Goal: Task Accomplishment & Management: Complete application form

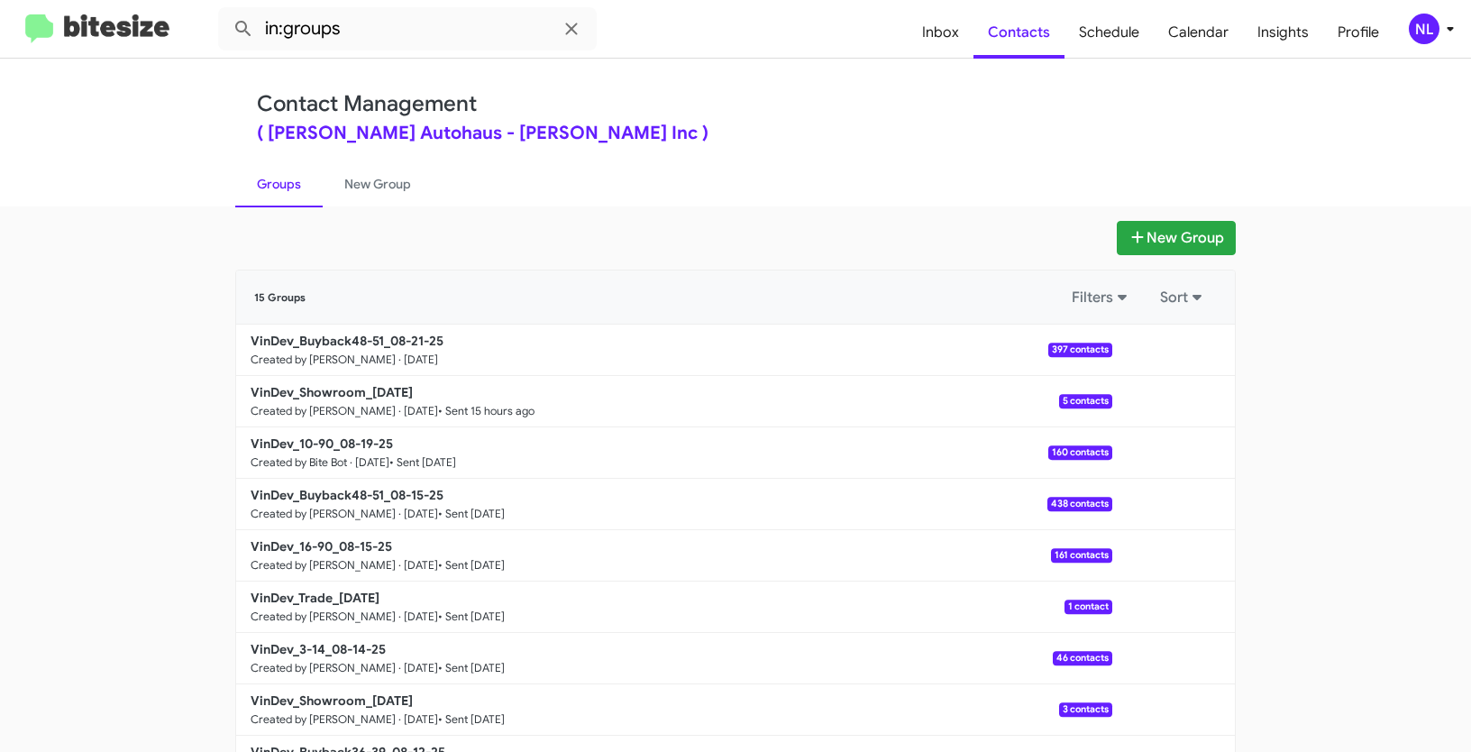
click at [1432, 31] on div "NL" at bounding box center [1424, 29] width 31 height 31
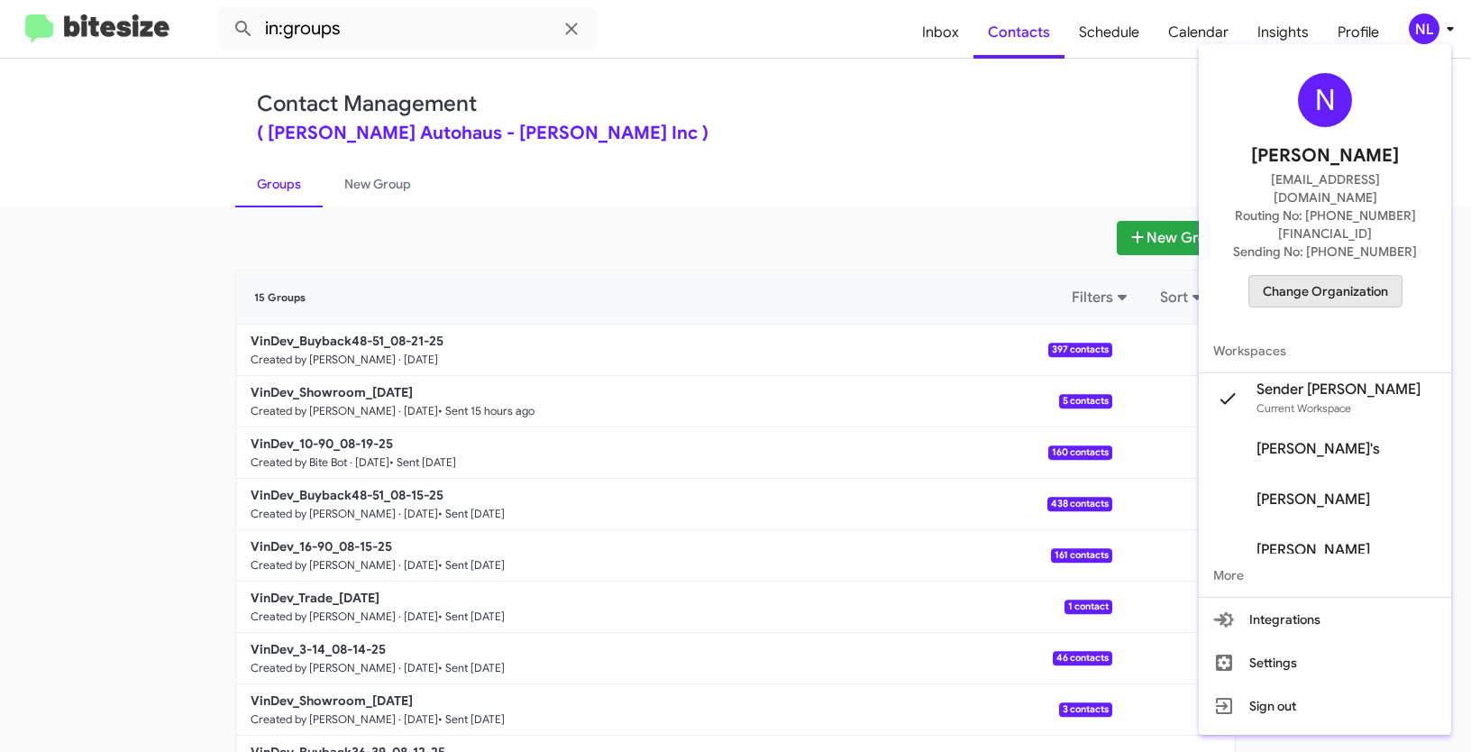
click at [1329, 276] on span "Change Organization" at bounding box center [1325, 291] width 125 height 31
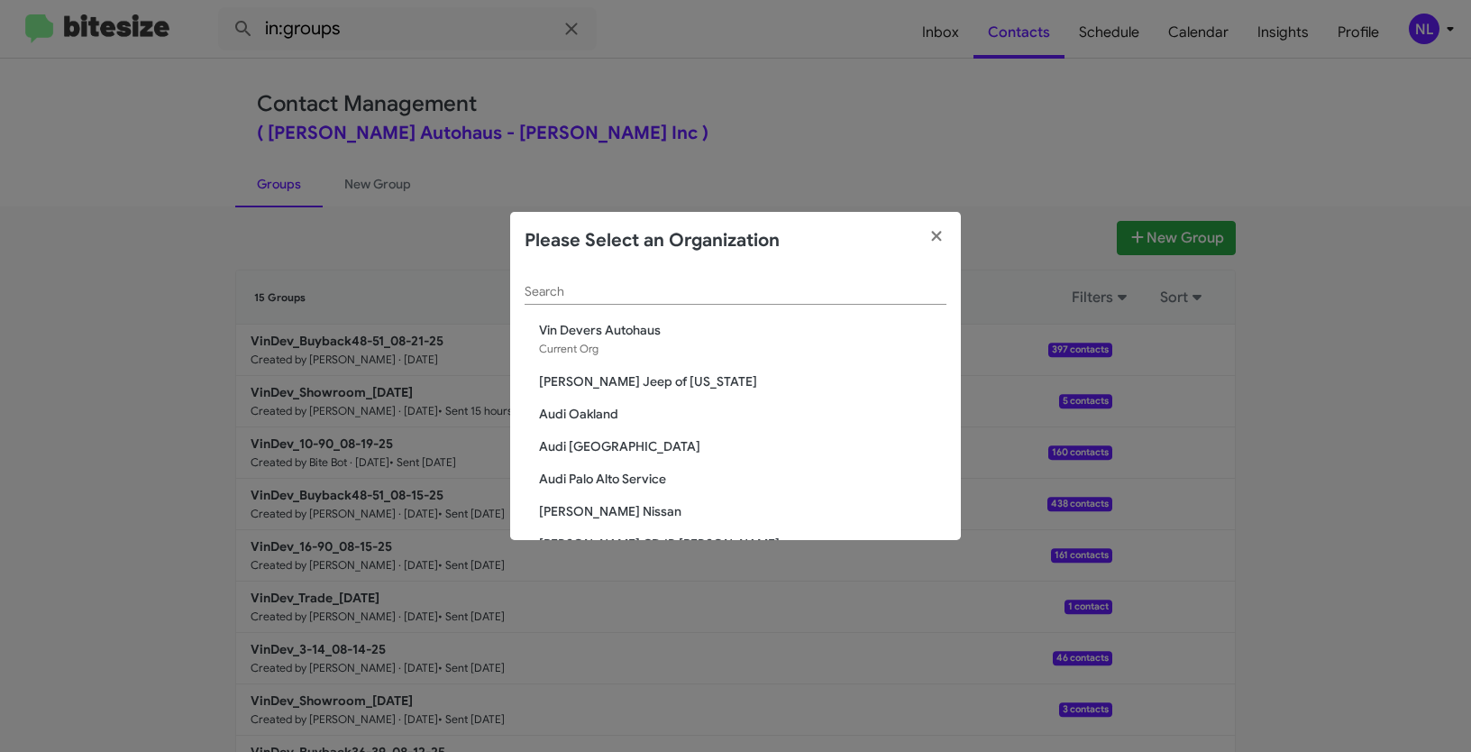
click at [569, 282] on div "Search" at bounding box center [736, 287] width 422 height 35
paste input "[PERSON_NAME] Nissan"
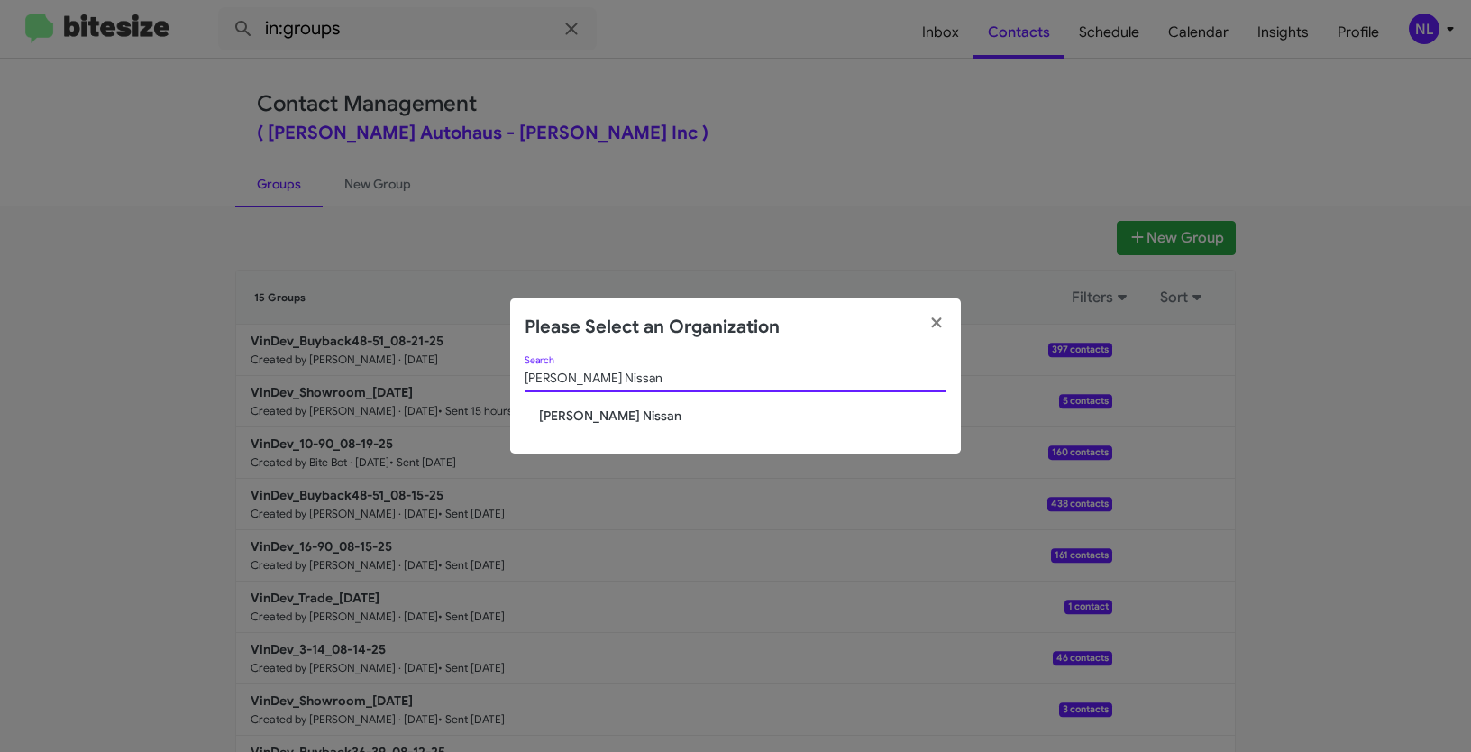
type input "[PERSON_NAME] Nissan"
click at [583, 416] on span "[PERSON_NAME] Nissan" at bounding box center [743, 416] width 408 height 18
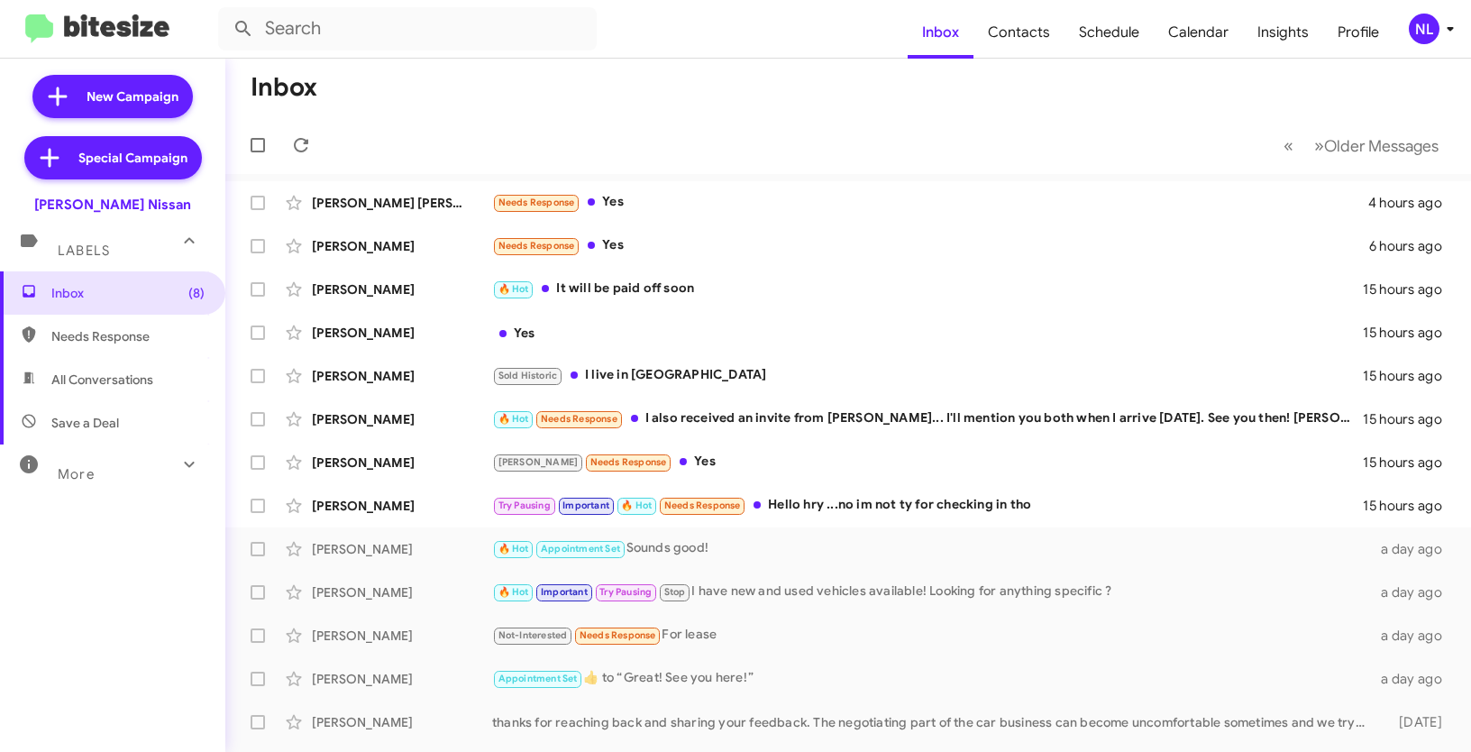
click at [1430, 29] on div "NL" at bounding box center [1424, 29] width 31 height 31
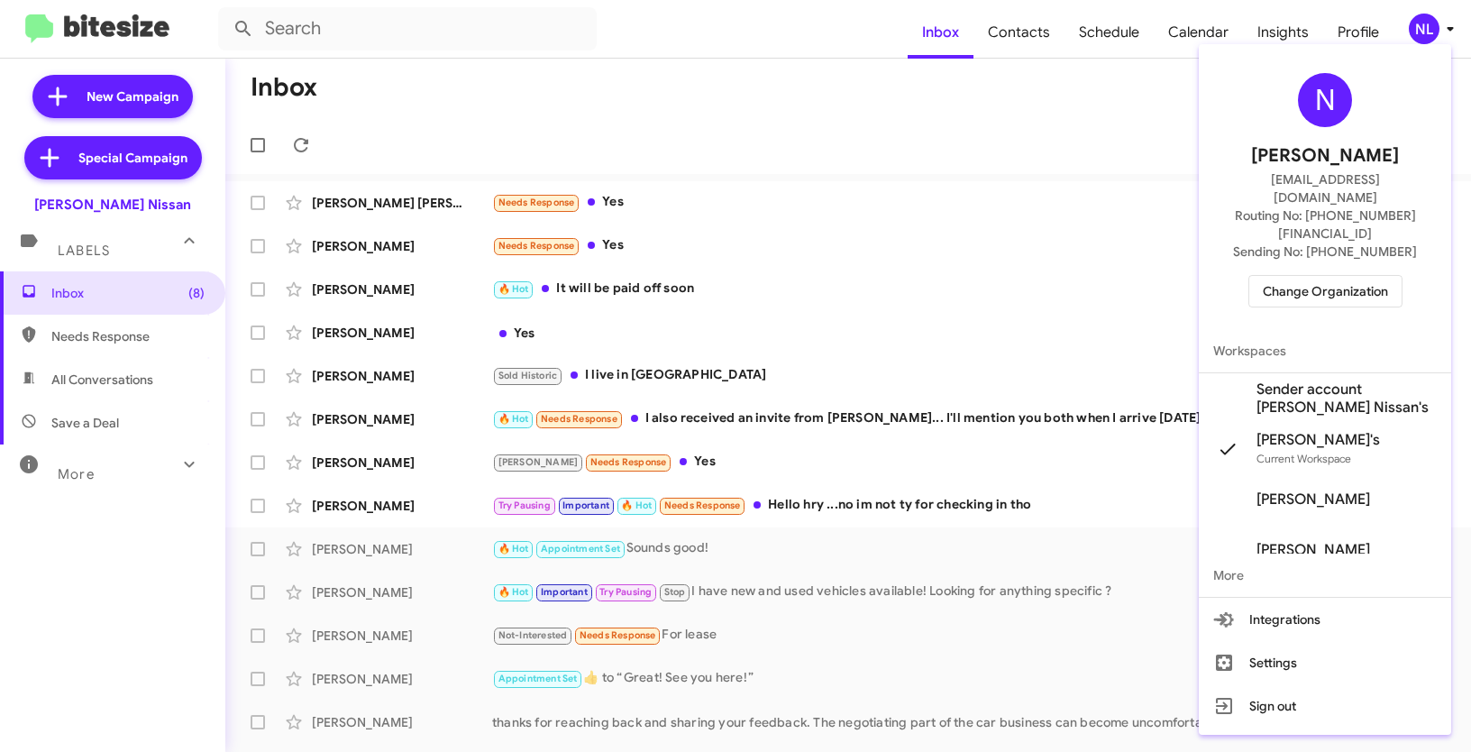
click at [1297, 380] on span "Sender account [PERSON_NAME] Nissan's" at bounding box center [1347, 398] width 180 height 36
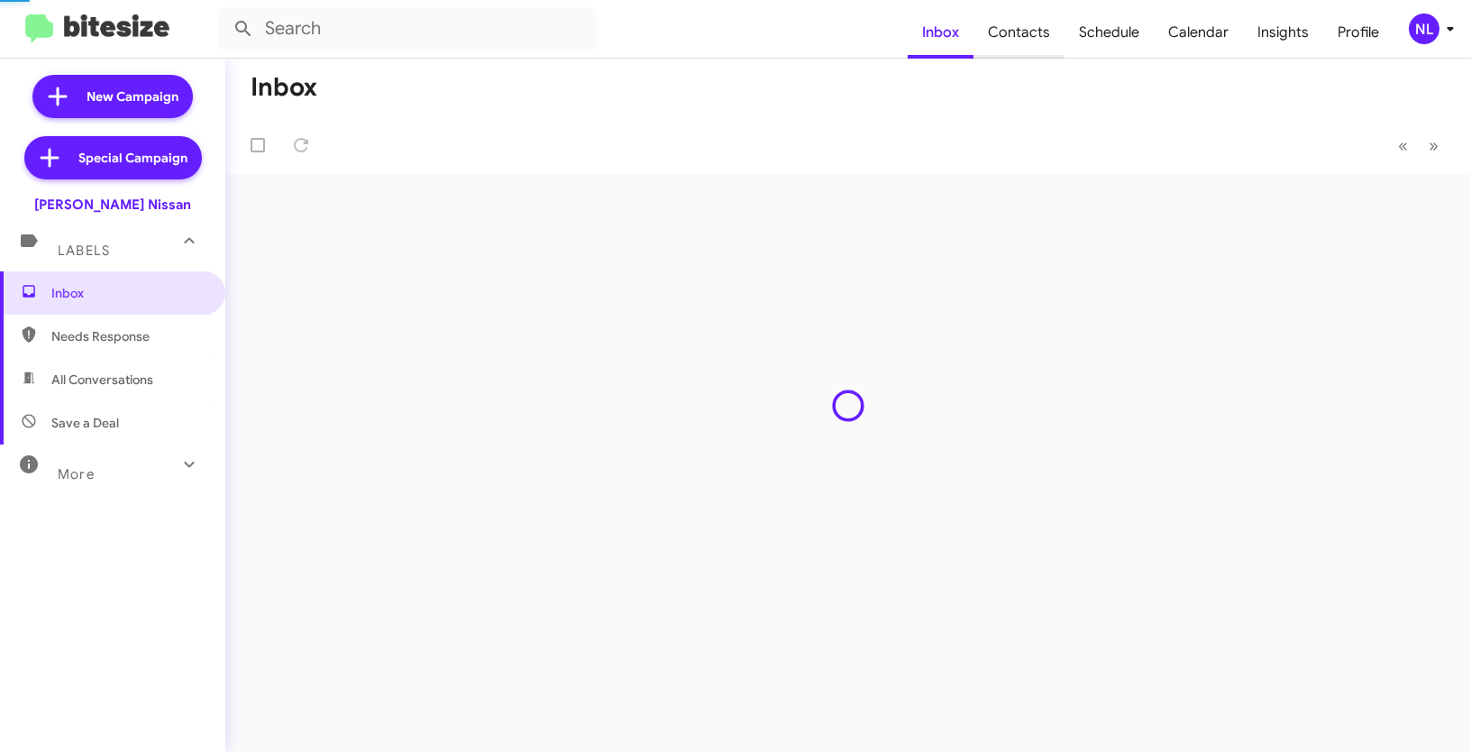
click at [1028, 32] on span "Contacts" at bounding box center [1019, 32] width 91 height 52
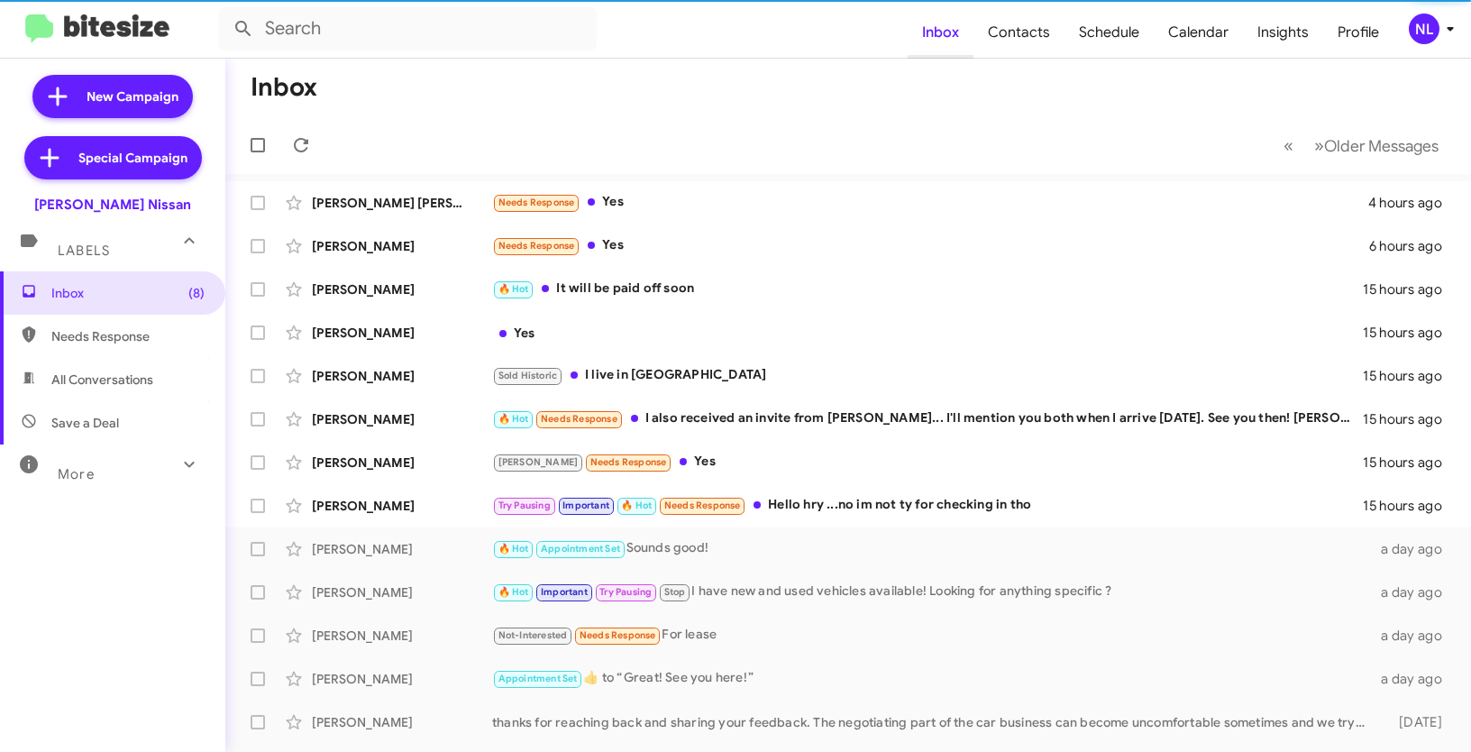
type input "in:groups"
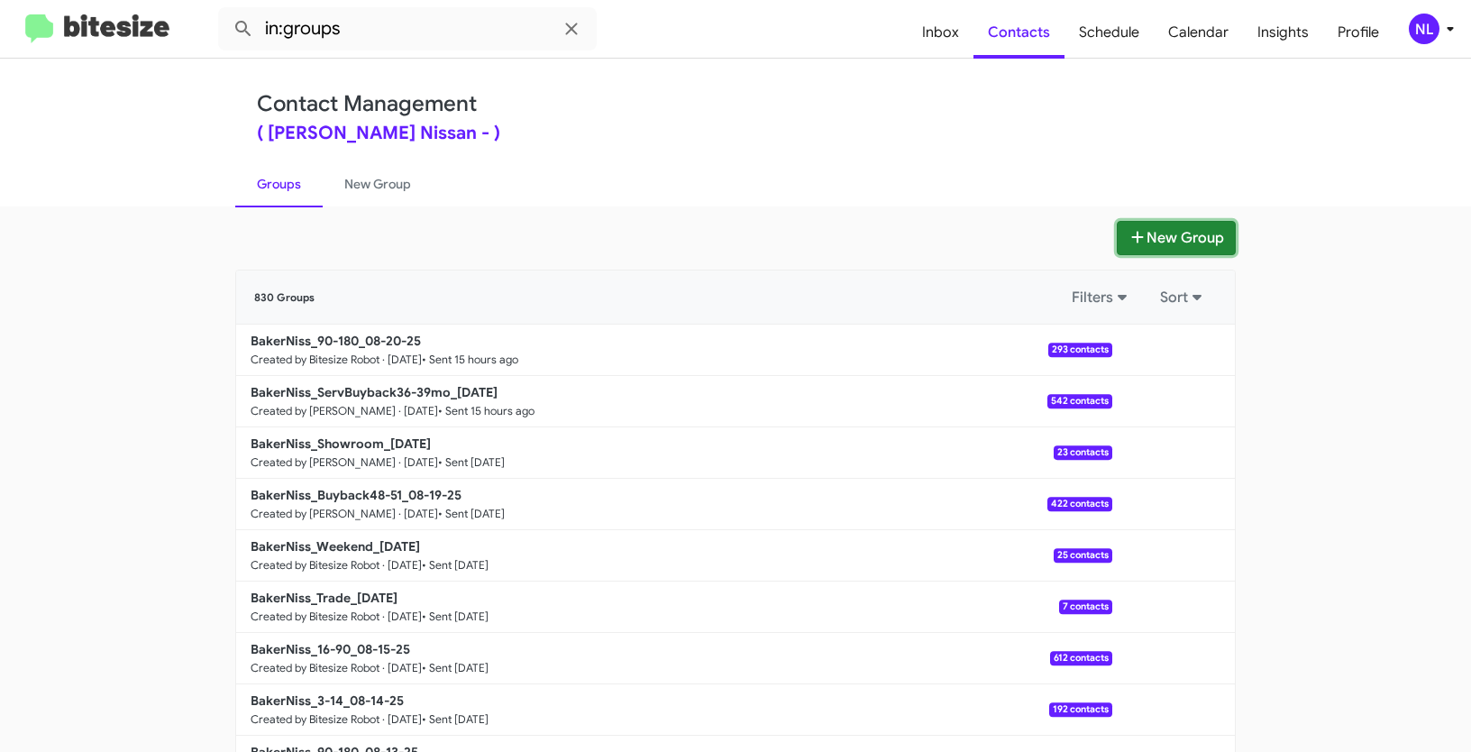
click at [1169, 244] on button "New Group" at bounding box center [1176, 238] width 119 height 34
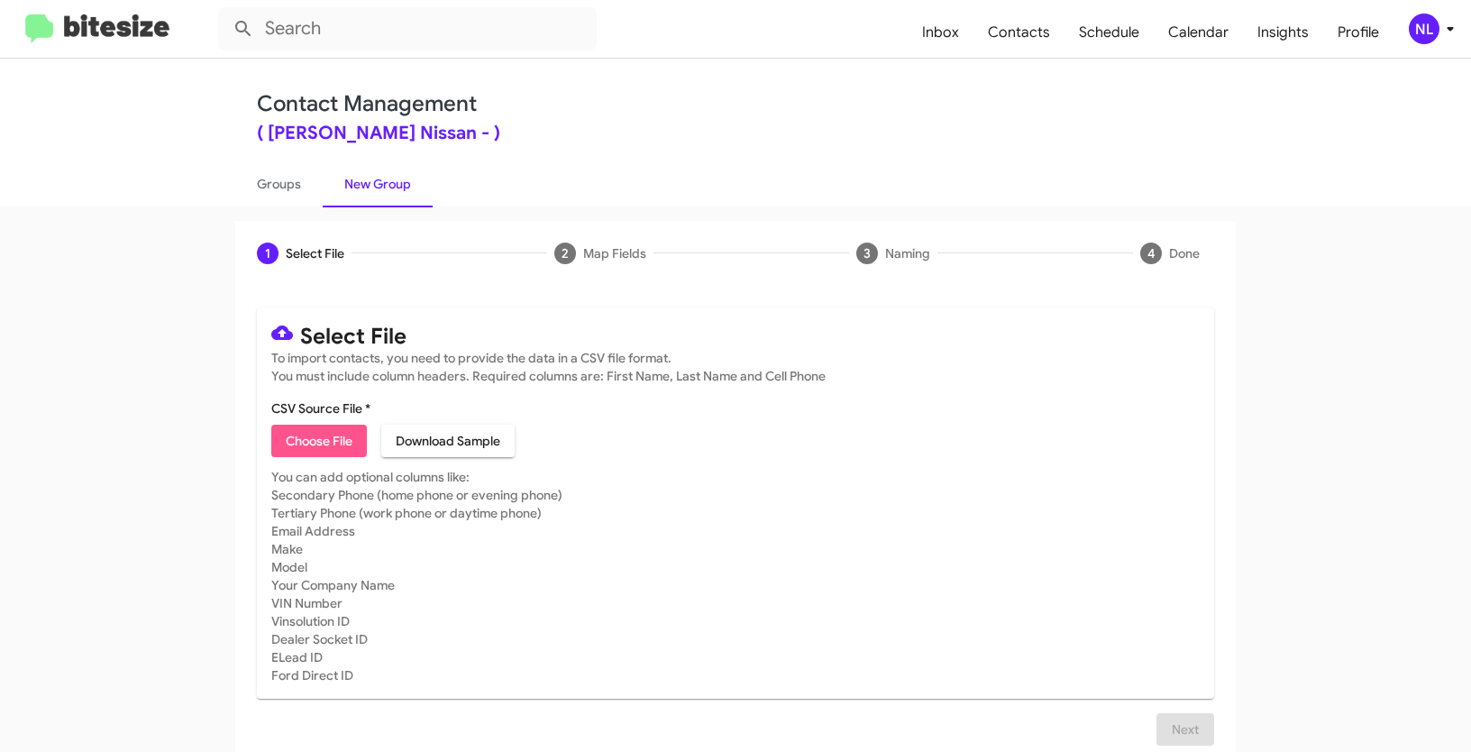
click at [323, 450] on span "Choose File" at bounding box center [319, 441] width 67 height 32
type input "BakerNiss_3-14_08-21-25"
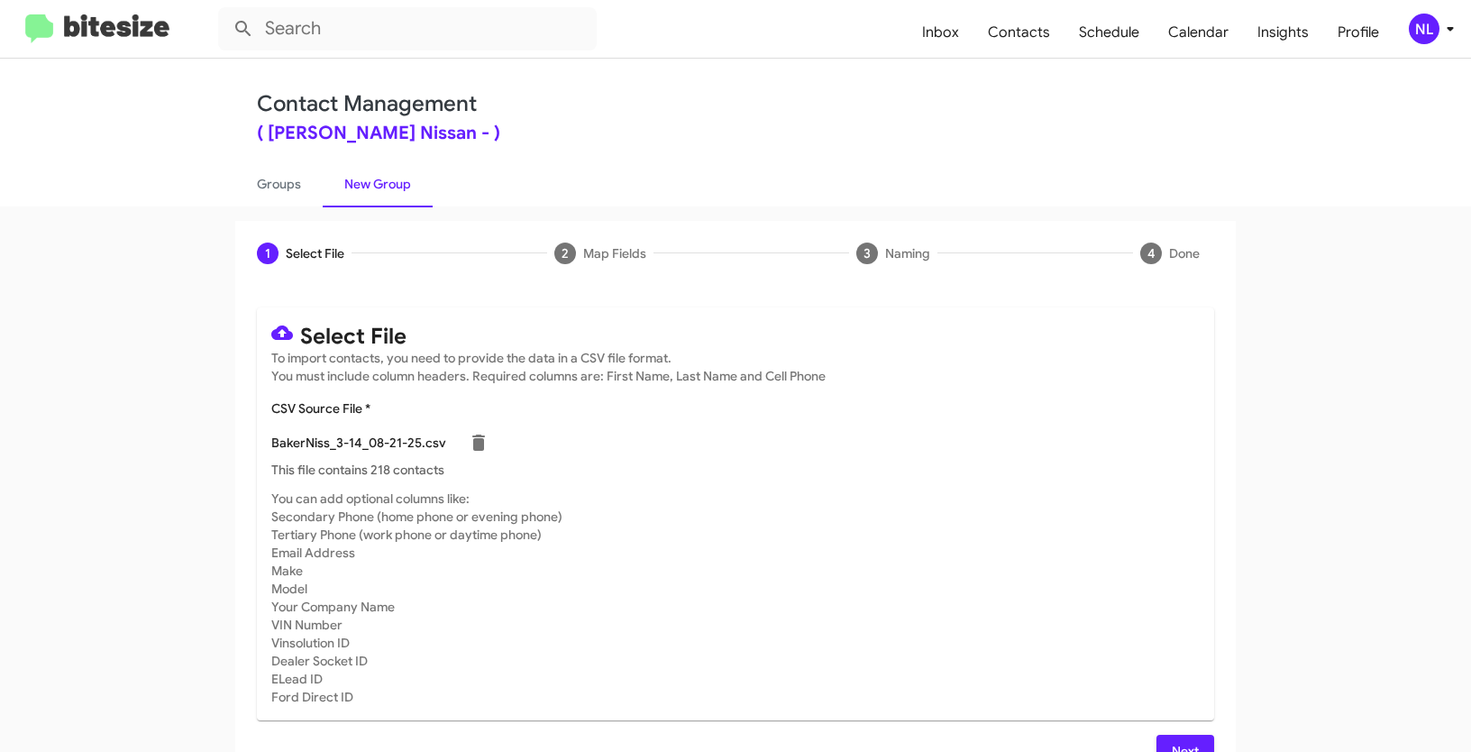
scroll to position [36, 0]
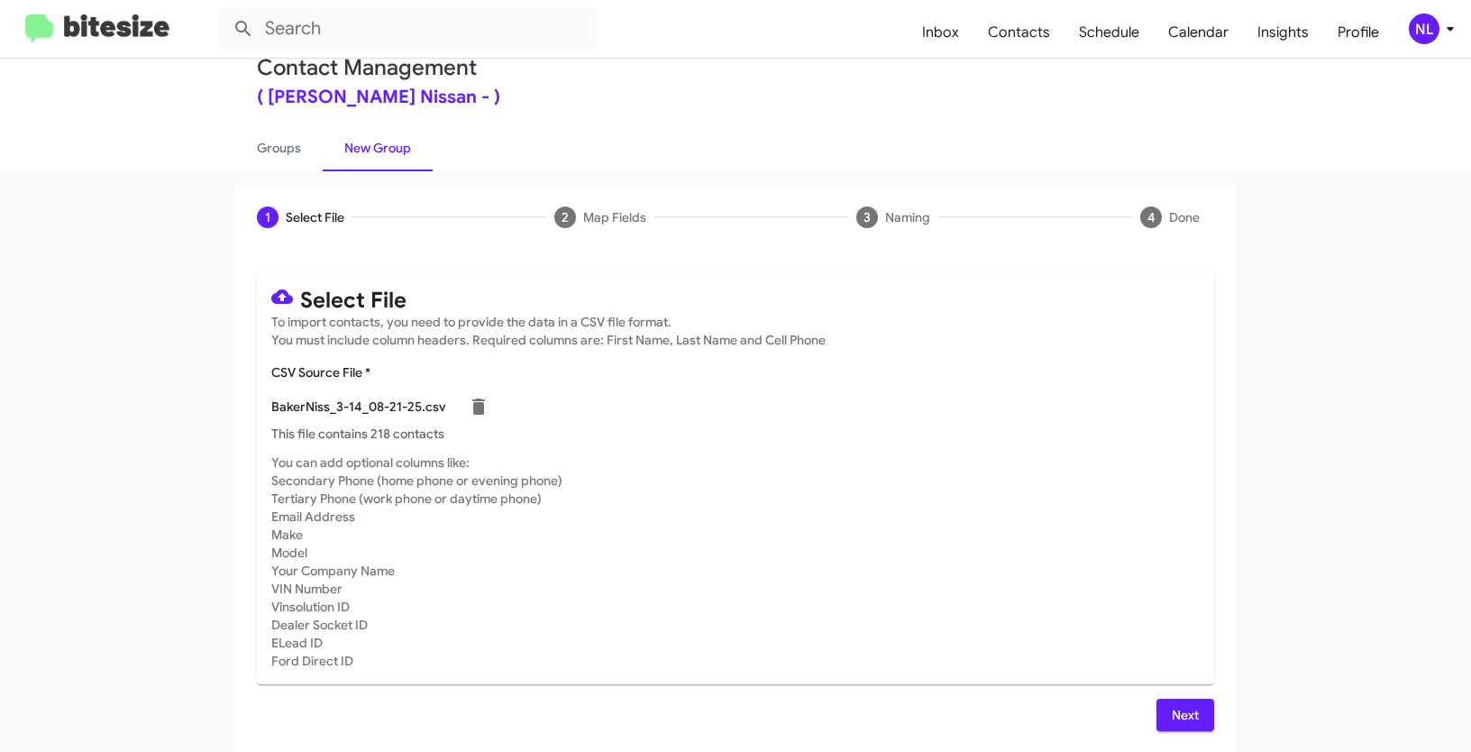
click at [1187, 722] on span "Next" at bounding box center [1185, 715] width 29 height 32
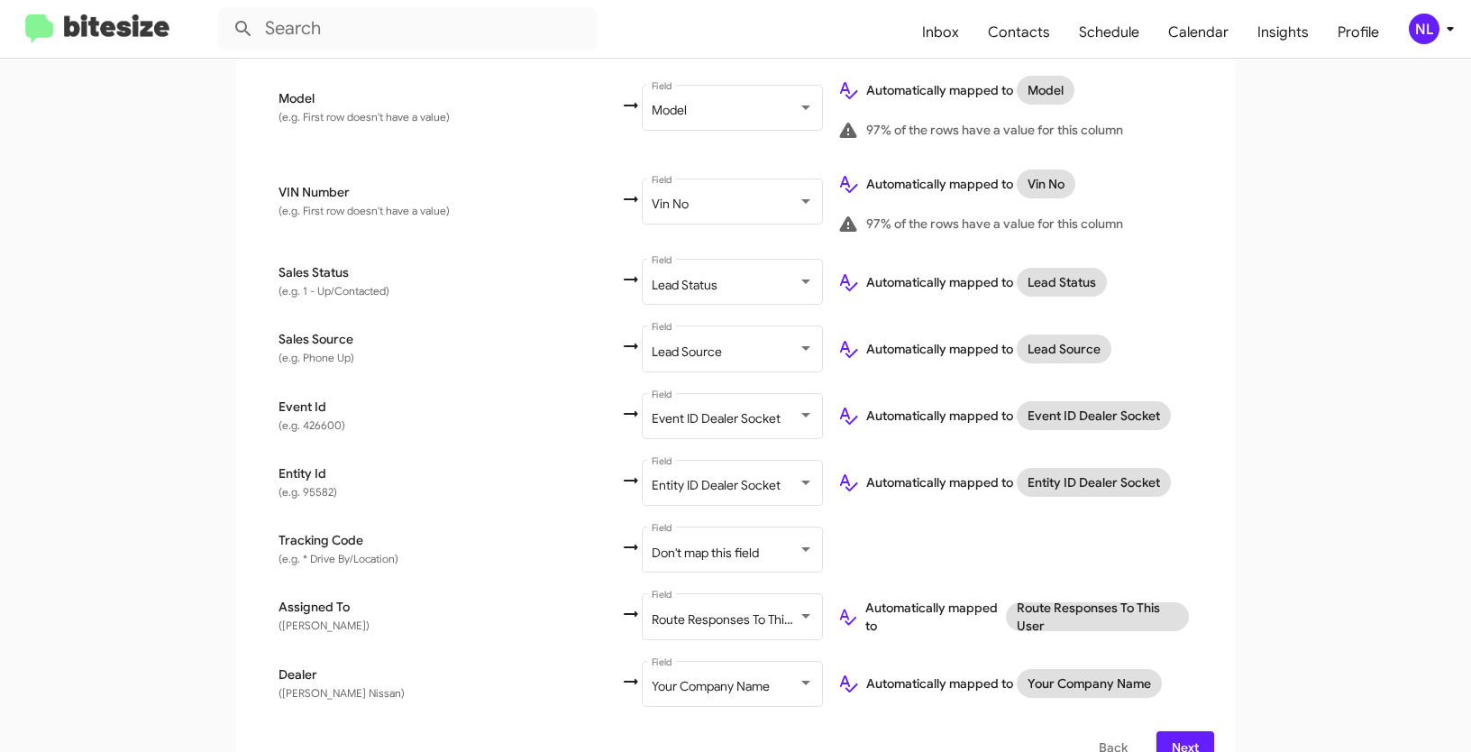
scroll to position [1048, 0]
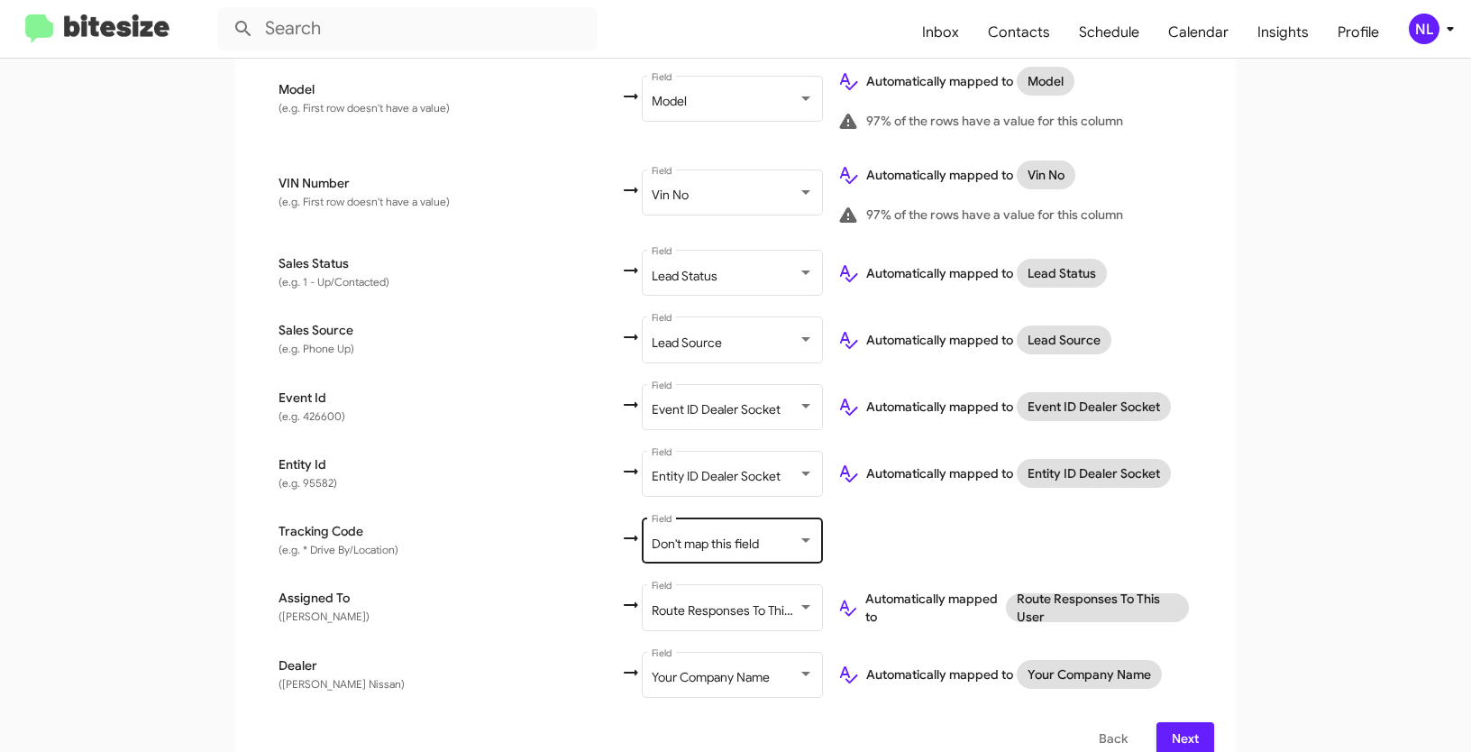
click at [676, 536] on span "Don't map this field" at bounding box center [705, 544] width 107 height 16
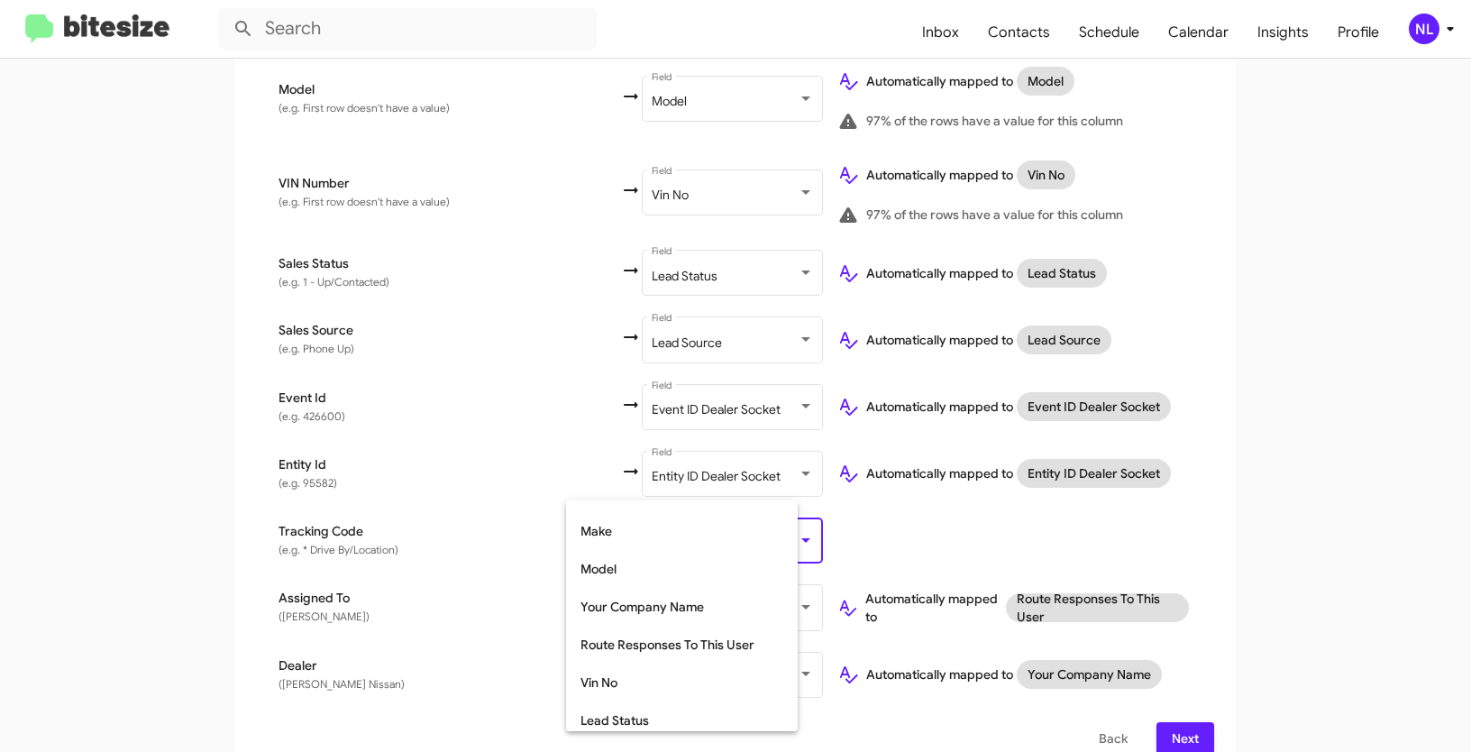
scroll to position [390, 0]
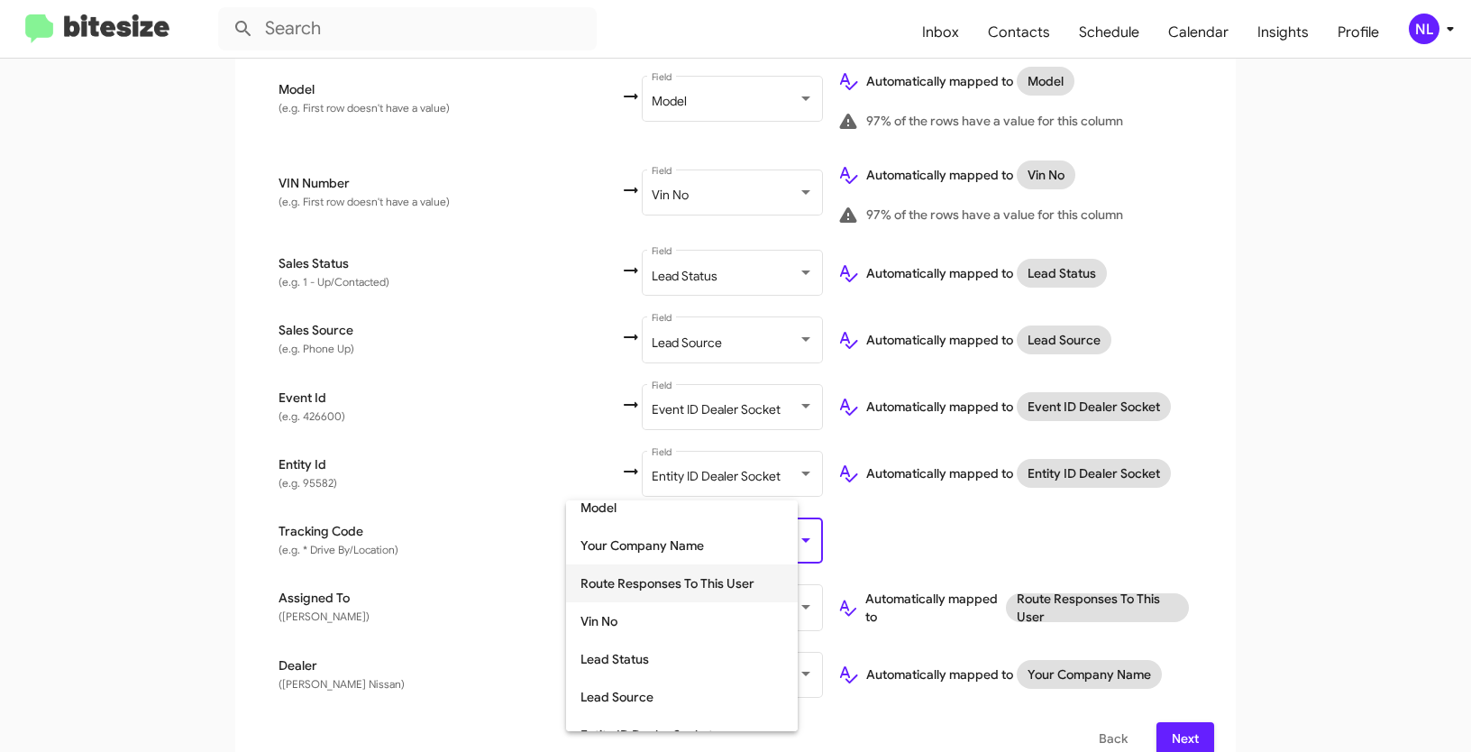
click at [661, 567] on span "Route Responses To This User" at bounding box center [682, 583] width 203 height 38
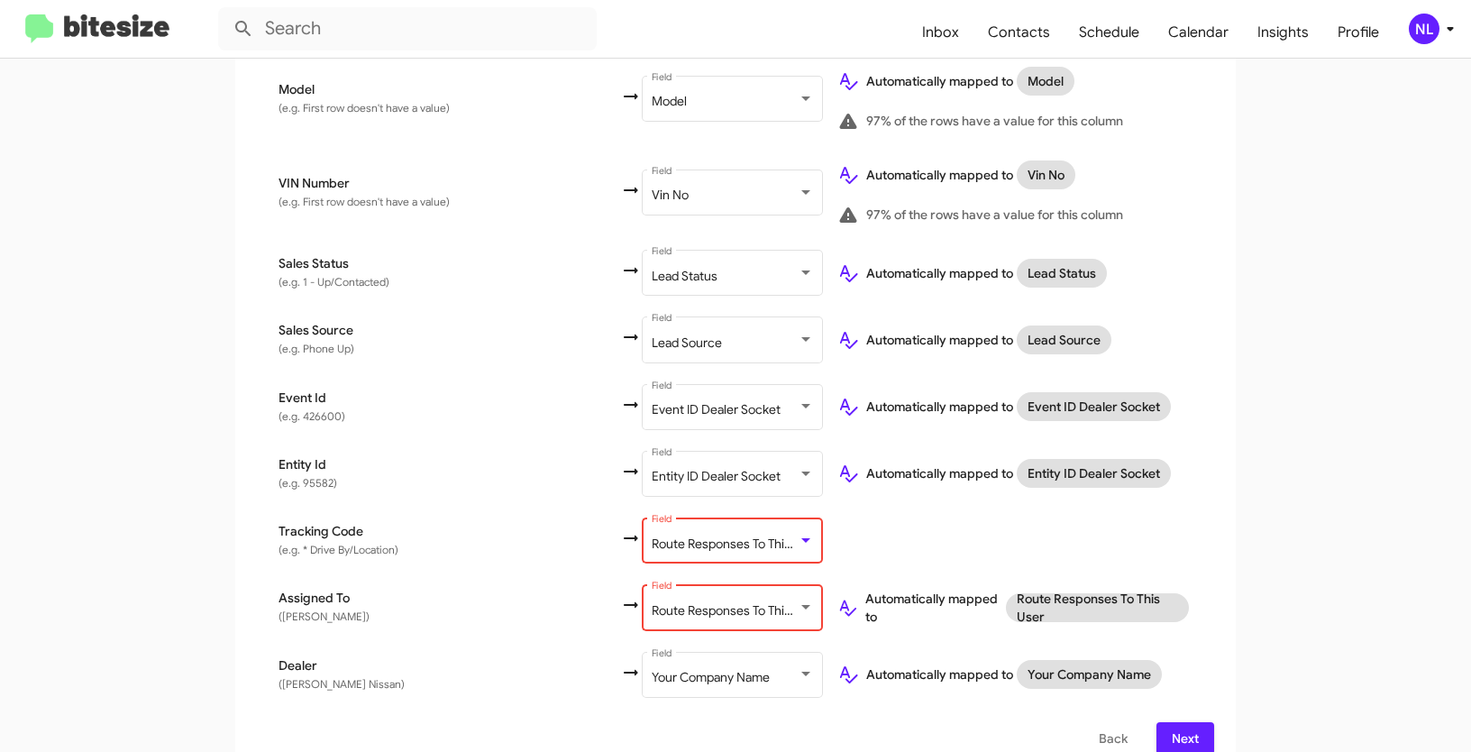
click at [685, 536] on span "Route Responses To This User" at bounding box center [736, 544] width 168 height 16
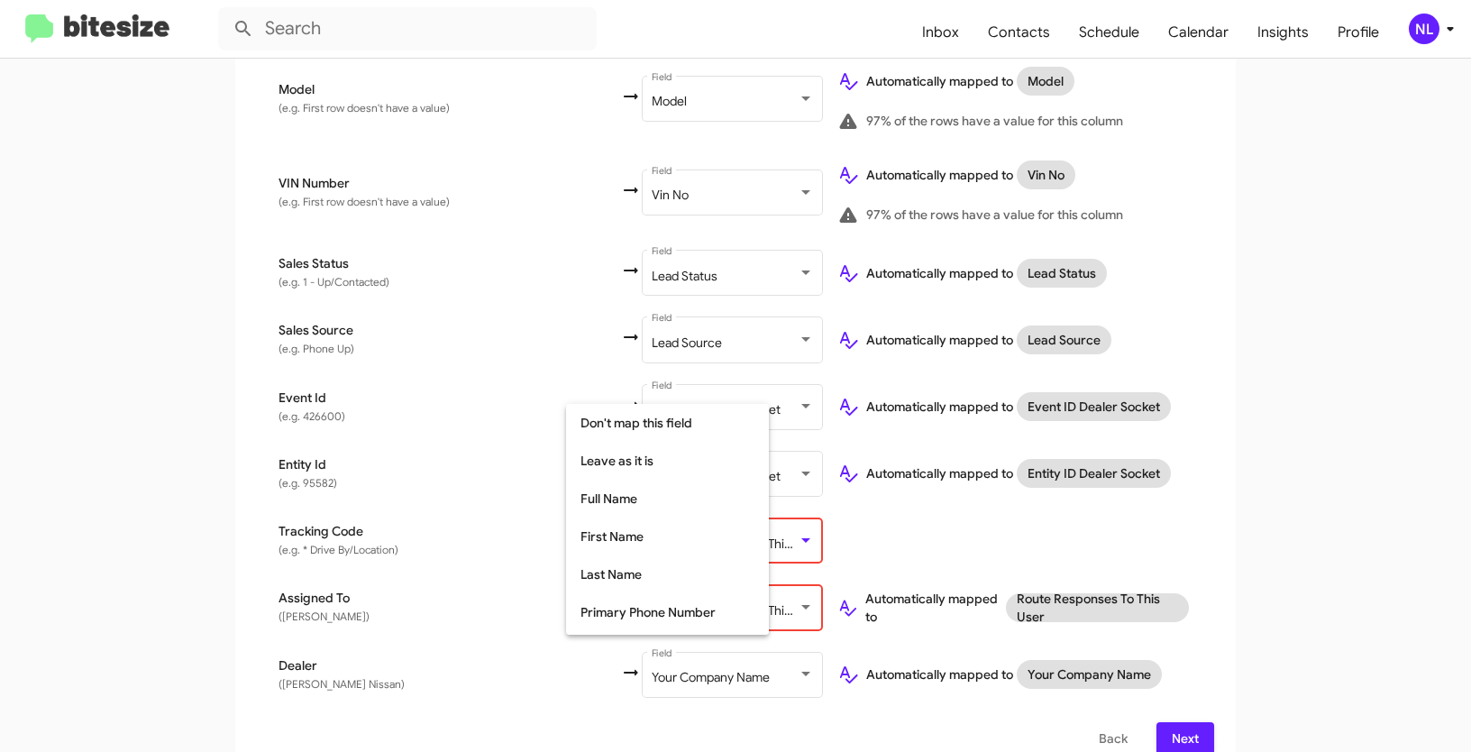
scroll to position [357, 0]
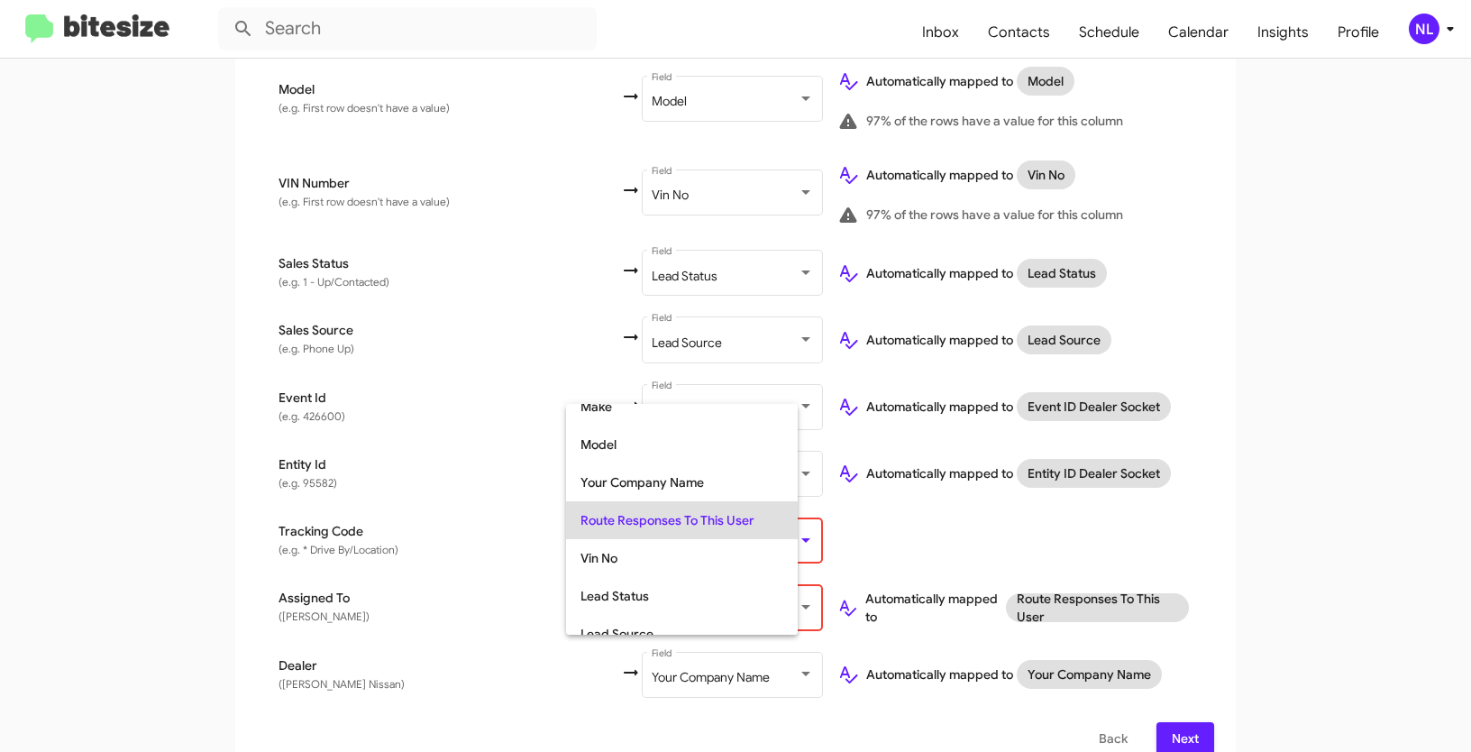
click at [1218, 483] on div at bounding box center [735, 376] width 1471 height 752
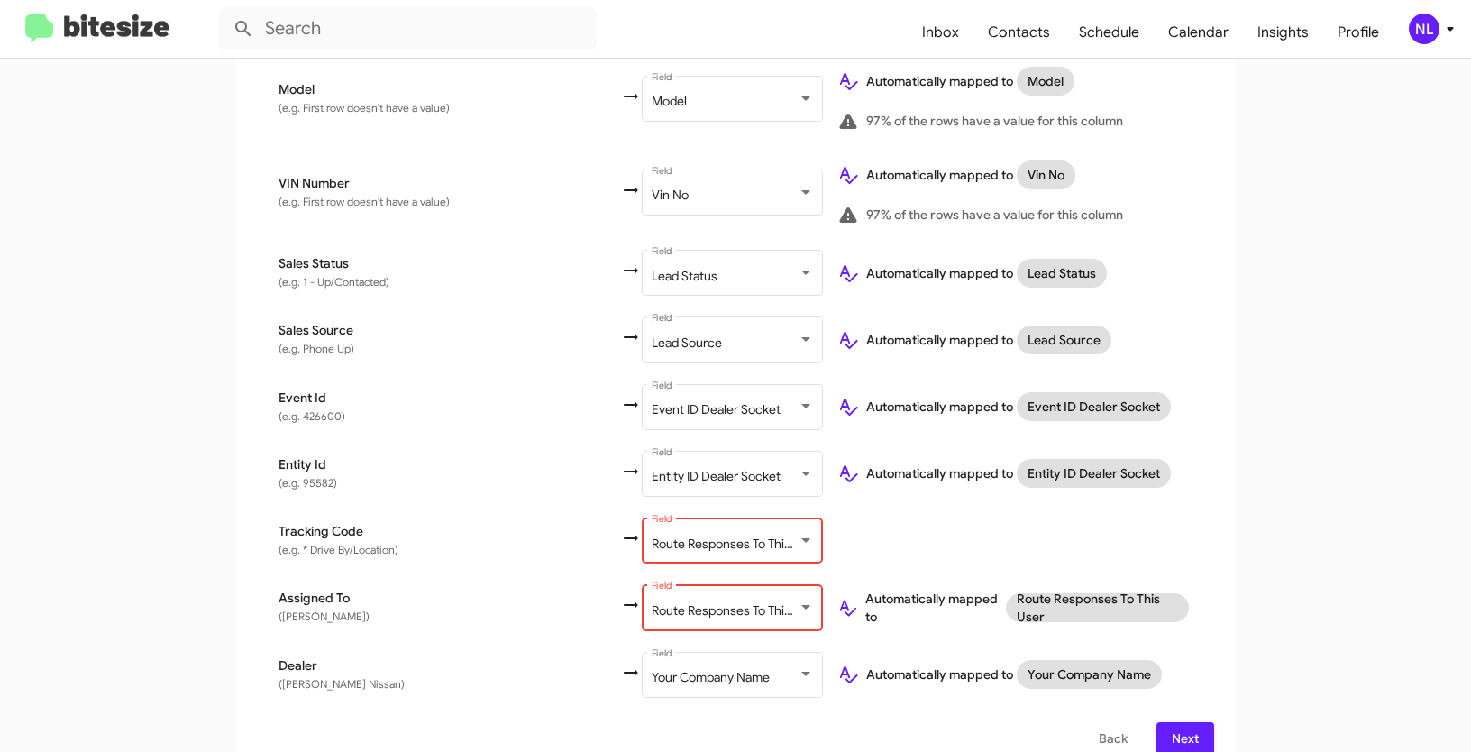
click at [1099, 722] on span "Back" at bounding box center [1113, 738] width 29 height 32
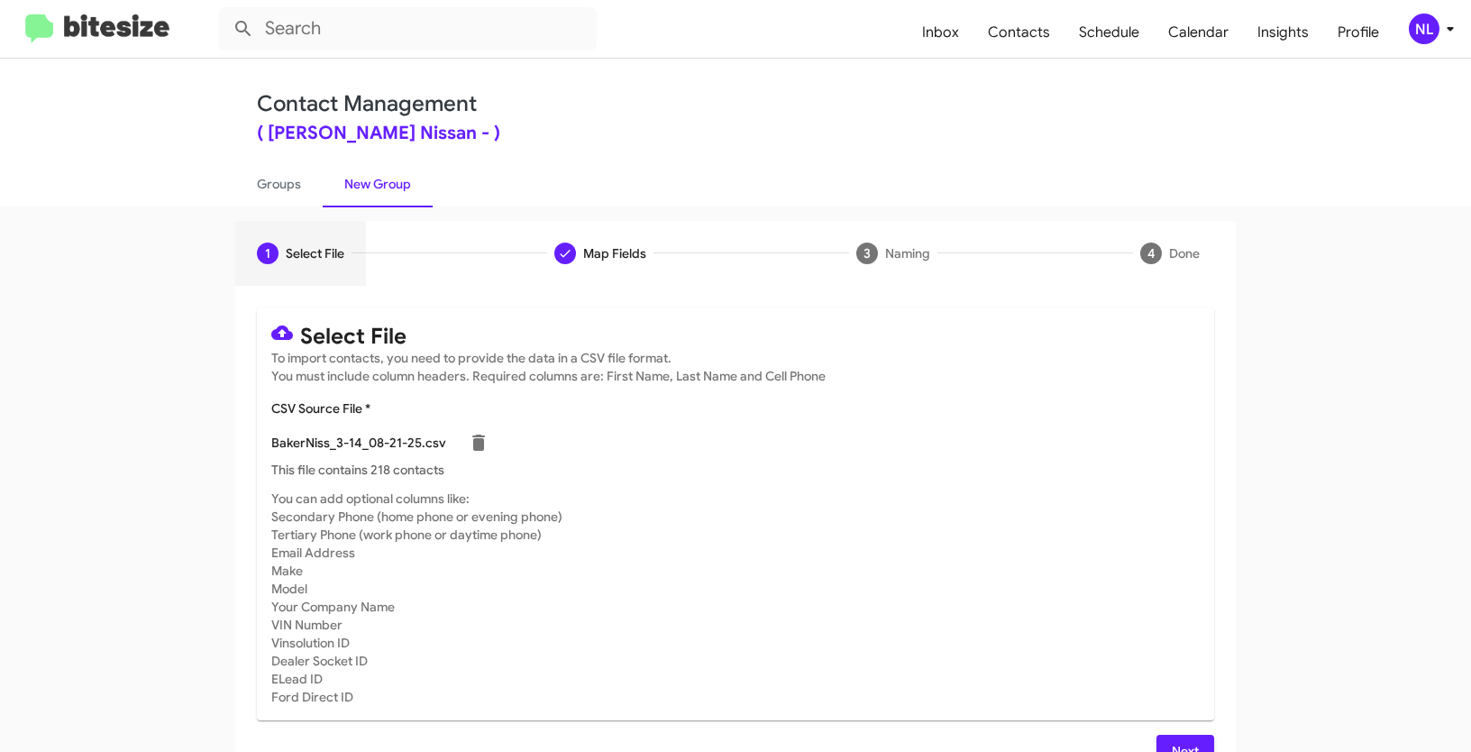
scroll to position [36, 0]
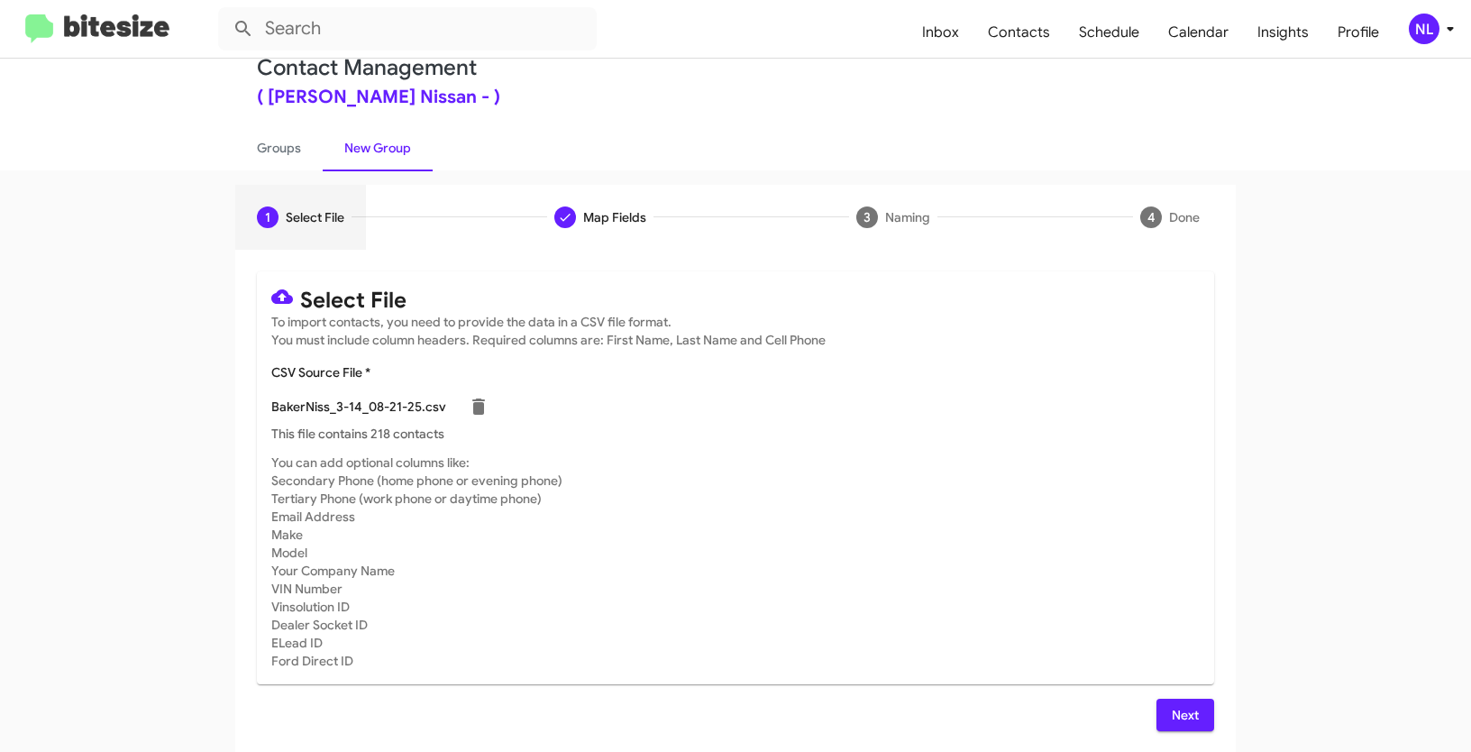
click at [1159, 720] on button "Next" at bounding box center [1186, 715] width 58 height 32
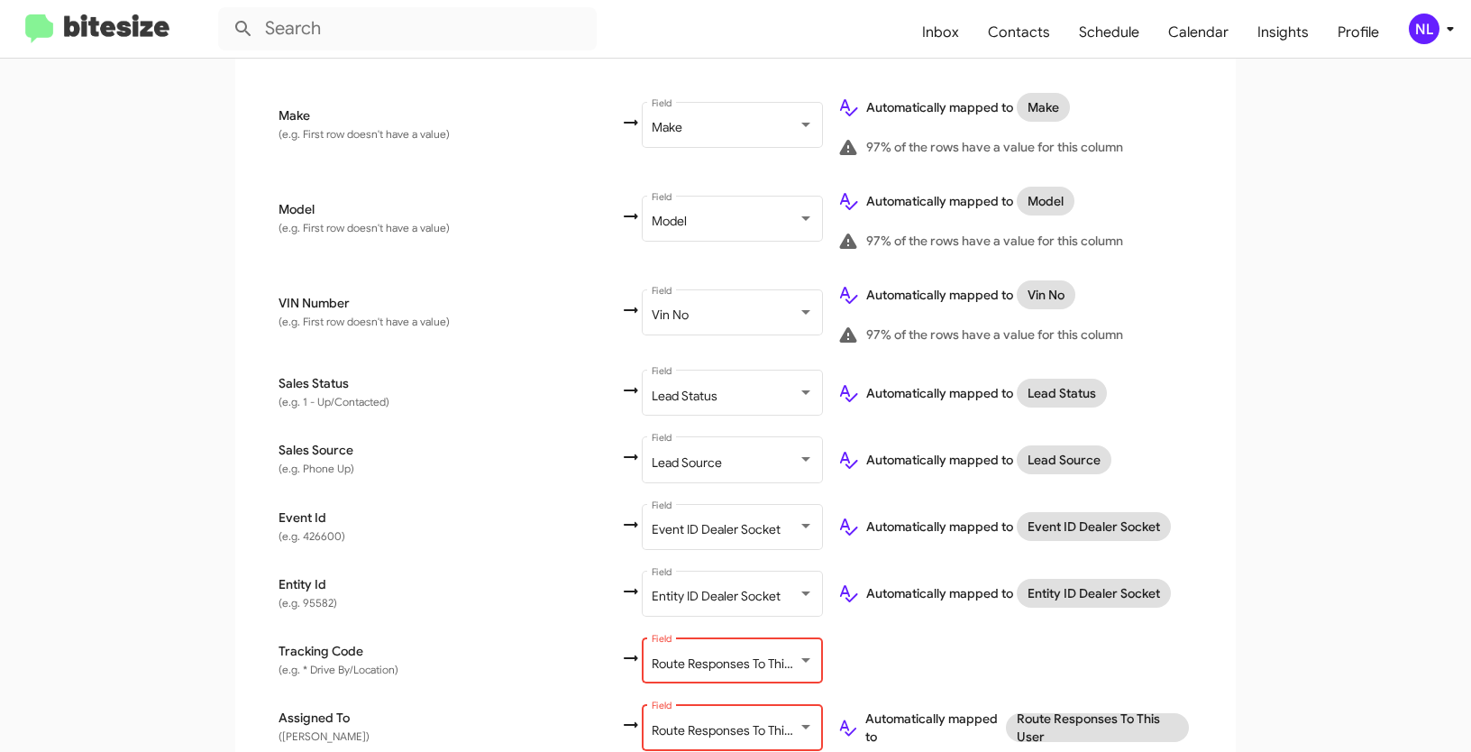
scroll to position [1048, 0]
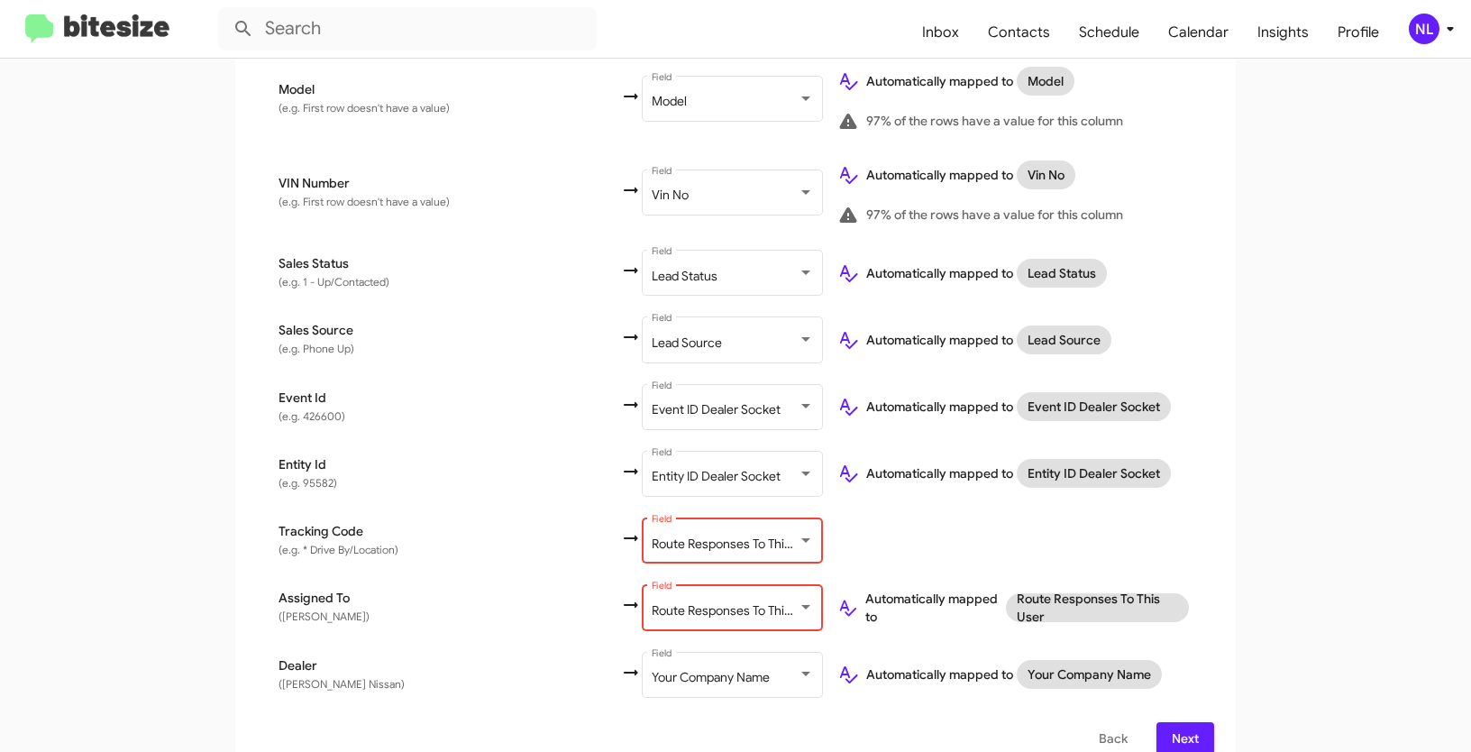
click at [701, 536] on span "Route Responses To This User" at bounding box center [736, 544] width 168 height 16
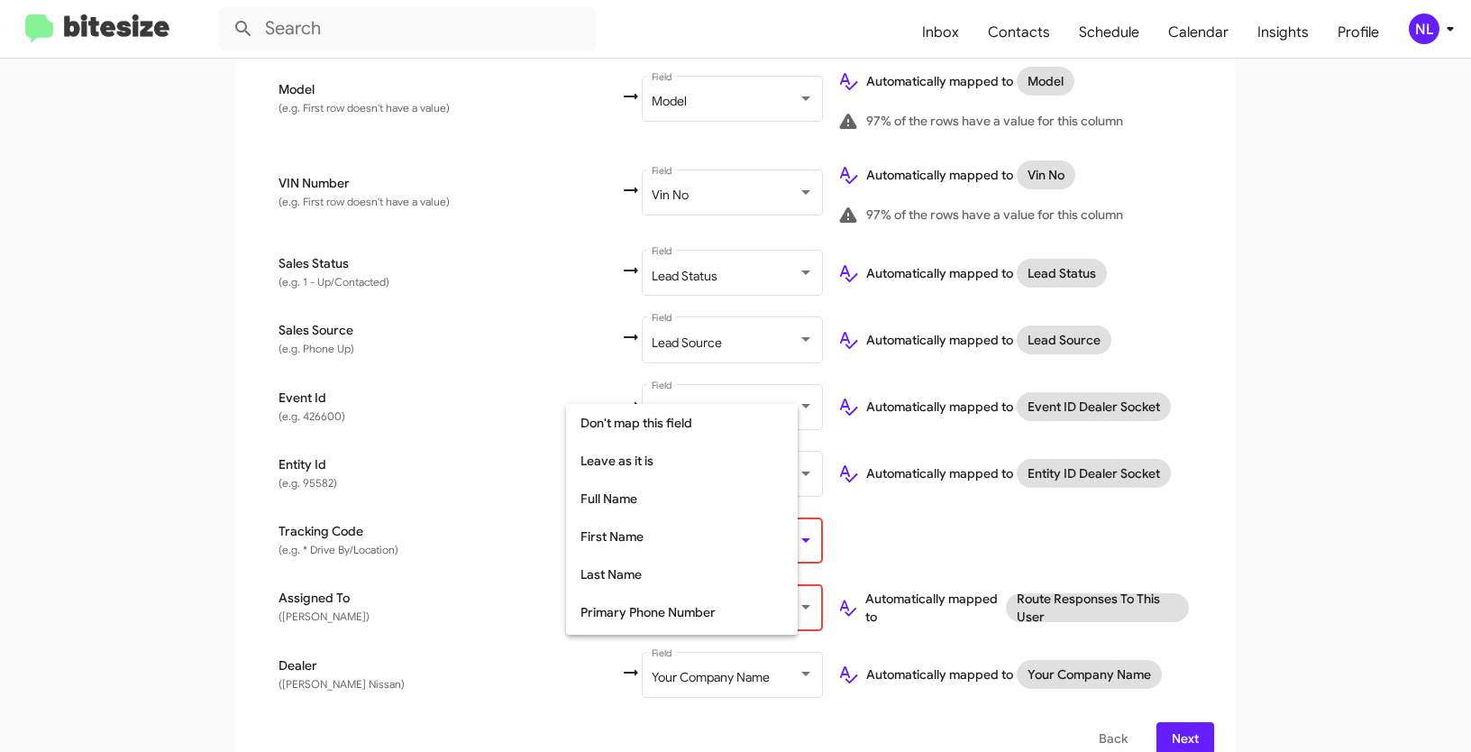
scroll to position [357, 0]
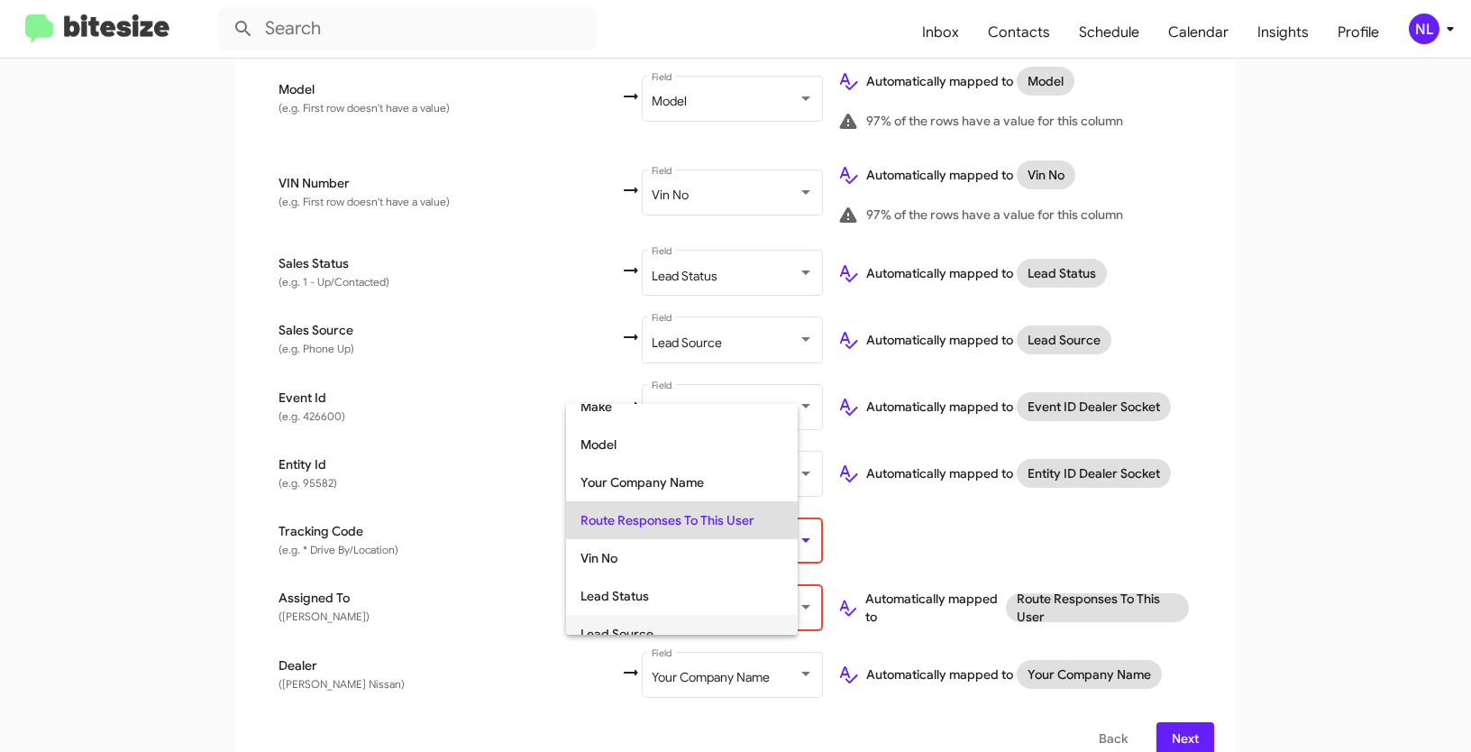
click at [618, 631] on span "Lead Source" at bounding box center [682, 634] width 203 height 38
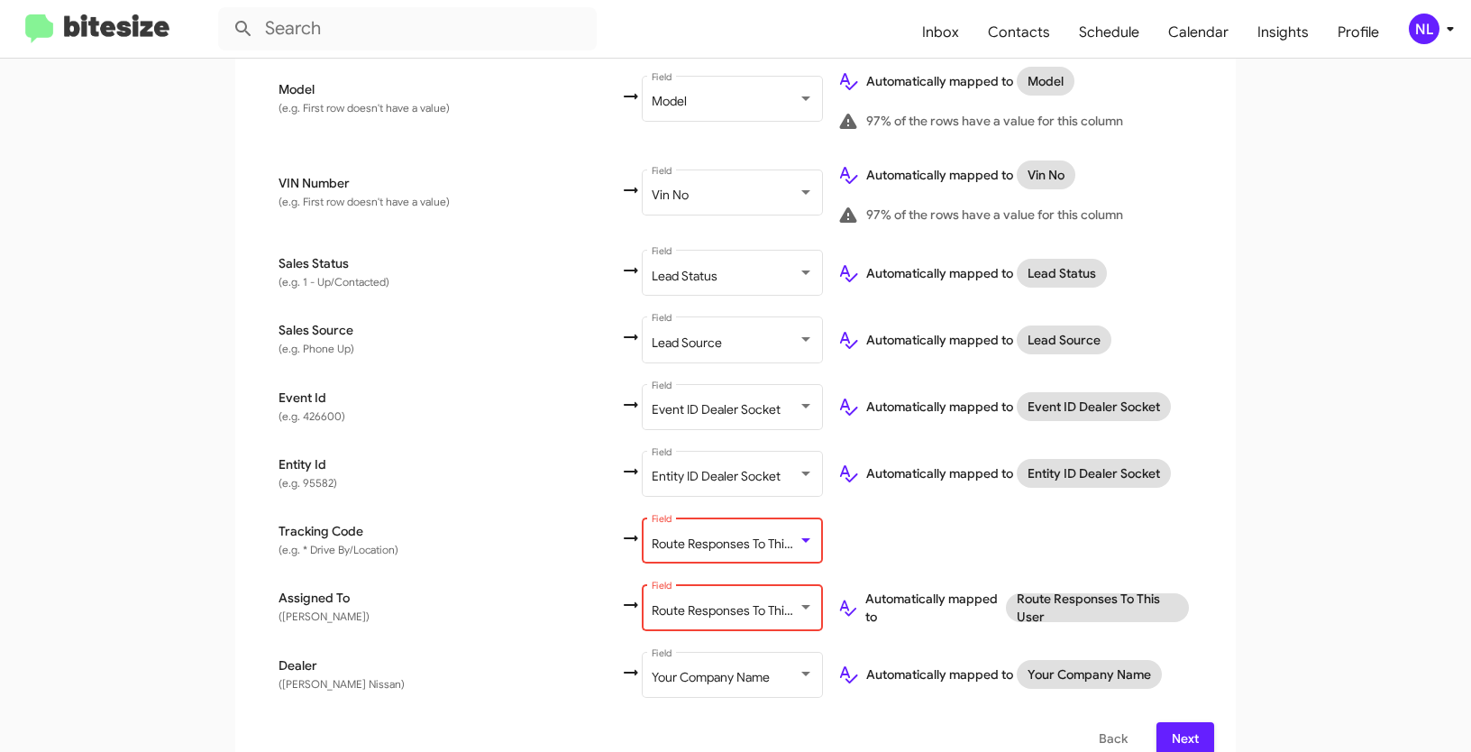
scroll to position [375, 0]
click at [664, 336] on div "Lead Source" at bounding box center [725, 343] width 146 height 14
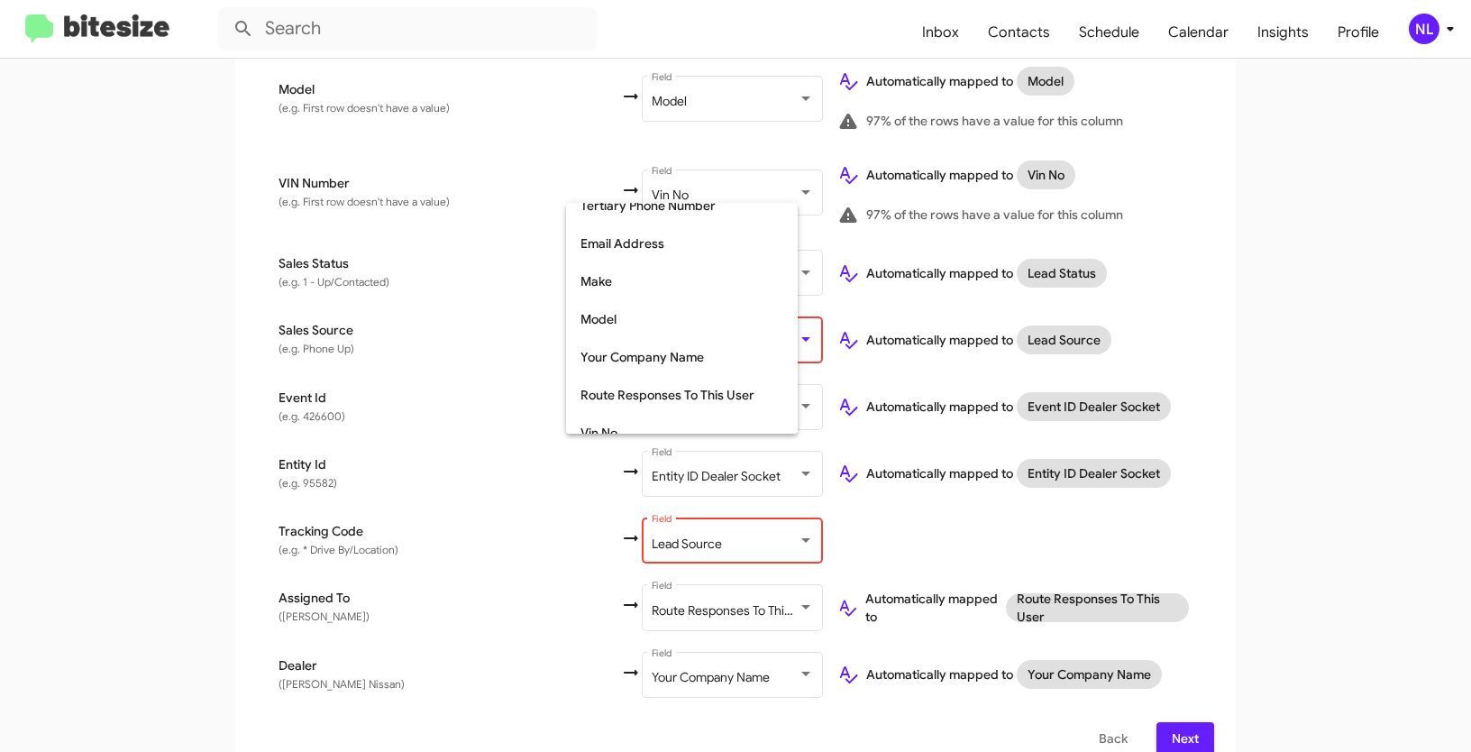
scroll to position [0, 0]
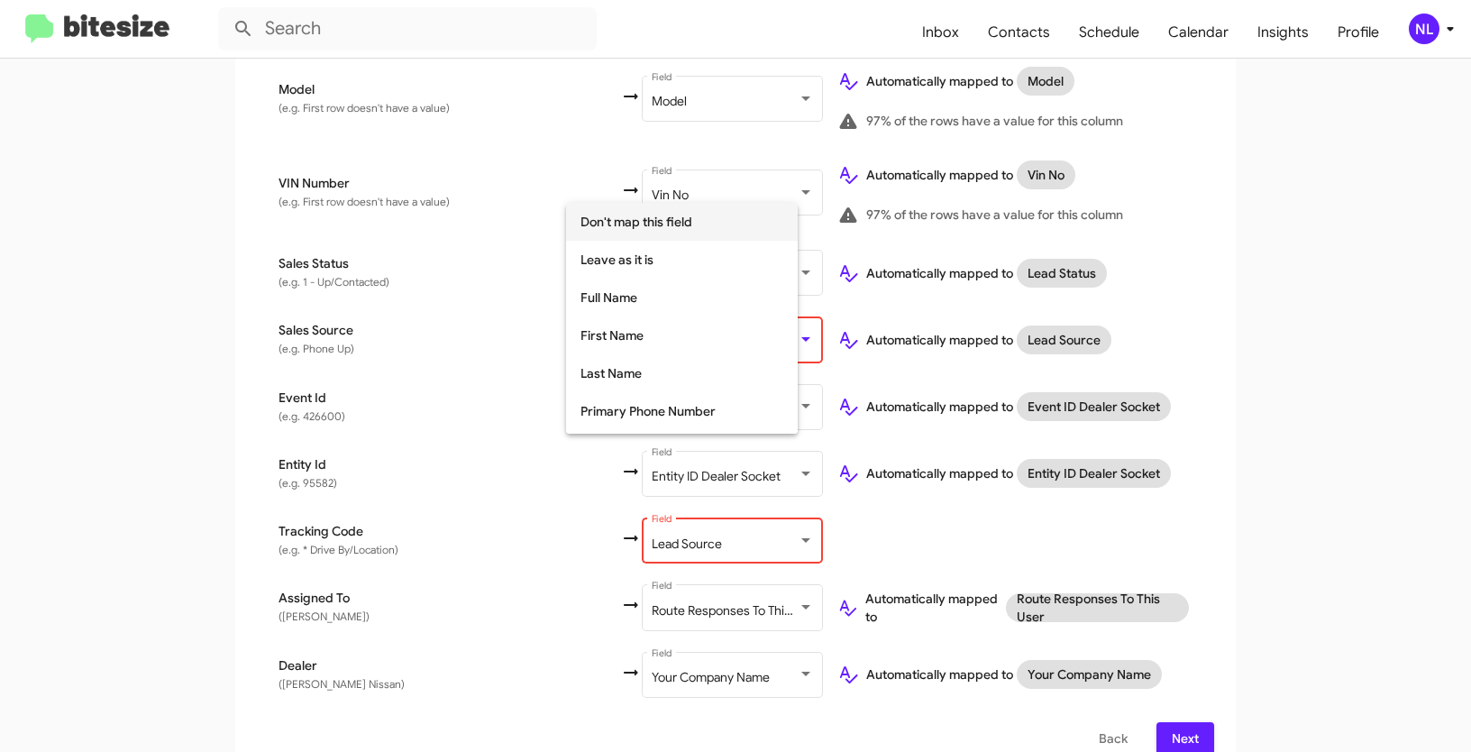
click at [611, 215] on span "Don't map this field" at bounding box center [682, 222] width 203 height 38
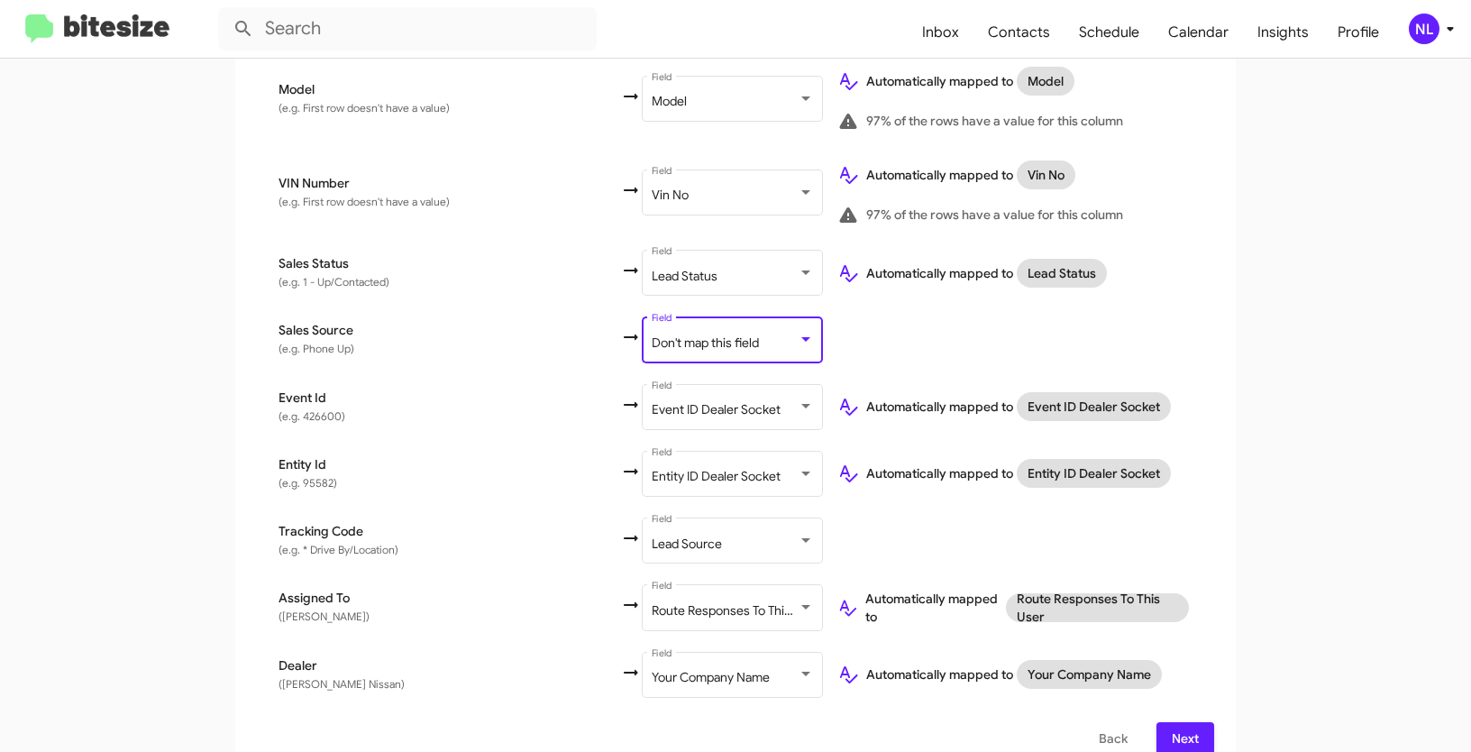
click at [1175, 722] on span "Next" at bounding box center [1185, 738] width 29 height 32
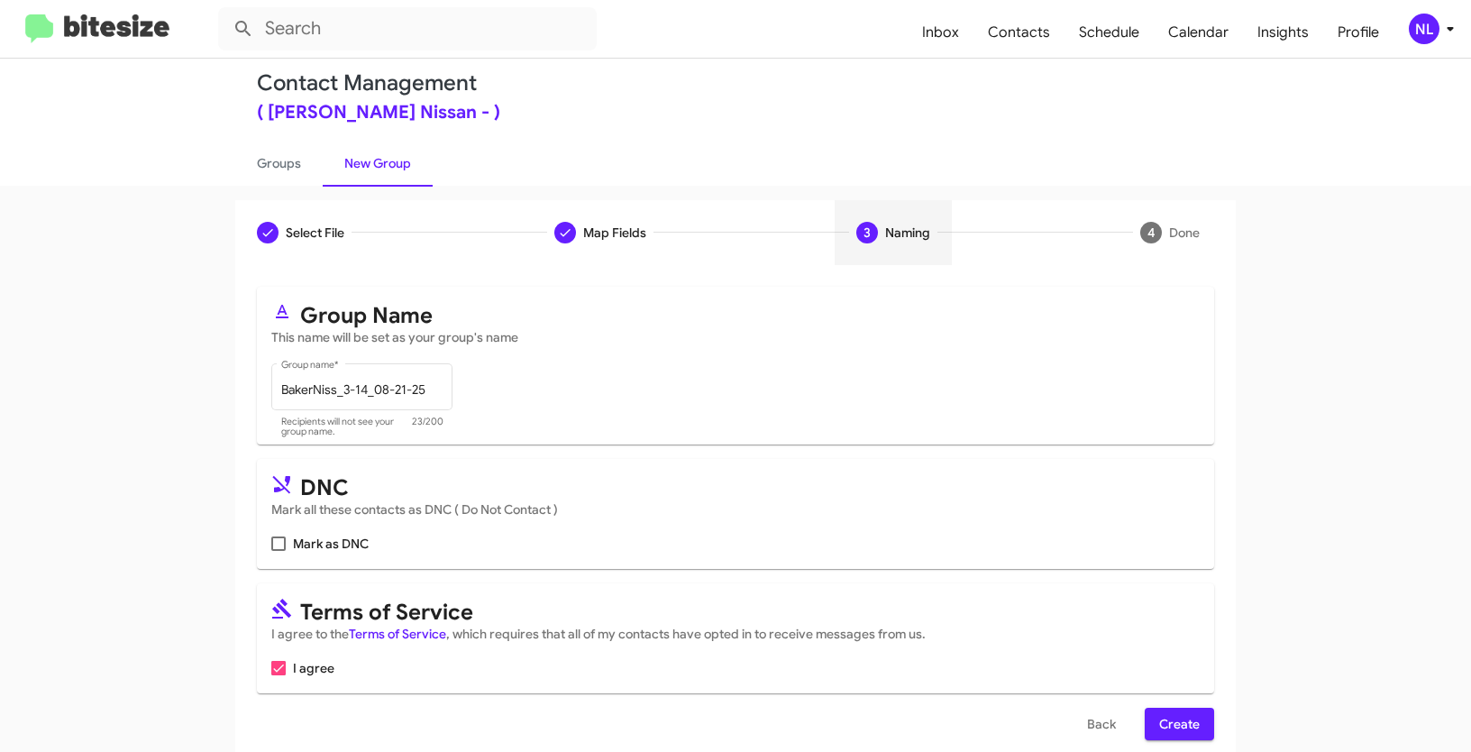
scroll to position [45, 0]
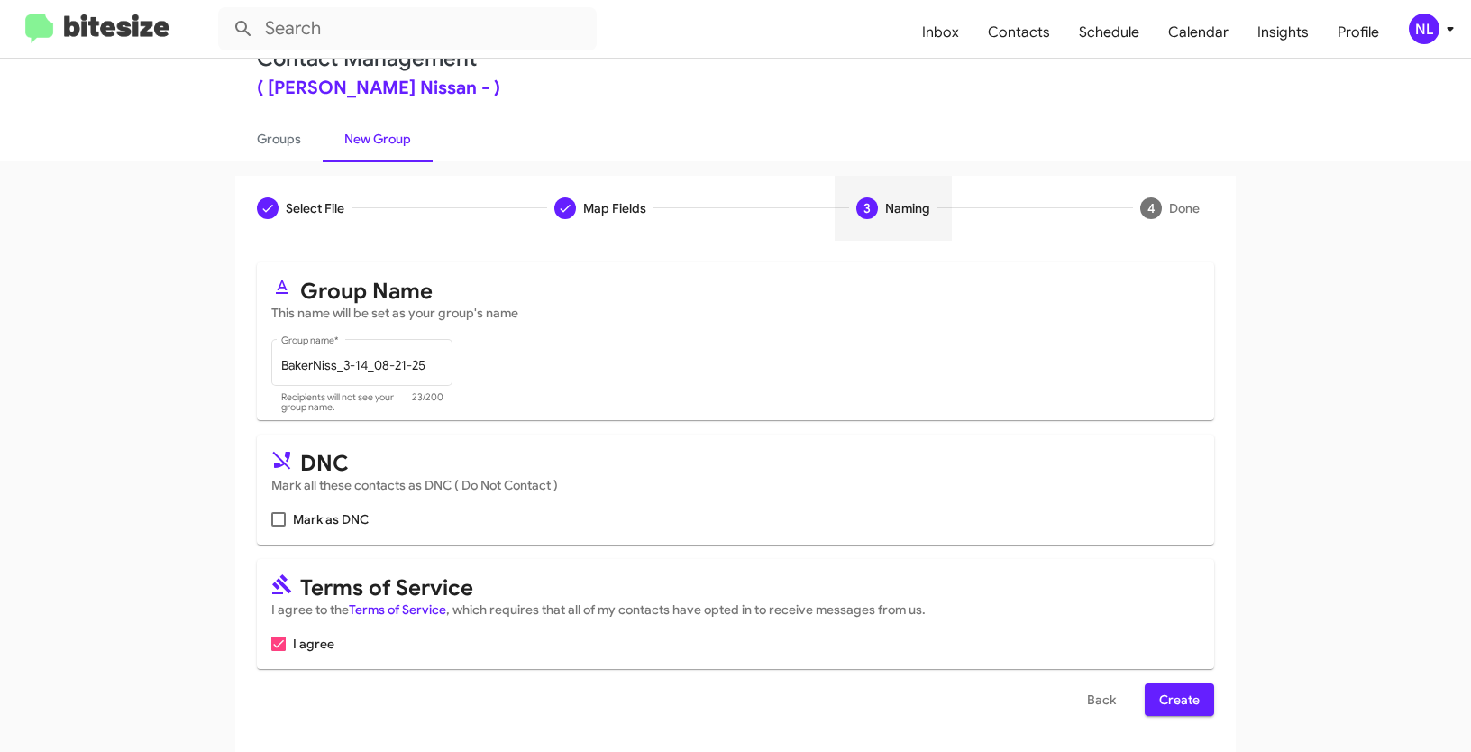
click at [1126, 701] on div "Back Create" at bounding box center [736, 699] width 958 height 32
click at [1162, 701] on span "Create" at bounding box center [1180, 699] width 41 height 32
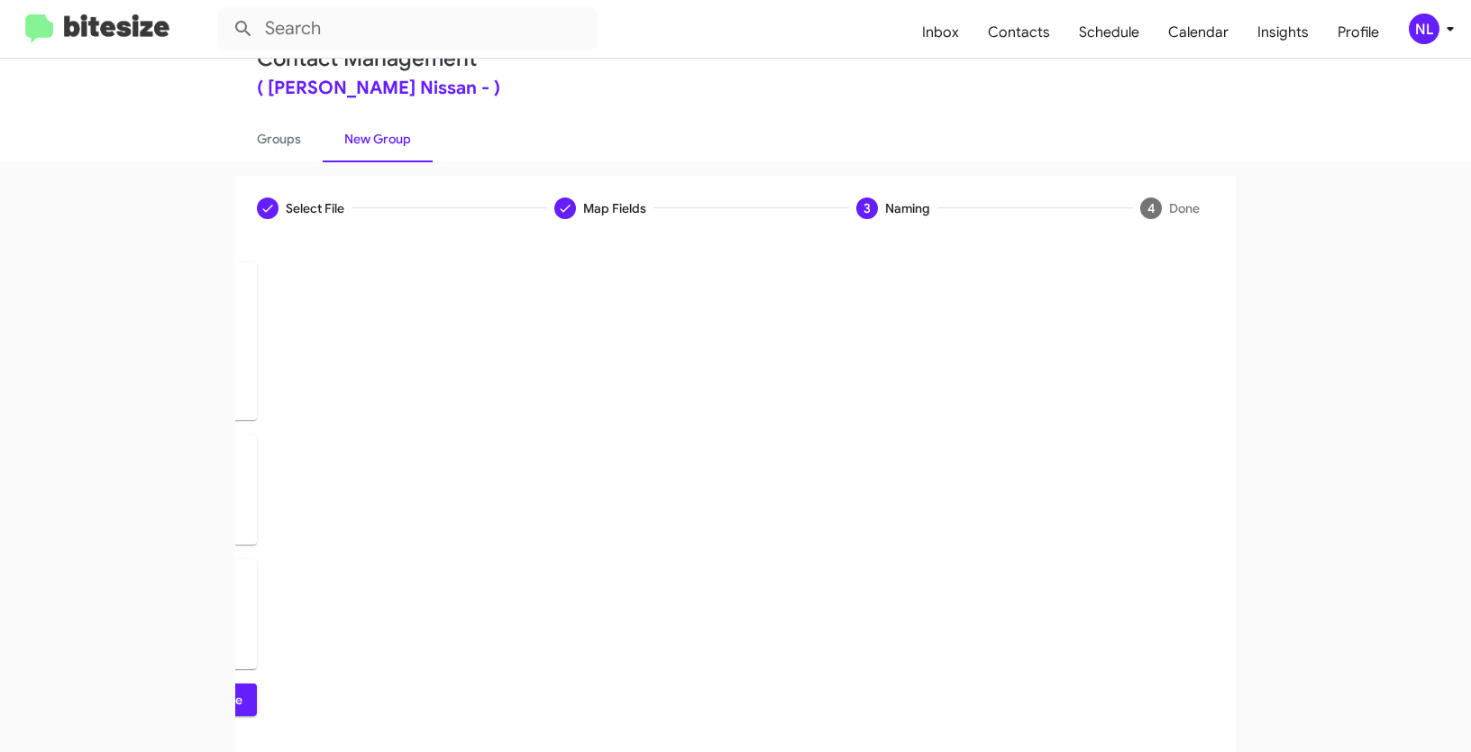
scroll to position [0, 0]
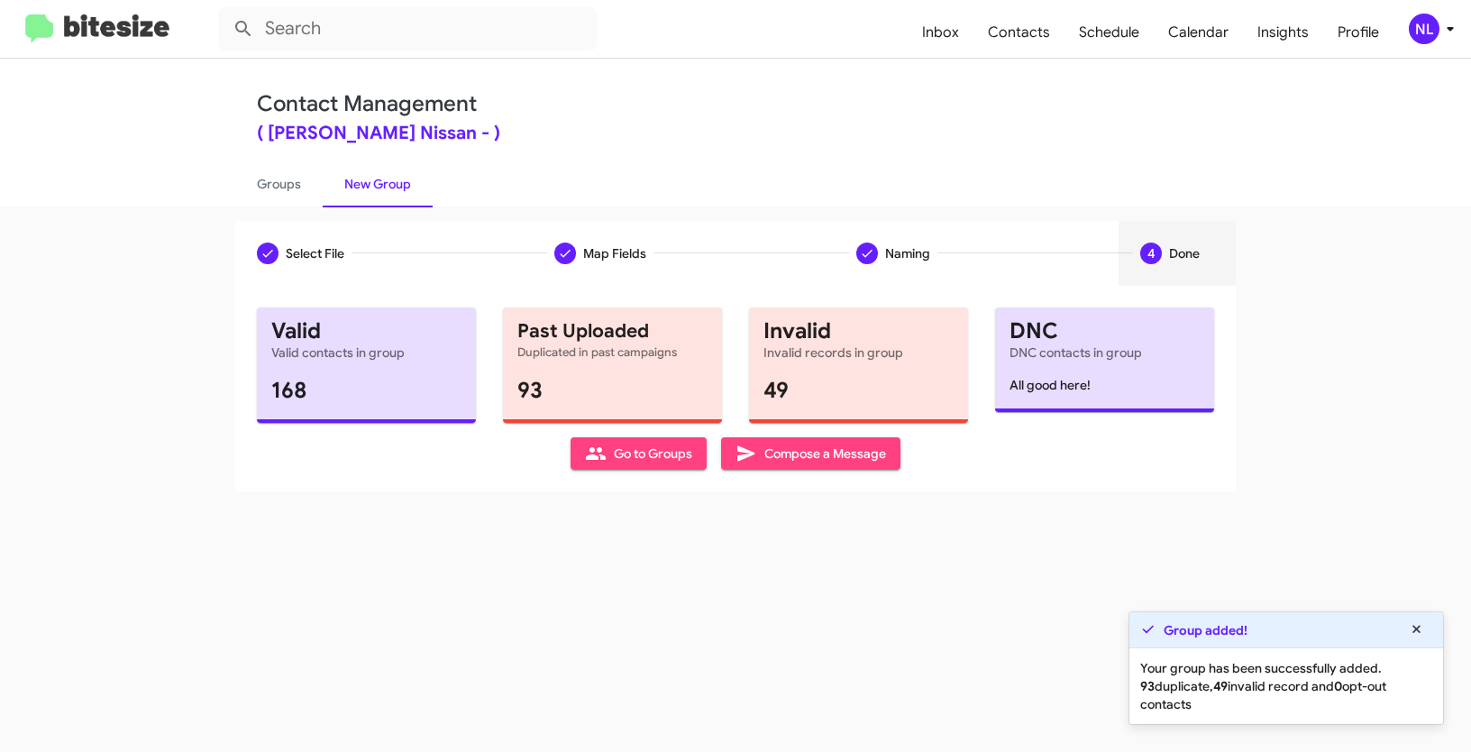
click at [618, 456] on span "Go to Groups" at bounding box center [638, 453] width 107 height 32
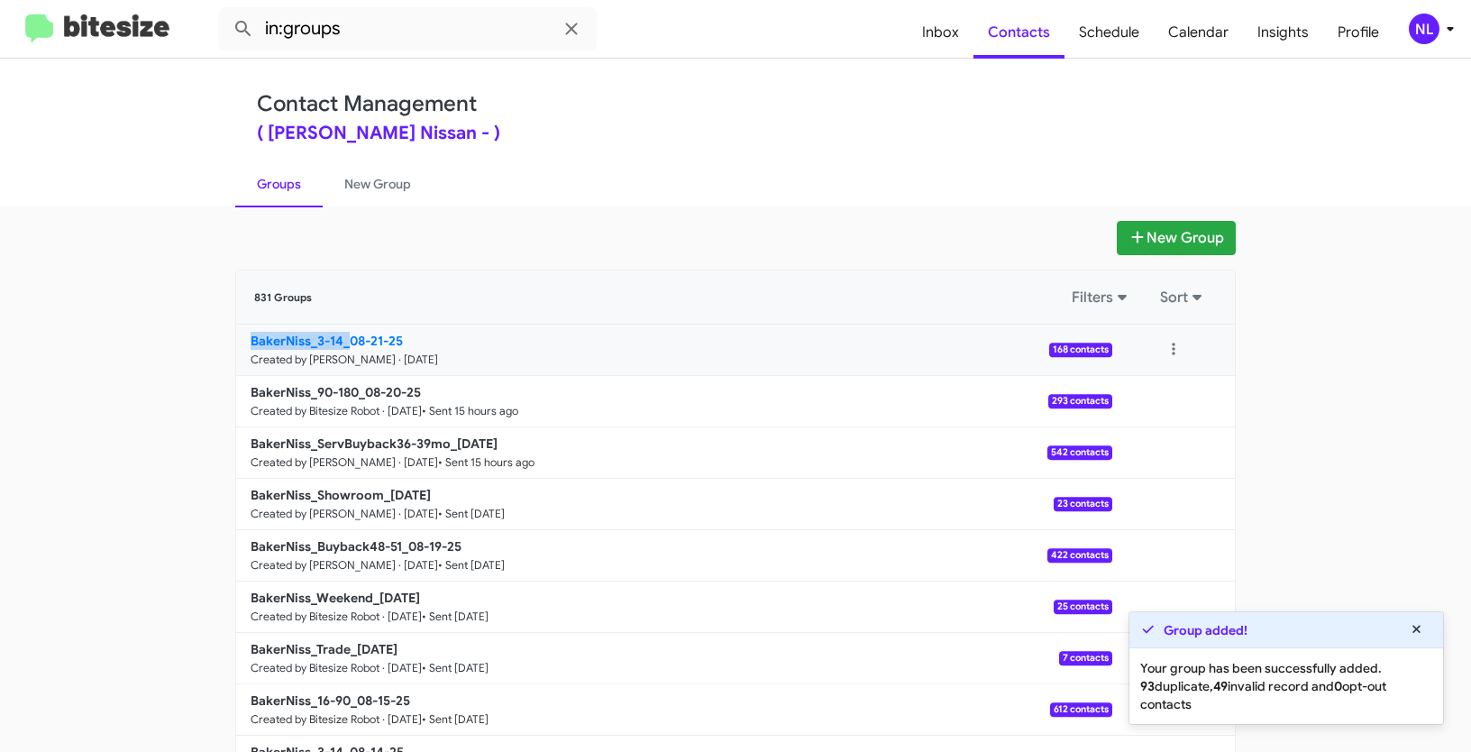
drag, startPoint x: 210, startPoint y: 346, endPoint x: 342, endPoint y: 341, distance: 131.8
click at [342, 341] on app-groups "New Group 831 Groups Filters Sort BakerNiss_3-14_08-21-25 Created by Nen Limbau…" at bounding box center [735, 553] width 1471 height 665
copy b "BakerNiss_3-14_"
click at [375, 32] on input "in:groups" at bounding box center [407, 28] width 379 height 43
paste input "BakerNiss_3-14_"
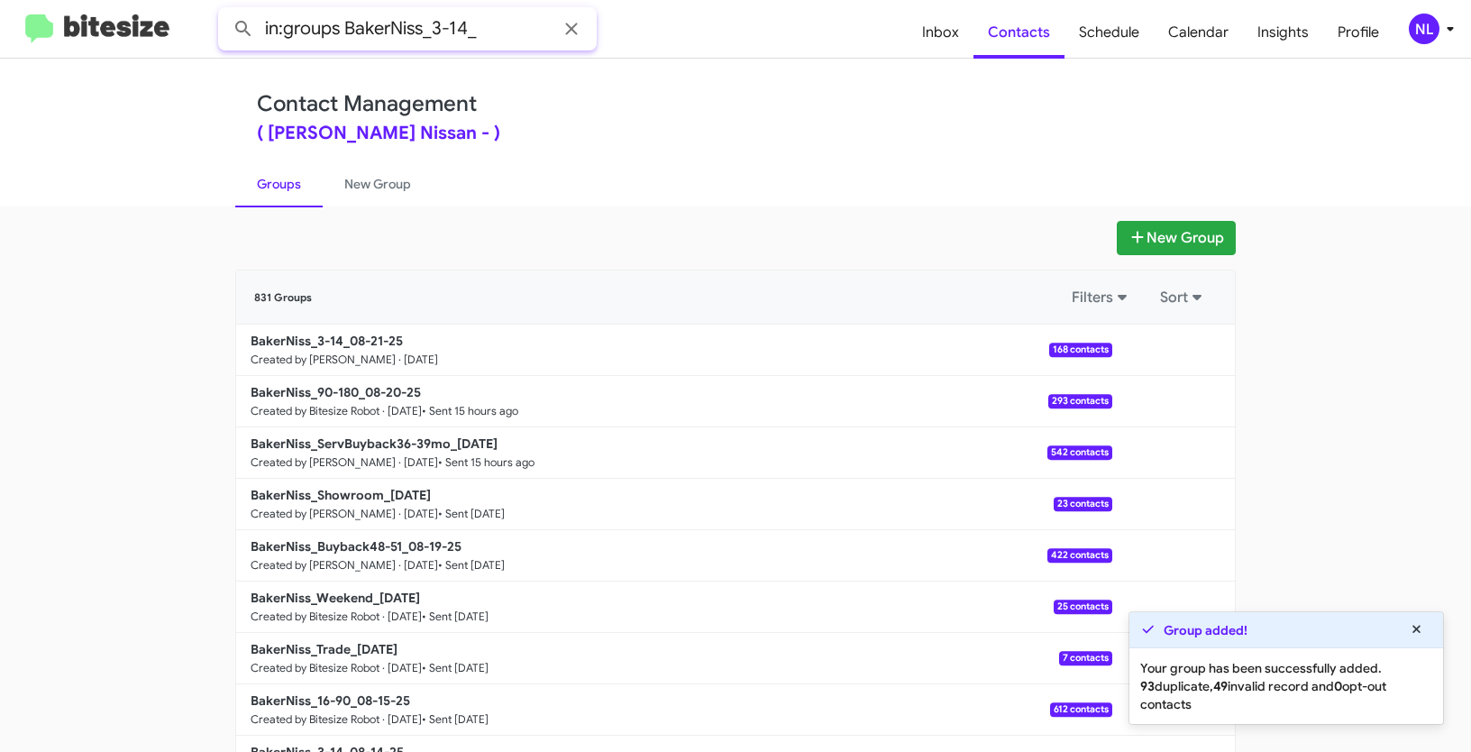
type input "in:groups BakerNiss_3-14_"
click at [225, 11] on button at bounding box center [243, 29] width 36 height 36
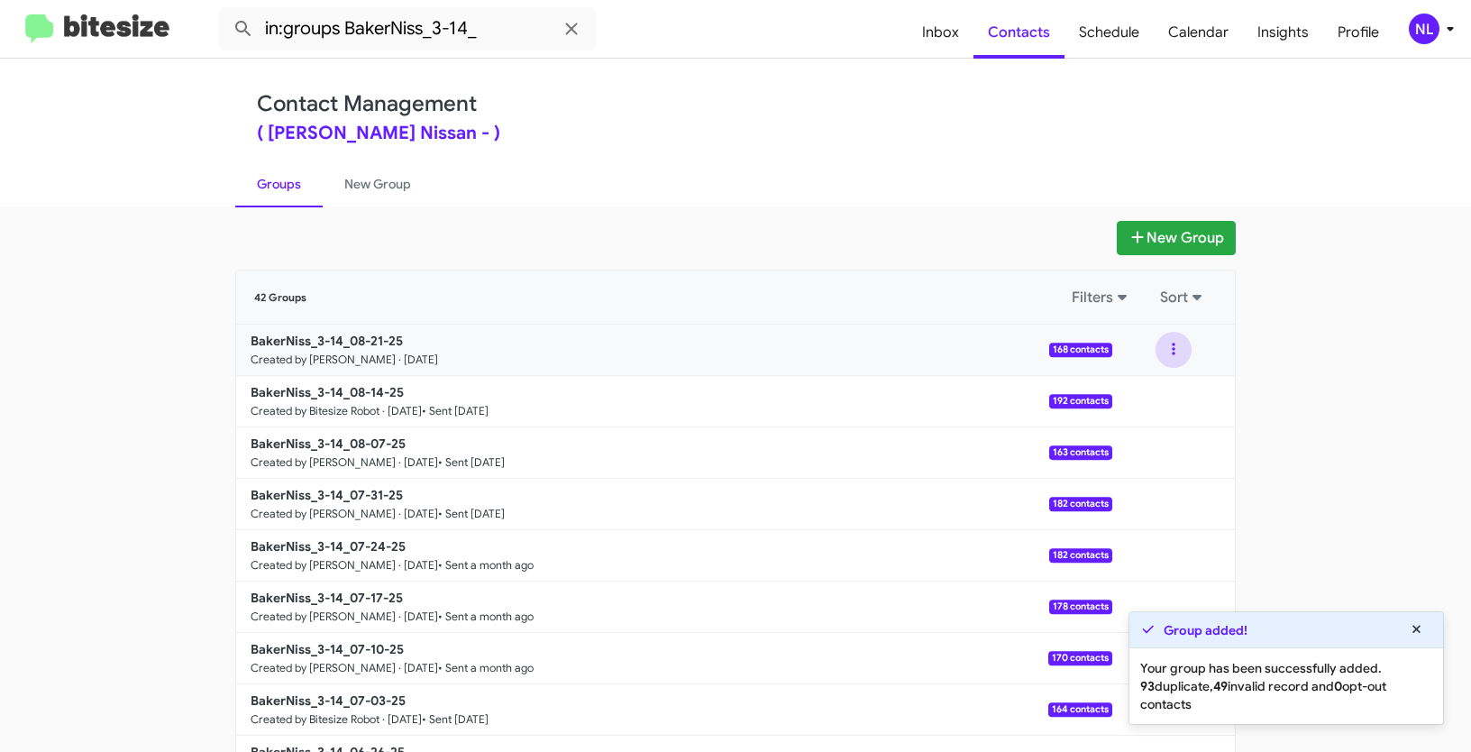
click at [1164, 345] on button at bounding box center [1174, 350] width 36 height 36
click at [1148, 398] on button "View contacts" at bounding box center [1120, 398] width 144 height 43
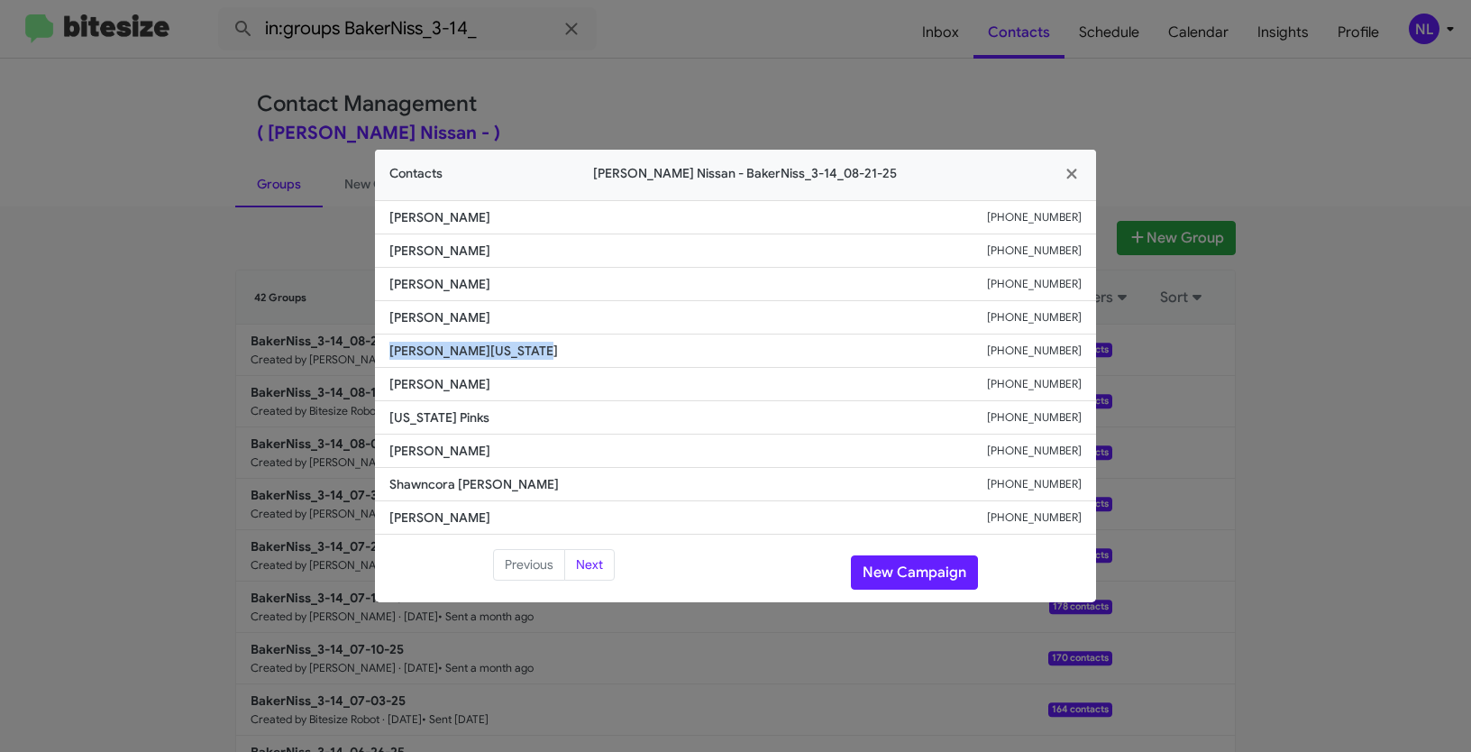
drag, startPoint x: 379, startPoint y: 356, endPoint x: 635, endPoint y: 350, distance: 256.1
click at [635, 350] on li "Christopher Washington +13184706554" at bounding box center [735, 351] width 721 height 33
copy span "Christopher Washington"
click at [891, 564] on button "New Campaign" at bounding box center [914, 572] width 127 height 34
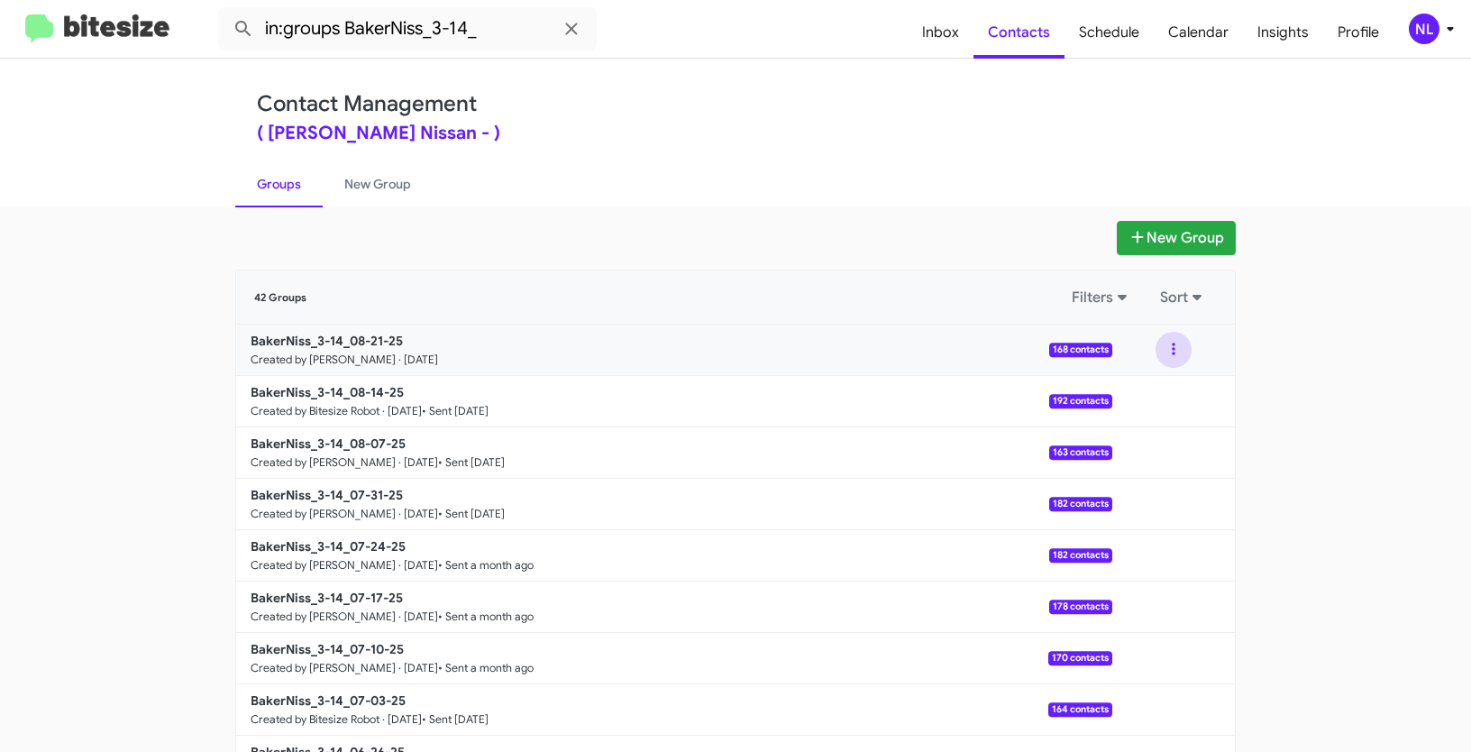
click at [1167, 344] on button at bounding box center [1174, 350] width 36 height 36
click at [1132, 403] on button "View contacts" at bounding box center [1120, 398] width 144 height 43
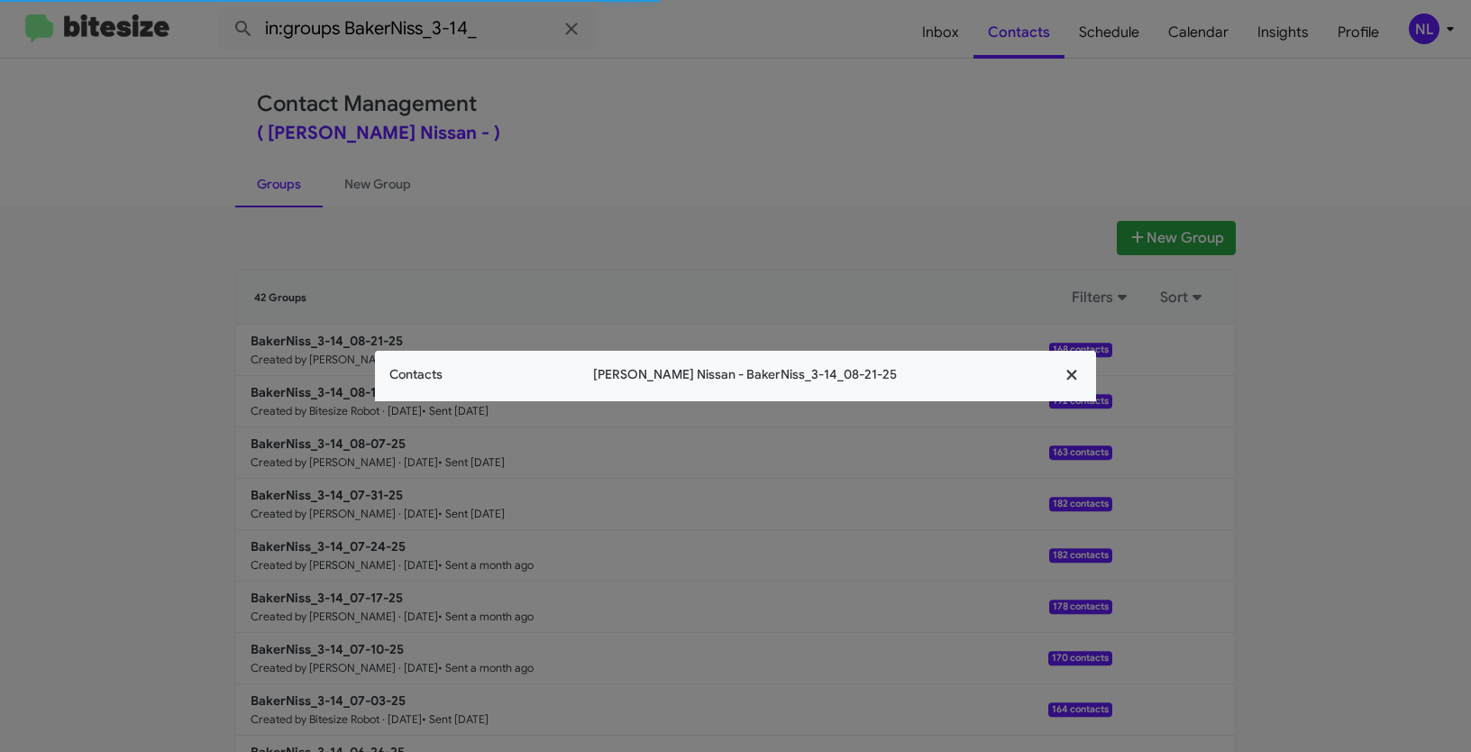
click at [1077, 372] on icon "button" at bounding box center [1072, 375] width 21 height 16
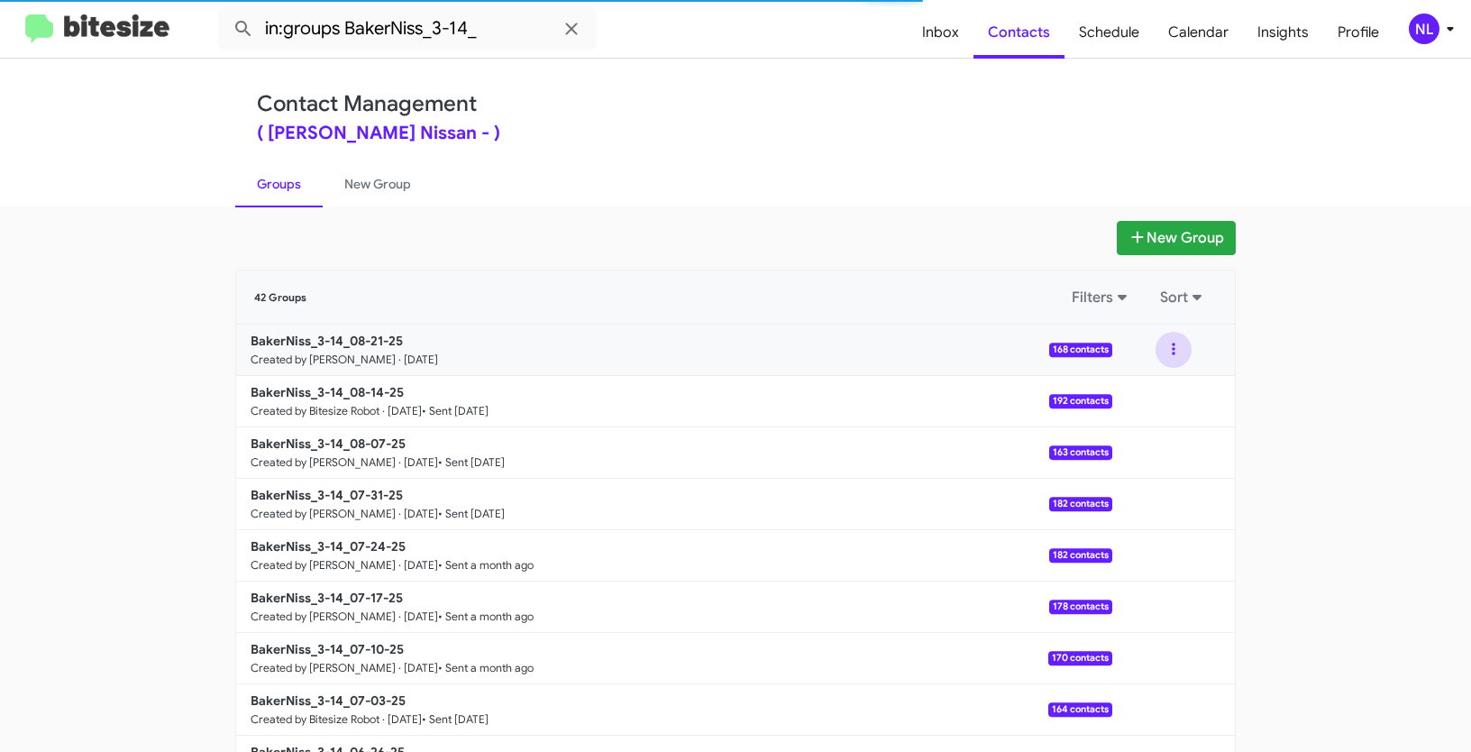
click at [1167, 348] on button at bounding box center [1174, 350] width 36 height 36
click at [1134, 395] on button "View contacts" at bounding box center [1120, 398] width 144 height 43
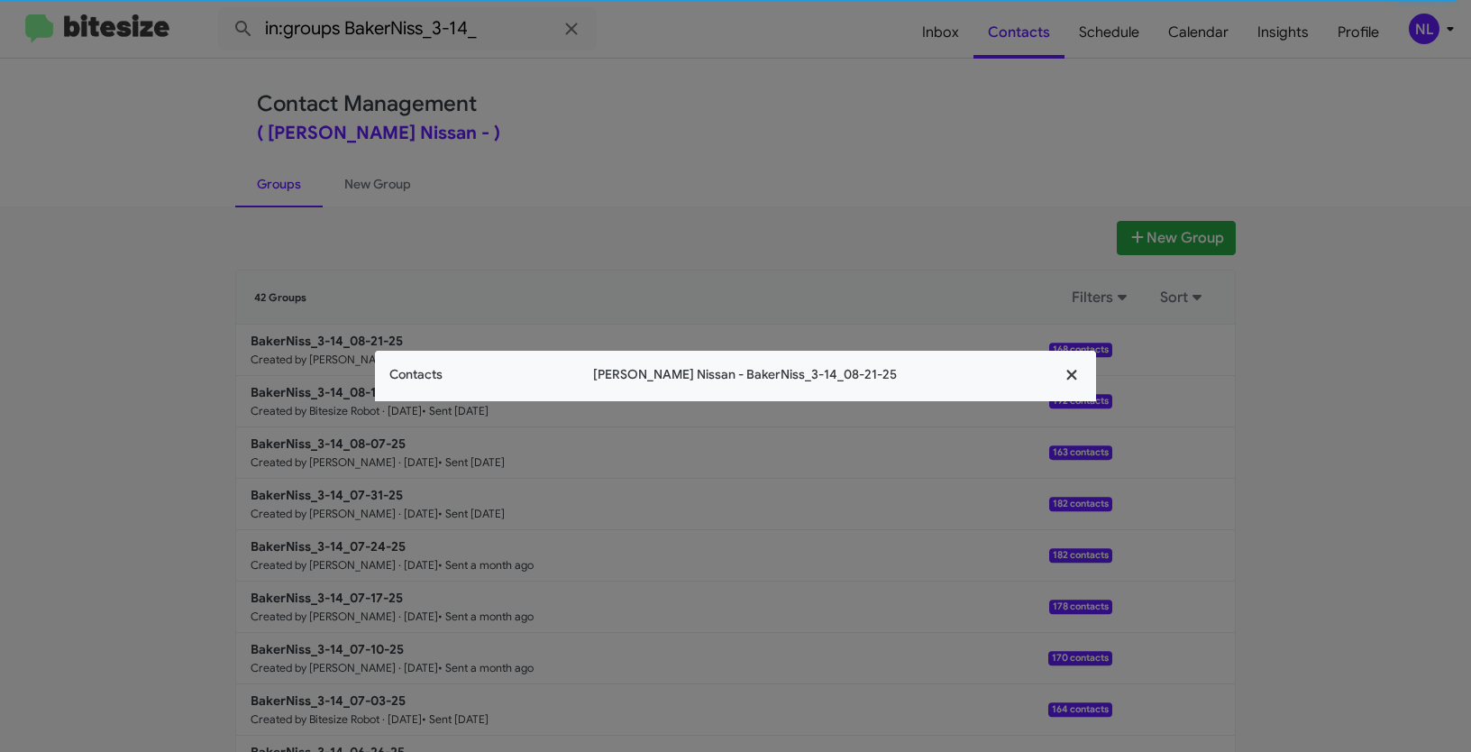
click at [1072, 374] on icon "button" at bounding box center [1072, 375] width 10 height 10
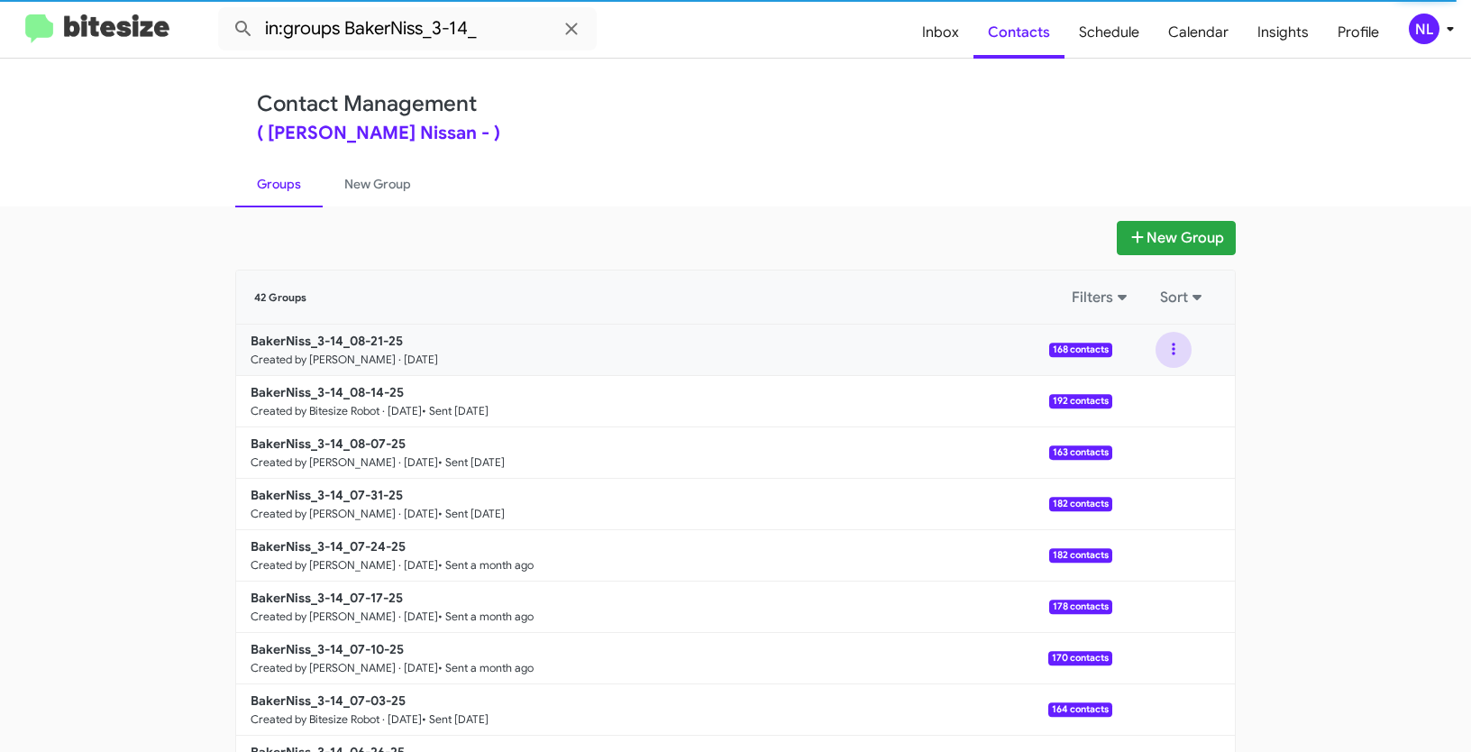
drag, startPoint x: 1165, startPoint y: 348, endPoint x: 1154, endPoint y: 381, distance: 35.1
click at [1165, 348] on button at bounding box center [1174, 350] width 36 height 36
click at [1141, 404] on button "View contacts" at bounding box center [1120, 398] width 144 height 43
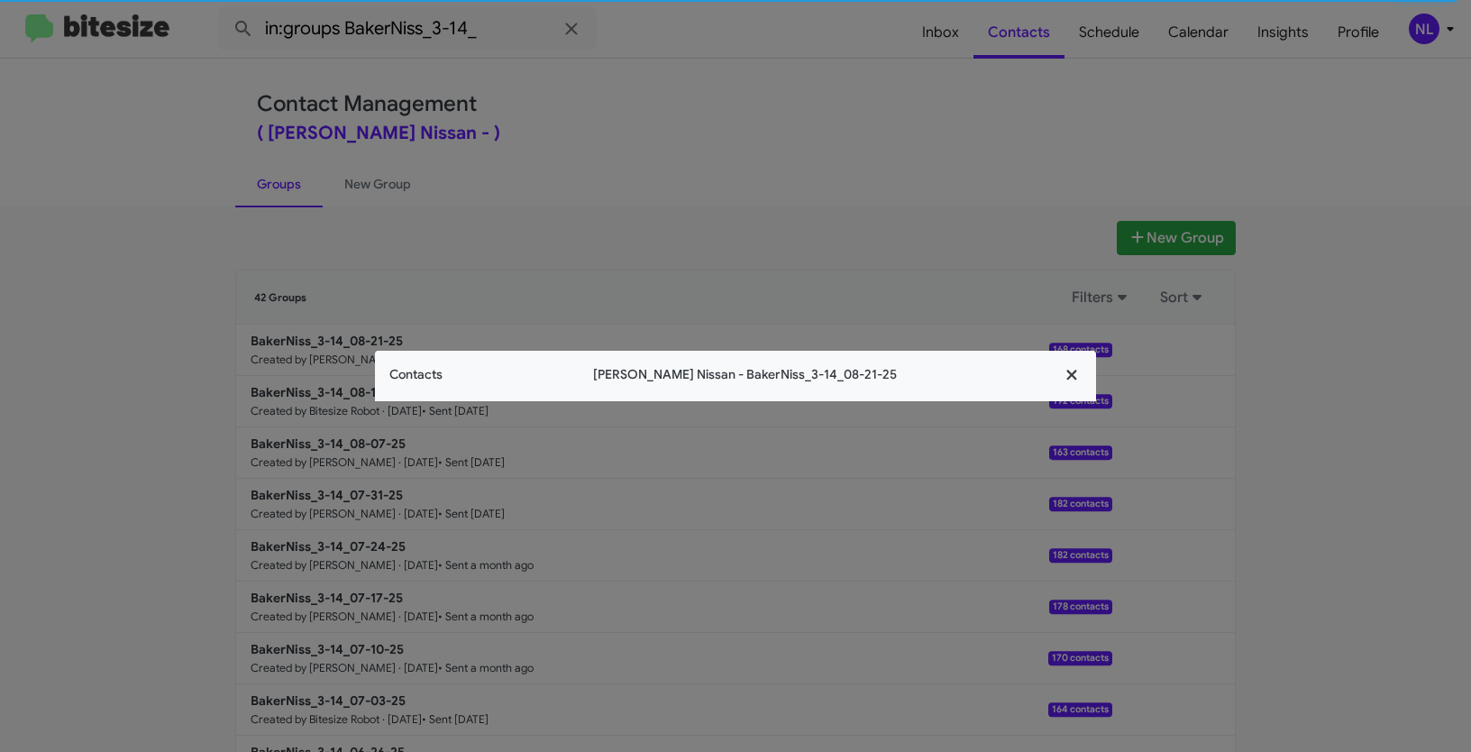
click at [1078, 371] on icon "button" at bounding box center [1072, 375] width 21 height 16
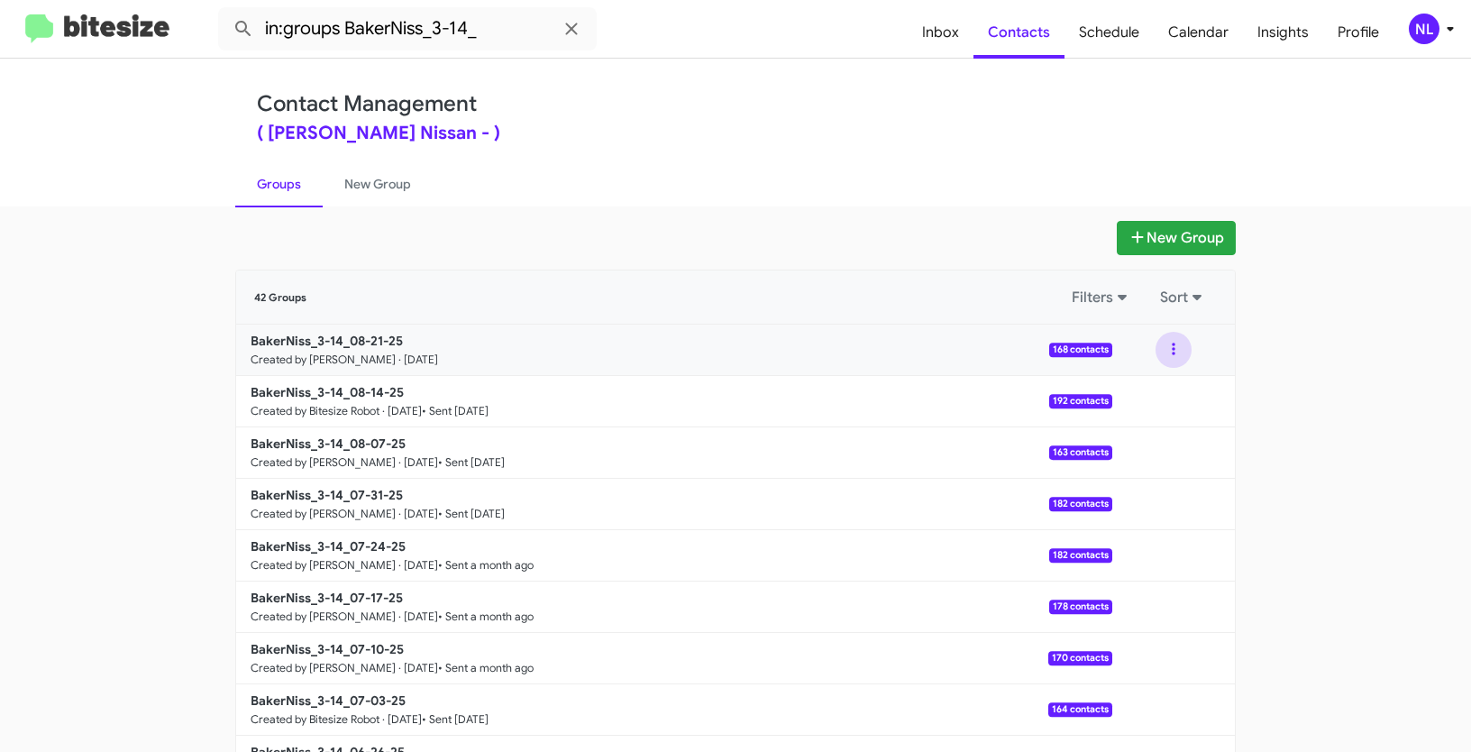
click at [1167, 347] on button at bounding box center [1174, 350] width 36 height 36
click at [1141, 396] on button "View contacts" at bounding box center [1120, 398] width 144 height 43
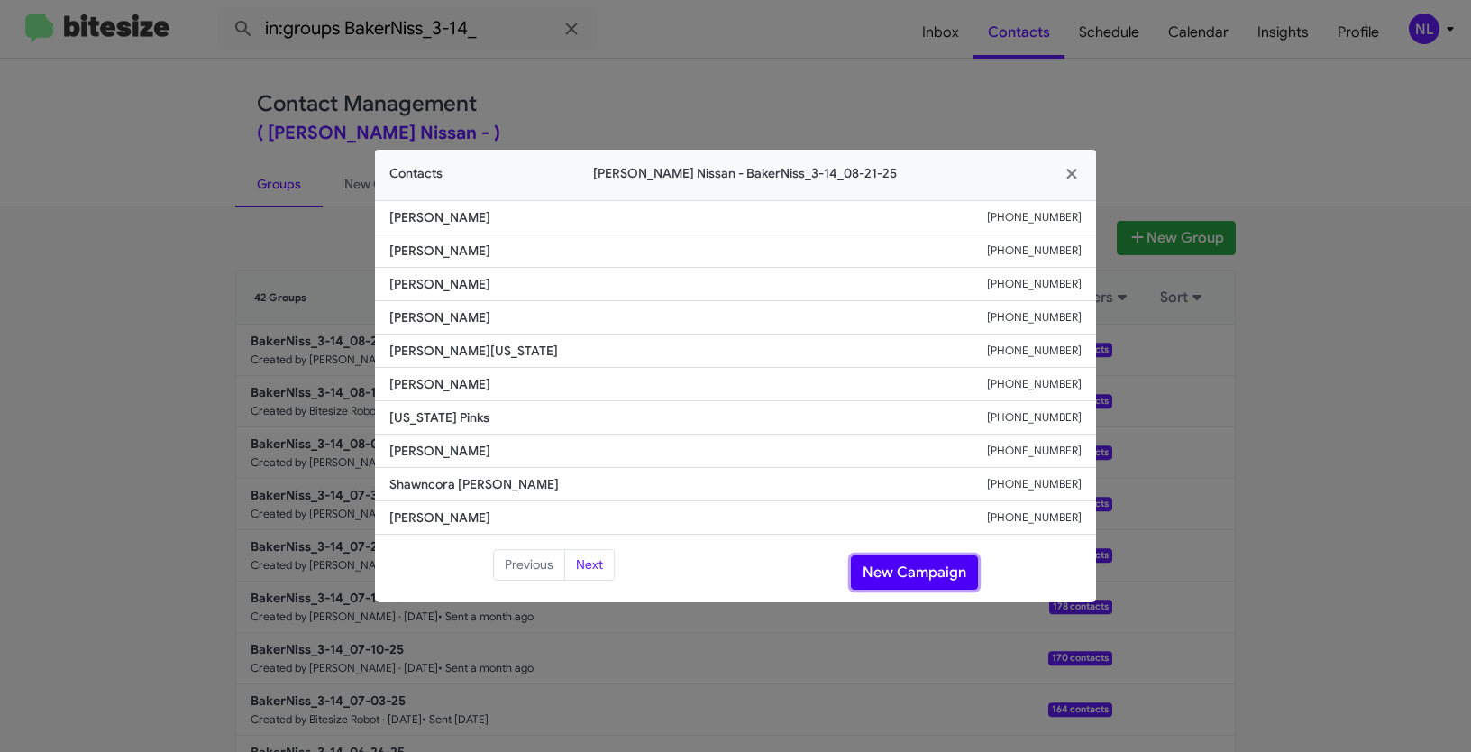
click at [921, 582] on button "New Campaign" at bounding box center [914, 572] width 127 height 34
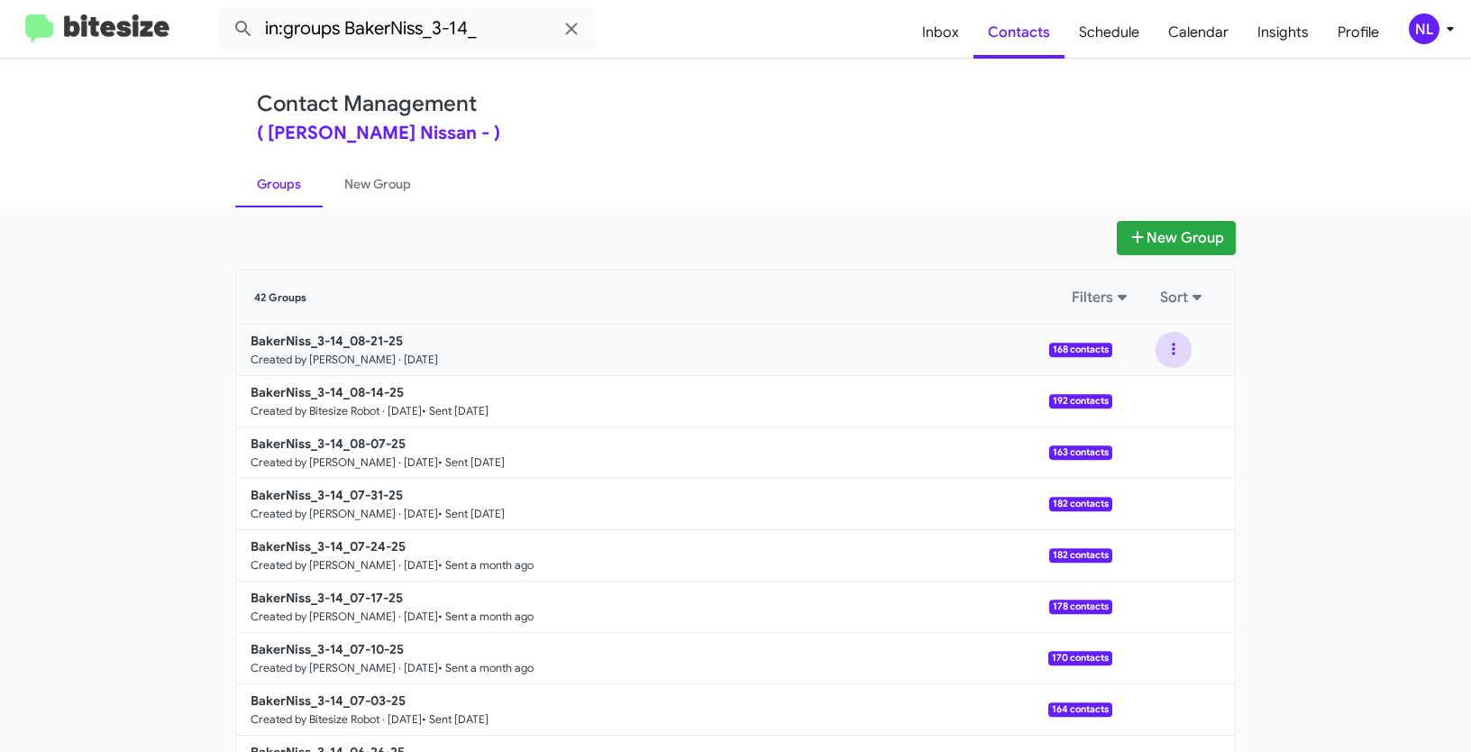
click at [1161, 345] on button at bounding box center [1174, 350] width 36 height 36
click at [1132, 396] on button "View contacts" at bounding box center [1120, 398] width 144 height 43
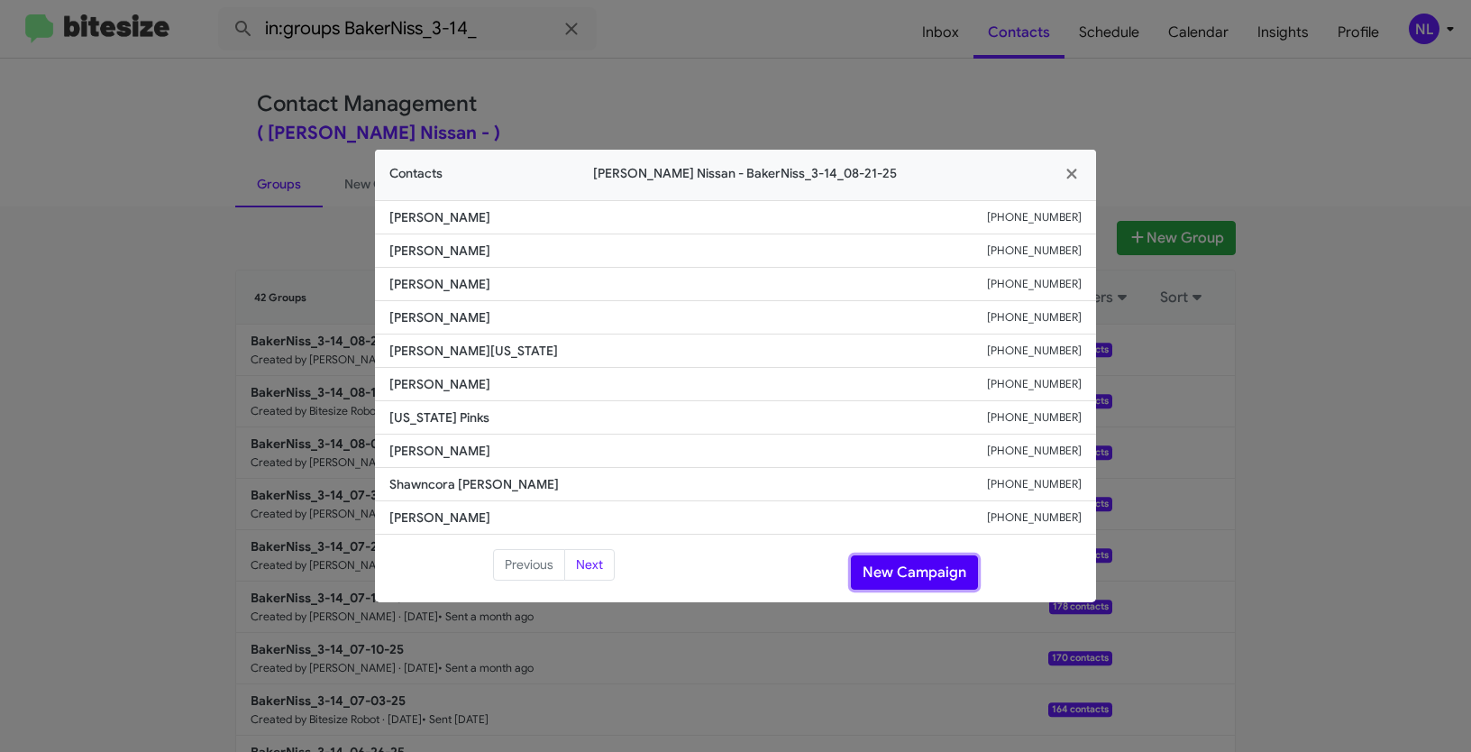
click at [922, 572] on button "New Campaign" at bounding box center [914, 572] width 127 height 34
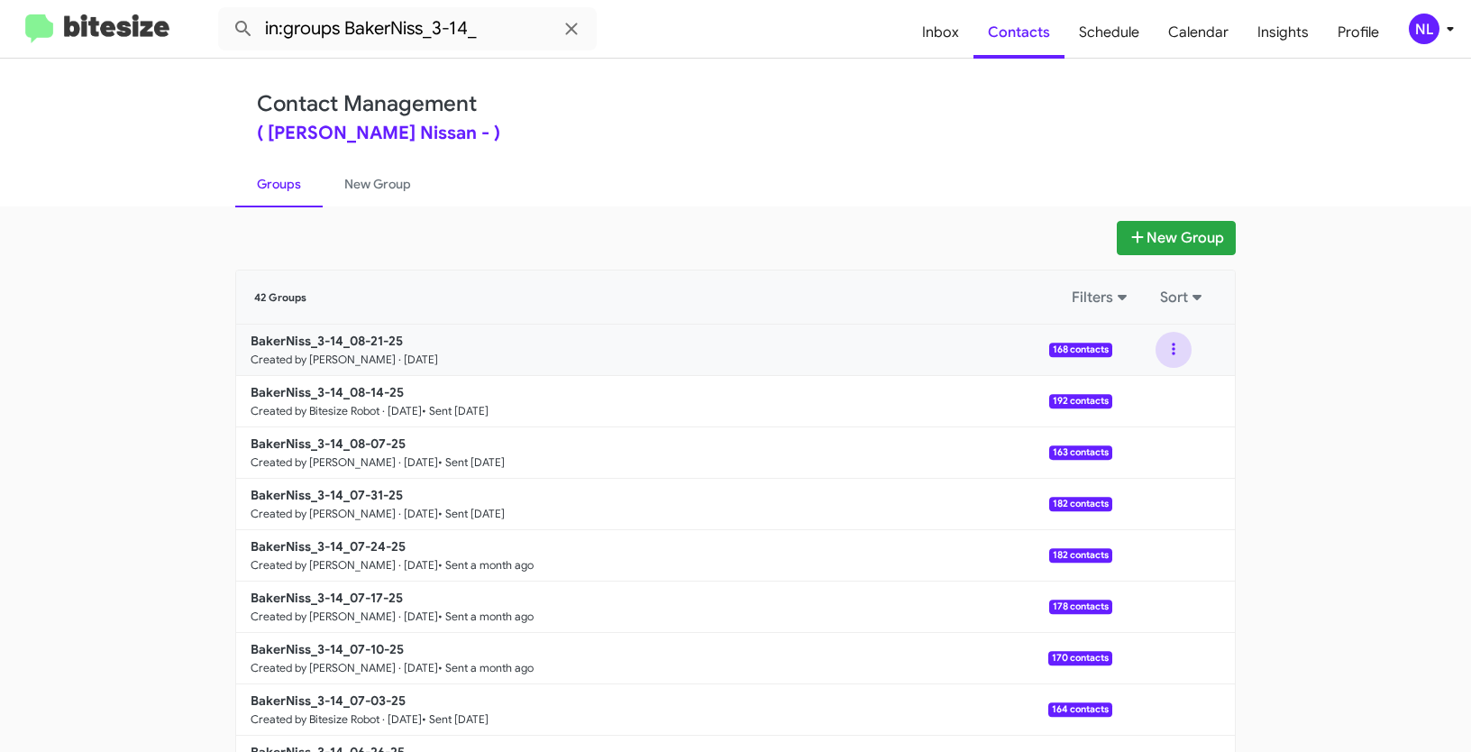
click at [1167, 347] on button at bounding box center [1174, 350] width 36 height 36
click at [1123, 403] on button "View contacts" at bounding box center [1120, 398] width 144 height 43
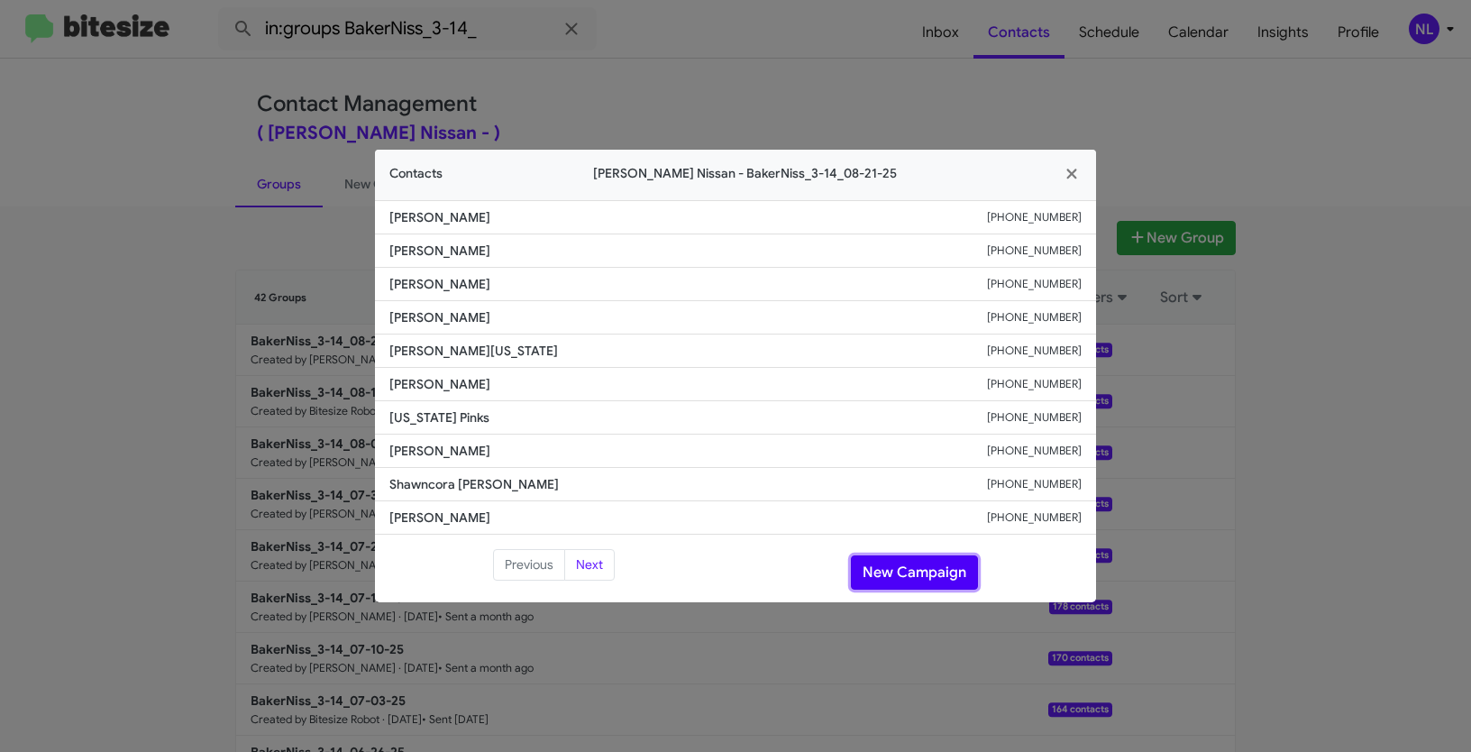
click at [929, 564] on button "New Campaign" at bounding box center [914, 572] width 127 height 34
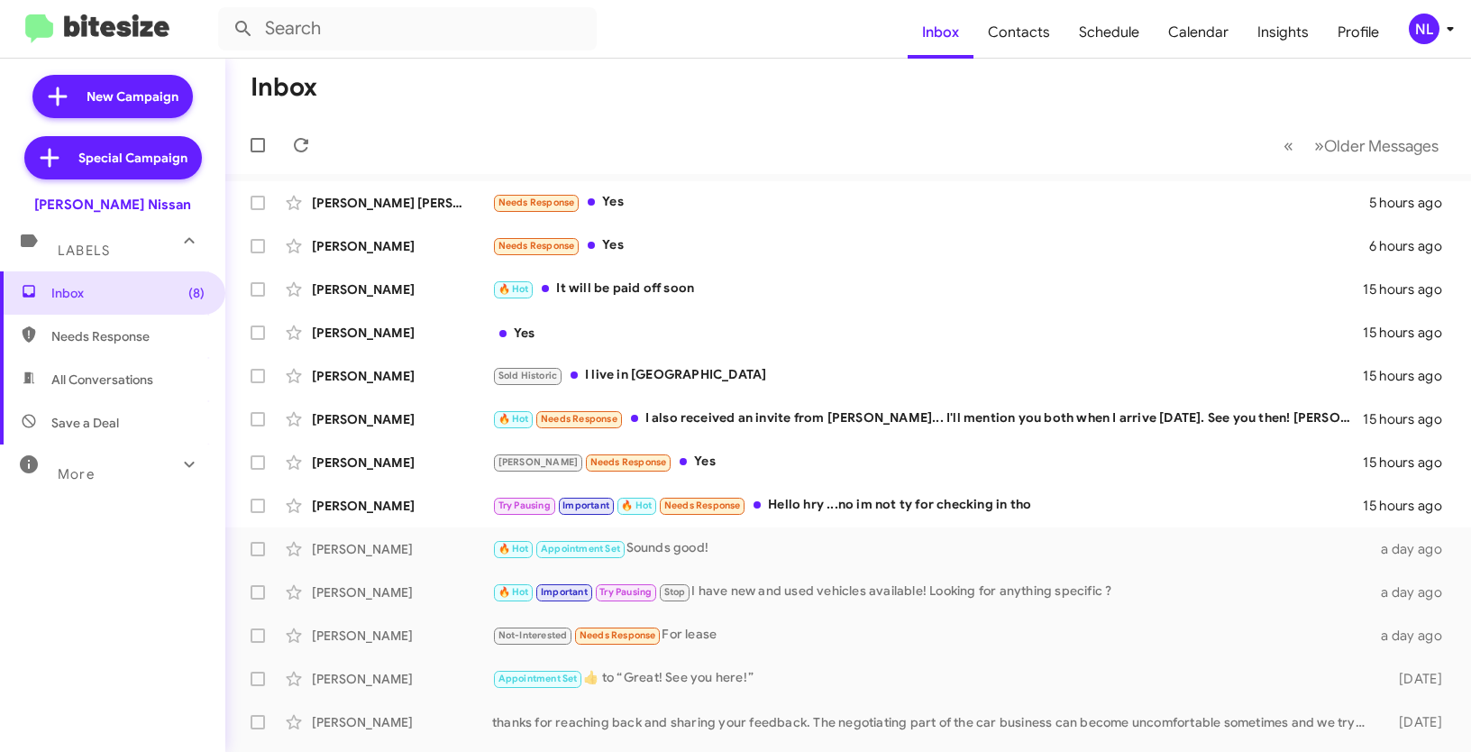
click at [832, 129] on mat-toolbar-row "« Previous » Next Older Messages" at bounding box center [848, 145] width 1246 height 58
click at [1021, 39] on span "Contacts" at bounding box center [1019, 32] width 91 height 52
type input "in:groups"
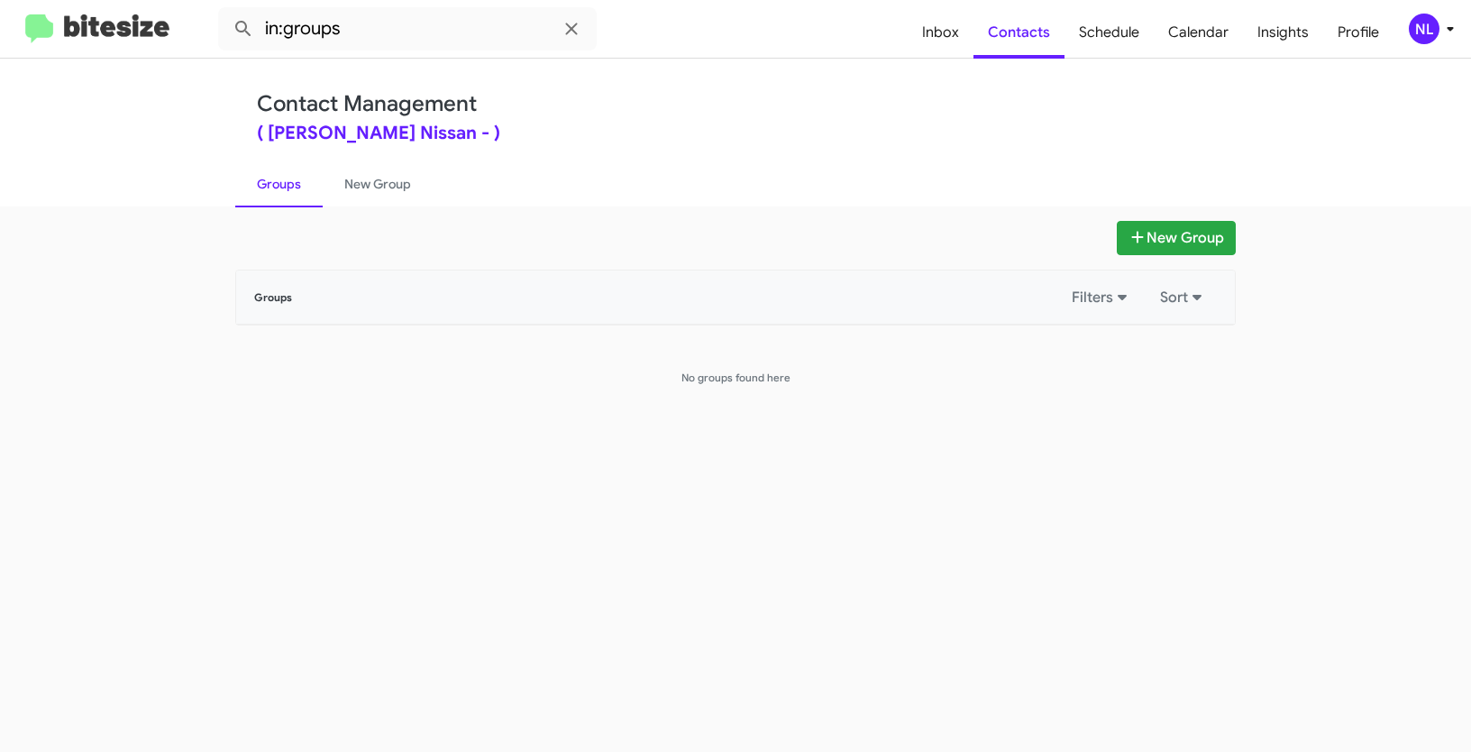
click at [1424, 35] on div "NL" at bounding box center [1424, 29] width 31 height 31
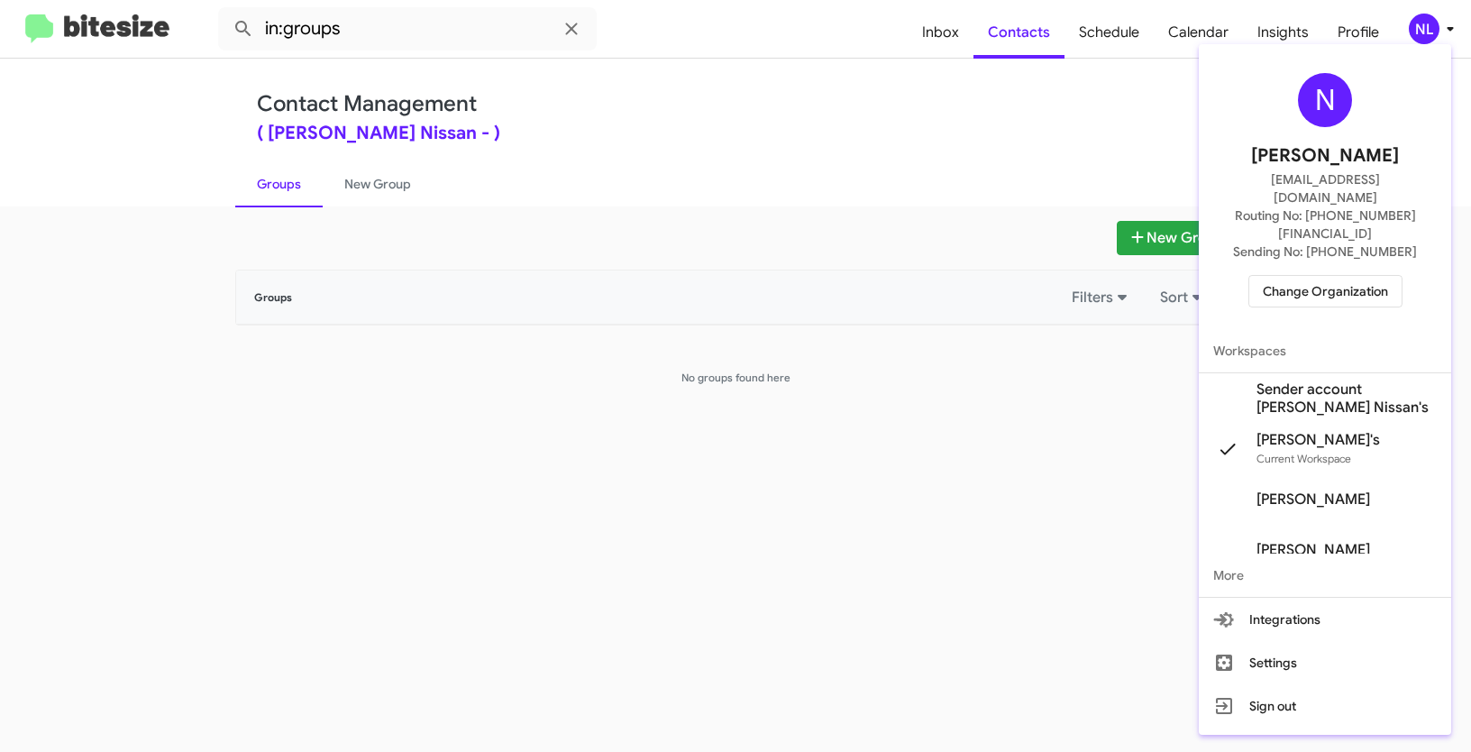
click at [1334, 380] on span "Sender account Baker Nissan's" at bounding box center [1347, 398] width 180 height 36
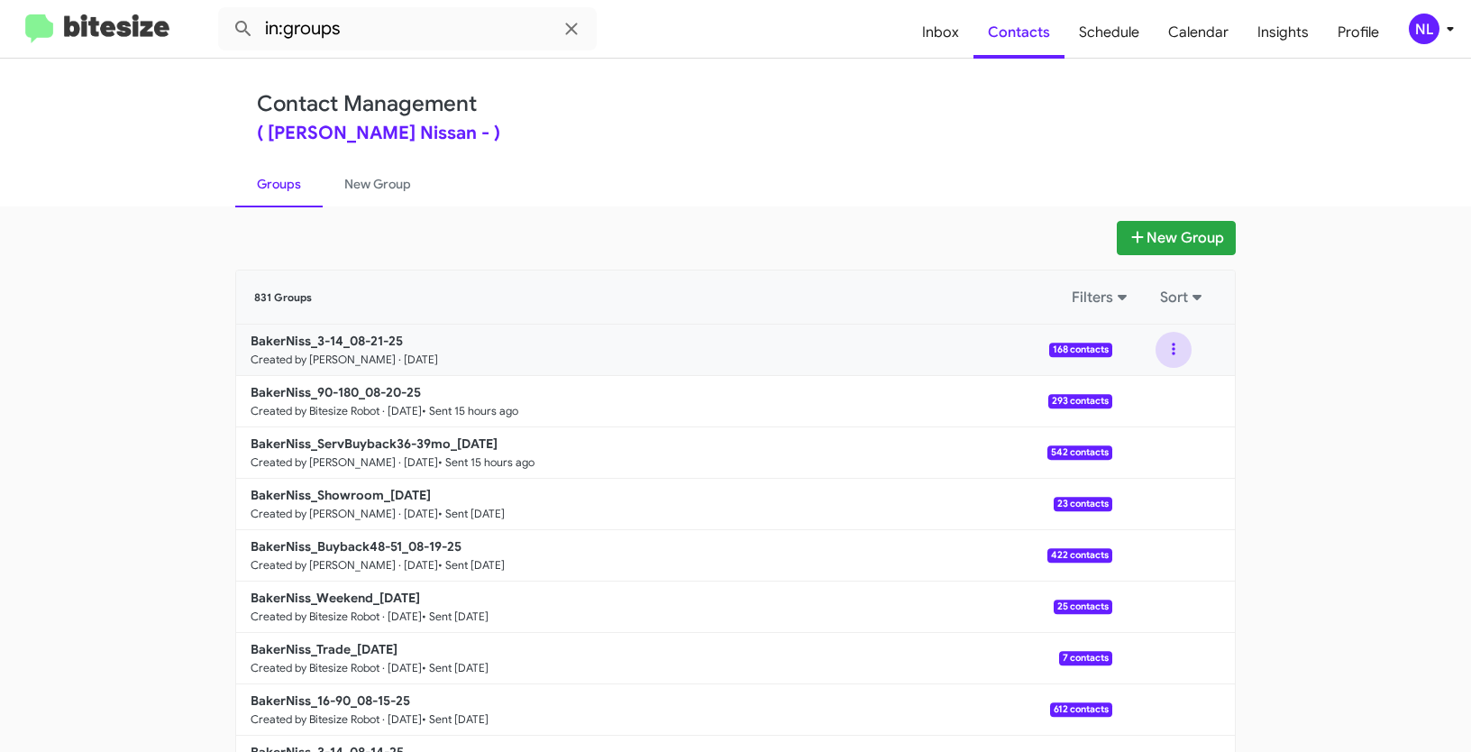
click at [1166, 346] on button at bounding box center [1174, 350] width 36 height 36
click at [1145, 402] on button "View contacts" at bounding box center [1120, 398] width 144 height 43
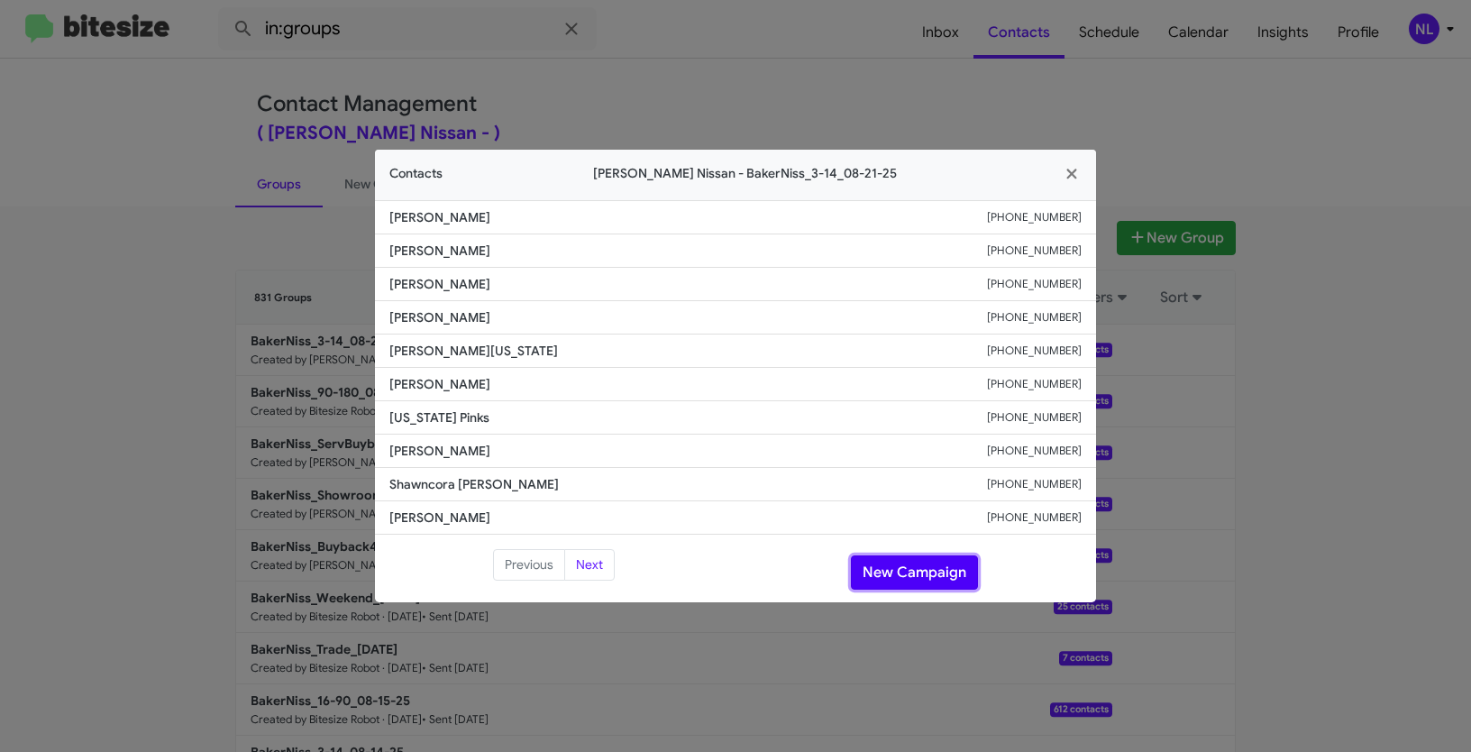
click at [940, 563] on button "New Campaign" at bounding box center [914, 572] width 127 height 34
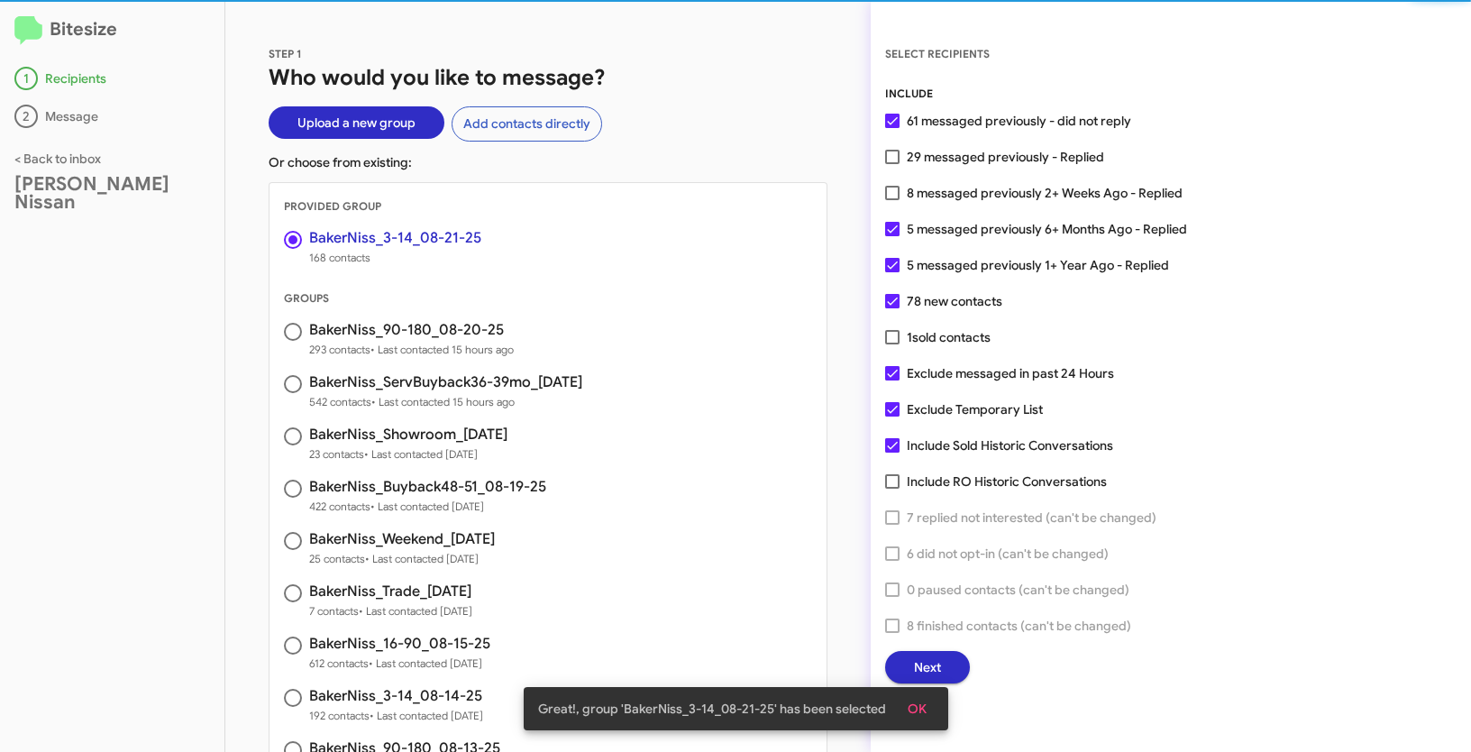
click at [926, 706] on button "OK" at bounding box center [918, 708] width 48 height 32
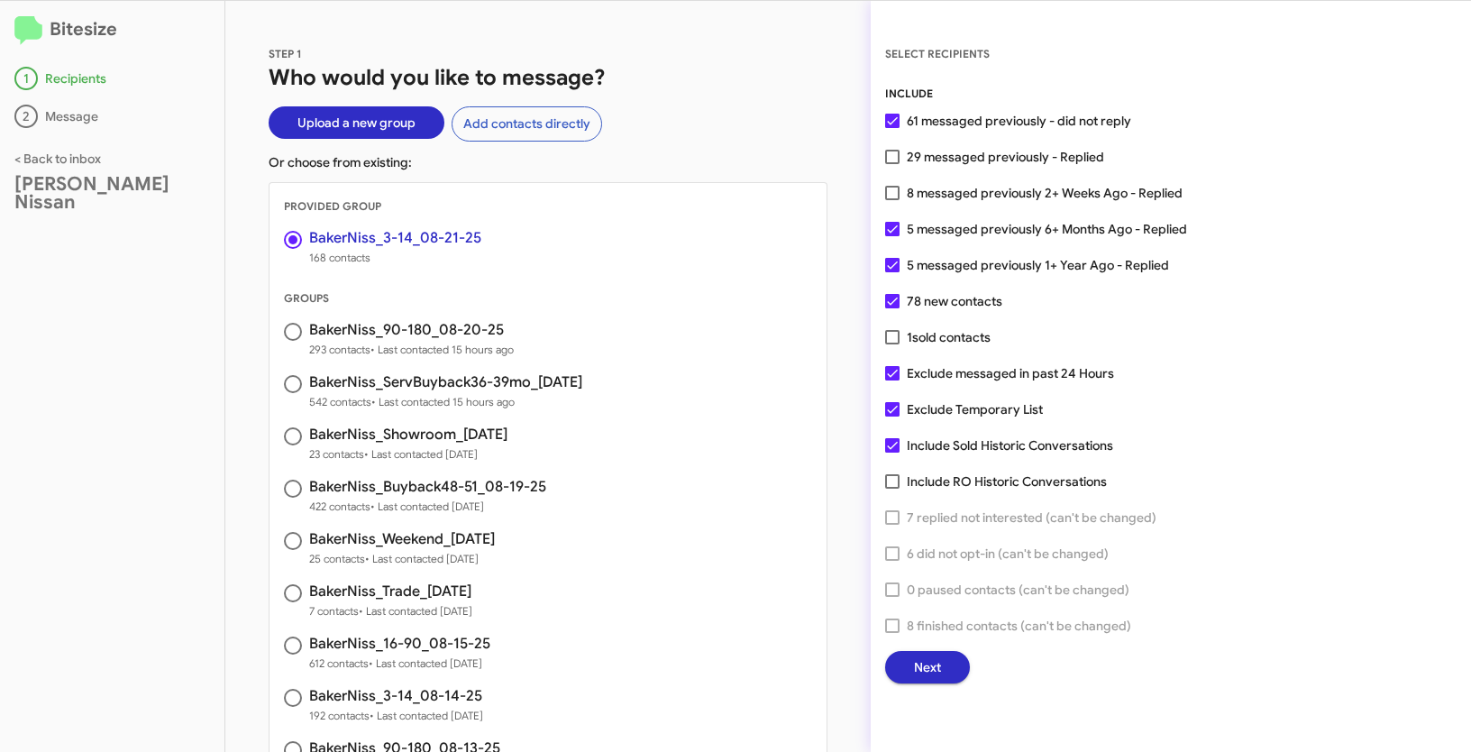
click at [921, 663] on span "Next" at bounding box center [927, 667] width 27 height 32
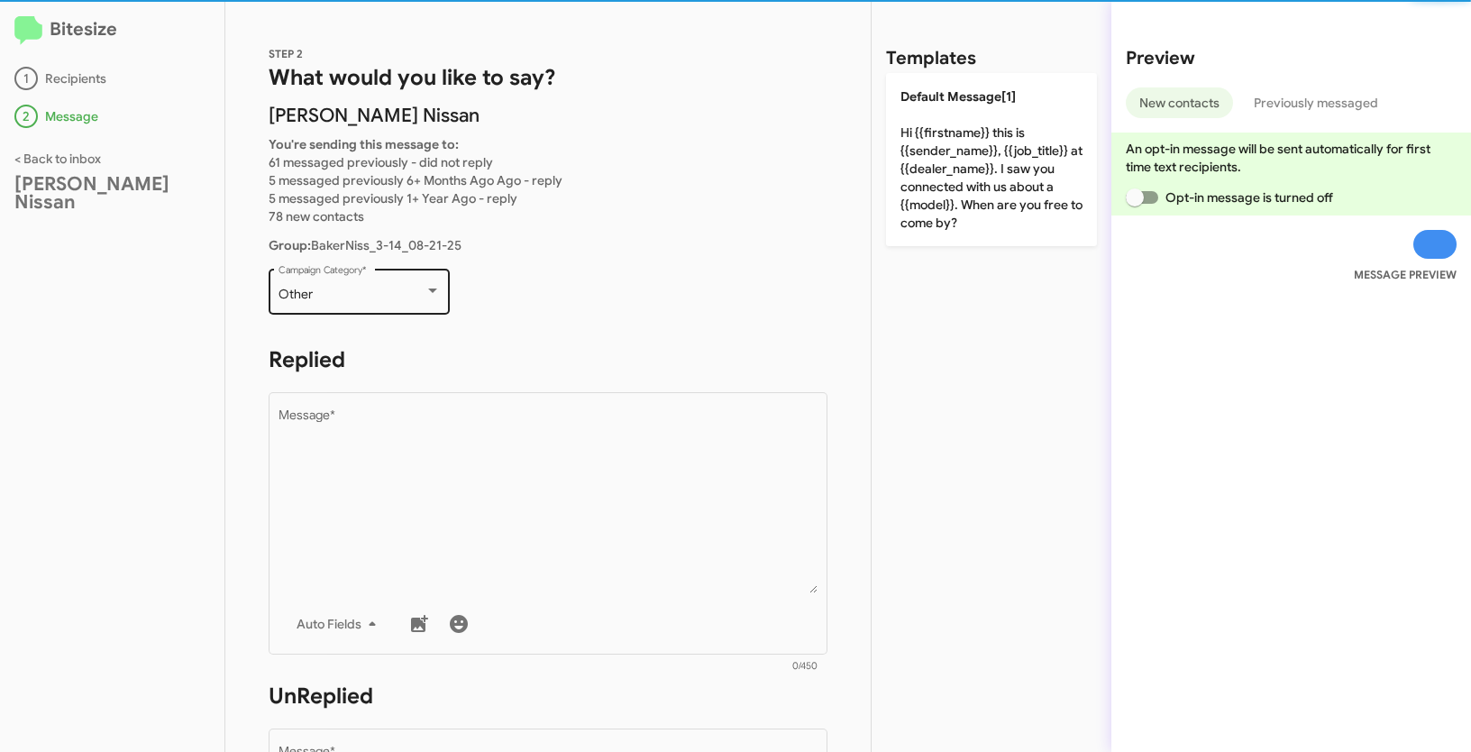
click at [410, 288] on div "Other" at bounding box center [352, 295] width 146 height 14
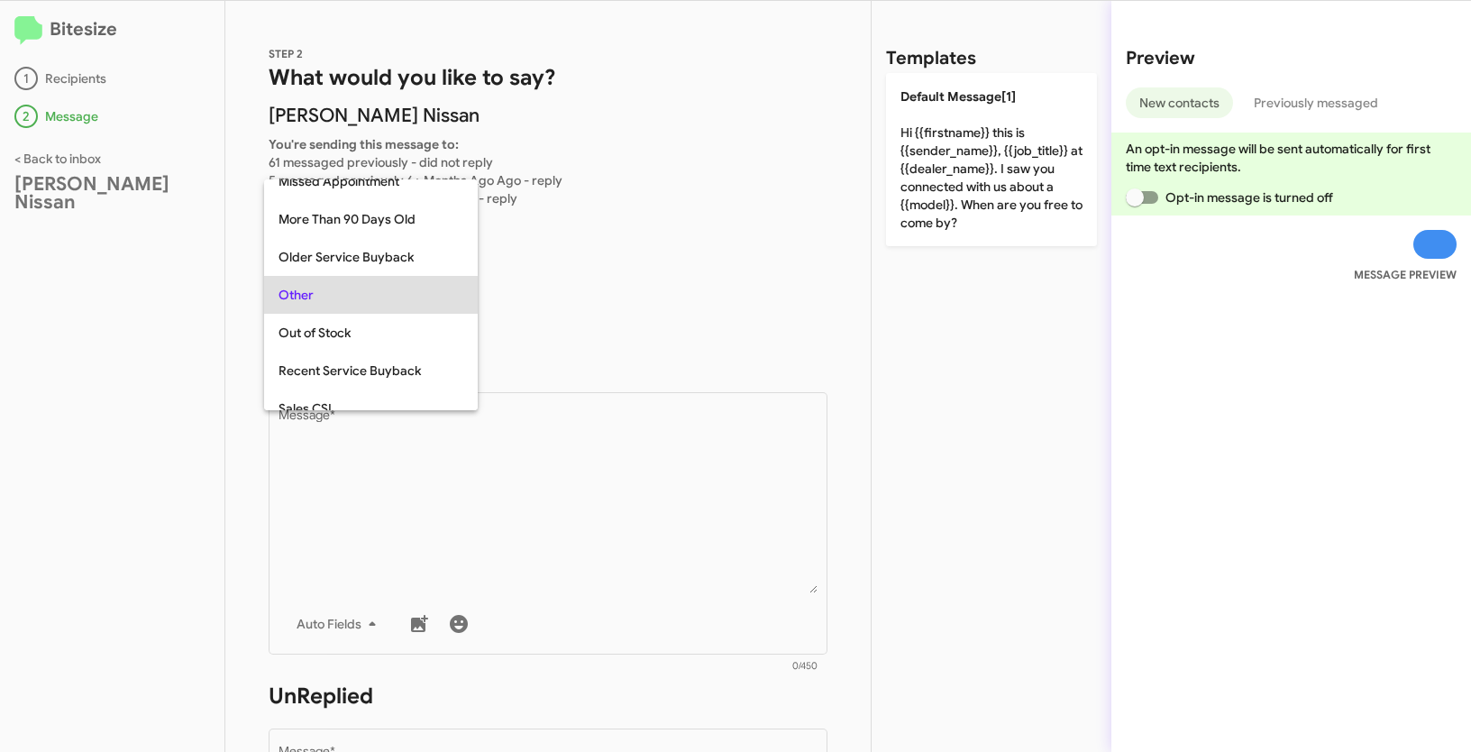
scroll to position [754, 0]
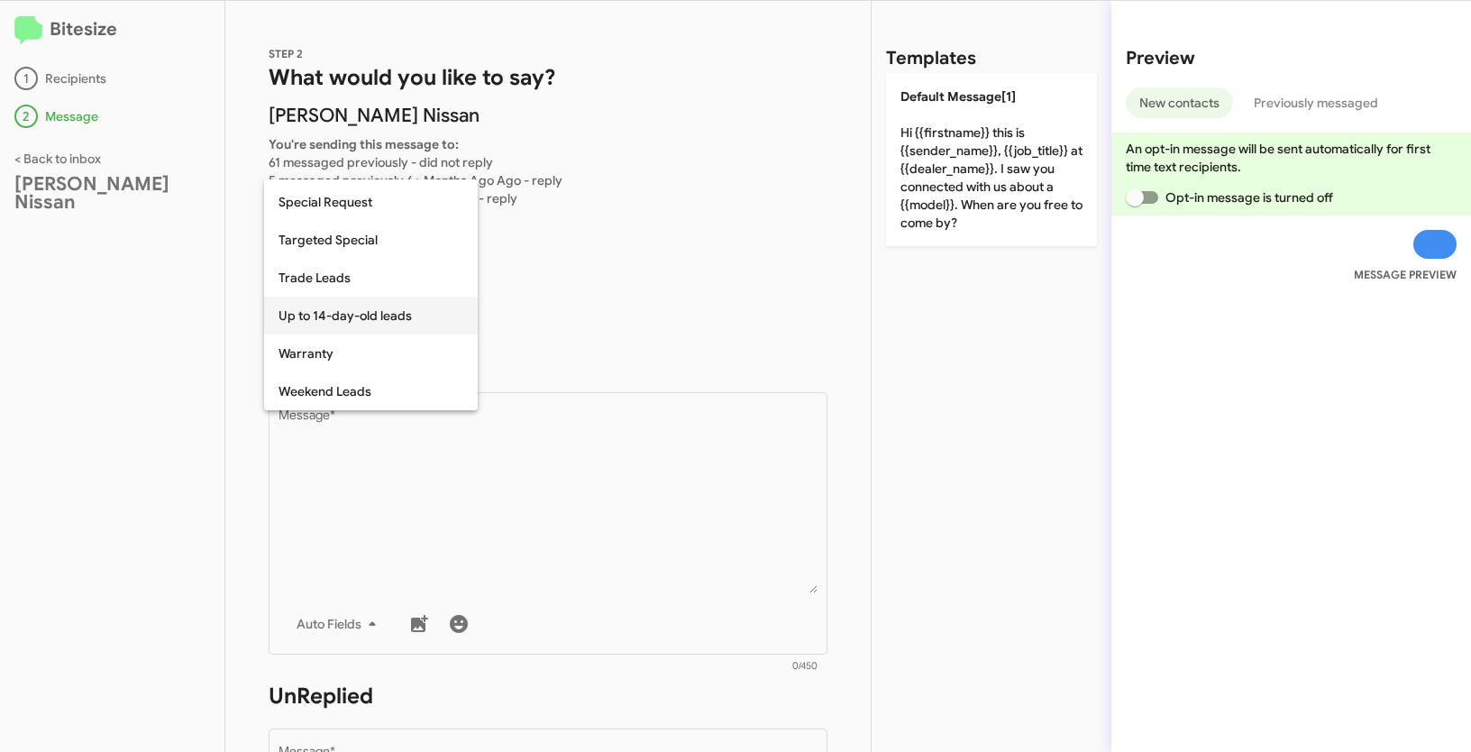
click at [348, 317] on span "Up to 14-day-old leads" at bounding box center [371, 316] width 185 height 38
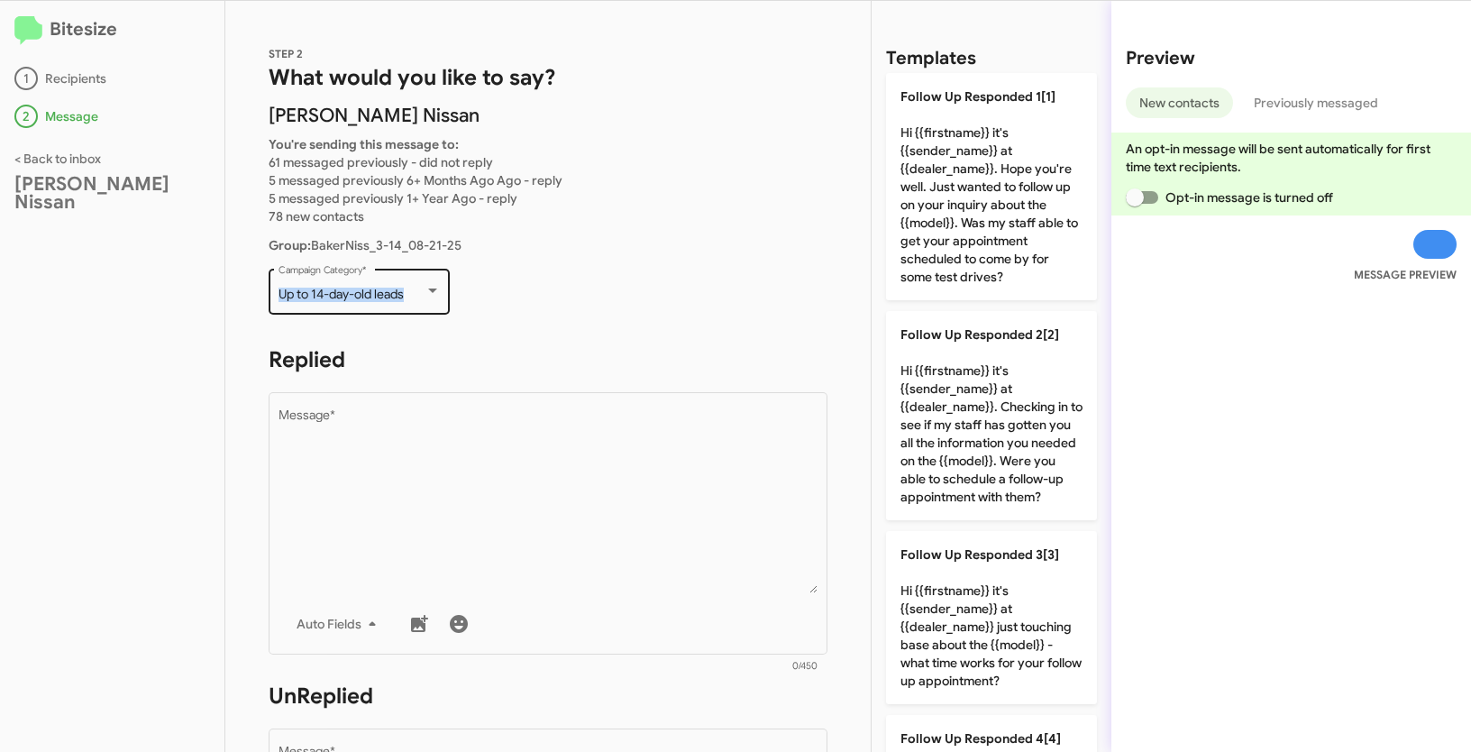
drag, startPoint x: 273, startPoint y: 300, endPoint x: 426, endPoint y: 300, distance: 153.3
click at [426, 300] on div "Up to 14-day-old leads Campaign Category *" at bounding box center [359, 290] width 181 height 50
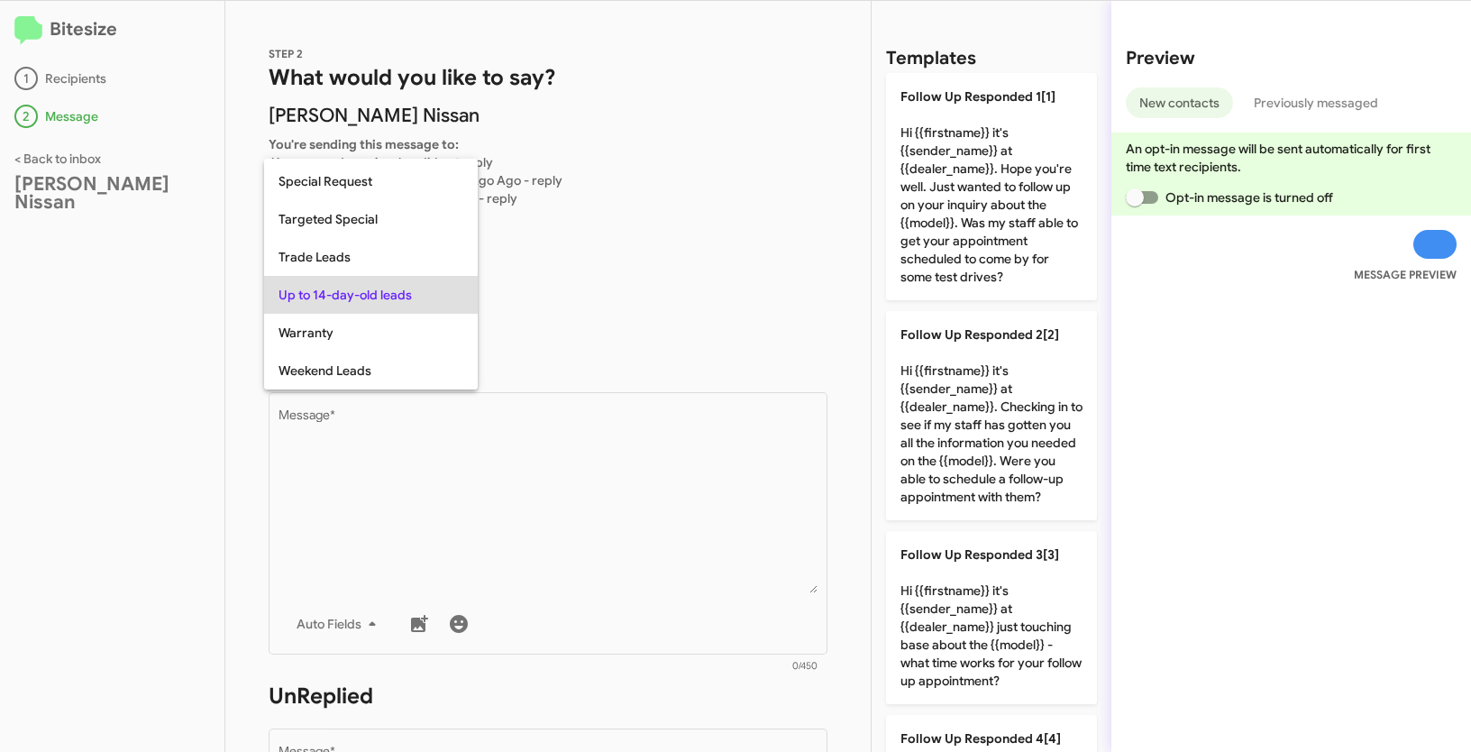
copy span "Up to 14-day-old leads"
click at [516, 499] on div at bounding box center [735, 376] width 1471 height 752
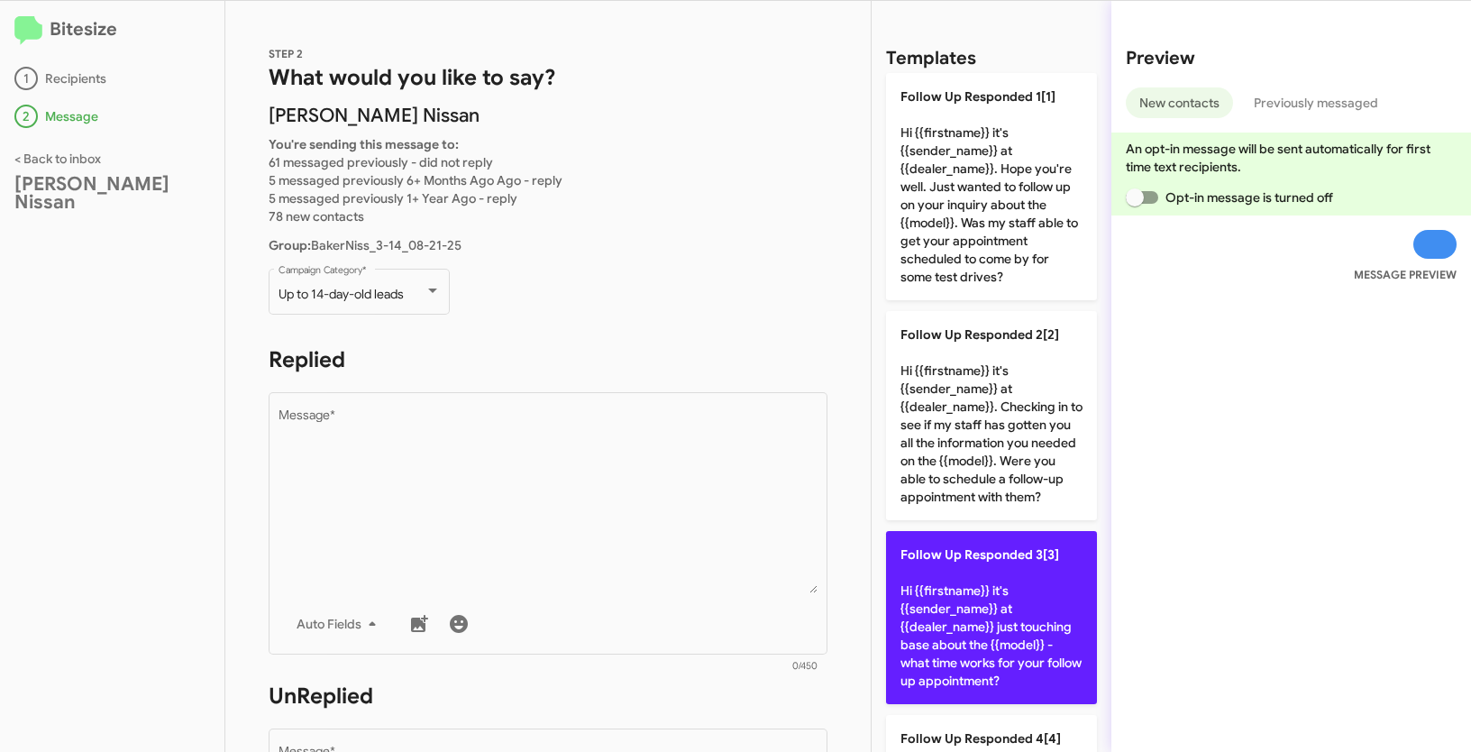
click at [1031, 605] on p "Follow Up Responded 3[3] Hi {{firstname}} it's {{sender_name}} at {{dealer_name…" at bounding box center [991, 617] width 211 height 173
type textarea "Hi {{firstname}} it's {{sender_name}} at {{dealer_name}} just touching base abo…"
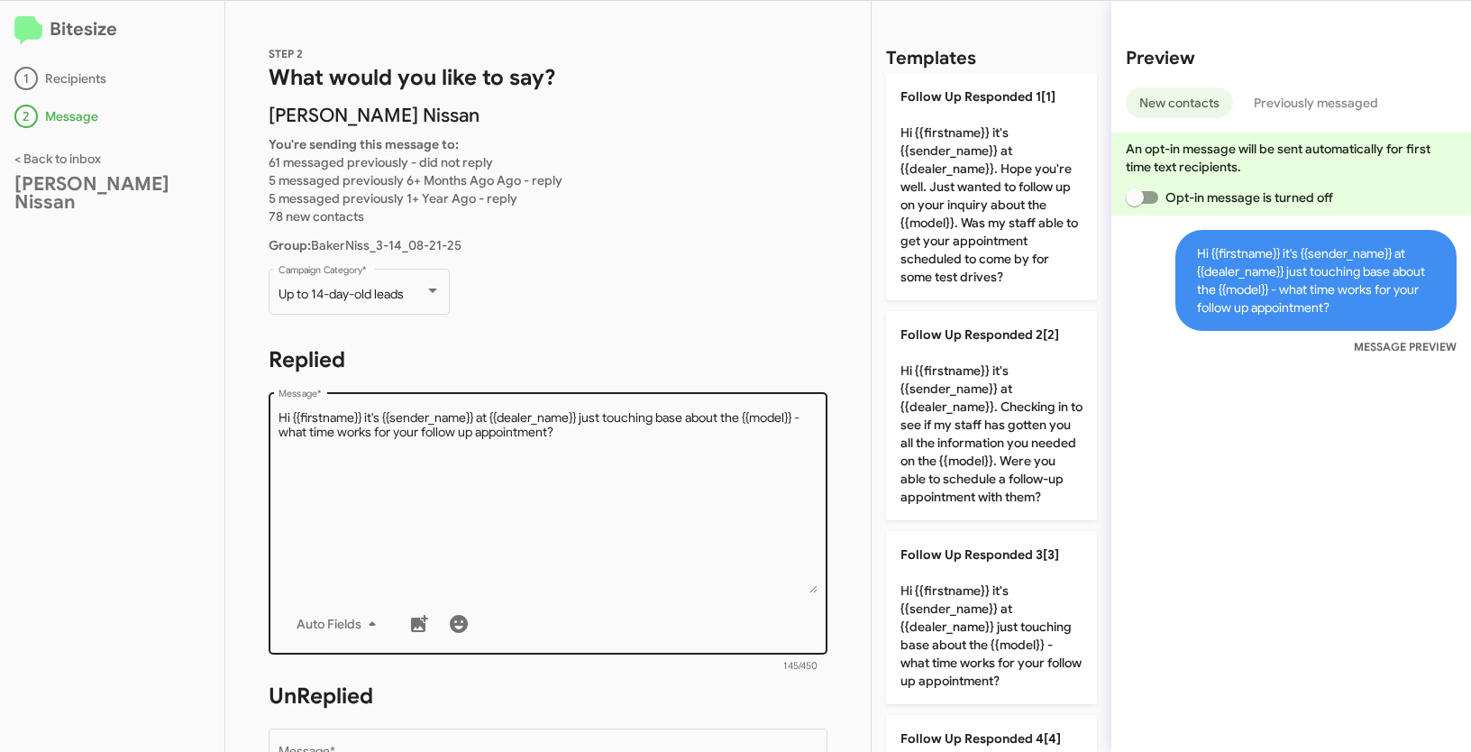
scroll to position [491, 0]
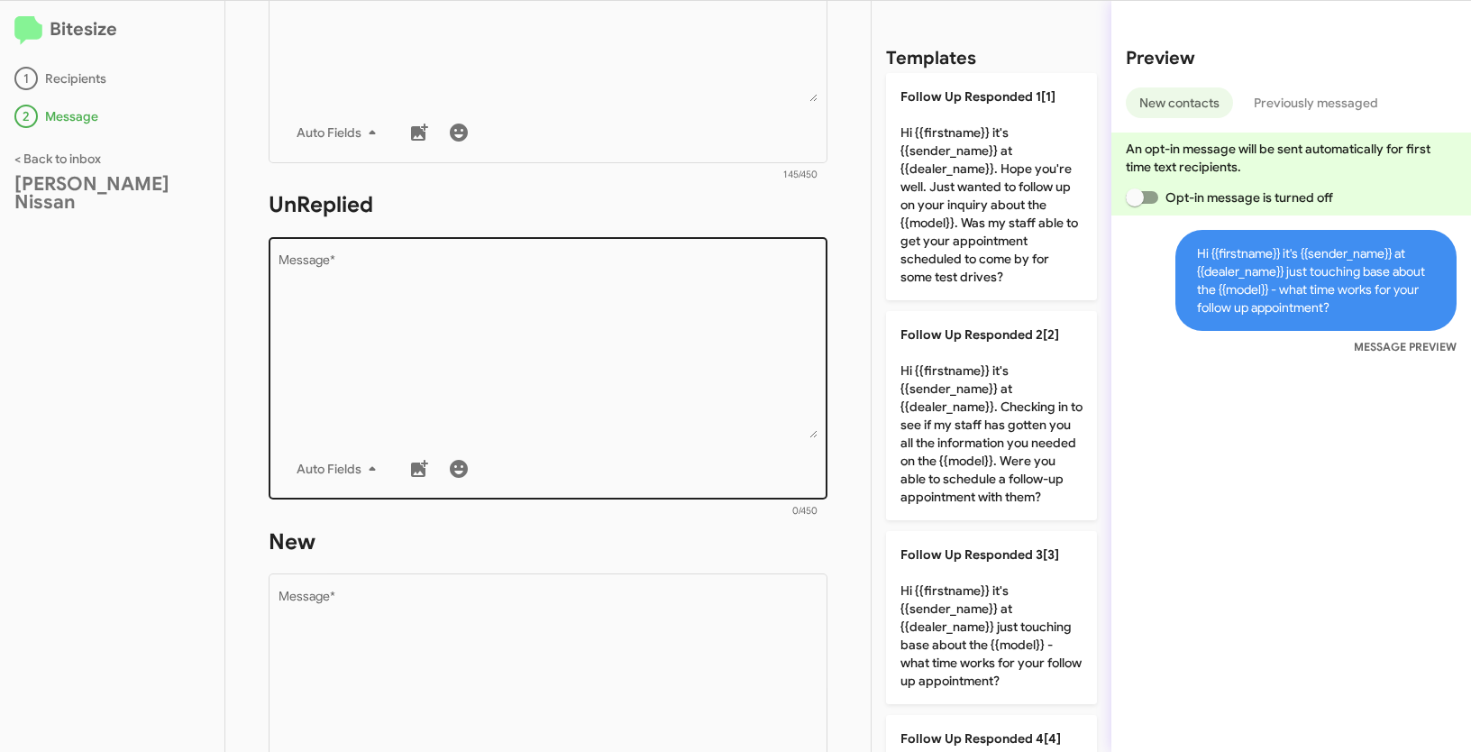
click at [718, 362] on textarea "Message *" at bounding box center [549, 346] width 540 height 184
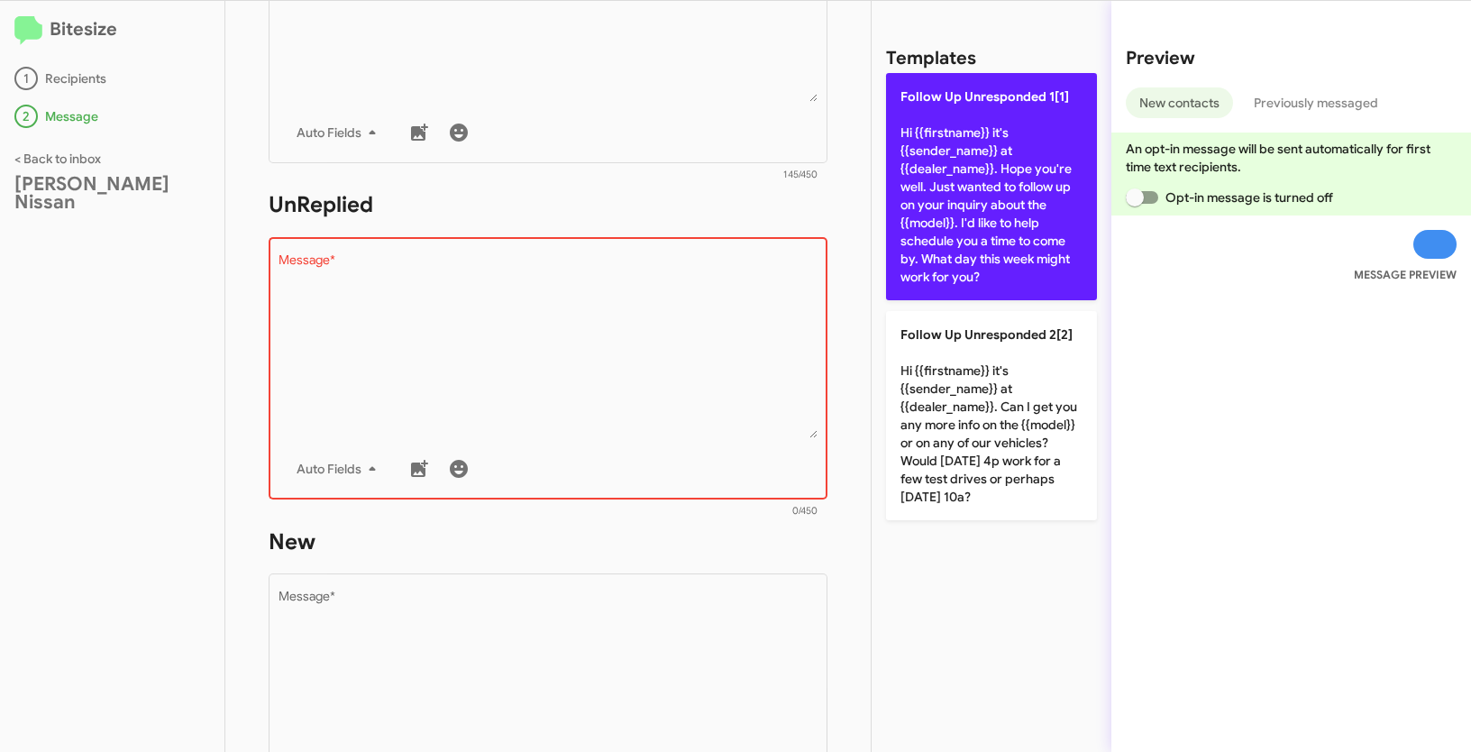
click at [982, 179] on p "Follow Up Unresponded 1[1] Hi {{firstname}} it's {{sender_name}} at {{dealer_na…" at bounding box center [991, 186] width 211 height 227
type textarea "Hi {{firstname}} it's {{sender_name}} at {{dealer_name}}. Hope you're well. Jus…"
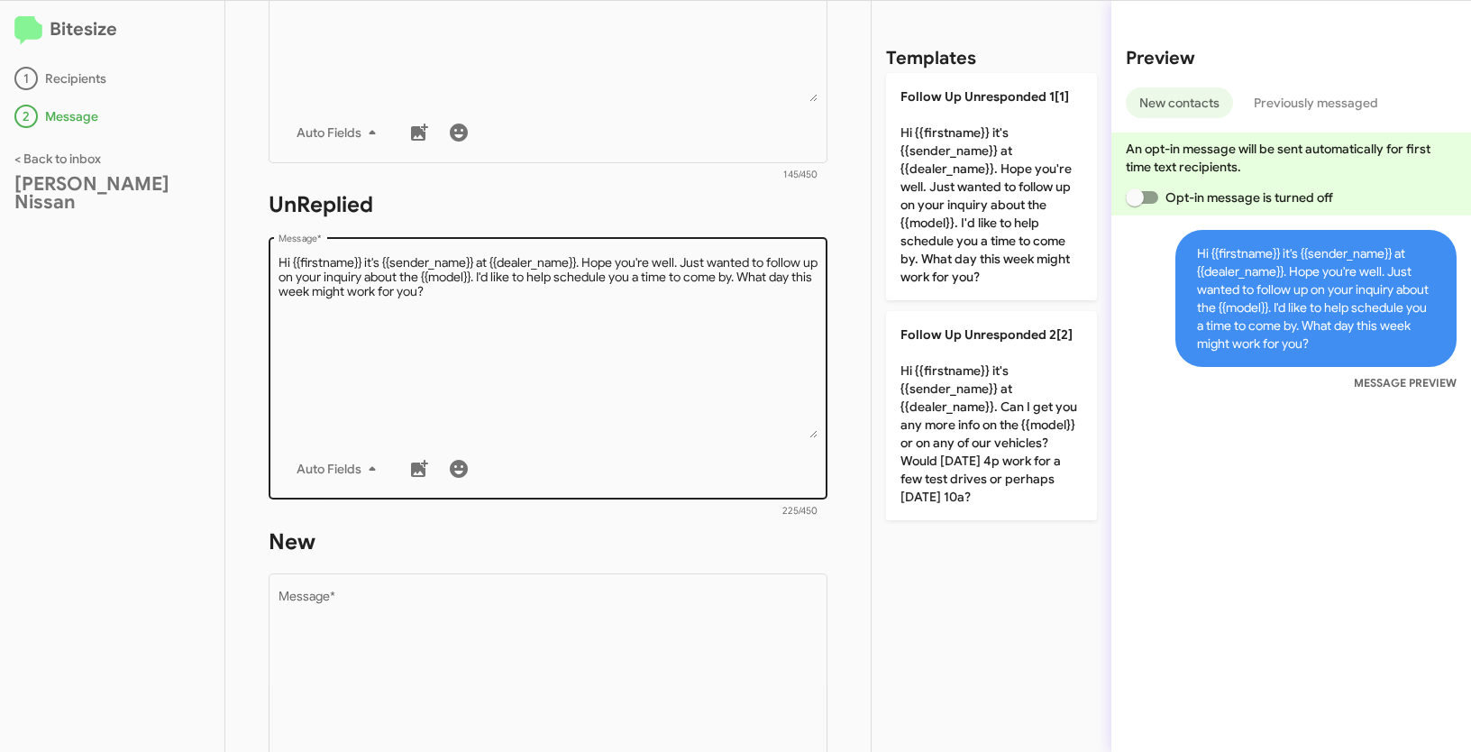
scroll to position [782, 0]
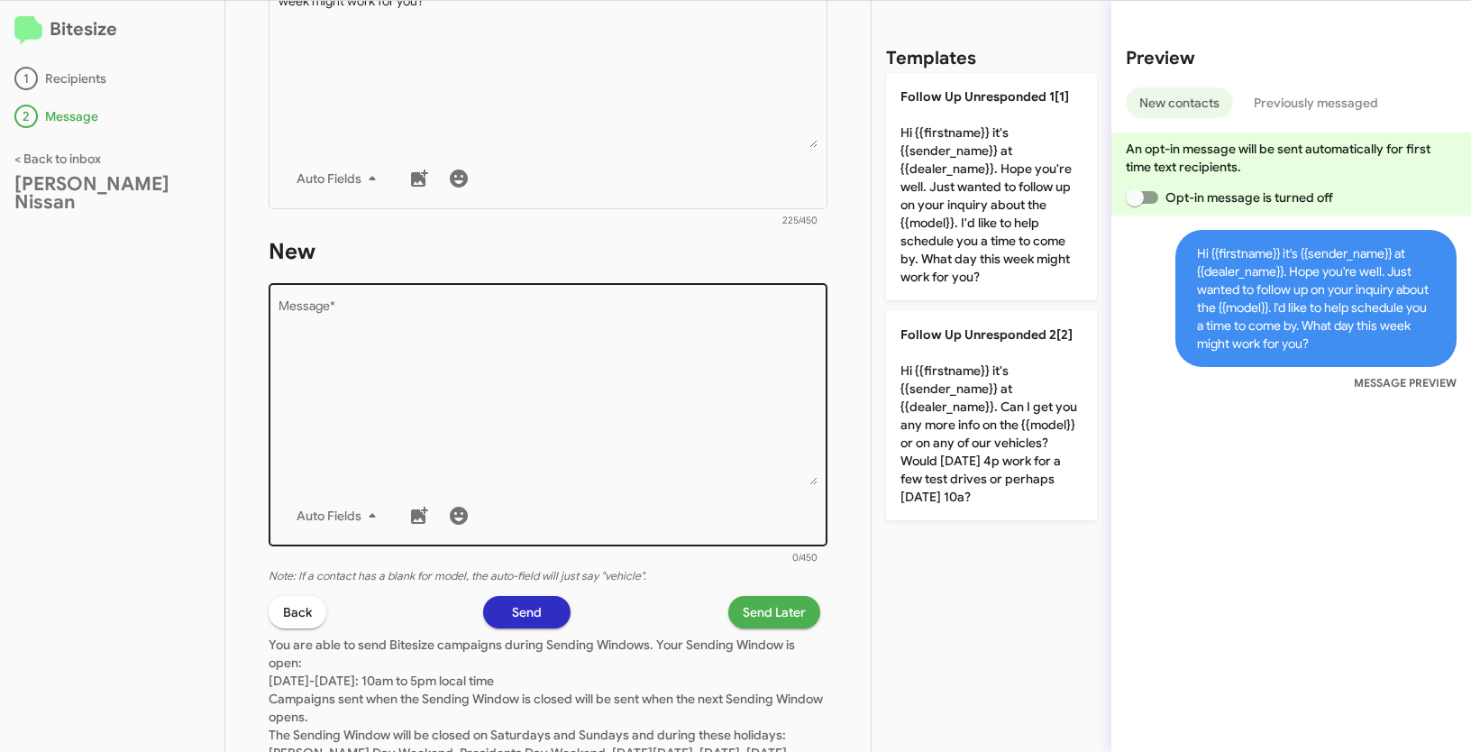
click at [602, 519] on div "Auto Fields" at bounding box center [549, 516] width 540 height 36
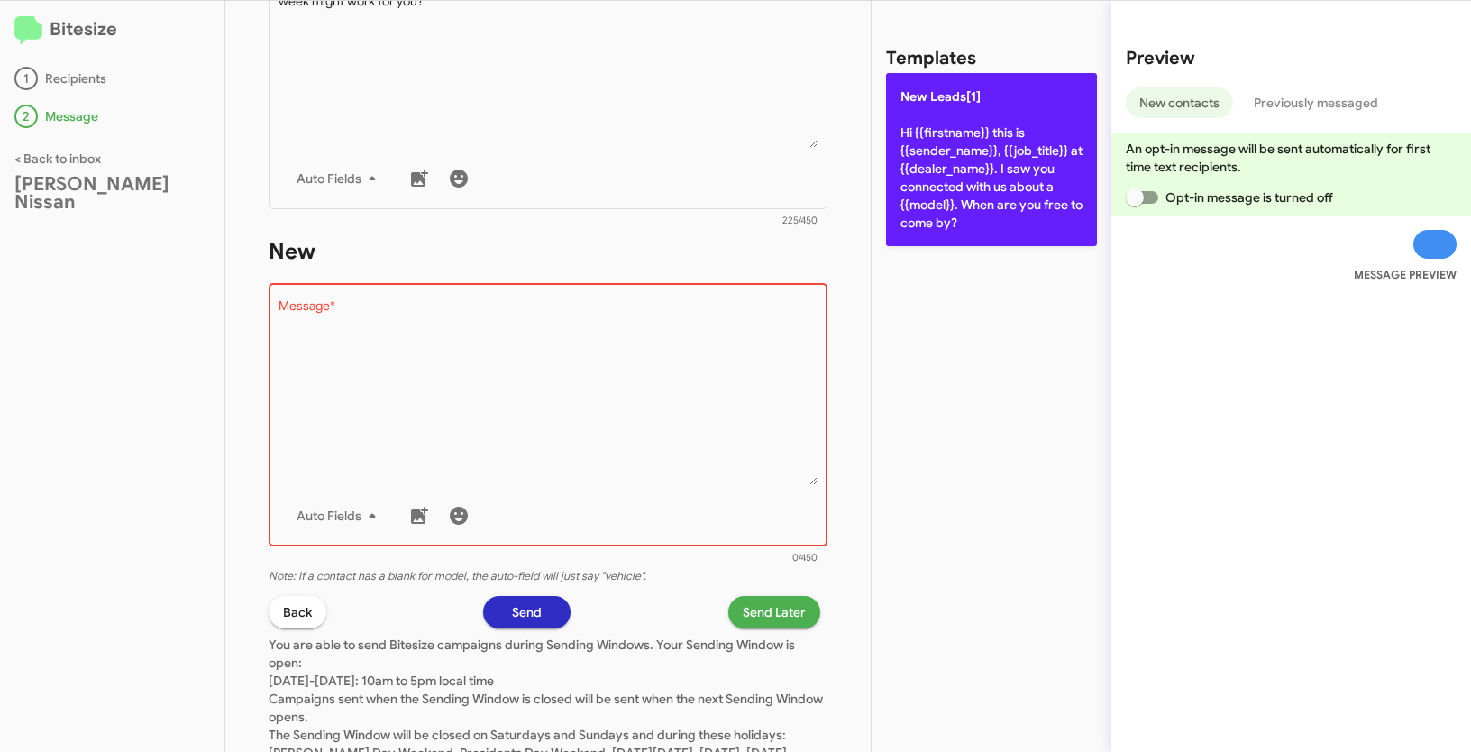
click at [1006, 152] on p "New Leads[1] Hi {{firstname}} this is {{sender_name}}, {{job_title}} at {{deale…" at bounding box center [991, 159] width 211 height 173
type textarea "Hi {{firstname}} this is {{sender_name}}, {{job_title}} at {{dealer_name}}. I s…"
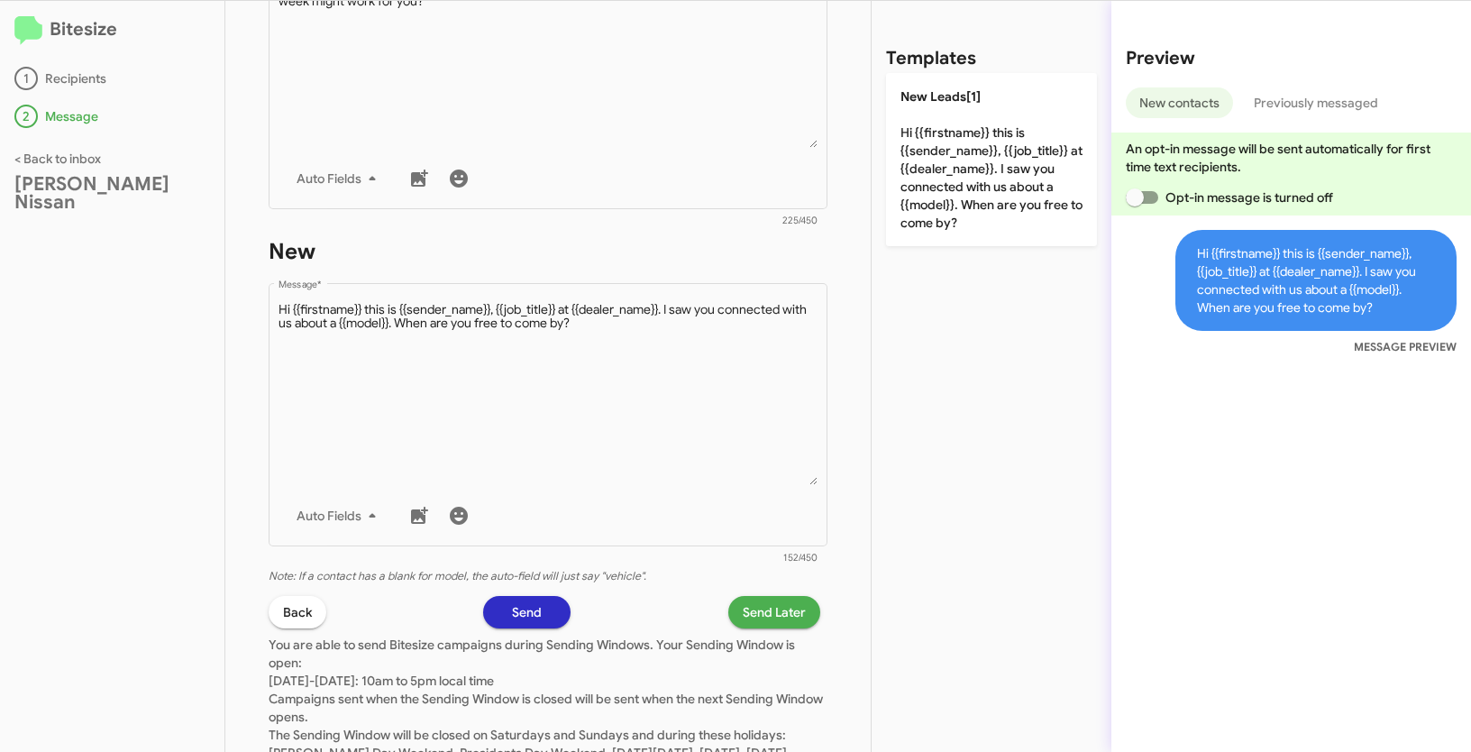
click at [768, 619] on span "Send Later" at bounding box center [774, 612] width 63 height 32
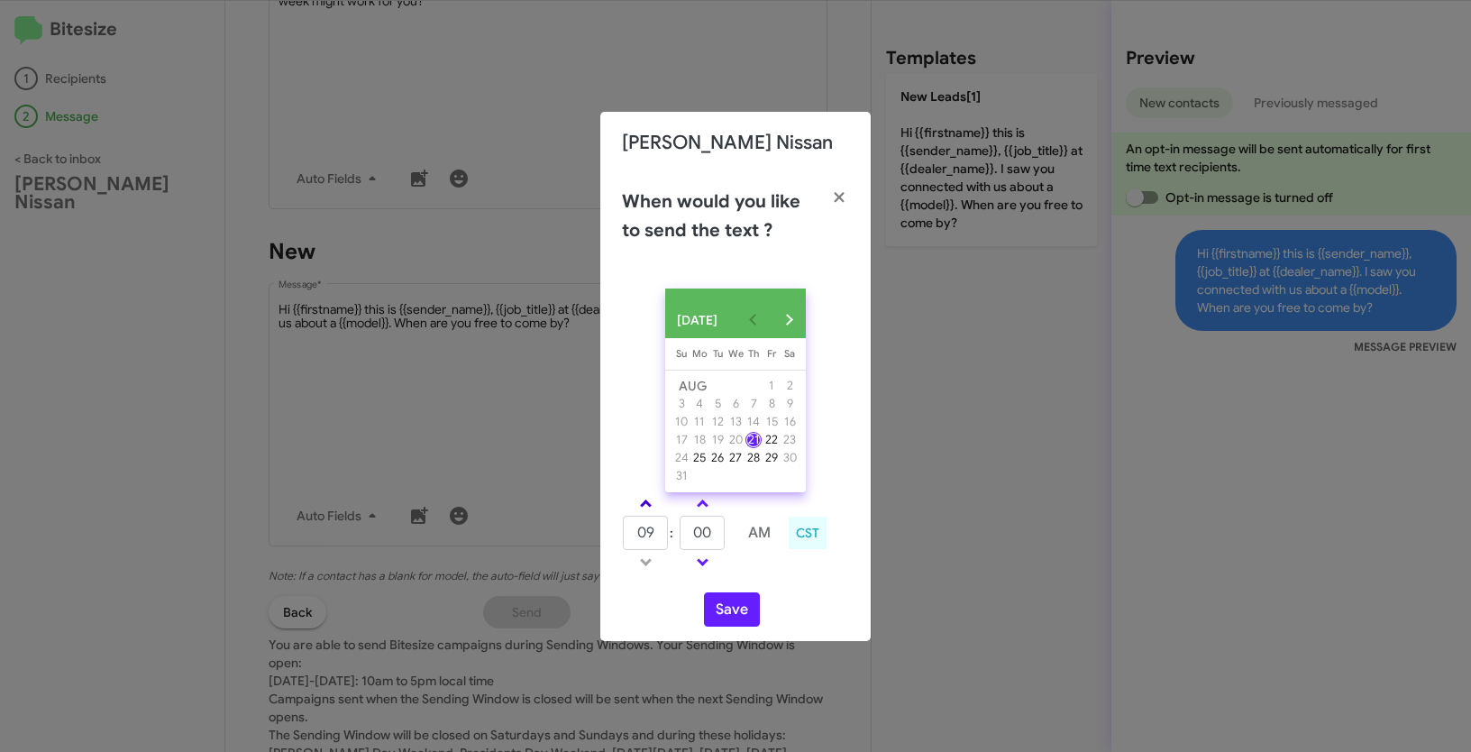
click at [646, 508] on link at bounding box center [646, 503] width 32 height 21
type input "10"
drag, startPoint x: 714, startPoint y: 541, endPoint x: 671, endPoint y: 528, distance: 45.1
click at [671, 528] on tr "10 : 00 AM" at bounding box center [702, 533] width 161 height 36
type input "15"
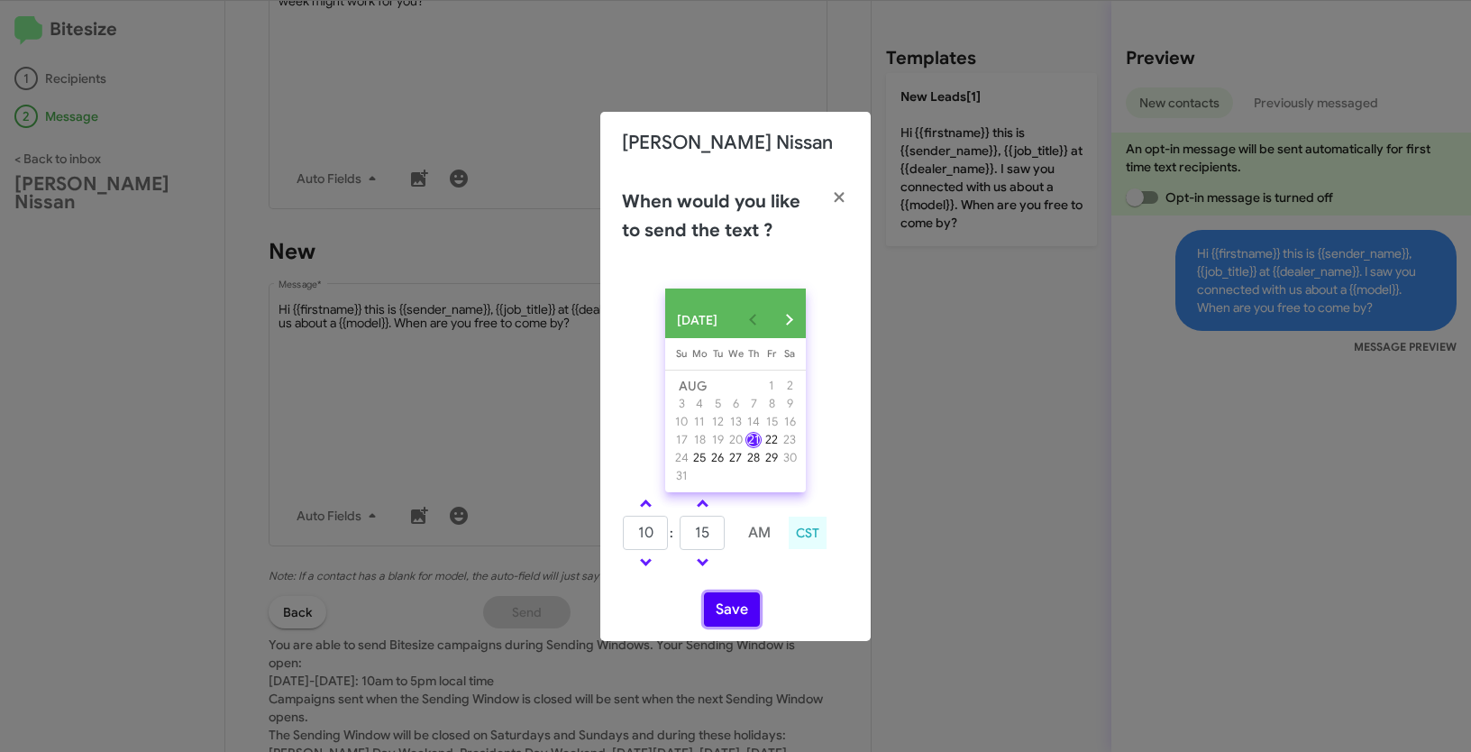
click at [719, 619] on button "Save" at bounding box center [732, 609] width 56 height 34
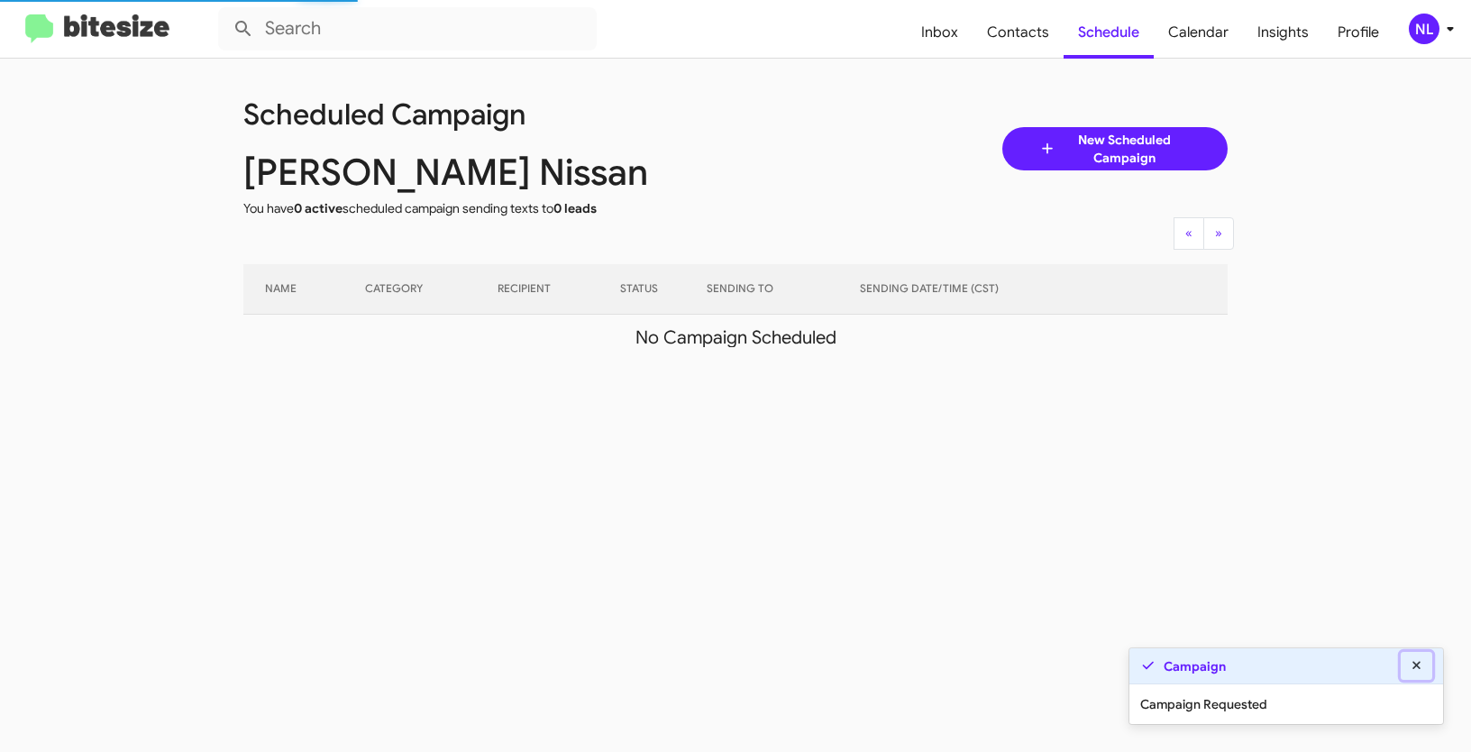
click at [1420, 664] on icon at bounding box center [1417, 665] width 16 height 13
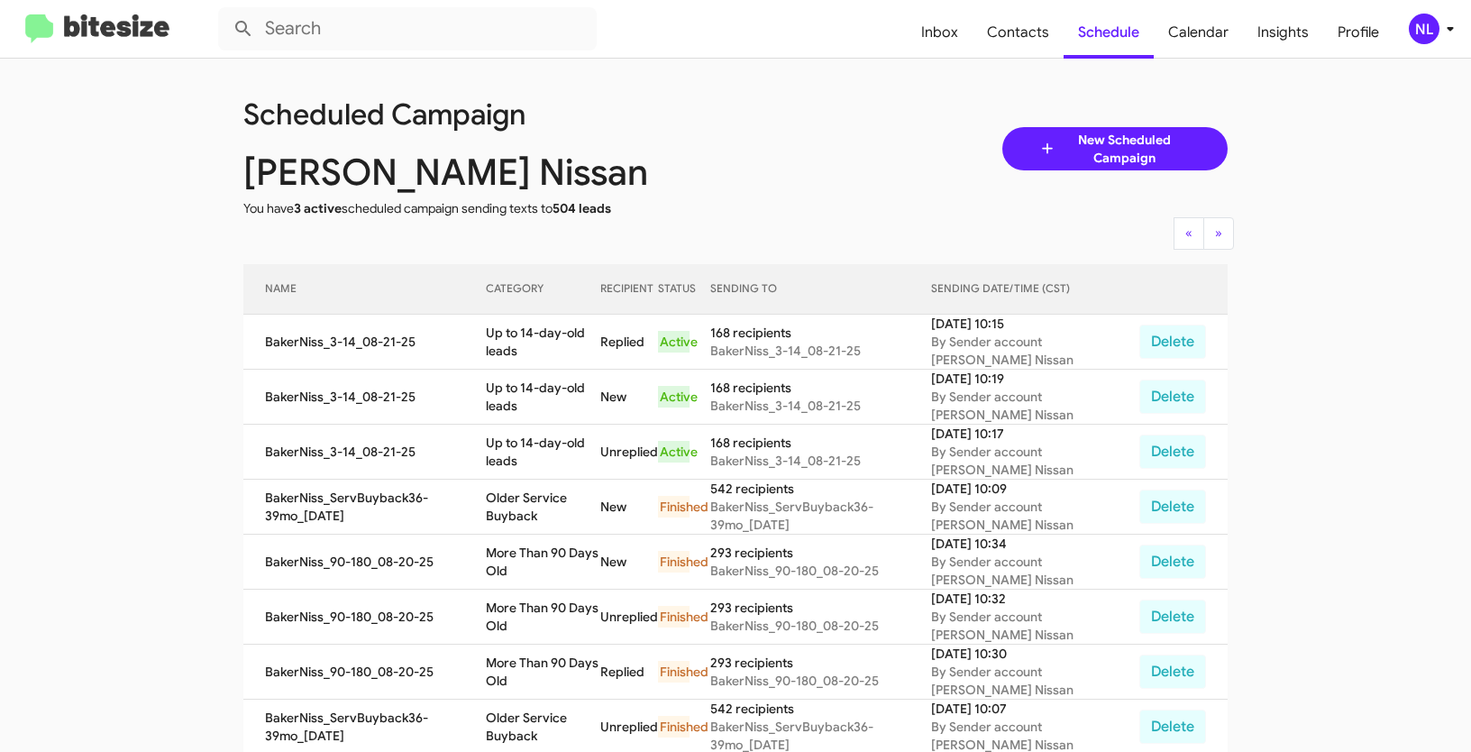
click at [1429, 29] on div "NL" at bounding box center [1424, 29] width 31 height 31
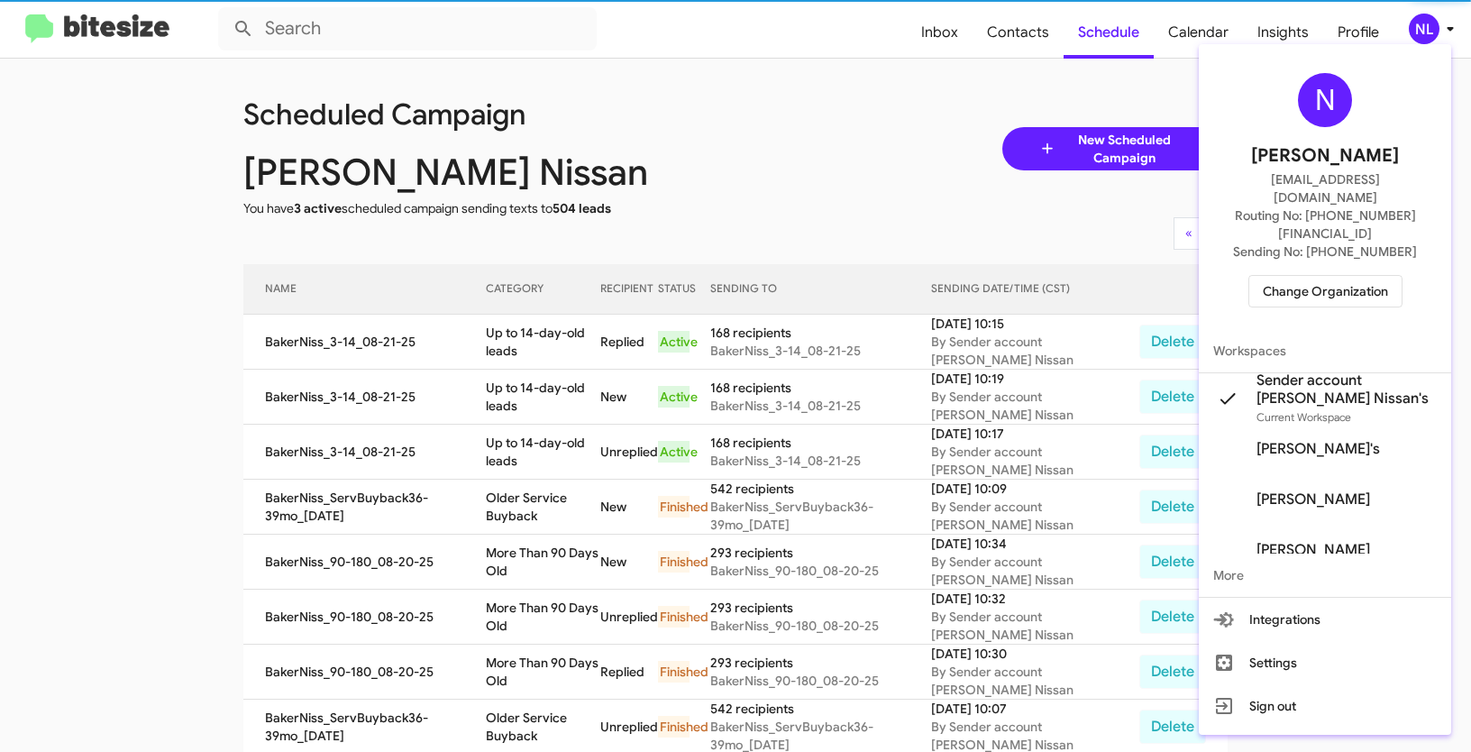
click at [1323, 276] on span "Change Organization" at bounding box center [1325, 291] width 125 height 31
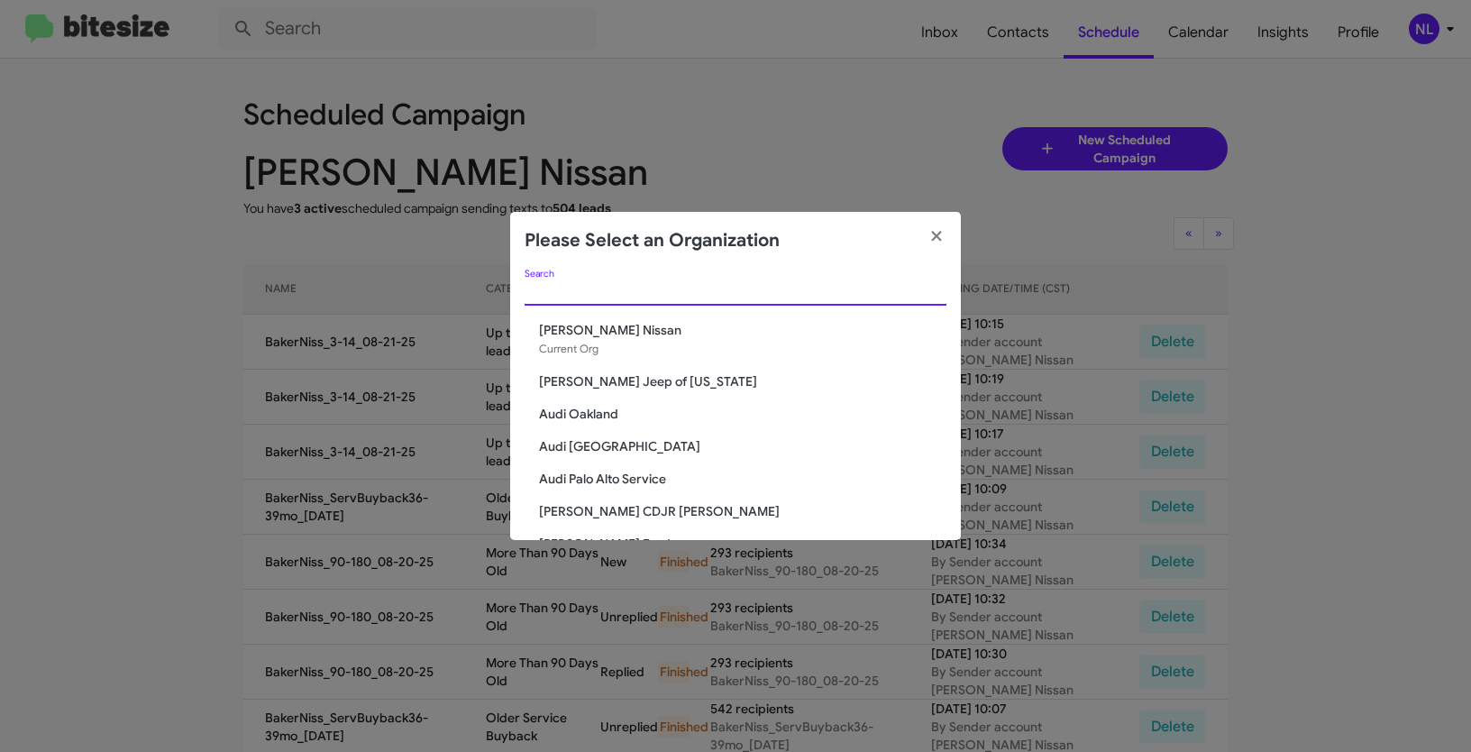
click at [634, 297] on input "Search" at bounding box center [736, 292] width 422 height 14
paste input "The Jeep Store"
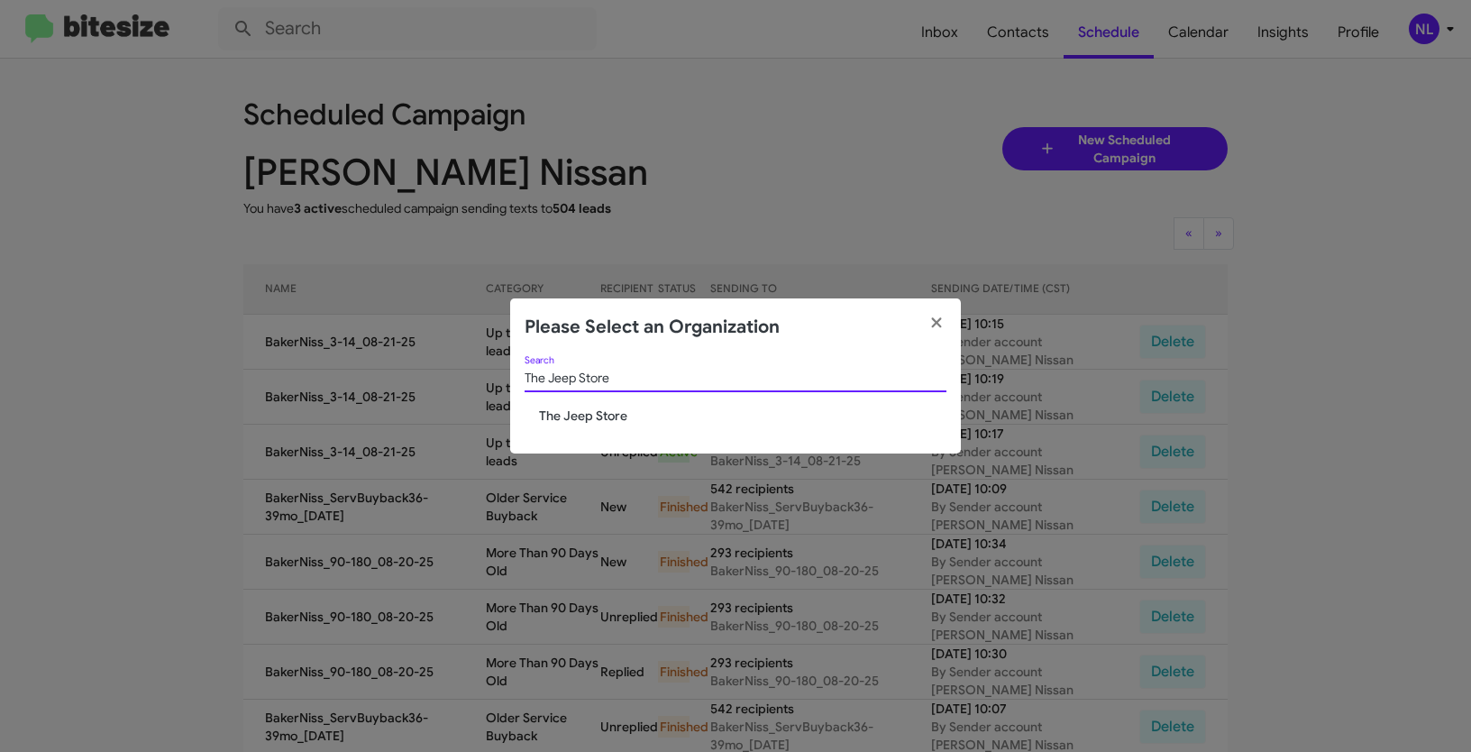
type input "The Jeep Store"
click at [571, 414] on span "The Jeep Store" at bounding box center [743, 416] width 408 height 18
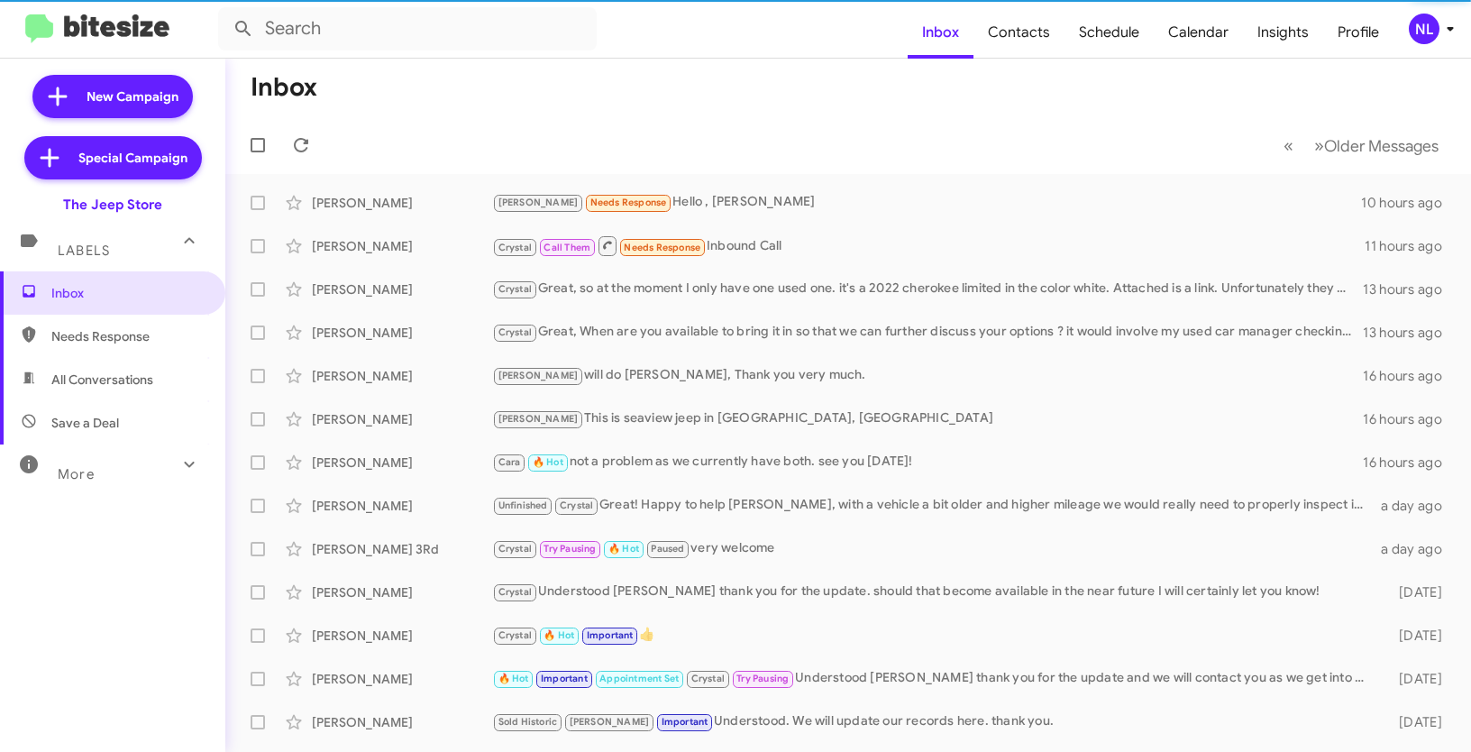
click at [1422, 38] on div "NL" at bounding box center [1424, 29] width 31 height 31
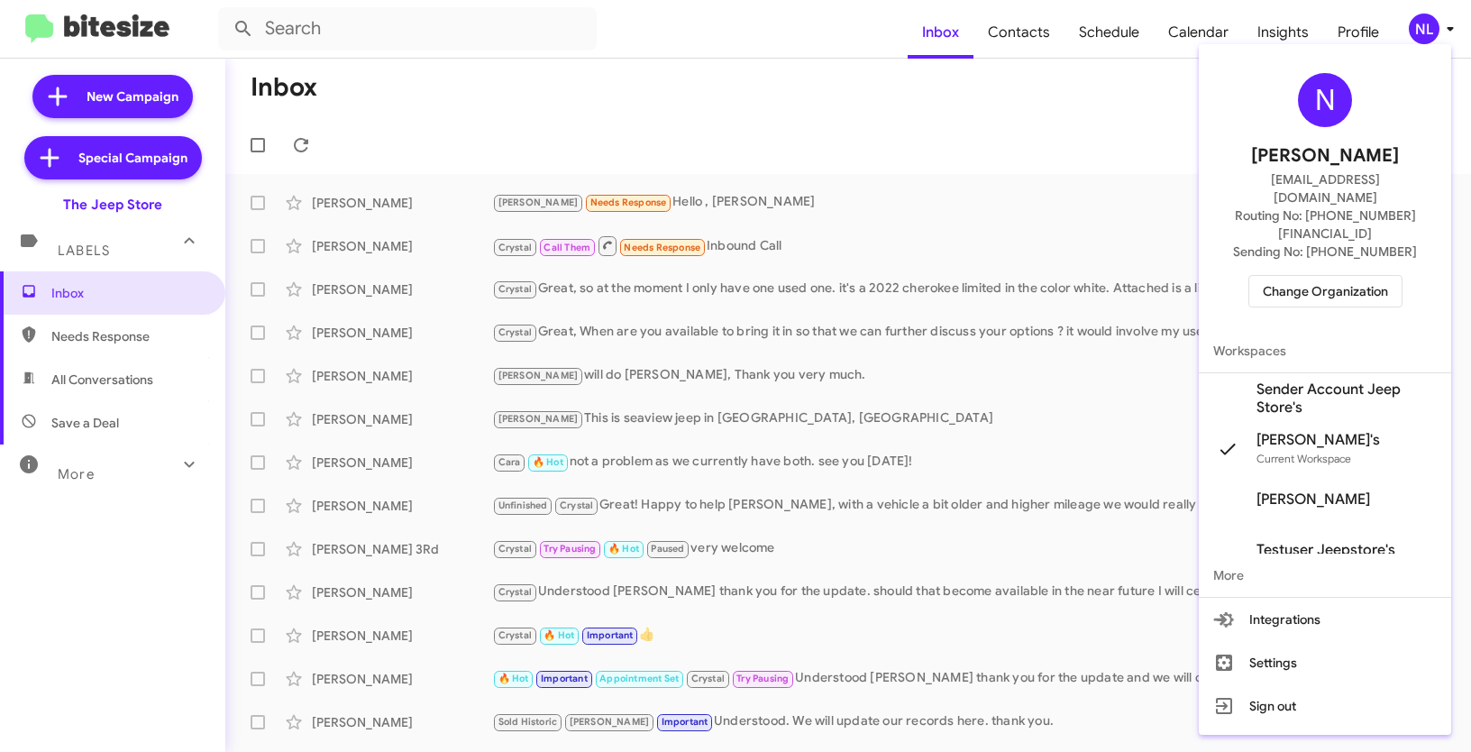
click at [1280, 380] on span "Sender Account Jeep Store's" at bounding box center [1347, 398] width 180 height 36
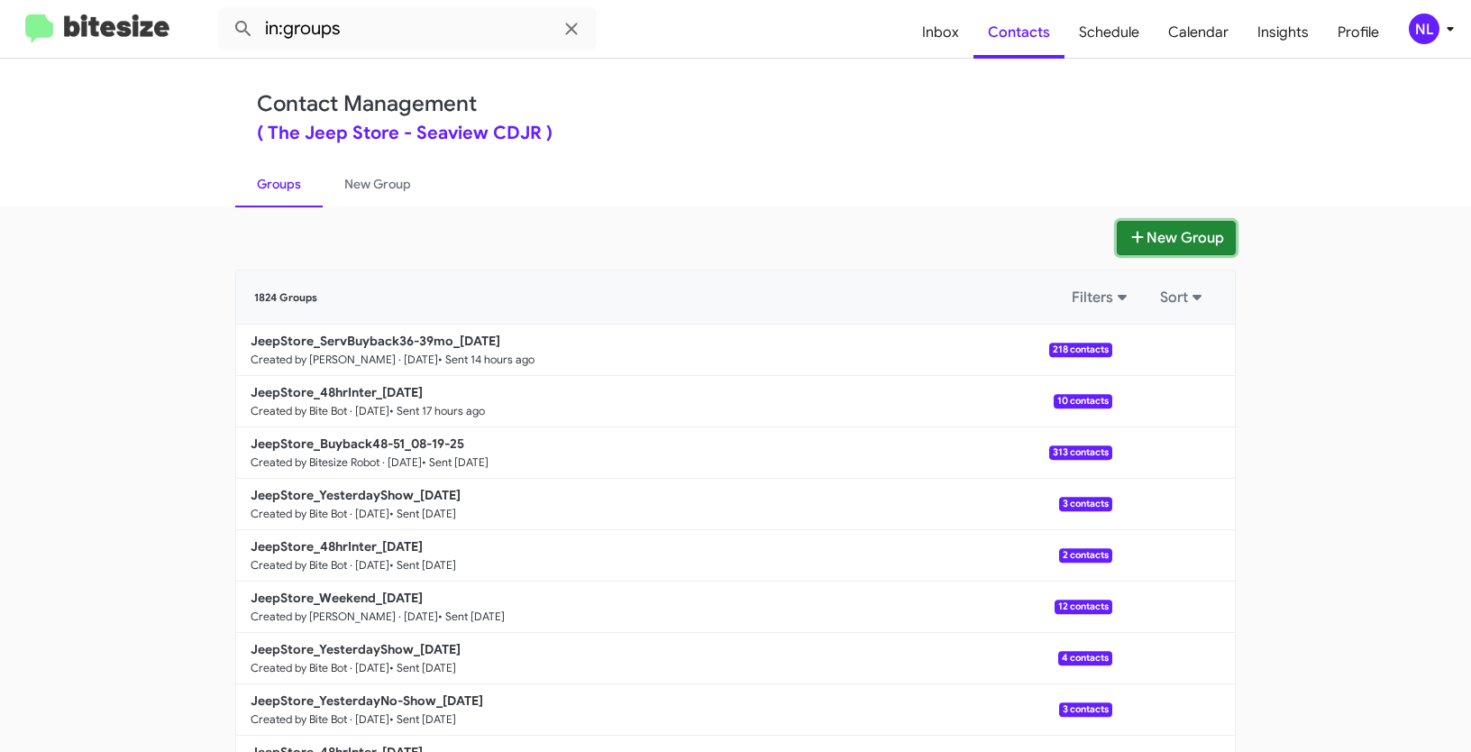
click at [1145, 237] on button "New Group" at bounding box center [1176, 238] width 119 height 34
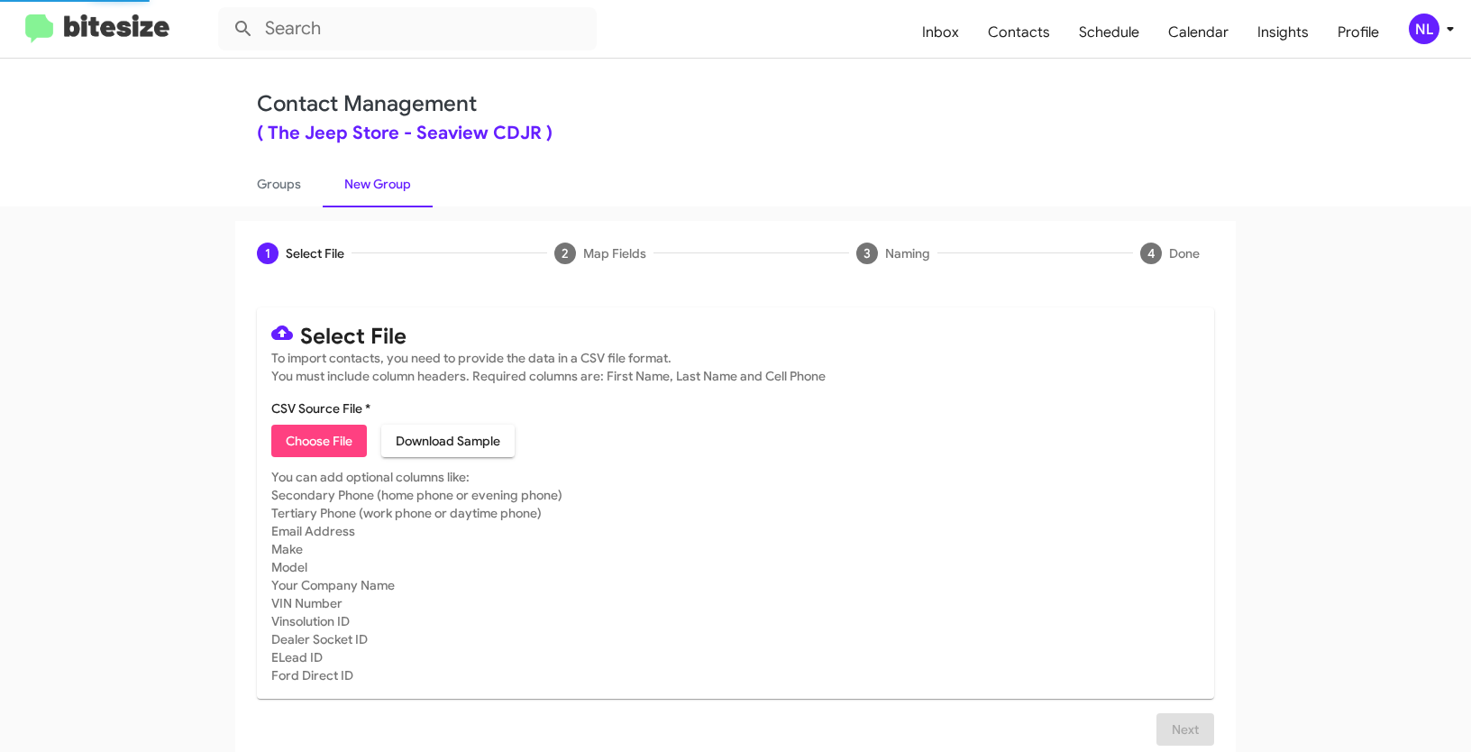
click at [303, 459] on mat-card "Select File To import contacts, you need to provide the data in a CSV file form…" at bounding box center [736, 502] width 958 height 391
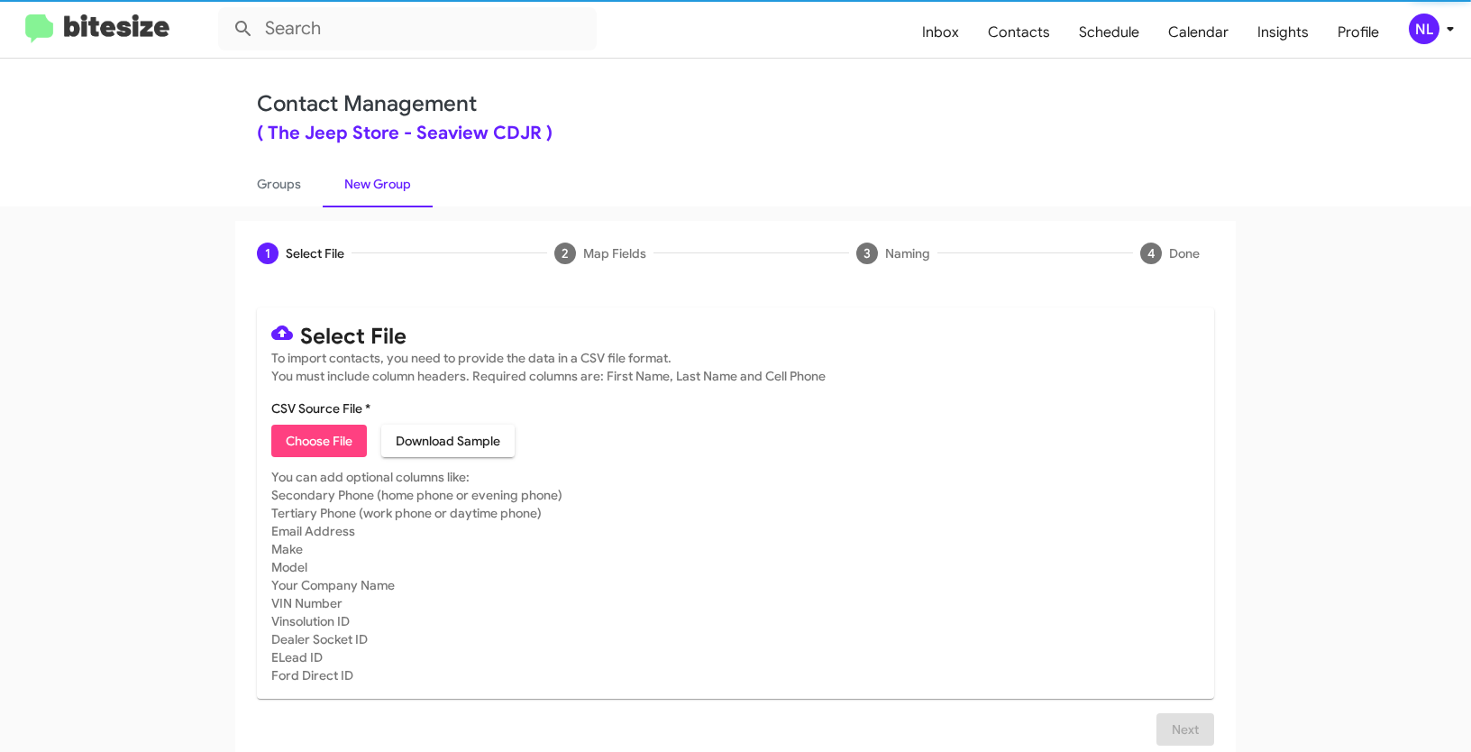
click at [298, 445] on span "Choose File" at bounding box center [319, 441] width 67 height 32
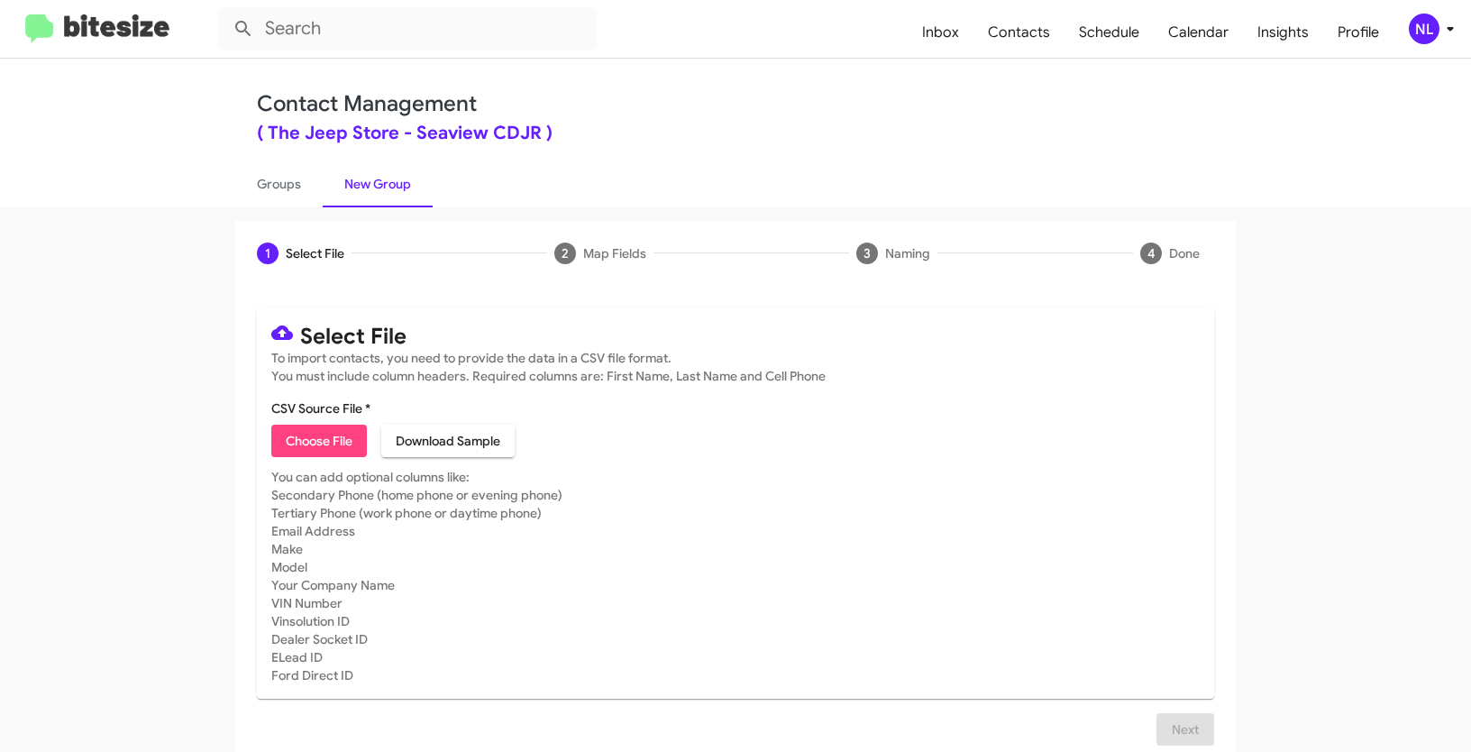
type input "JeepStore_1-30ServNeverSold_[DATE]"
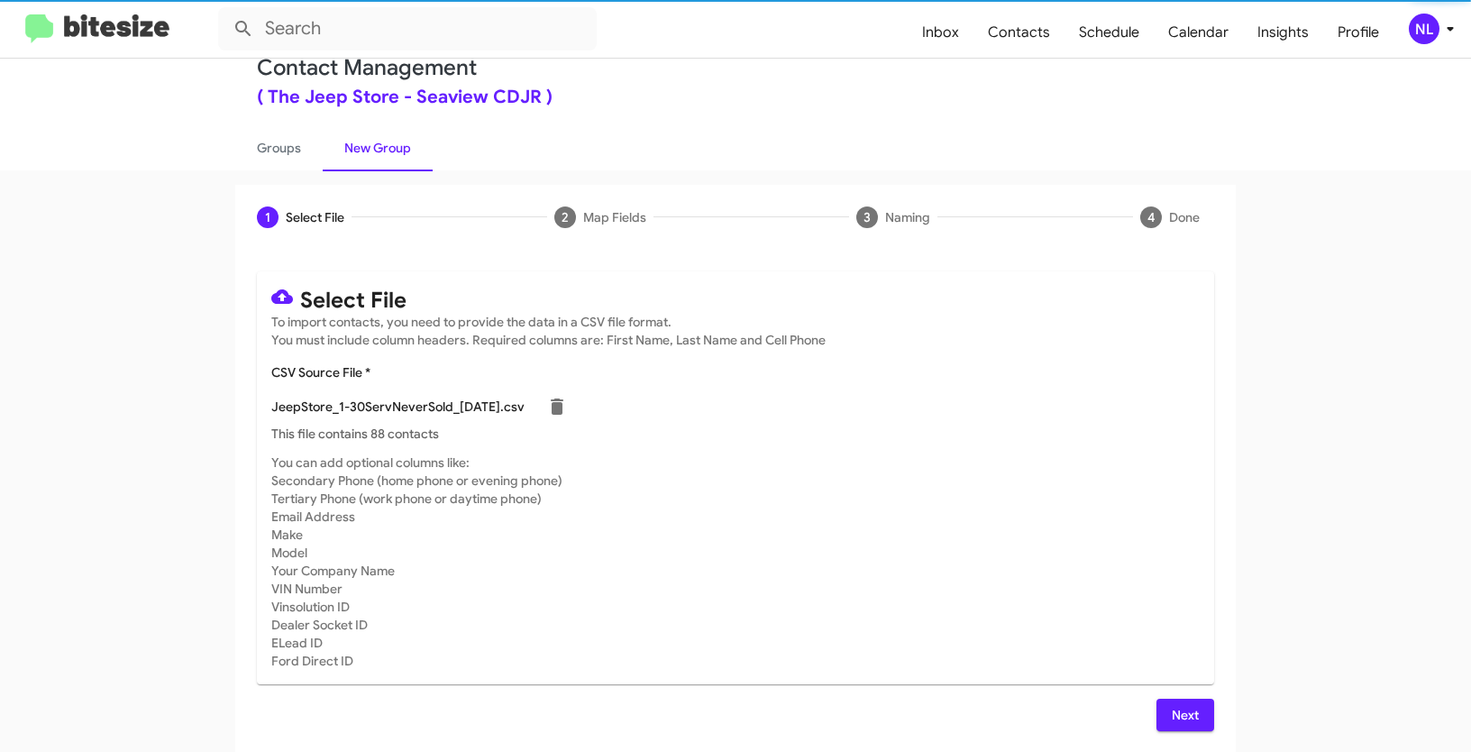
scroll to position [36, 0]
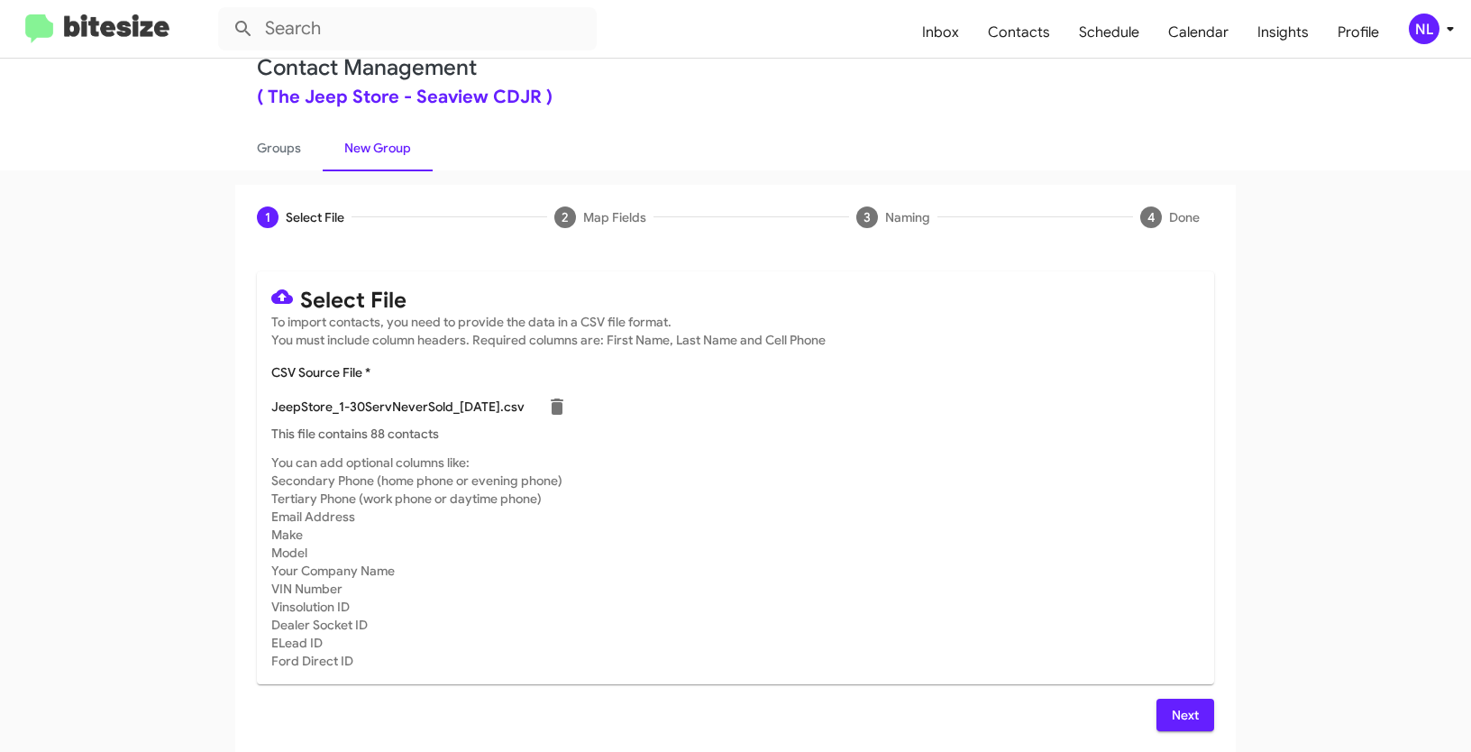
drag, startPoint x: 1174, startPoint y: 710, endPoint x: 1179, endPoint y: 698, distance: 12.9
click at [1173, 710] on span "Next" at bounding box center [1185, 715] width 29 height 32
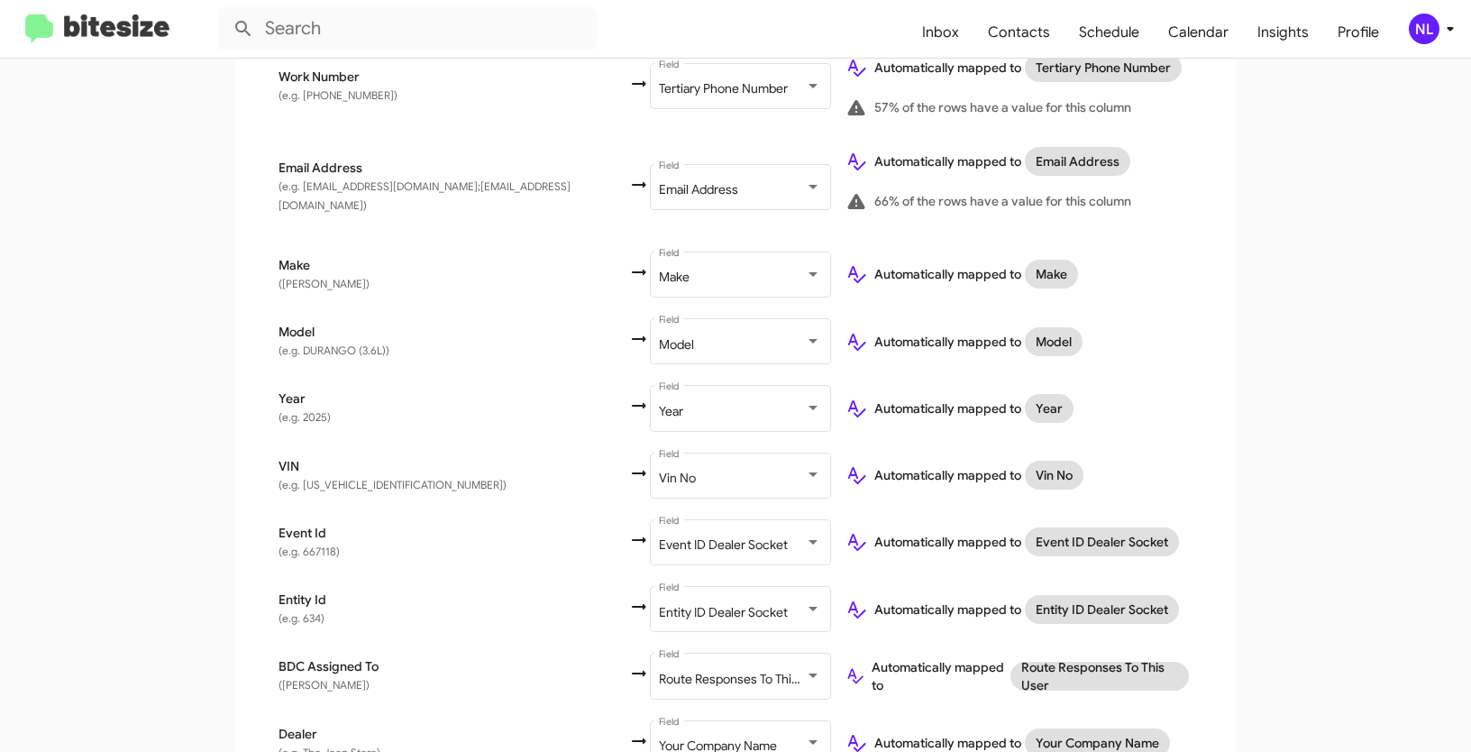
scroll to position [860, 0]
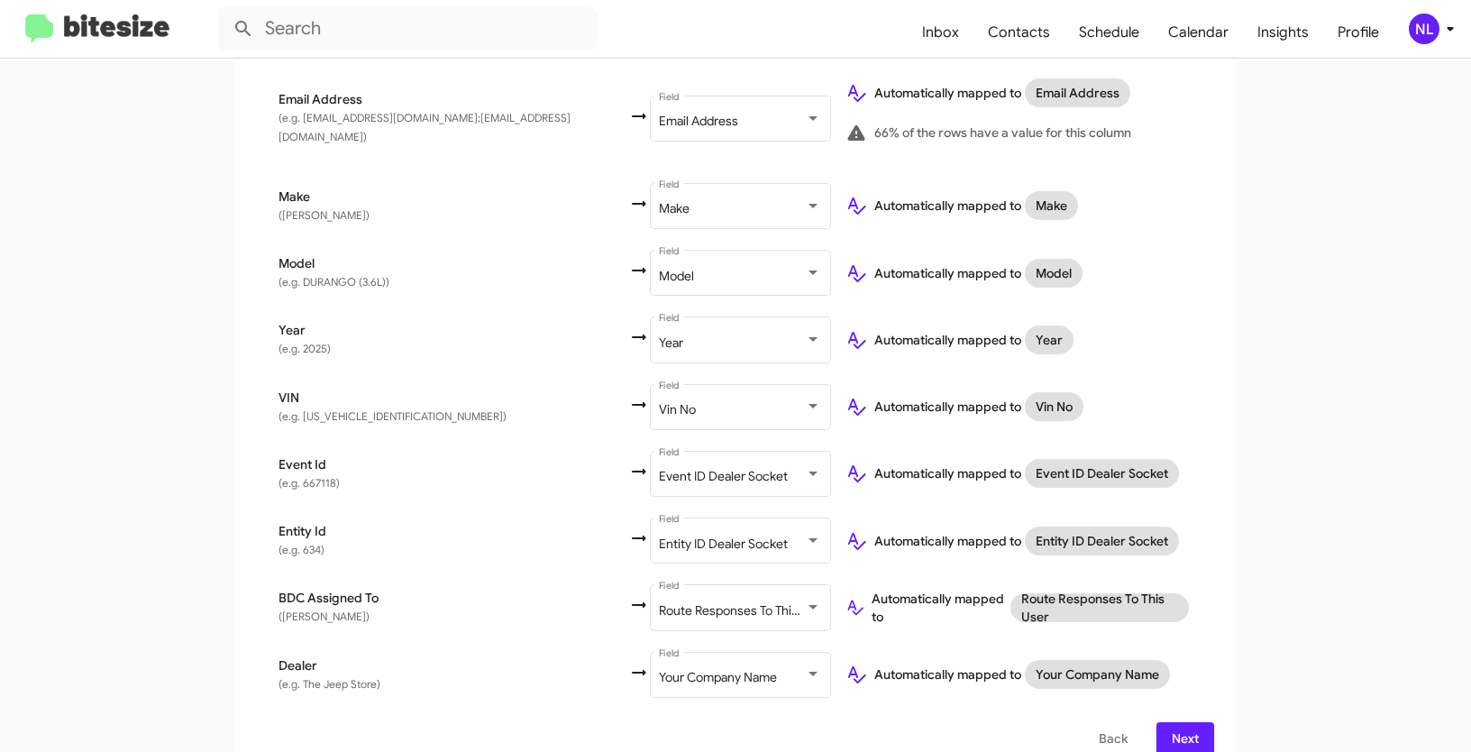
click at [1190, 730] on div "Select File To import contacts, you need to provide the data in a CSV file form…" at bounding box center [735, 102] width 1001 height 1352
click at [1193, 722] on span "Next" at bounding box center [1185, 738] width 29 height 32
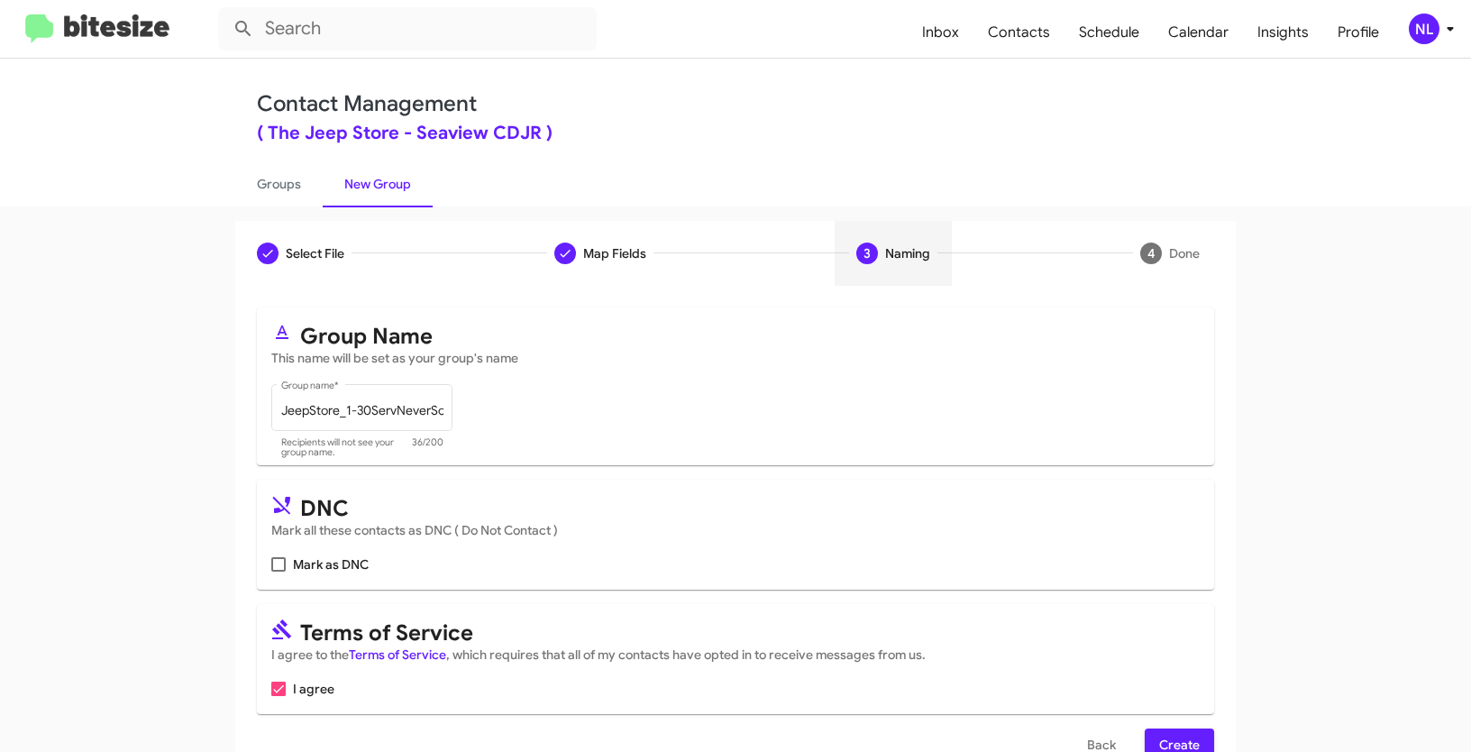
scroll to position [45, 0]
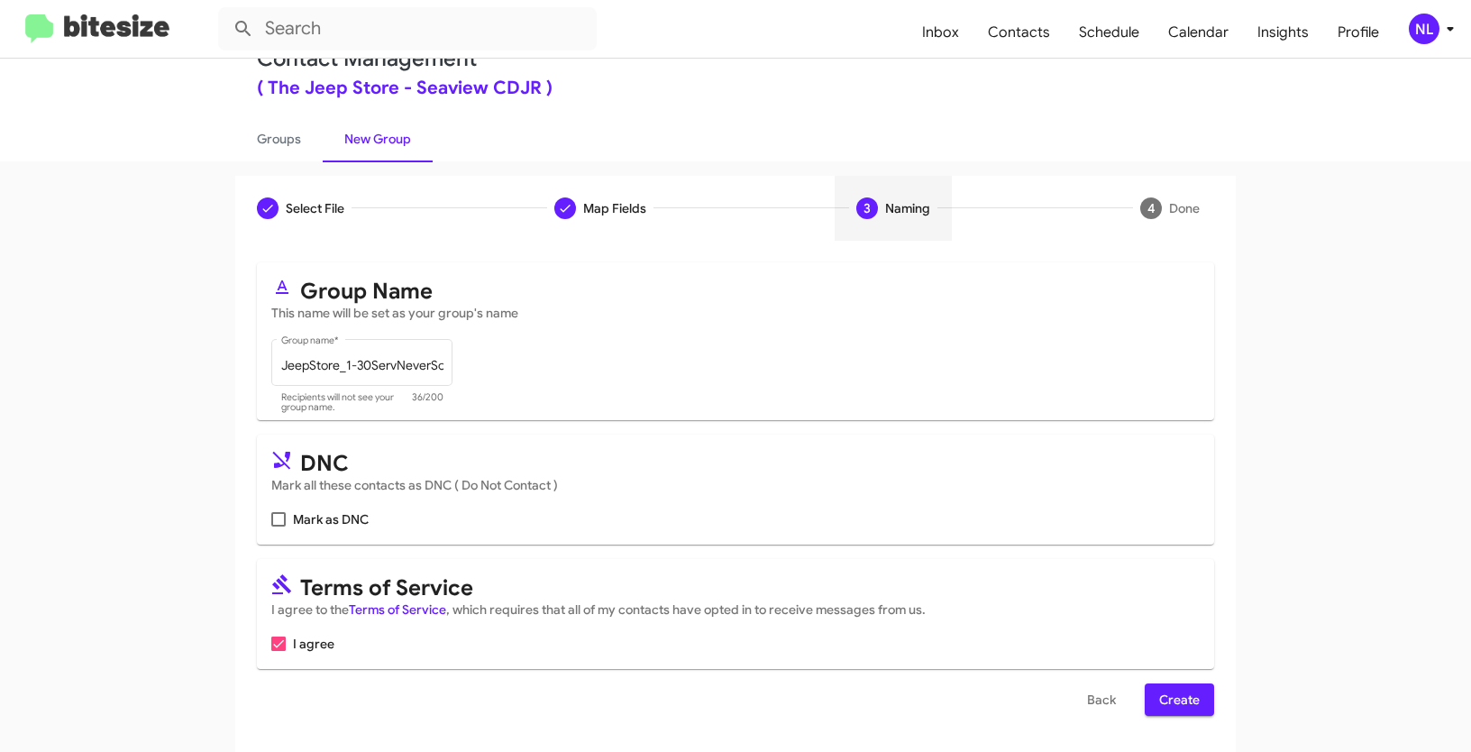
drag, startPoint x: 1176, startPoint y: 702, endPoint x: 1191, endPoint y: 704, distance: 15.4
click at [1178, 703] on span "Create" at bounding box center [1180, 699] width 41 height 32
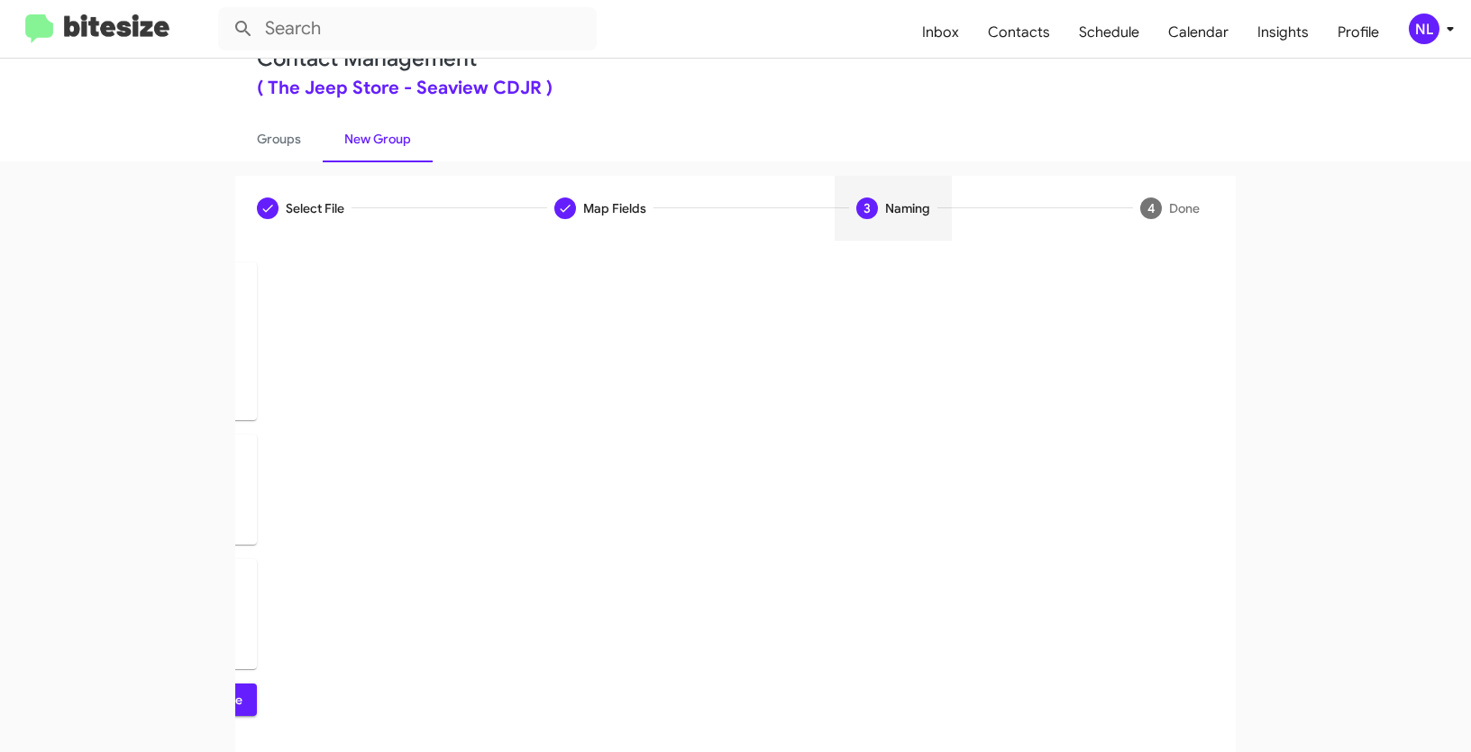
scroll to position [0, 0]
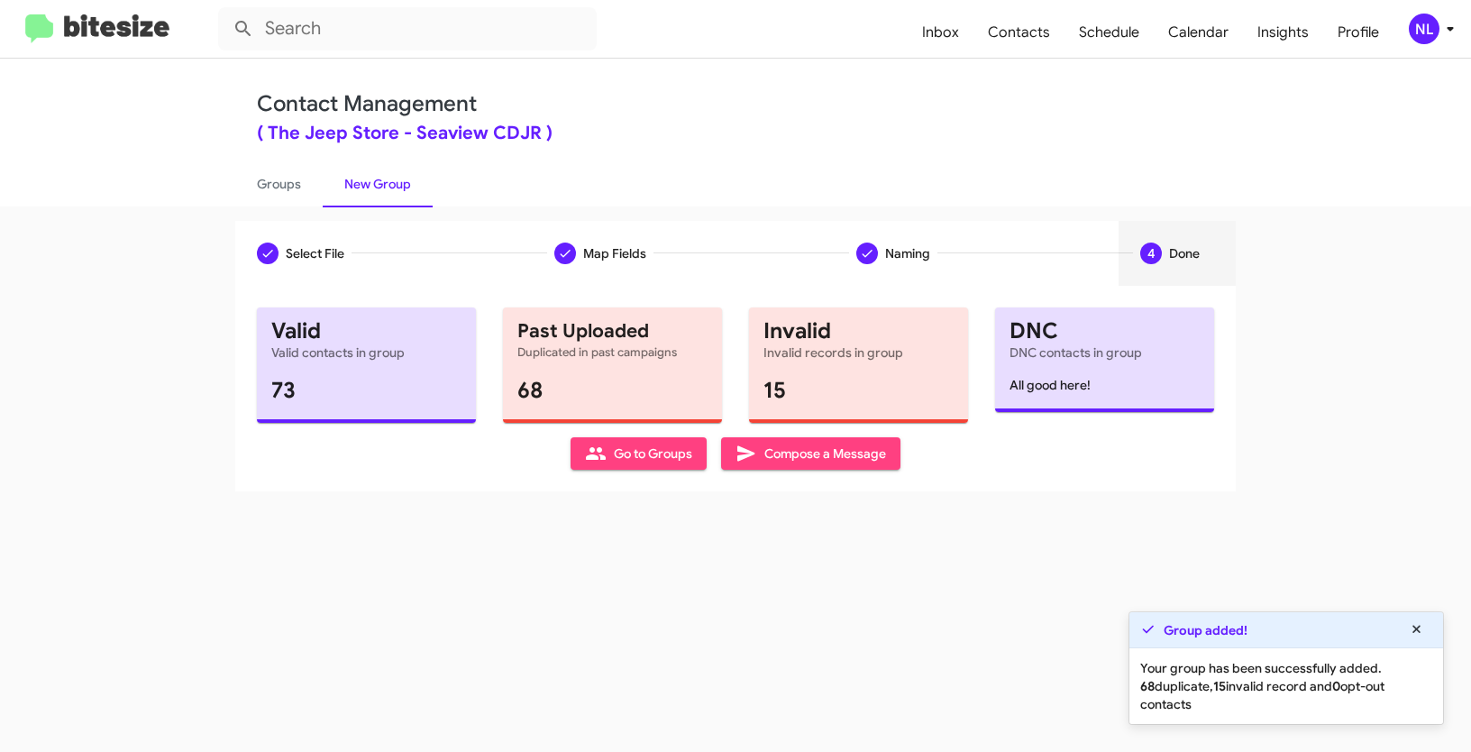
click at [638, 455] on span "Go to Groups" at bounding box center [638, 453] width 107 height 32
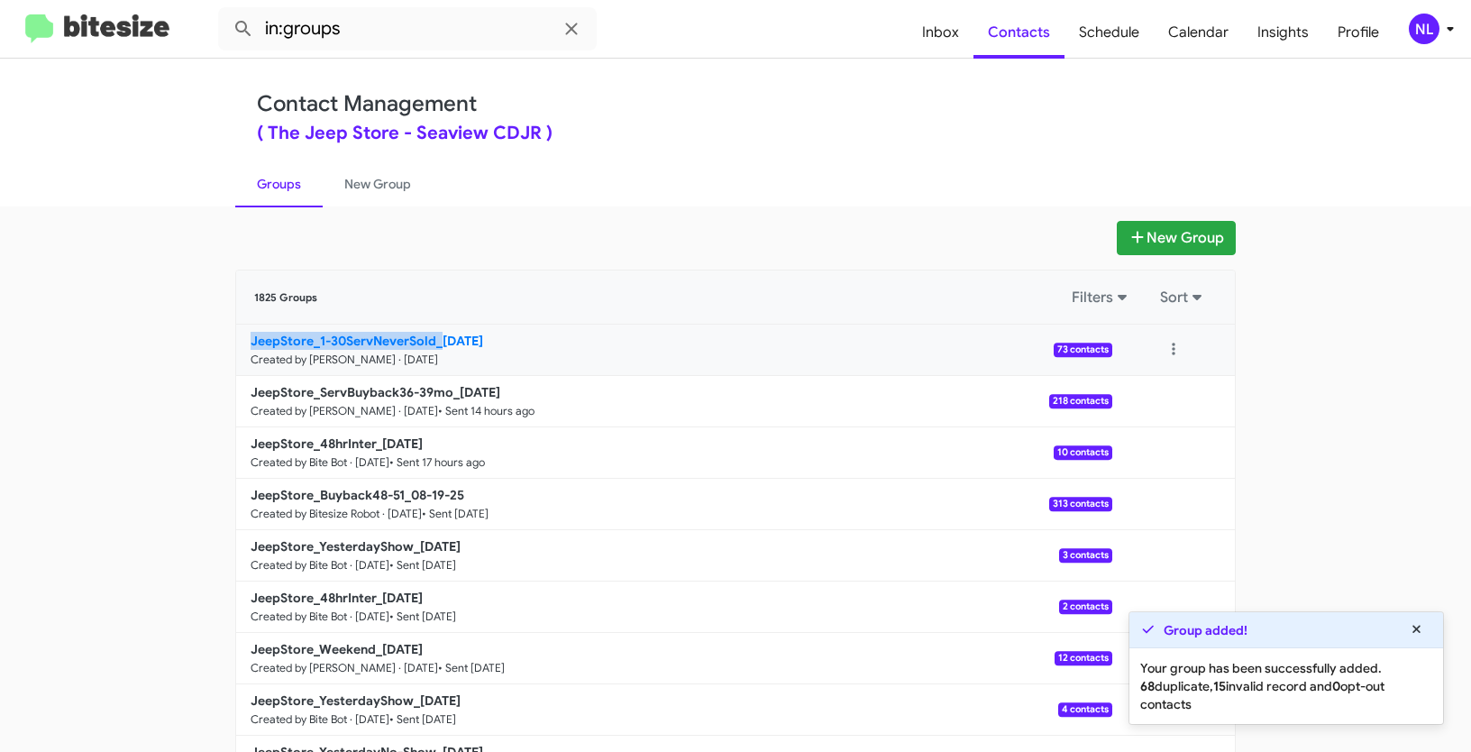
drag, startPoint x: 157, startPoint y: 344, endPoint x: 435, endPoint y: 341, distance: 278.6
click at [435, 341] on app-groups "New Group 1825 Groups Filters Sort JeepStore_1-30ServNeverSold_[DATE] Created b…" at bounding box center [735, 553] width 1471 height 665
copy b "JeepStore_1-30ServNeverSold_"
click at [381, 33] on input "in:groups" at bounding box center [407, 28] width 379 height 43
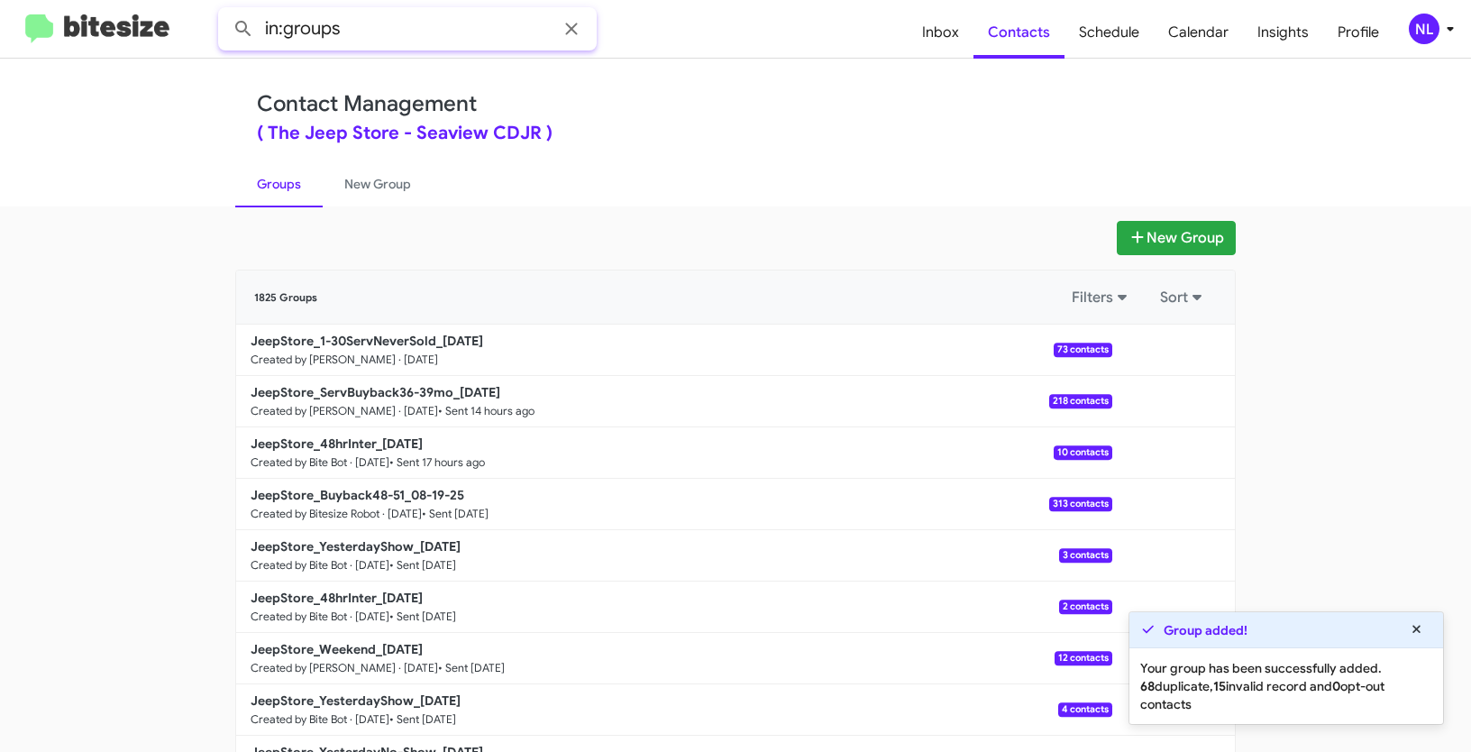
paste input "JeepStore_1-30ServNeverSold_"
type input "in:groups JeepStore_1-30ServNeverSold_"
click at [225, 11] on button at bounding box center [243, 29] width 36 height 36
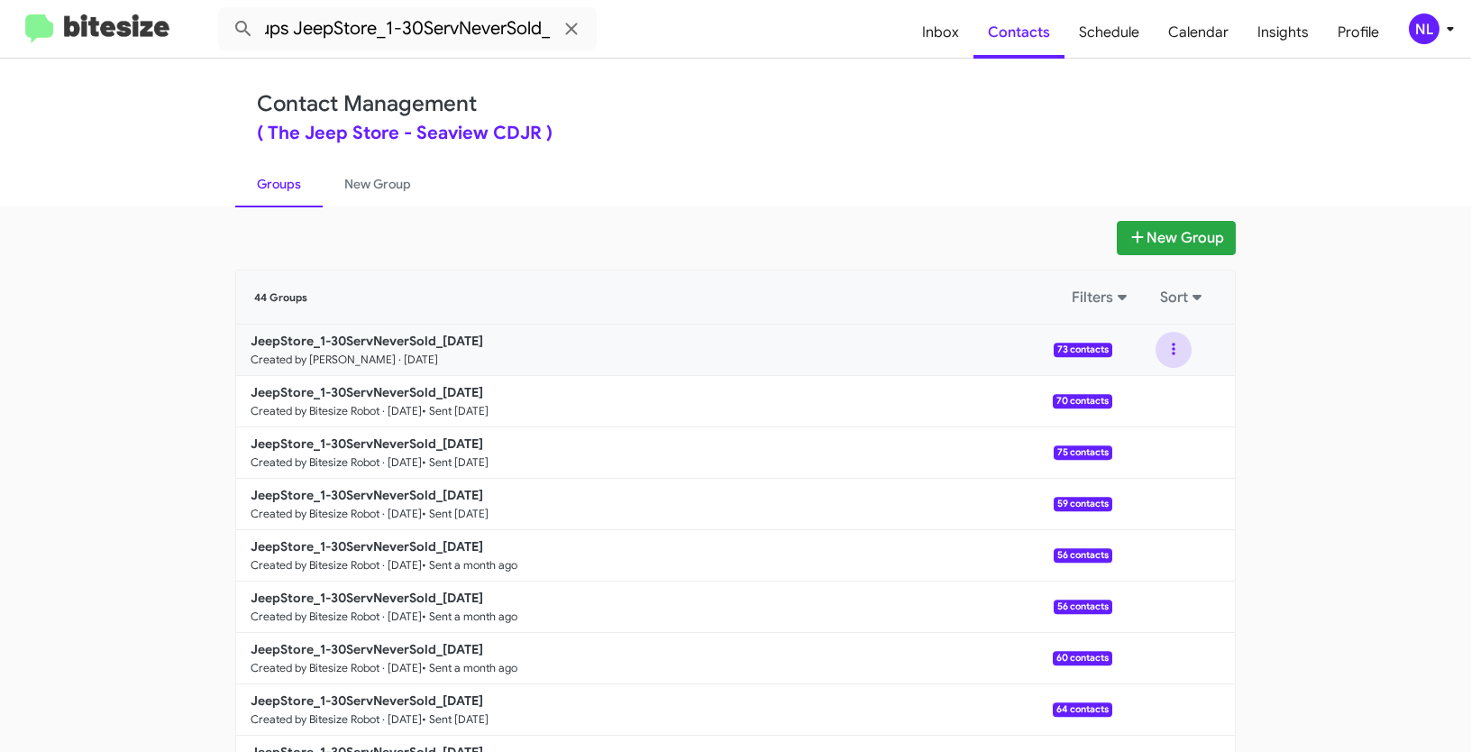
click at [1171, 356] on button at bounding box center [1174, 350] width 36 height 36
click at [1162, 396] on button "View contacts" at bounding box center [1120, 398] width 144 height 43
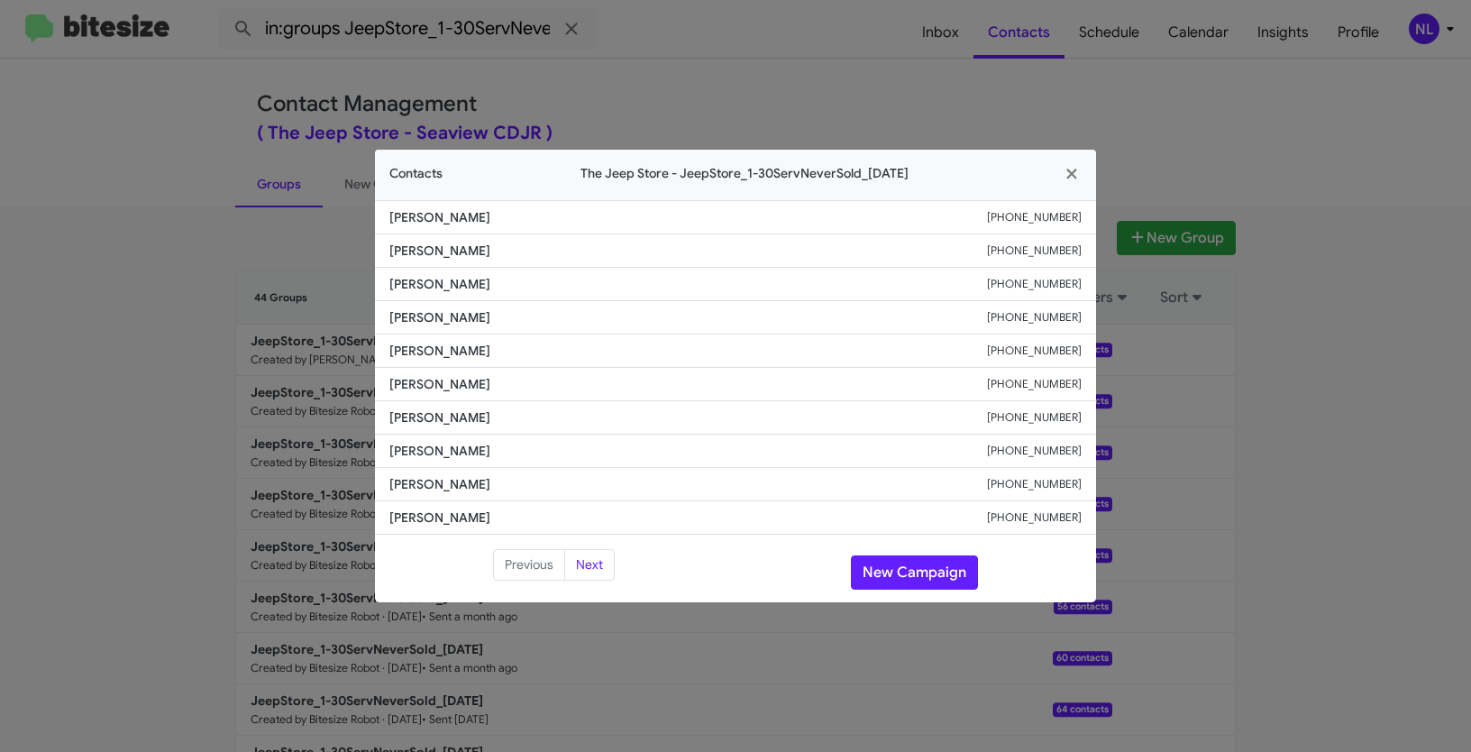
drag, startPoint x: 390, startPoint y: 347, endPoint x: 553, endPoint y: 354, distance: 162.5
click at [553, 354] on span "Bridgette Knoeppel" at bounding box center [689, 351] width 598 height 18
copy span "Bridgette Knoeppel"
click at [922, 555] on button "New Campaign" at bounding box center [914, 572] width 127 height 34
click at [913, 570] on button "New Campaign" at bounding box center [914, 572] width 127 height 34
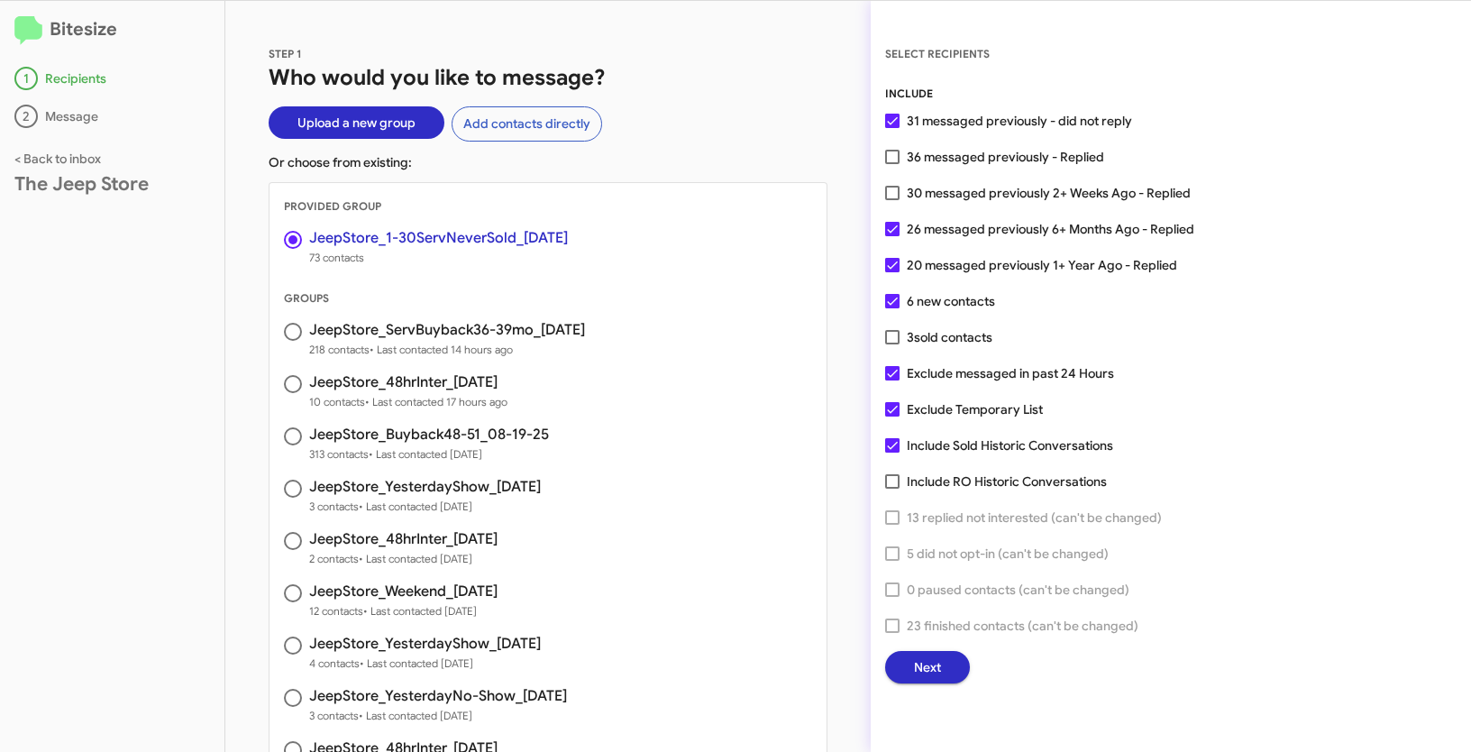
click at [895, 158] on span at bounding box center [892, 157] width 14 height 14
click at [893, 164] on input "36 messaged previously - Replied" at bounding box center [892, 164] width 1 height 1
checkbox input "true"
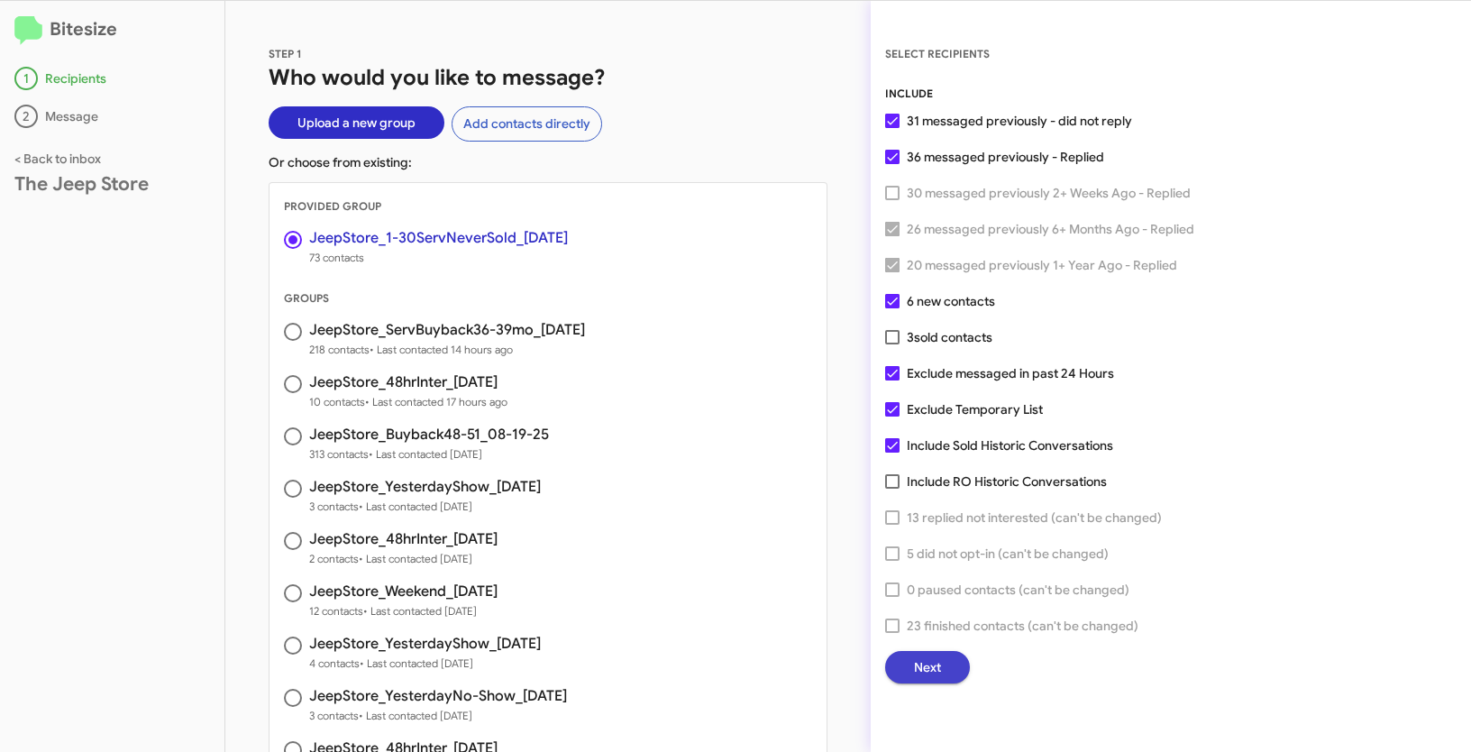
click at [948, 668] on button "Next" at bounding box center [927, 667] width 85 height 32
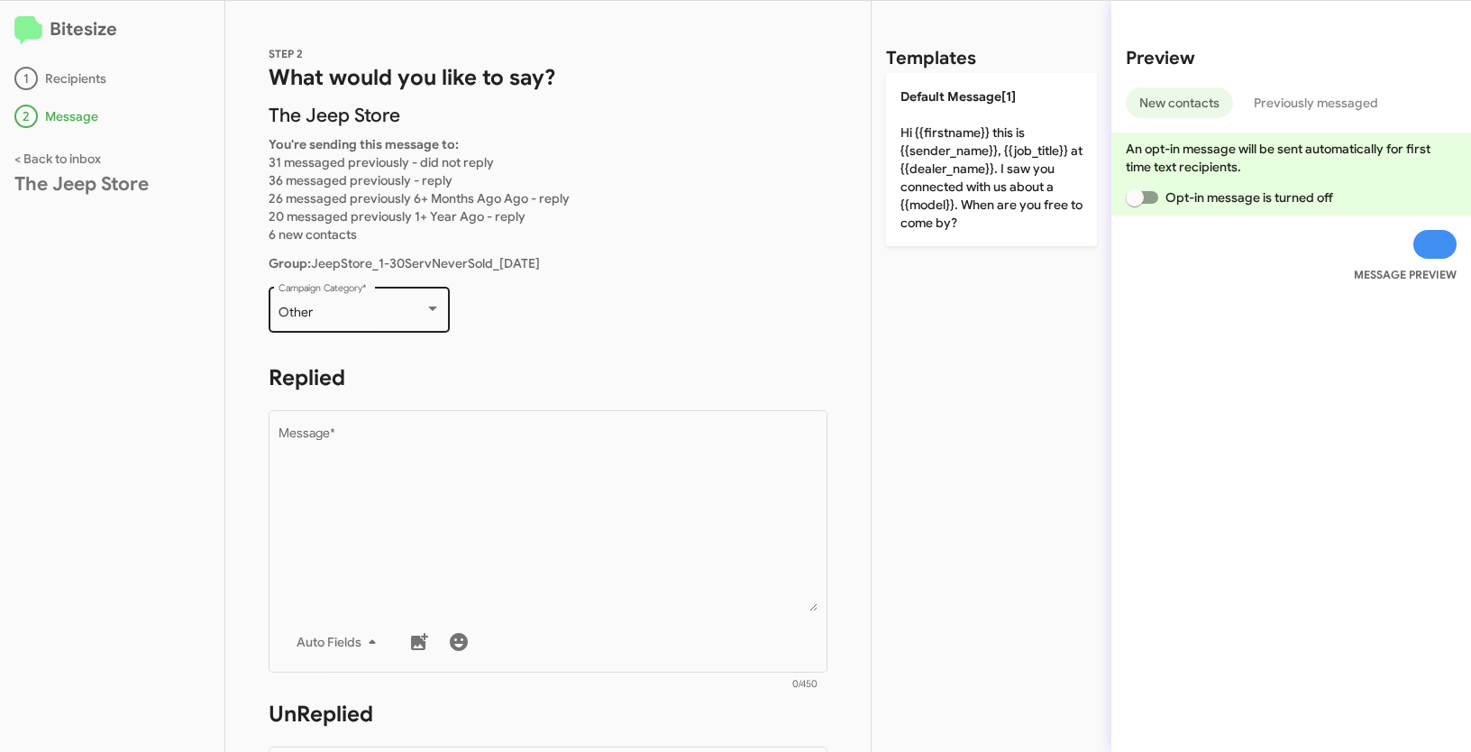
click at [373, 302] on div "Other Campaign Category *" at bounding box center [360, 308] width 162 height 50
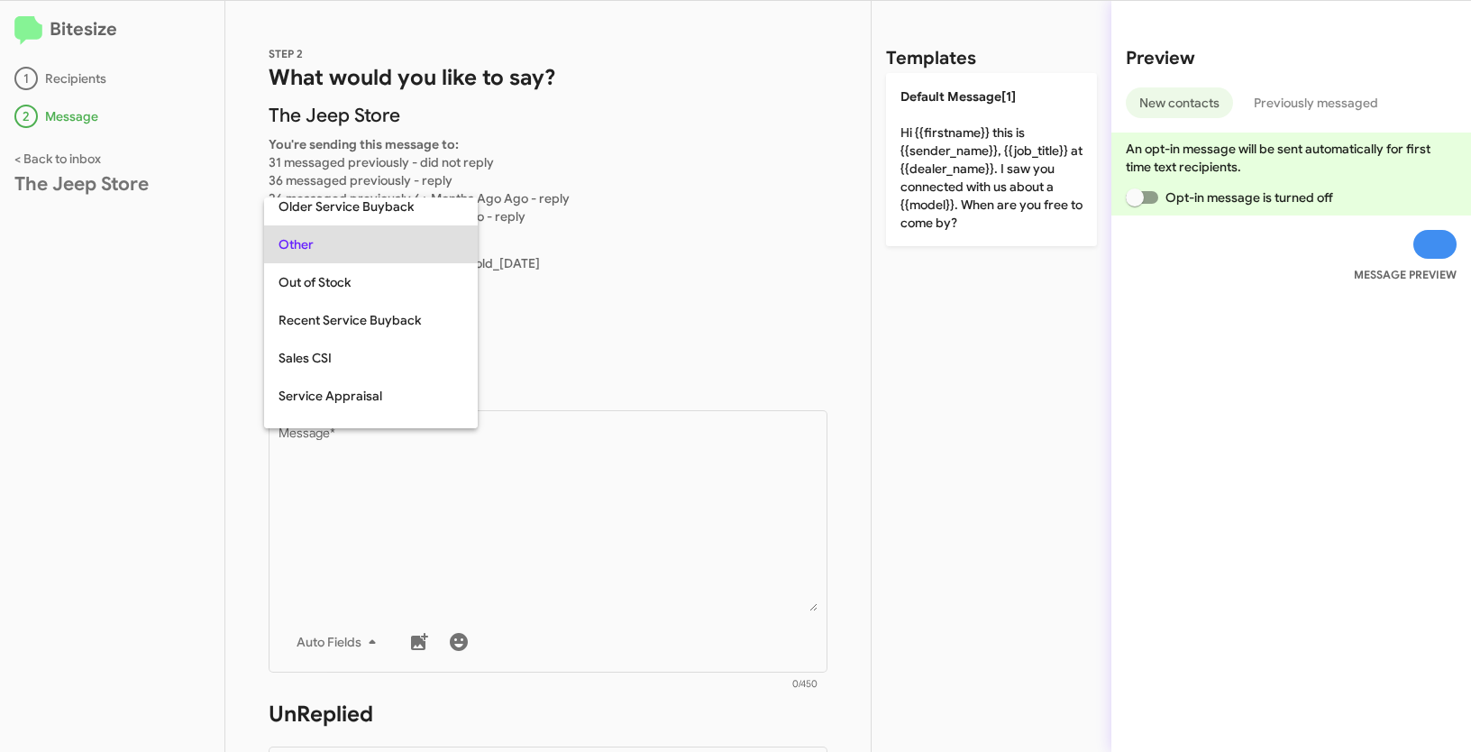
scroll to position [473, 0]
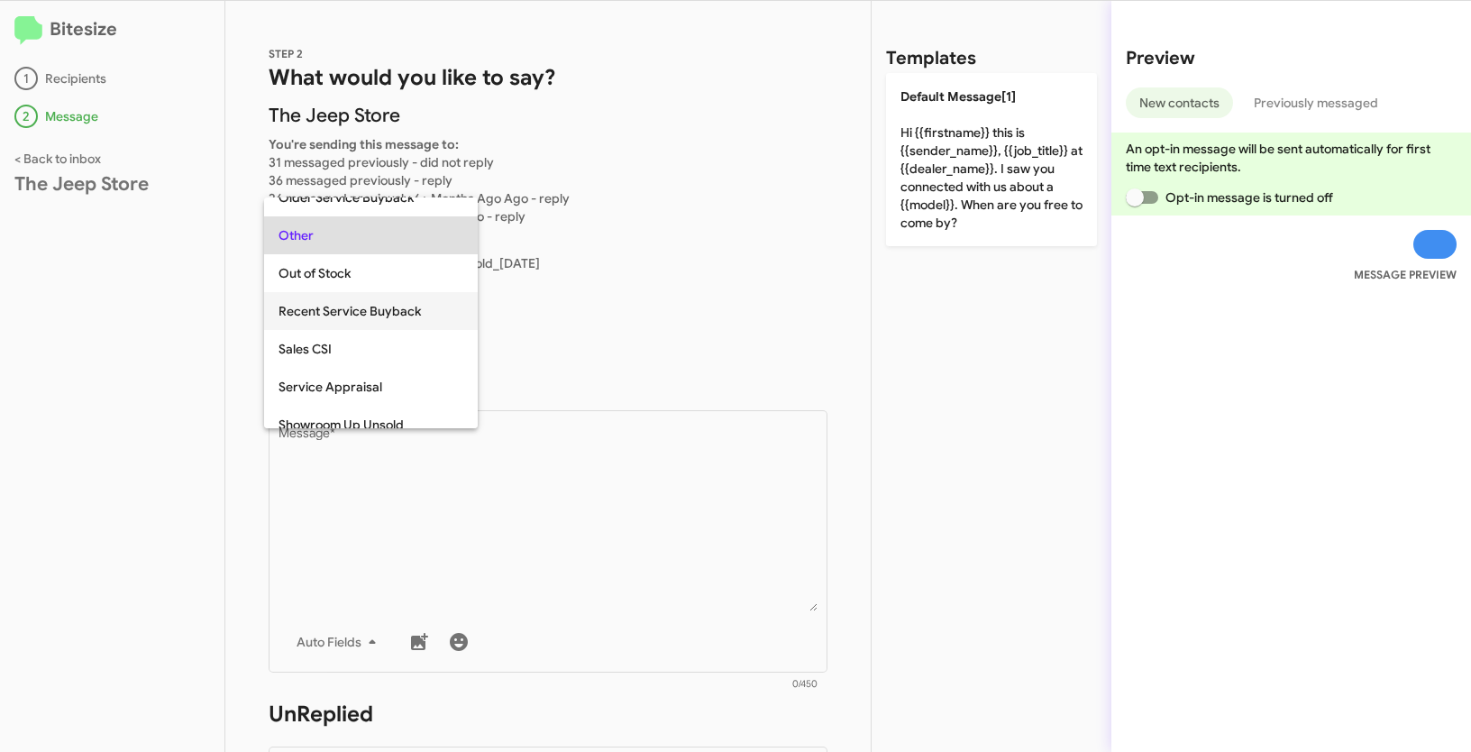
click at [373, 315] on span "Recent Service Buyback" at bounding box center [371, 311] width 185 height 38
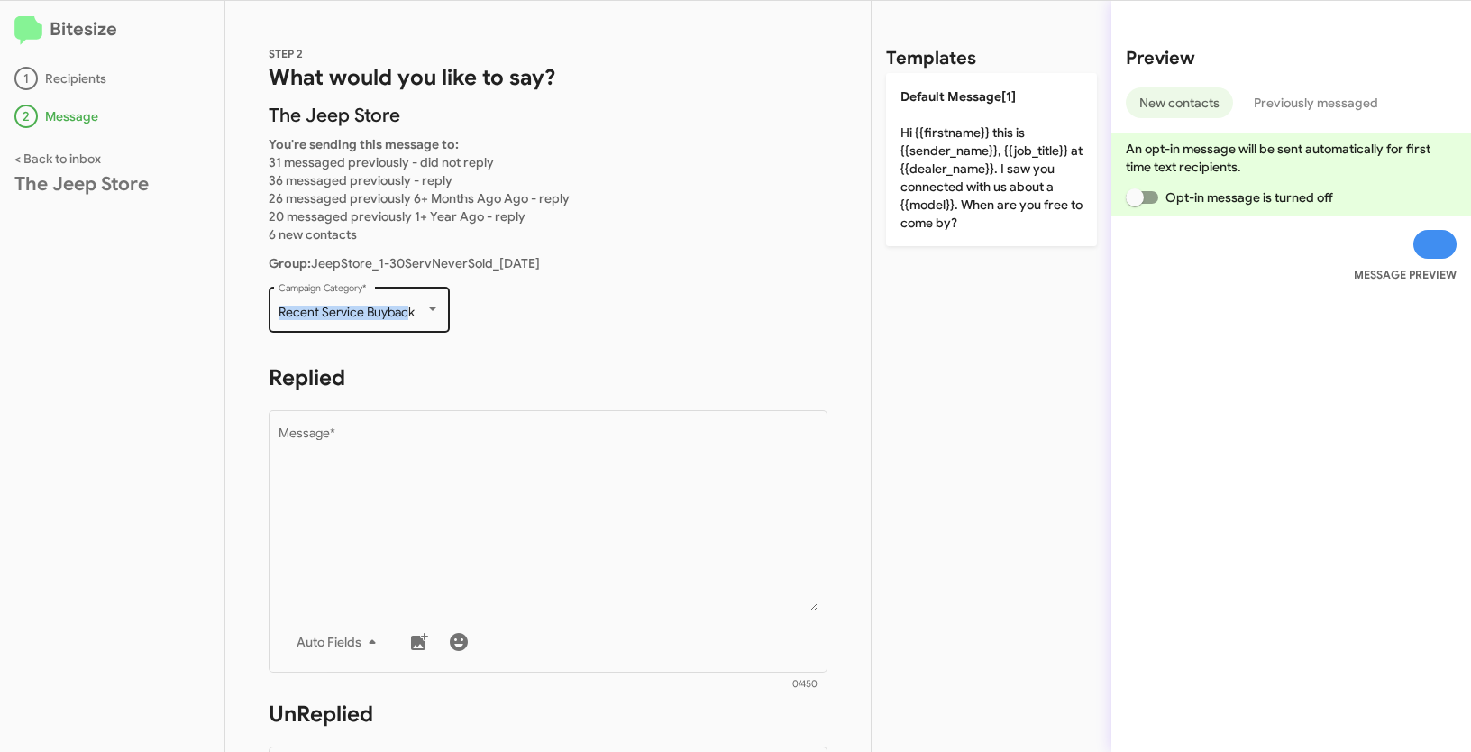
drag, startPoint x: 277, startPoint y: 311, endPoint x: 410, endPoint y: 309, distance: 133.5
click at [410, 309] on div "Recent Service Buyback Campaign Category *" at bounding box center [359, 308] width 181 height 50
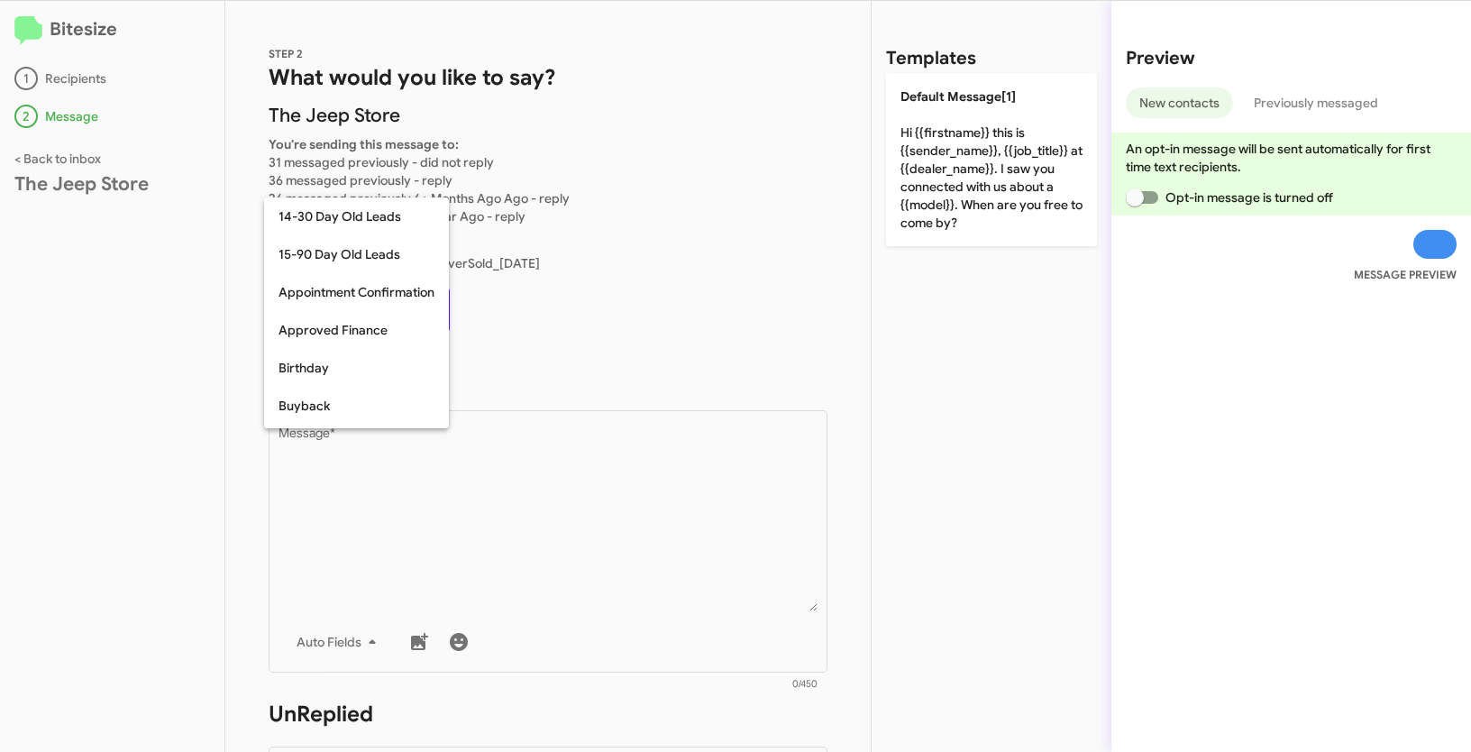
scroll to position [472, 0]
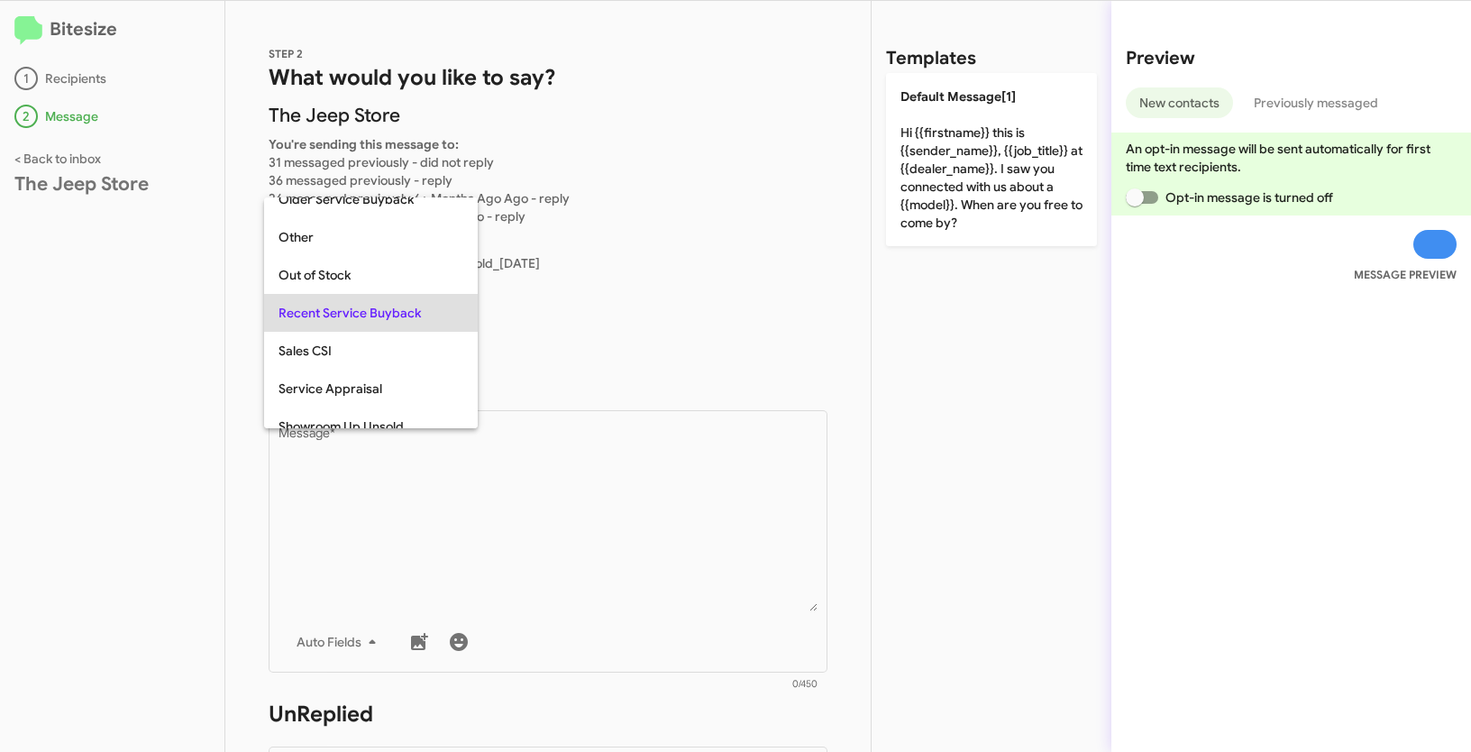
click at [521, 338] on div at bounding box center [735, 376] width 1471 height 752
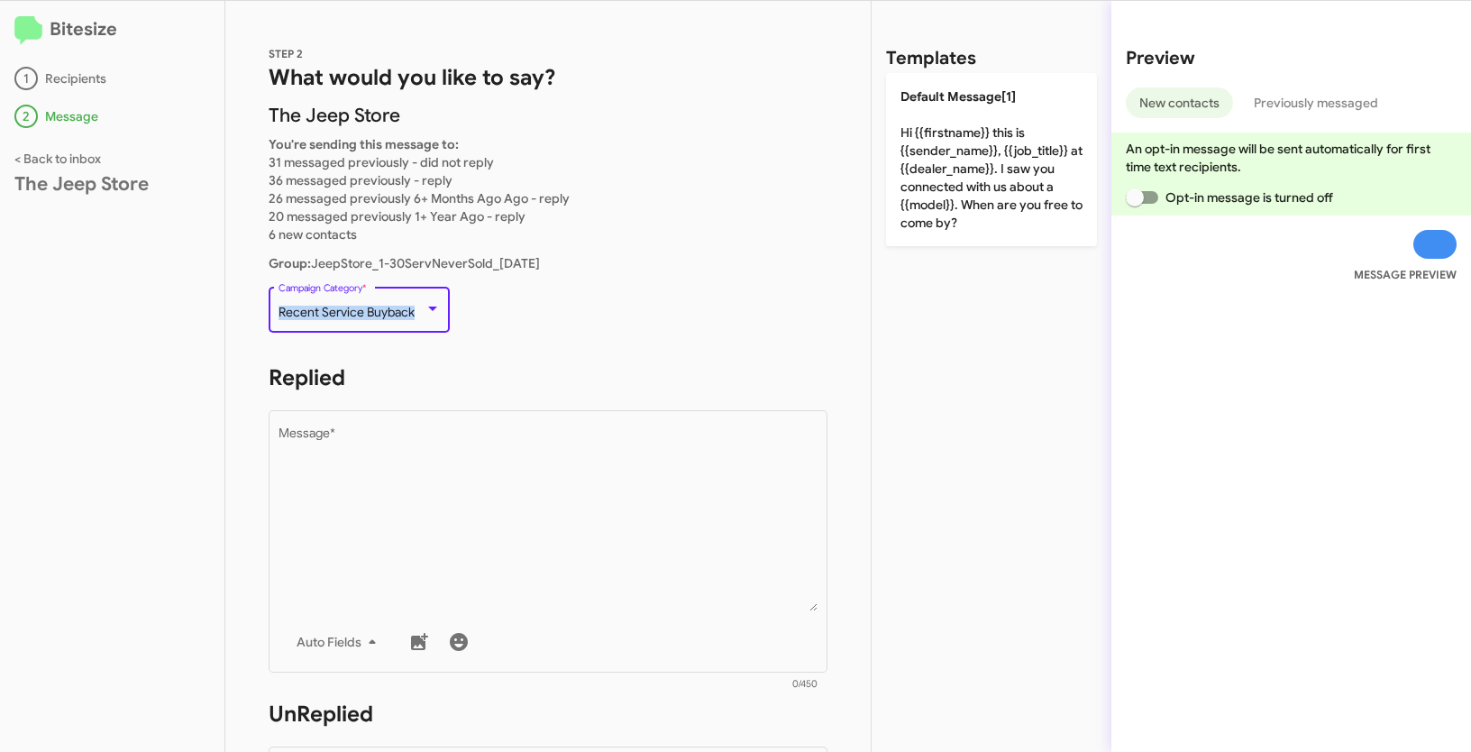
drag, startPoint x: 280, startPoint y: 309, endPoint x: 433, endPoint y: 310, distance: 152.4
click at [433, 310] on div "Recent Service Buyback" at bounding box center [360, 313] width 162 height 14
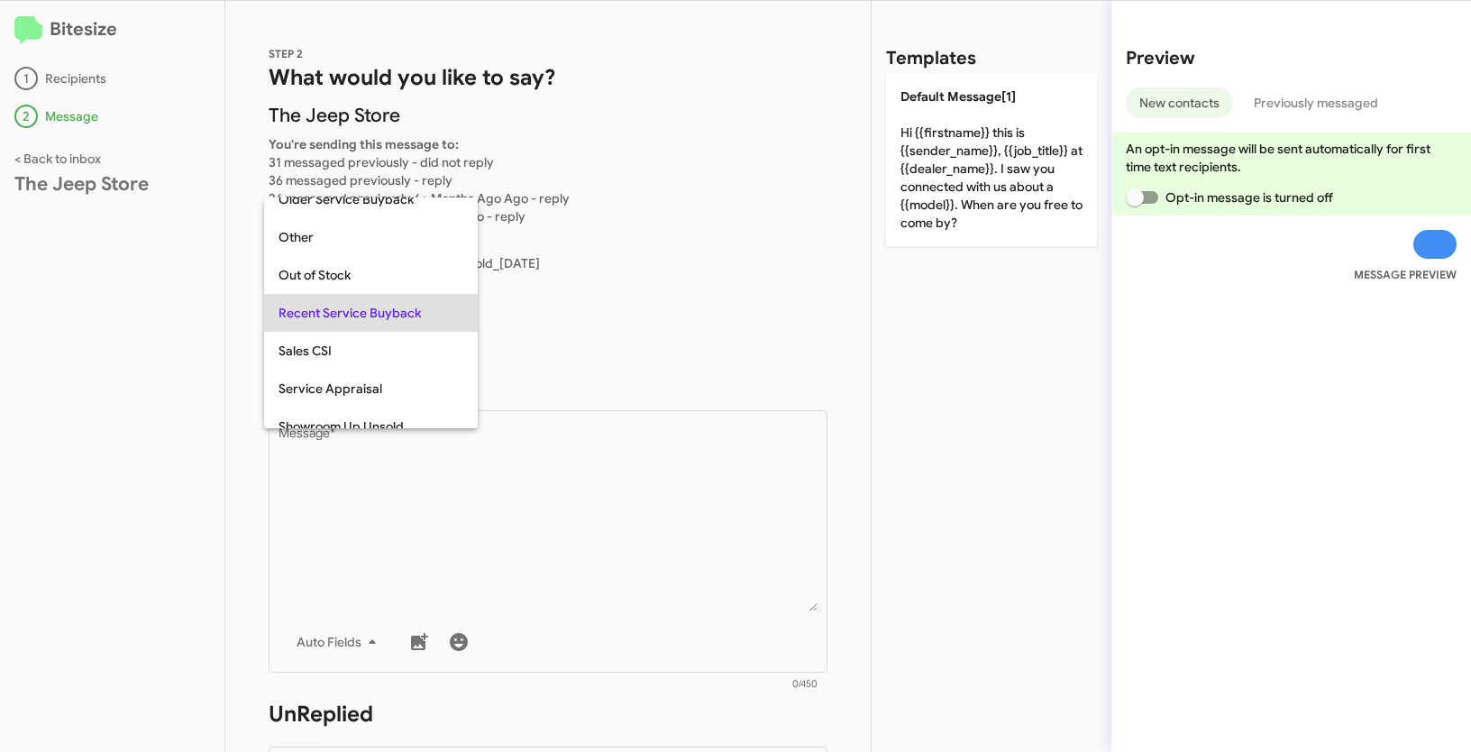
copy span "Recent Service Buyback"
click at [590, 541] on div at bounding box center [735, 376] width 1471 height 752
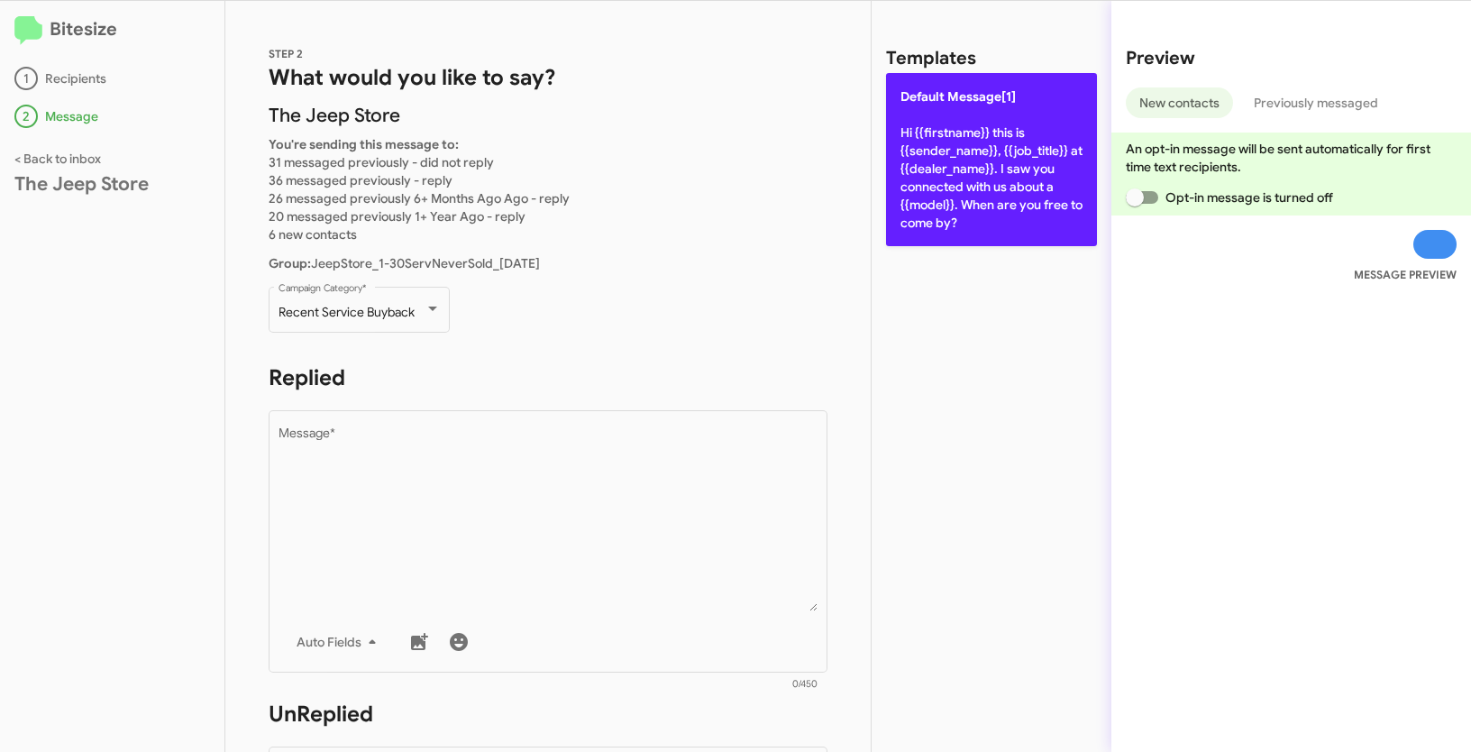
click at [984, 179] on p "Default Message[1] Hi {{firstname}} this is {{sender_name}}, {{job_title}} at {…" at bounding box center [991, 159] width 211 height 173
type textarea "Hi {{firstname}} this is {{sender_name}}, {{job_title}} at {{dealer_name}}. I s…"
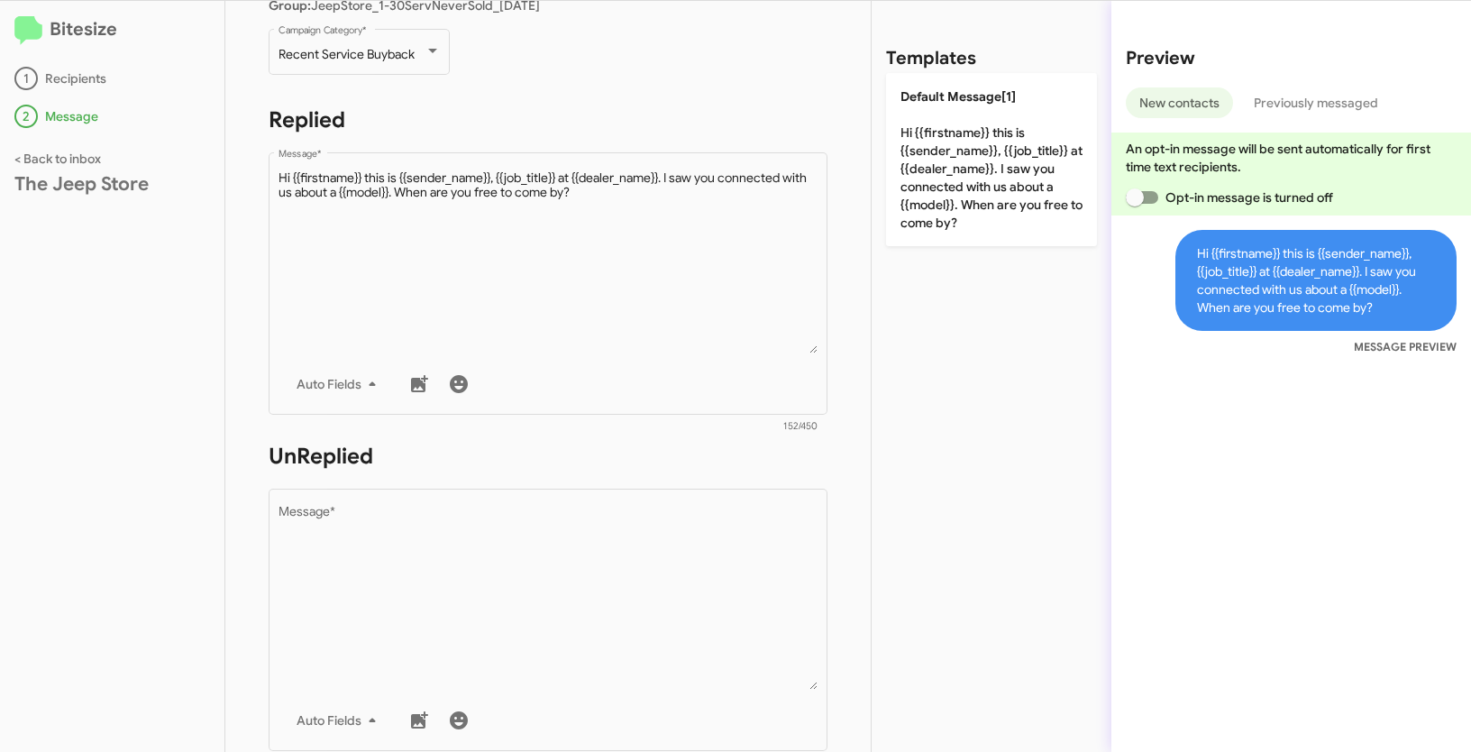
scroll to position [510, 0]
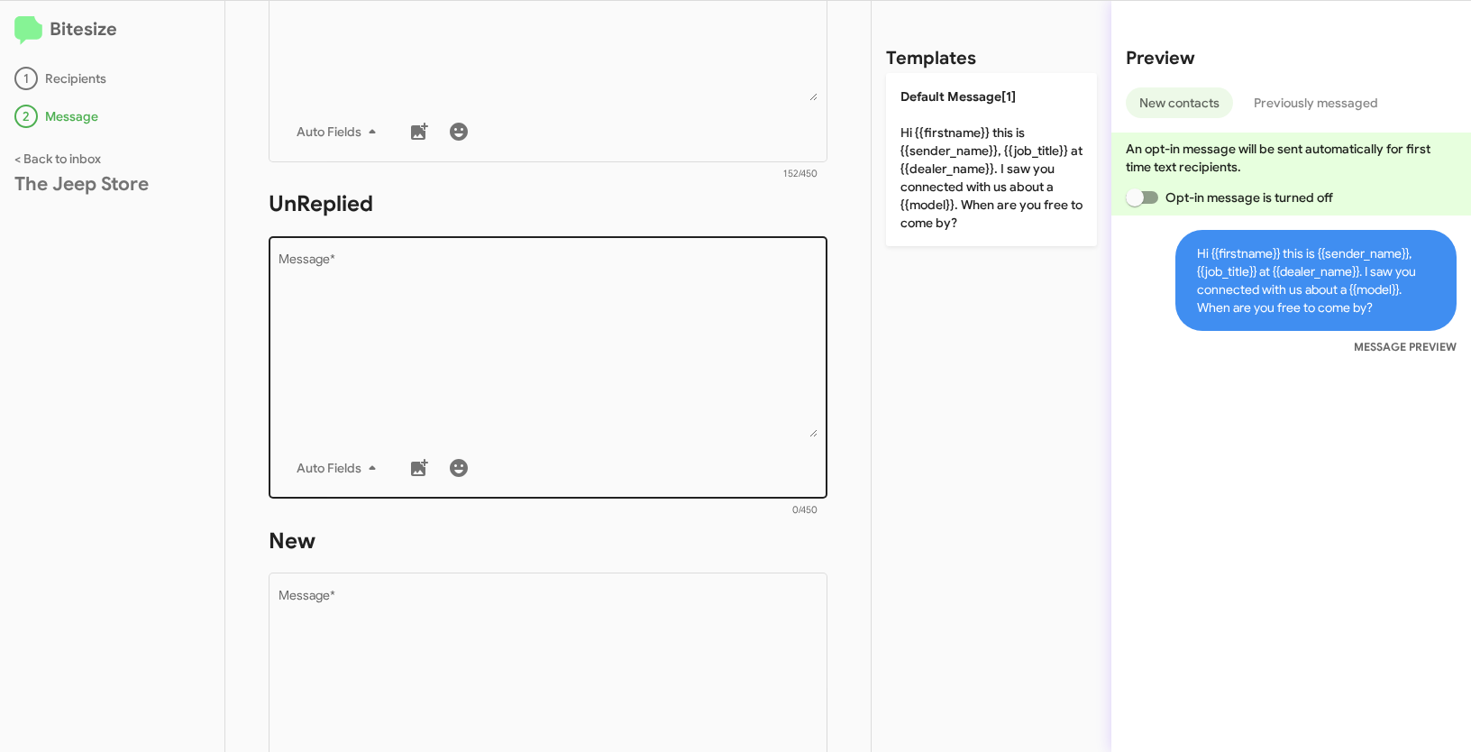
click at [639, 446] on div "Drop image here to insert Auto Fields Message *" at bounding box center [549, 366] width 540 height 266
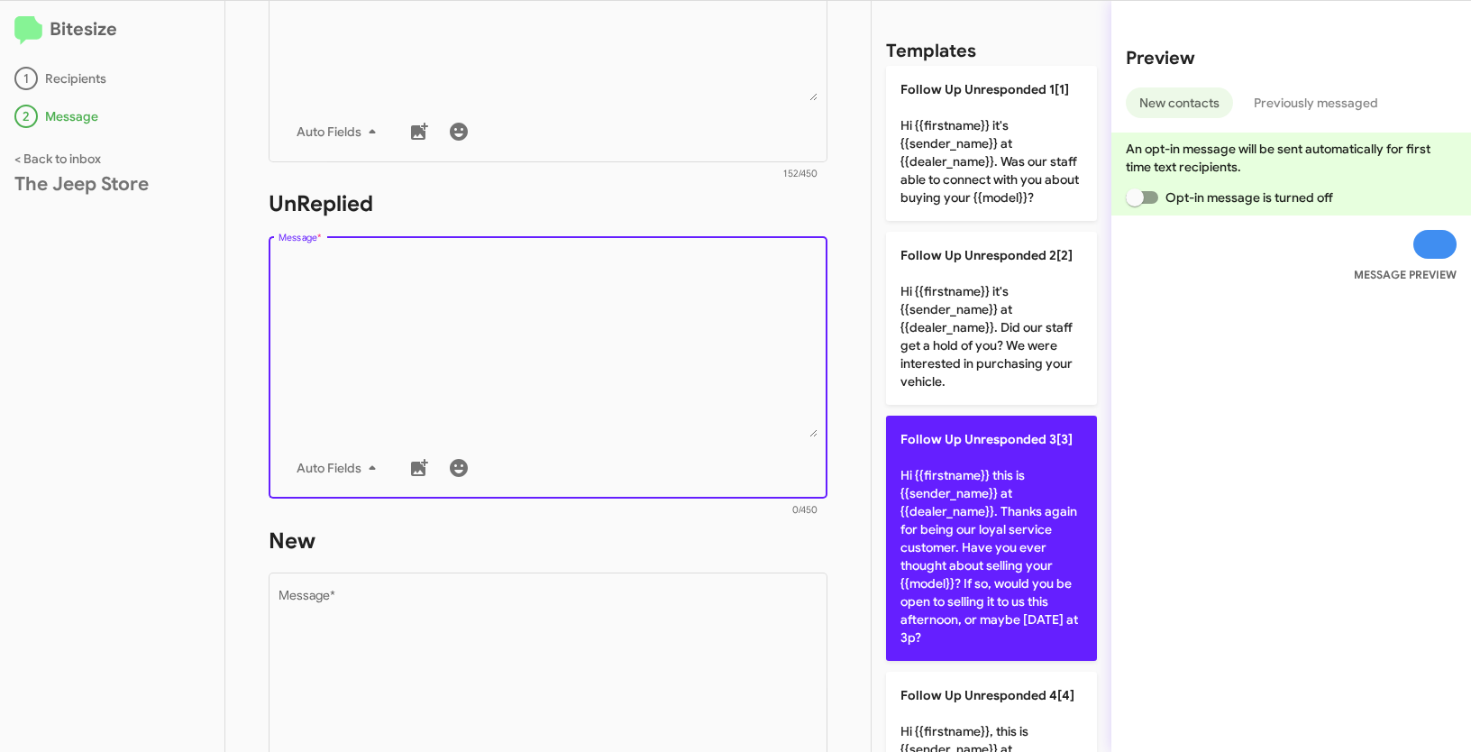
scroll to position [0, 0]
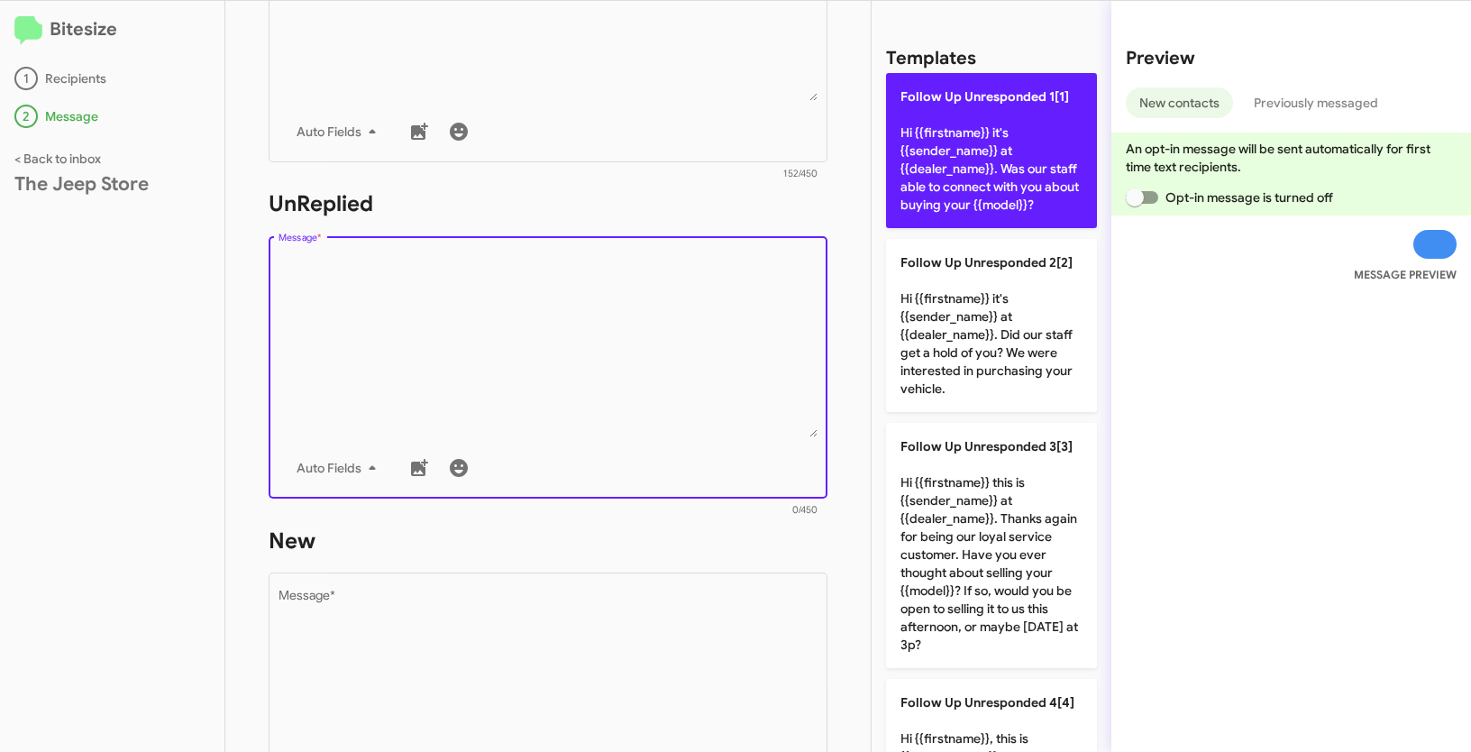
click at [982, 122] on p "Follow Up Unresponded 1[1] Hi {{firstname}} it's {{sender_name}} at {{dealer_na…" at bounding box center [991, 150] width 211 height 155
type textarea "Hi {{firstname}} it's {{sender_name}} at {{dealer_name}}. Was our staff able to…"
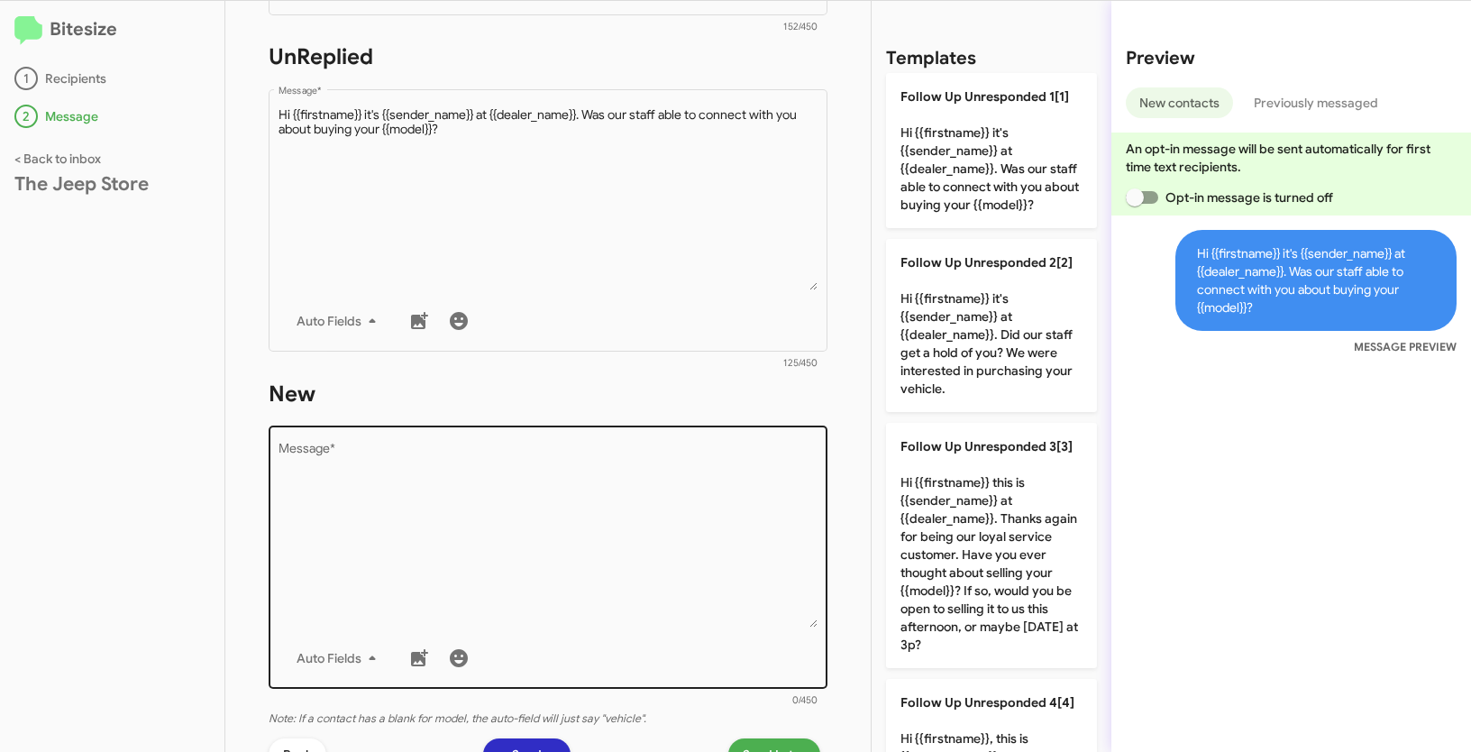
scroll to position [819, 0]
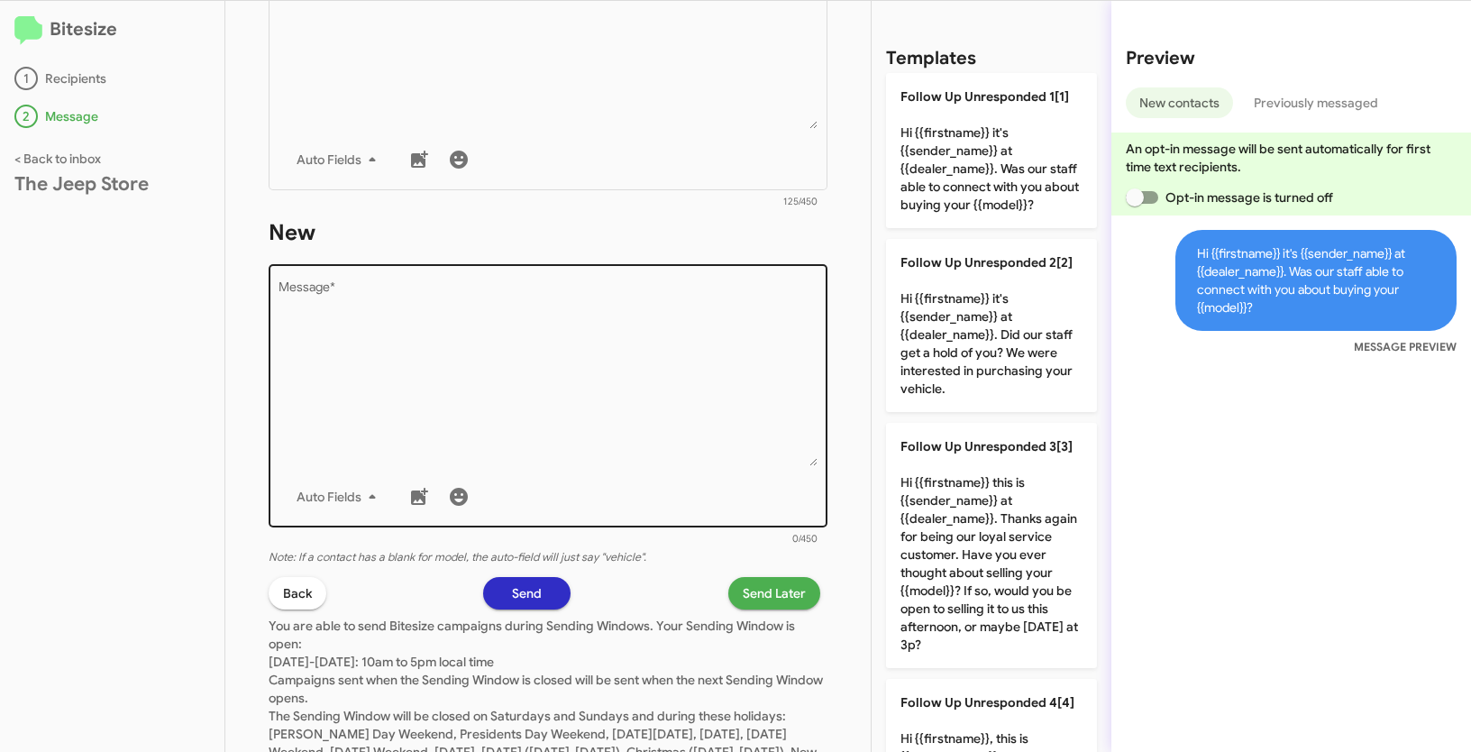
click at [585, 464] on textarea "Message *" at bounding box center [549, 374] width 540 height 184
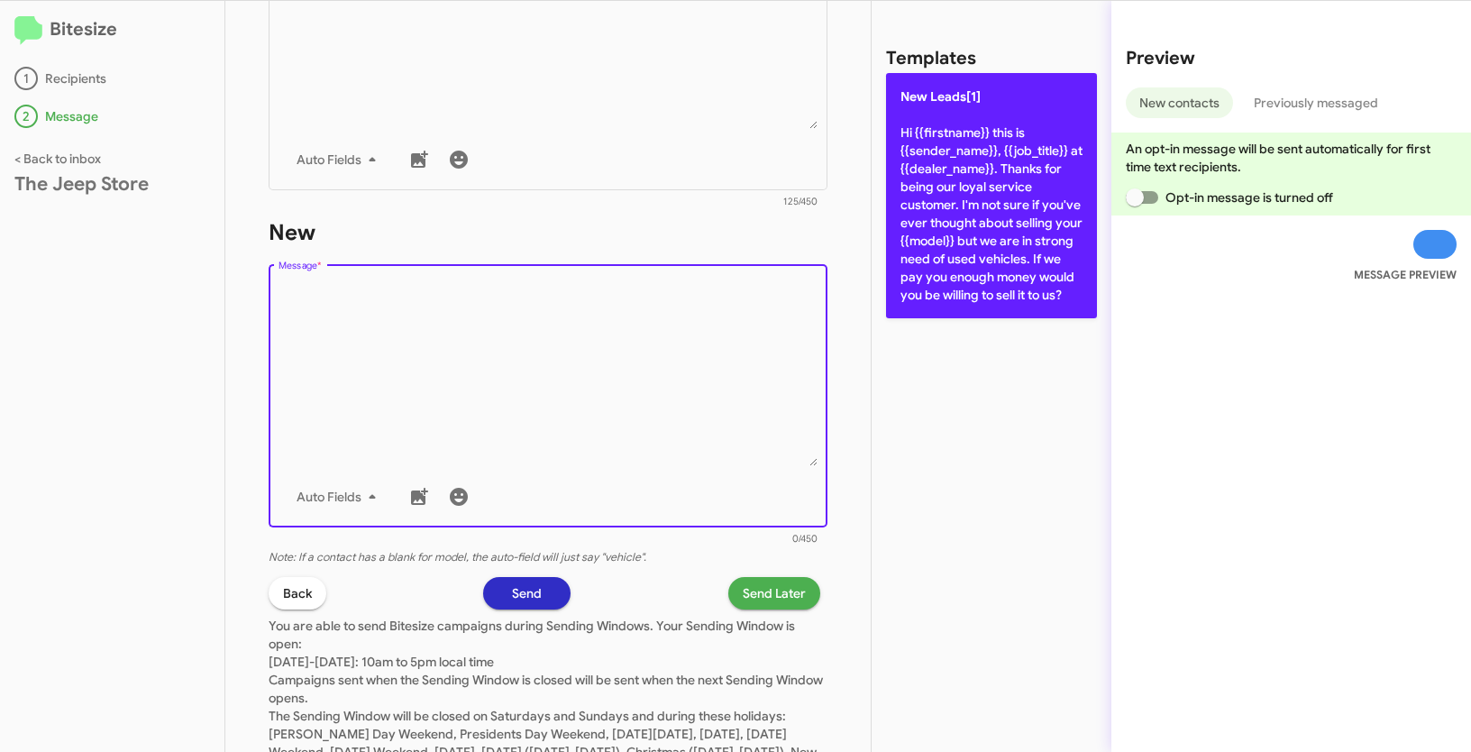
click at [966, 186] on p "New Leads[1] Hi {{firstname}} this is {{sender_name}}, {{job_title}} at {{deale…" at bounding box center [991, 195] width 211 height 245
type textarea "Hi {{firstname}} this is {{sender_name}}, {{job_title}} at {{dealer_name}}. Tha…"
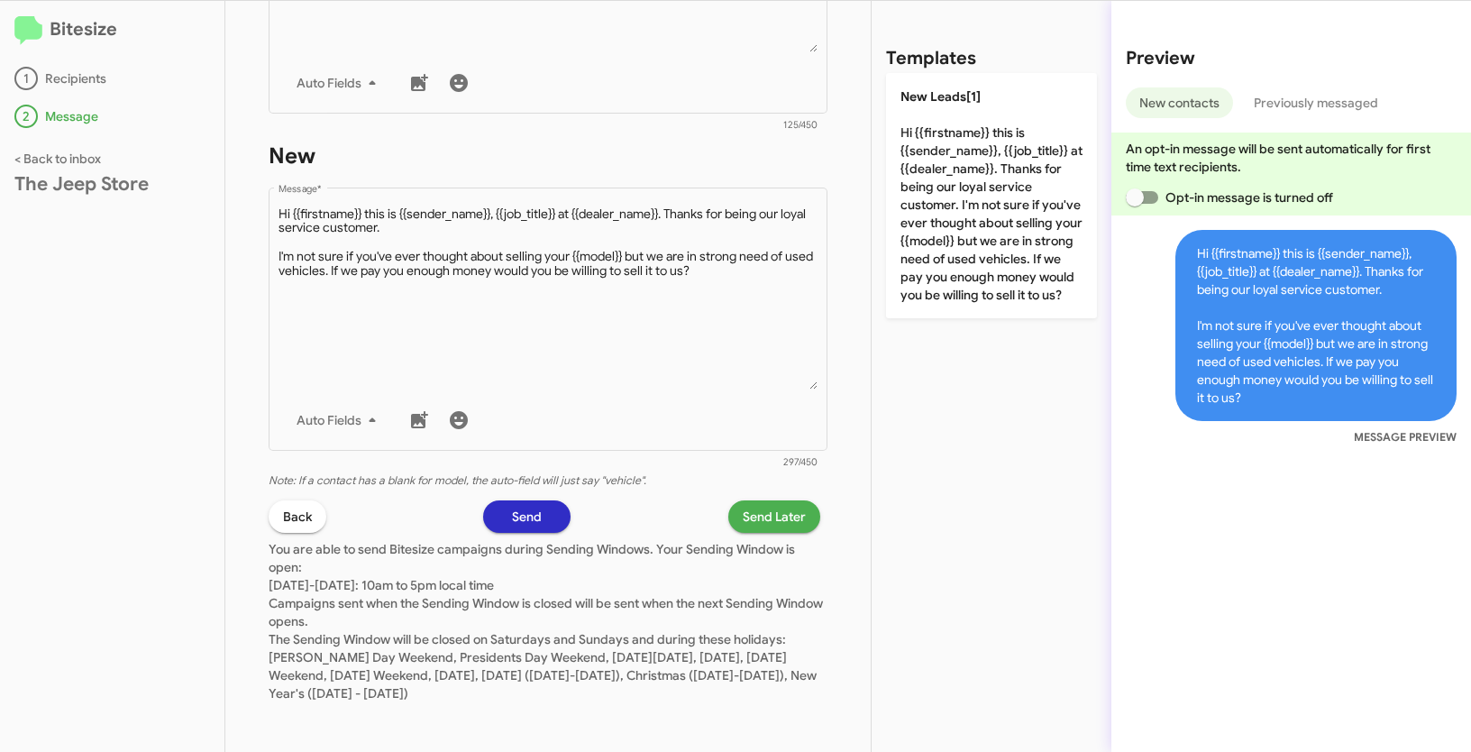
scroll to position [898, 0]
click at [749, 521] on span "Send Later" at bounding box center [774, 514] width 63 height 32
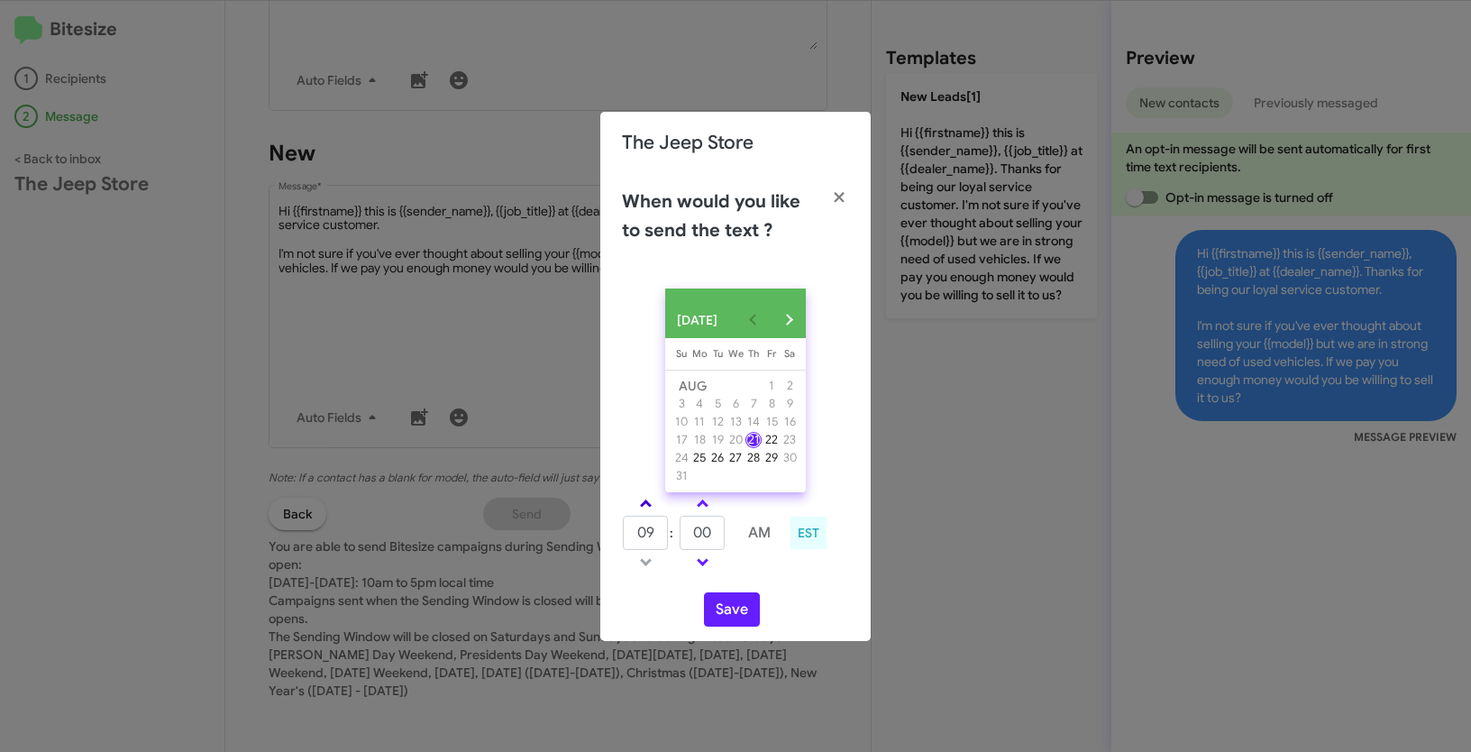
click at [652, 513] on link at bounding box center [646, 503] width 32 height 21
type input "01"
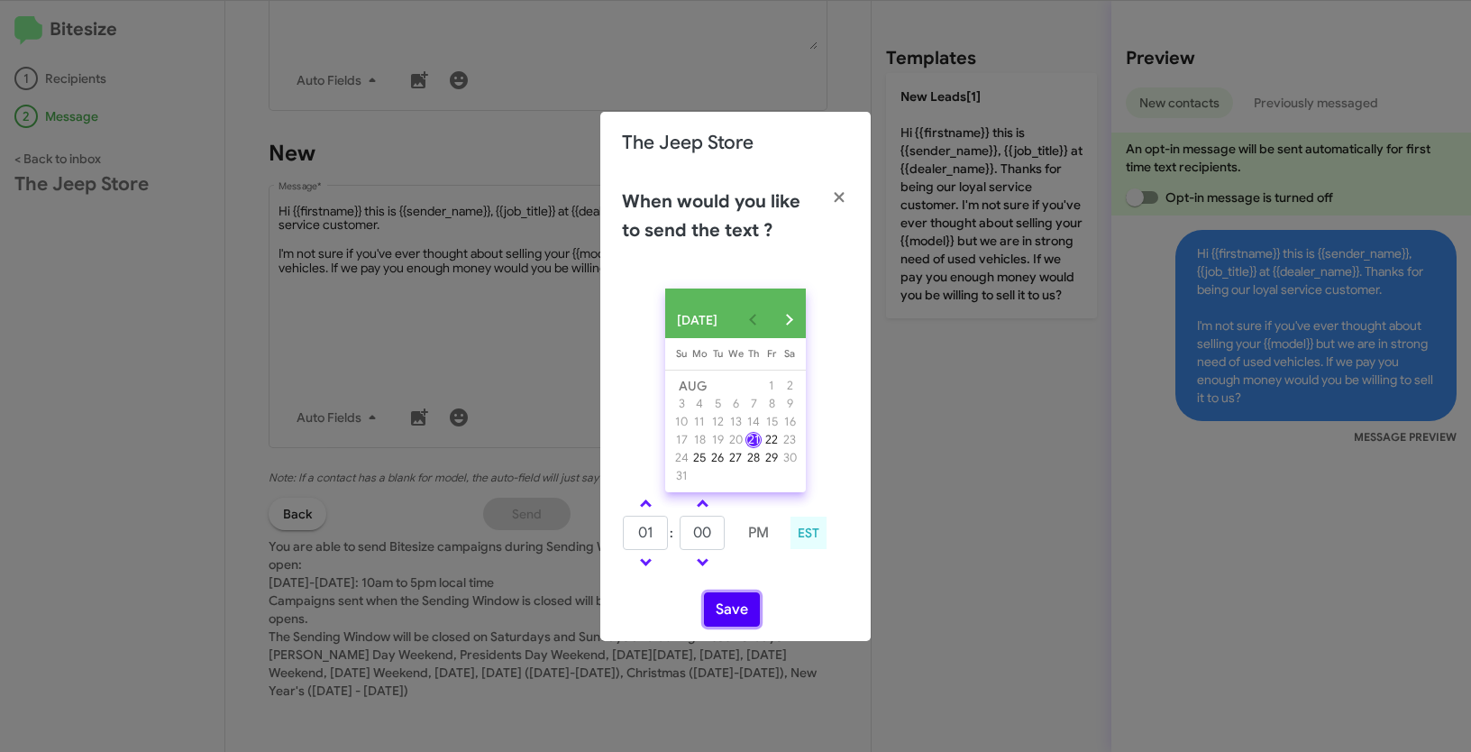
click at [737, 601] on button "Save" at bounding box center [732, 609] width 56 height 34
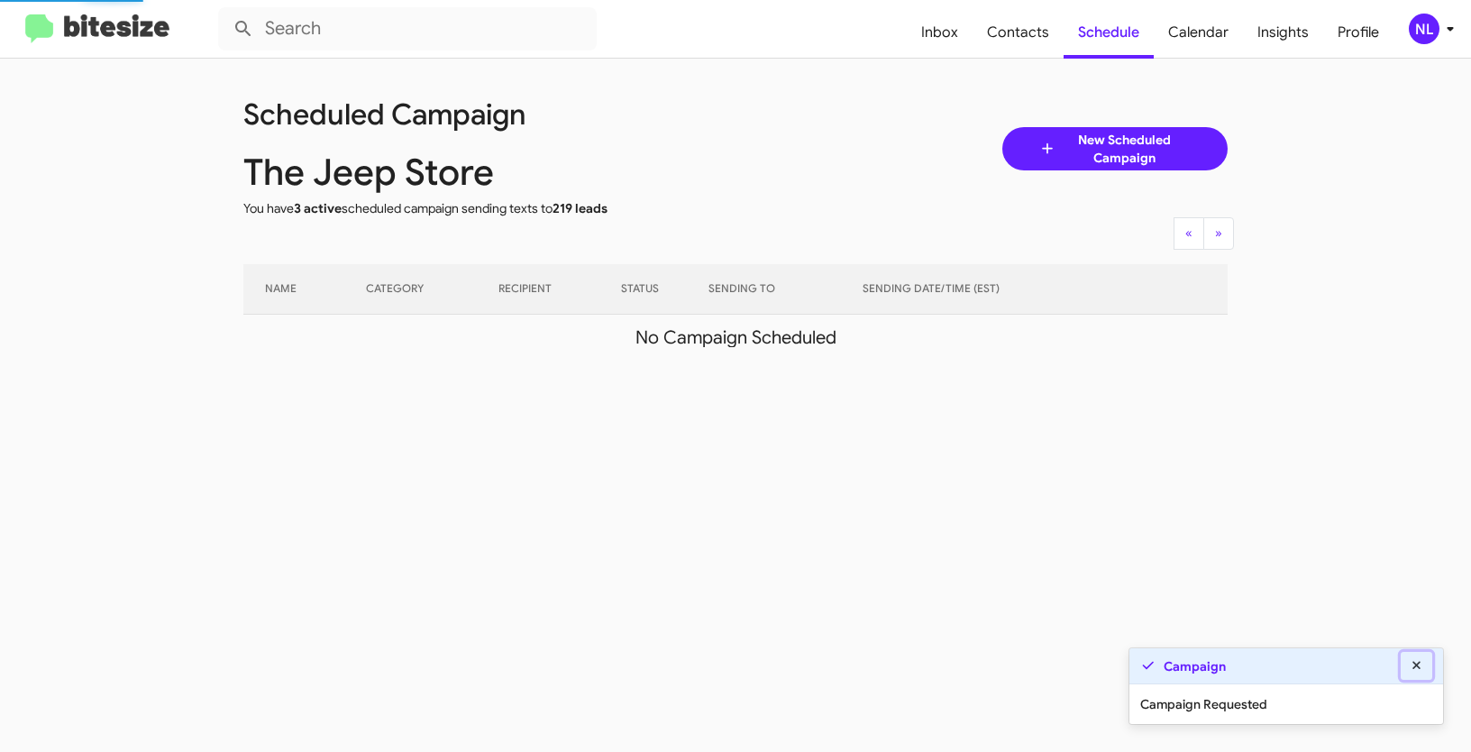
click at [1413, 663] on icon at bounding box center [1417, 665] width 8 height 8
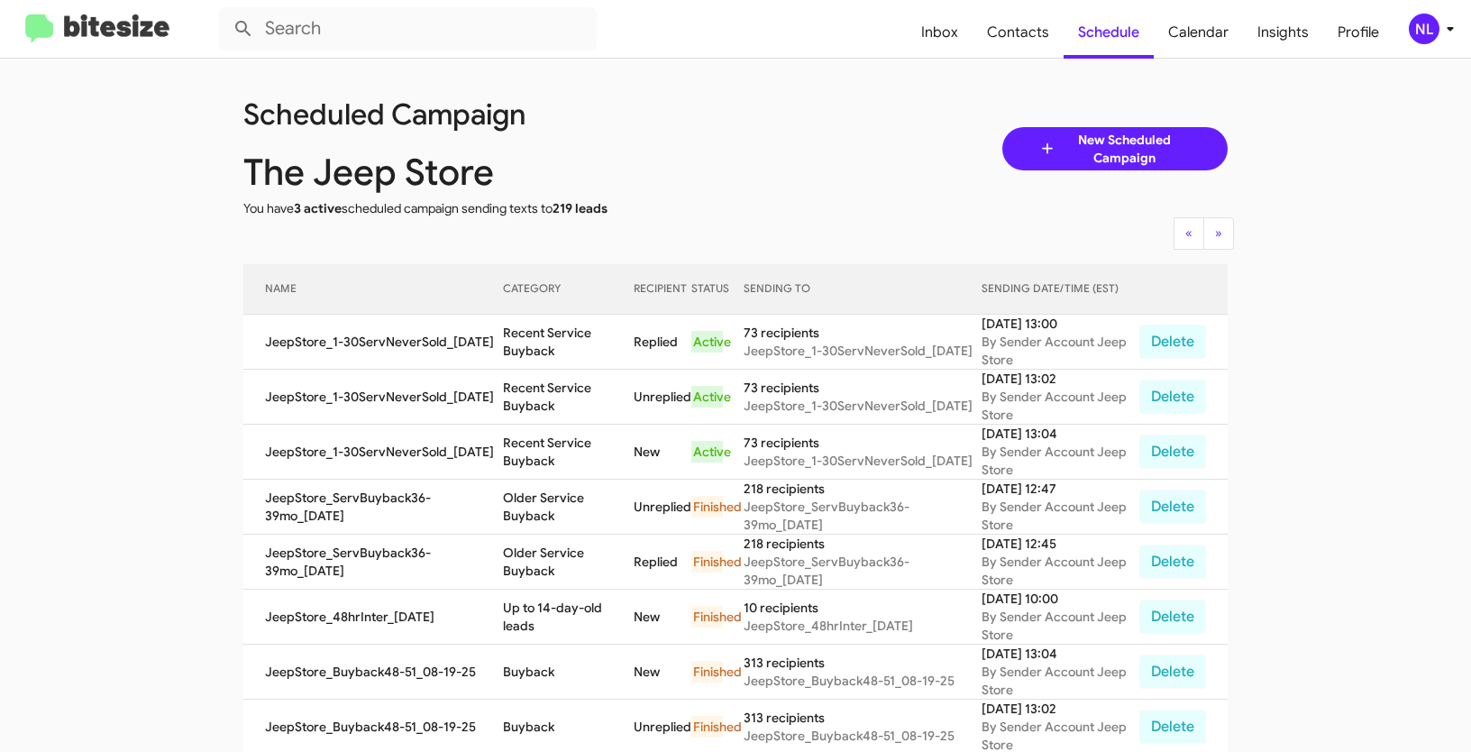
click at [1417, 23] on div "NL" at bounding box center [1424, 29] width 31 height 31
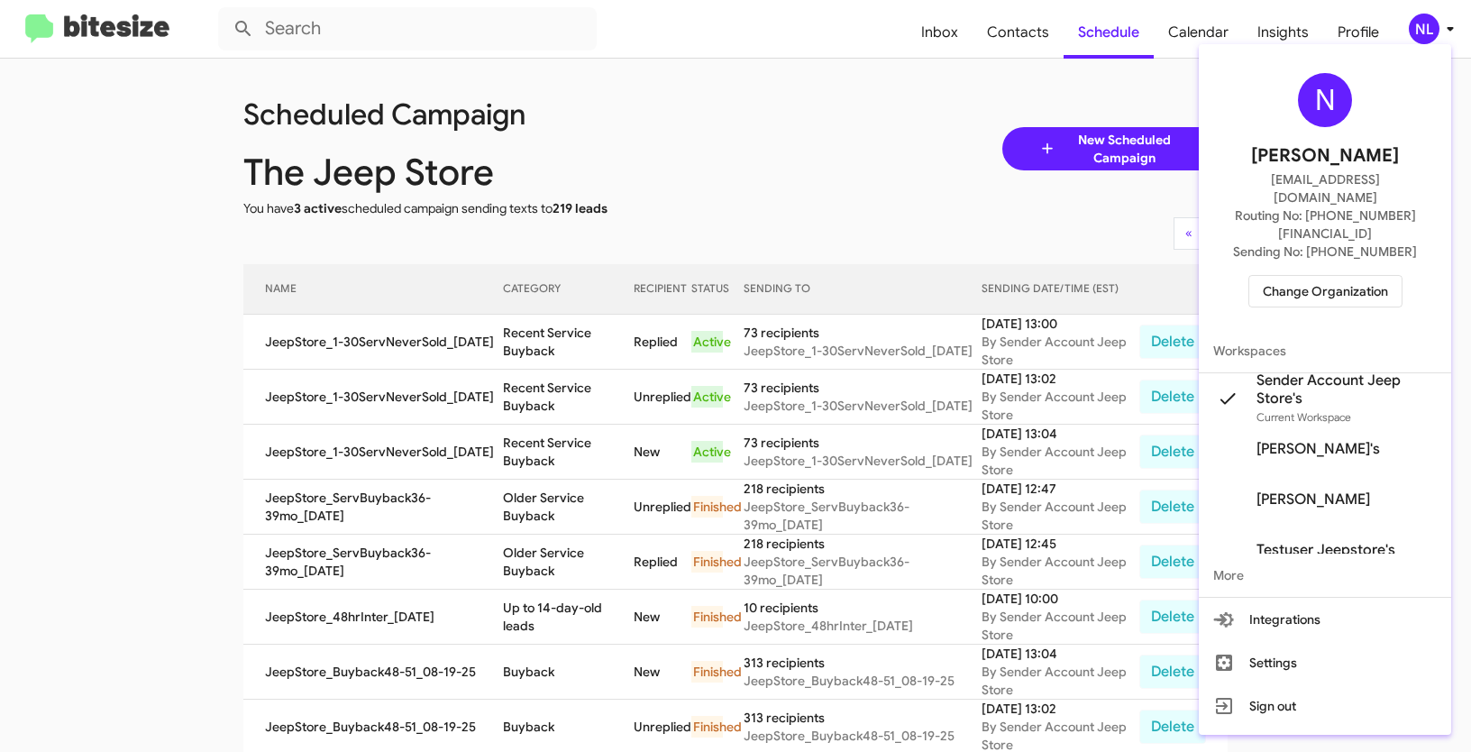
click at [1306, 276] on span "Change Organization" at bounding box center [1325, 291] width 125 height 31
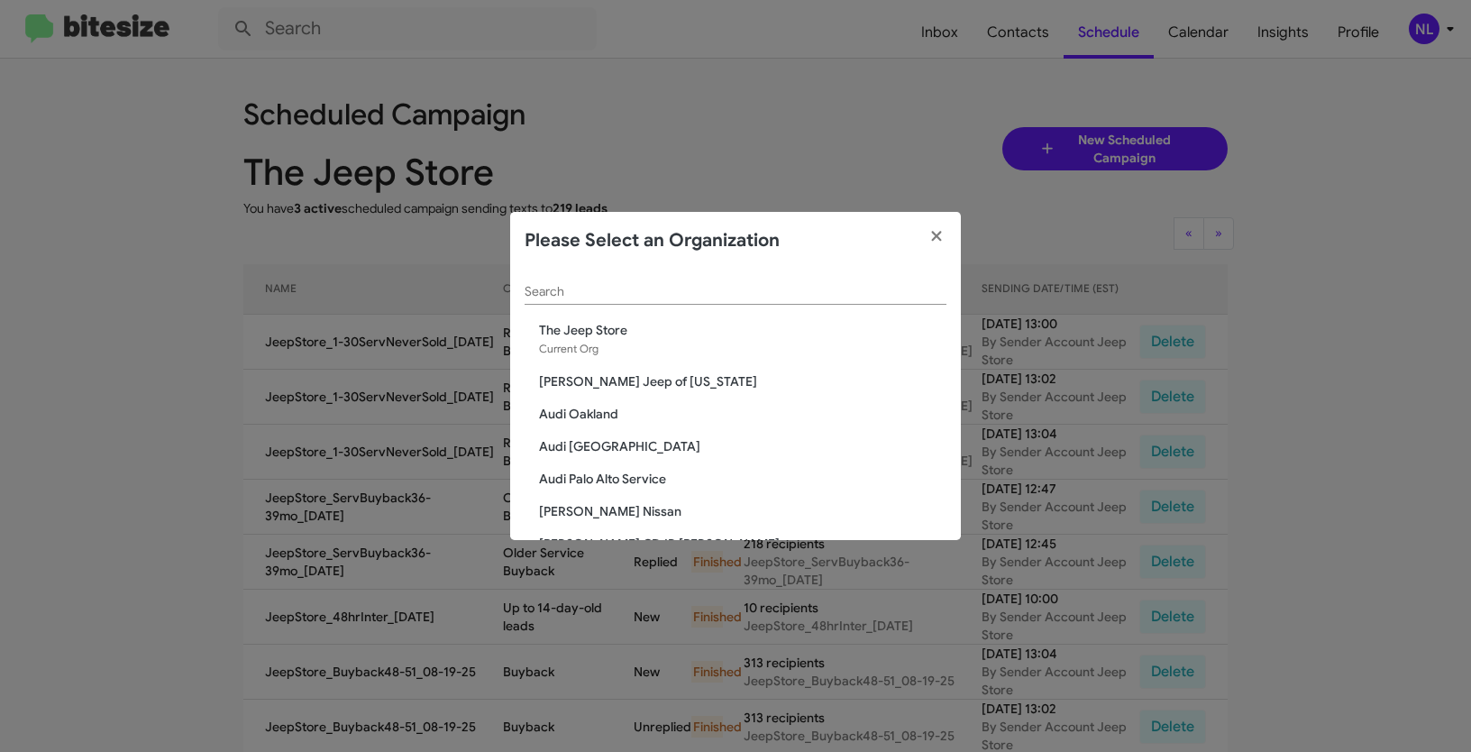
click at [558, 288] on input "Search" at bounding box center [736, 292] width 422 height 14
click at [575, 280] on div "Search" at bounding box center [736, 287] width 422 height 35
click at [571, 286] on input "Search" at bounding box center [736, 292] width 422 height 14
click at [623, 289] on input "Search" at bounding box center [736, 292] width 422 height 14
paste input "Chevrolet of [GEOGRAPHIC_DATA]"
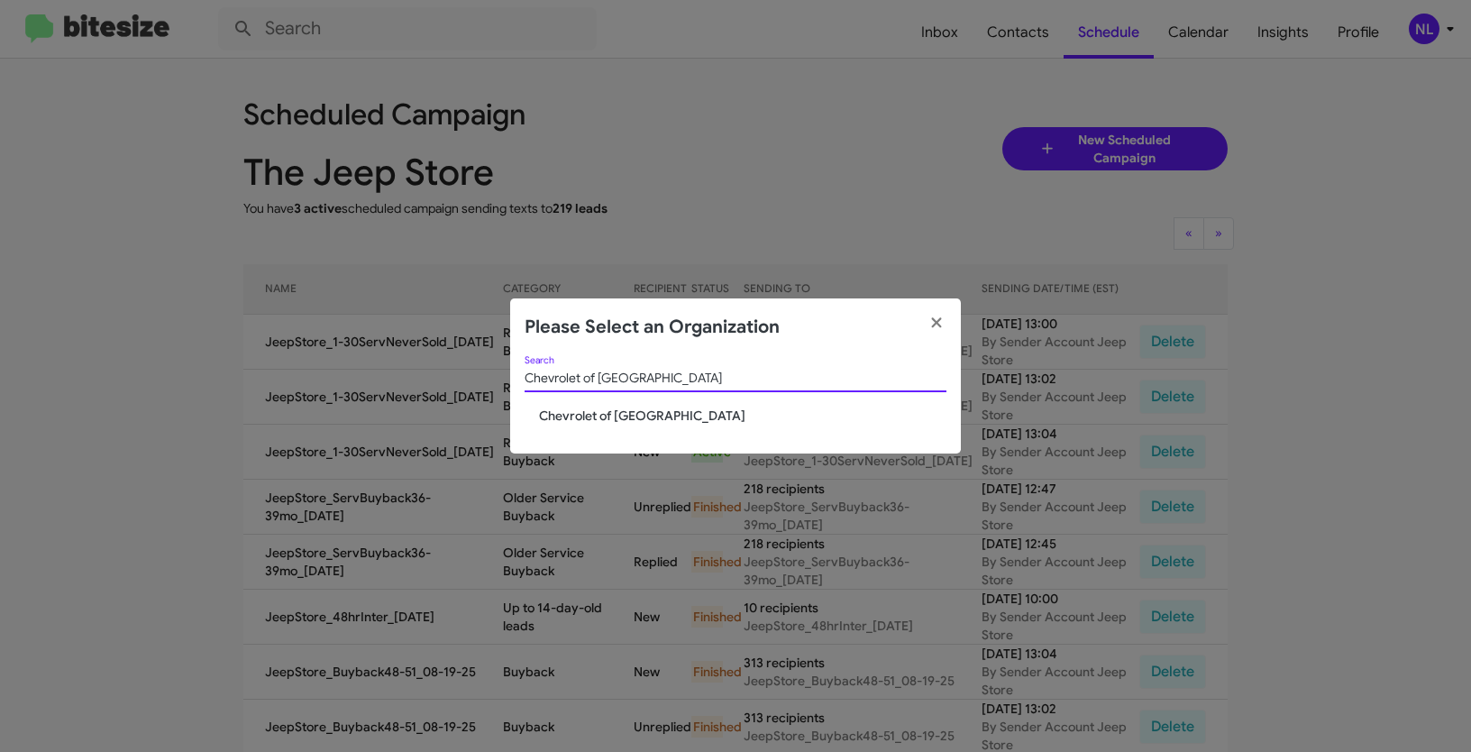
type input "Chevrolet of [GEOGRAPHIC_DATA]"
click at [602, 415] on span "Chevrolet of [GEOGRAPHIC_DATA]" at bounding box center [743, 416] width 408 height 18
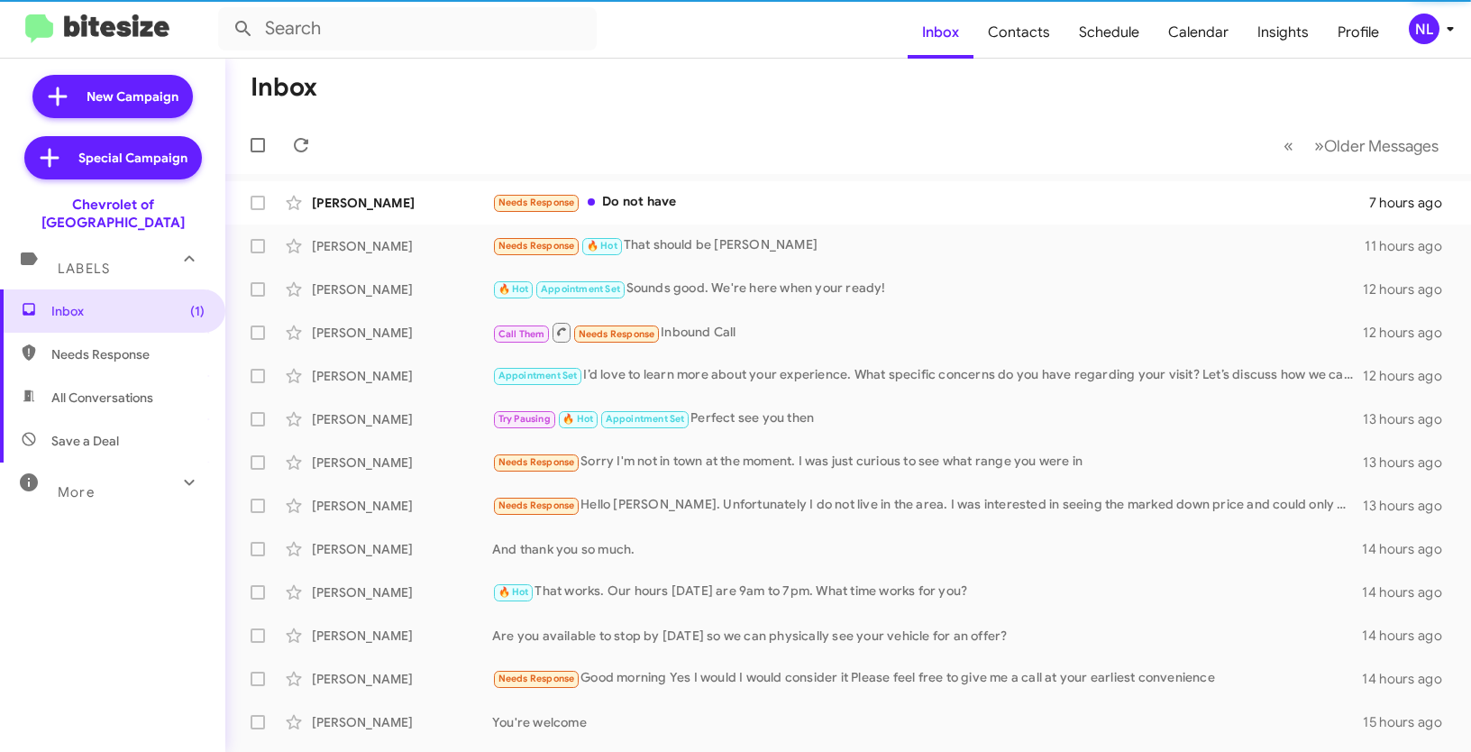
click at [1419, 30] on div "NL" at bounding box center [1424, 29] width 31 height 31
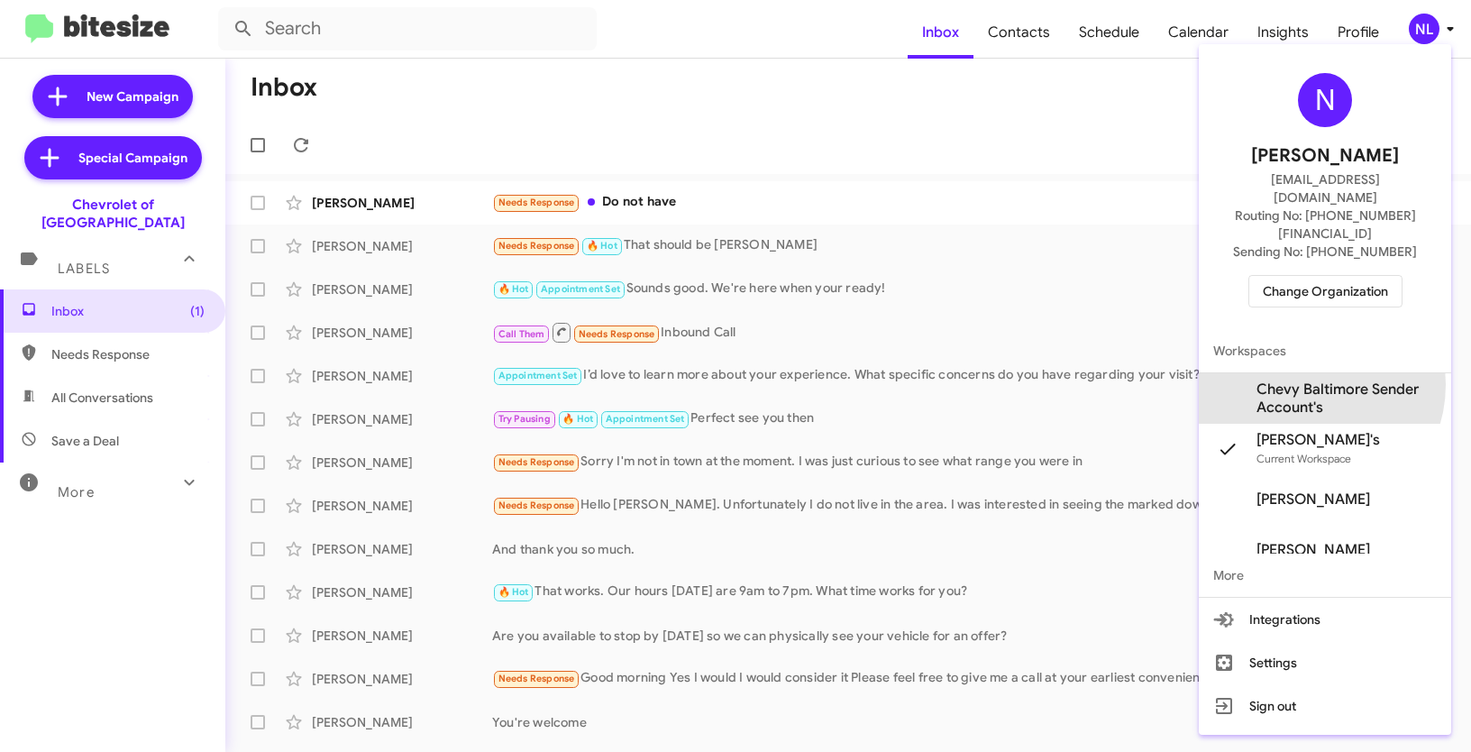
click at [1306, 380] on span "Chevy Baltimore Sender Account's" at bounding box center [1347, 398] width 180 height 36
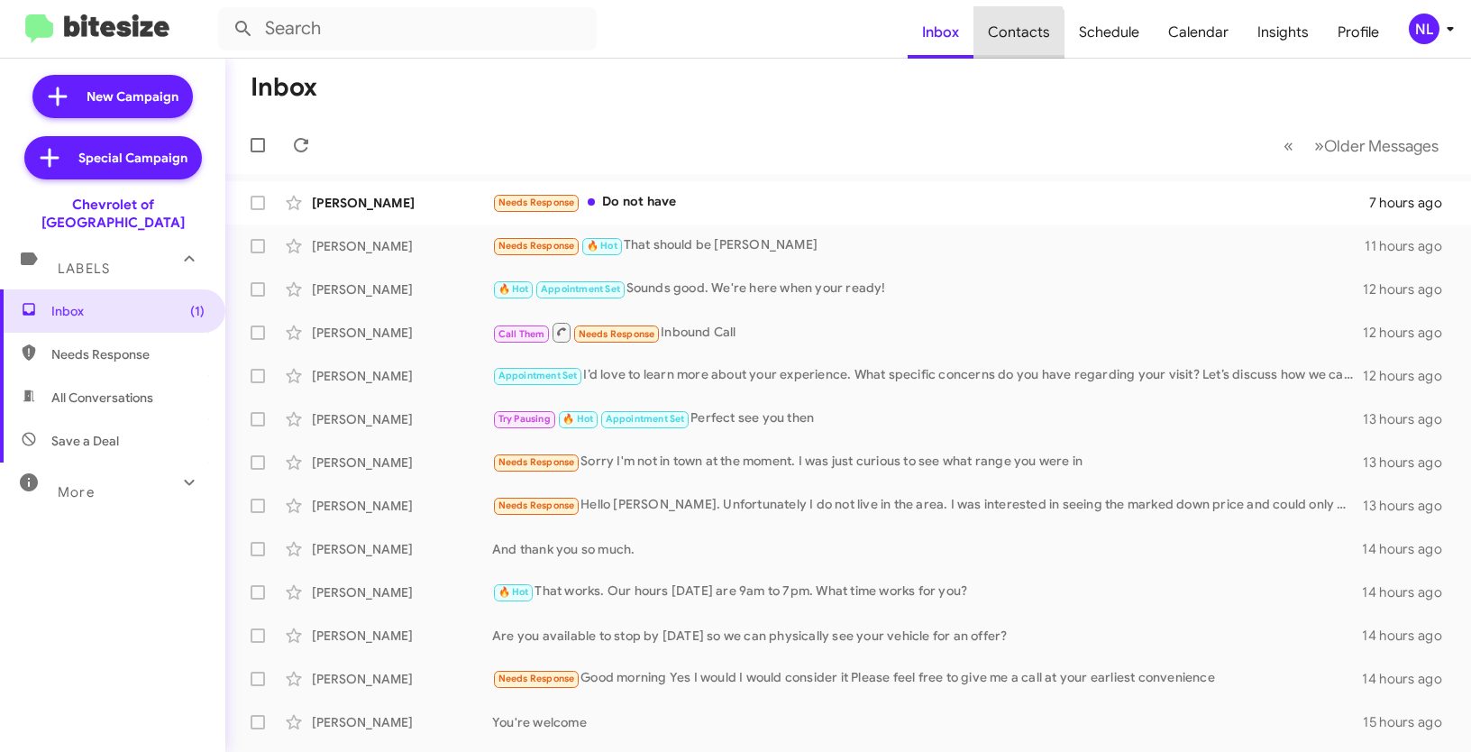
click at [1022, 37] on span "Contacts" at bounding box center [1019, 32] width 91 height 52
type input "in:groups"
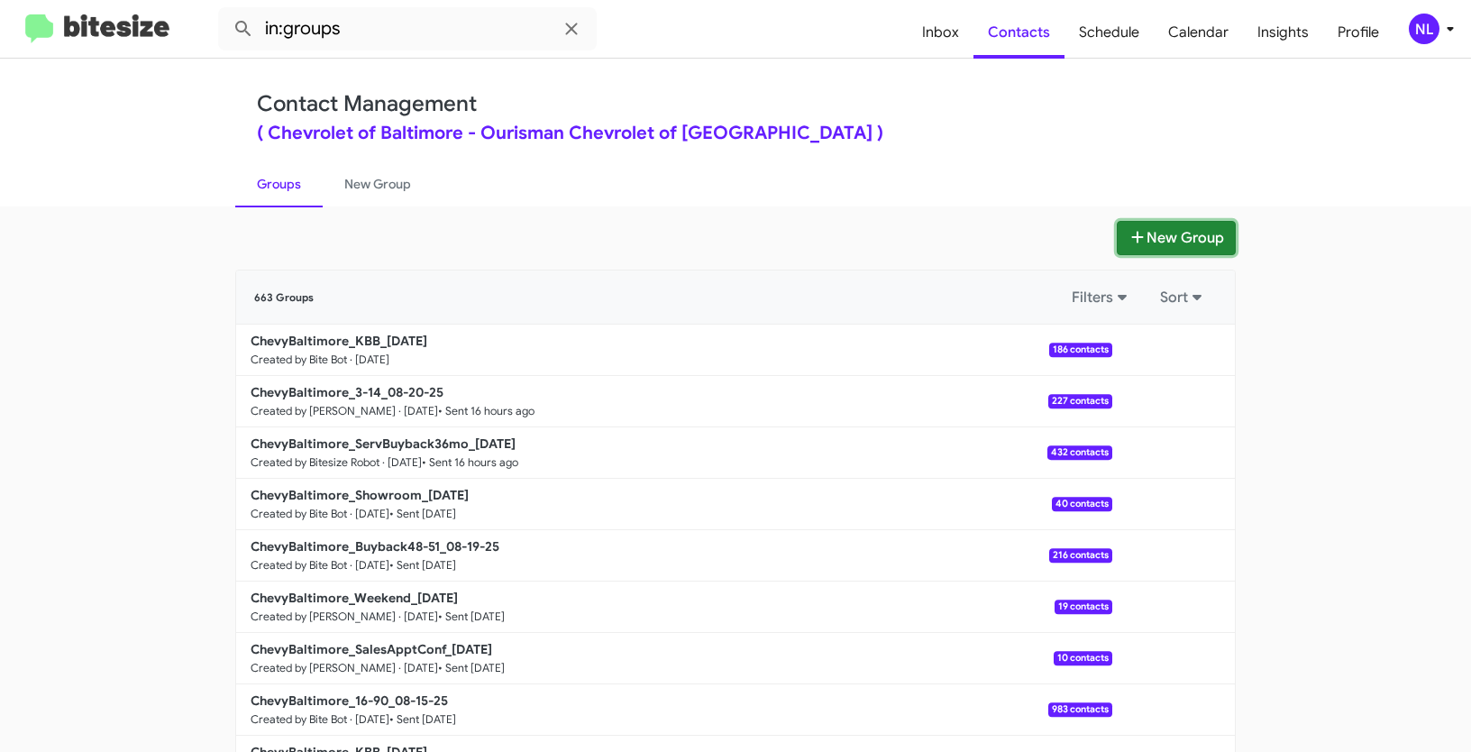
click at [1178, 225] on button "New Group" at bounding box center [1176, 238] width 119 height 34
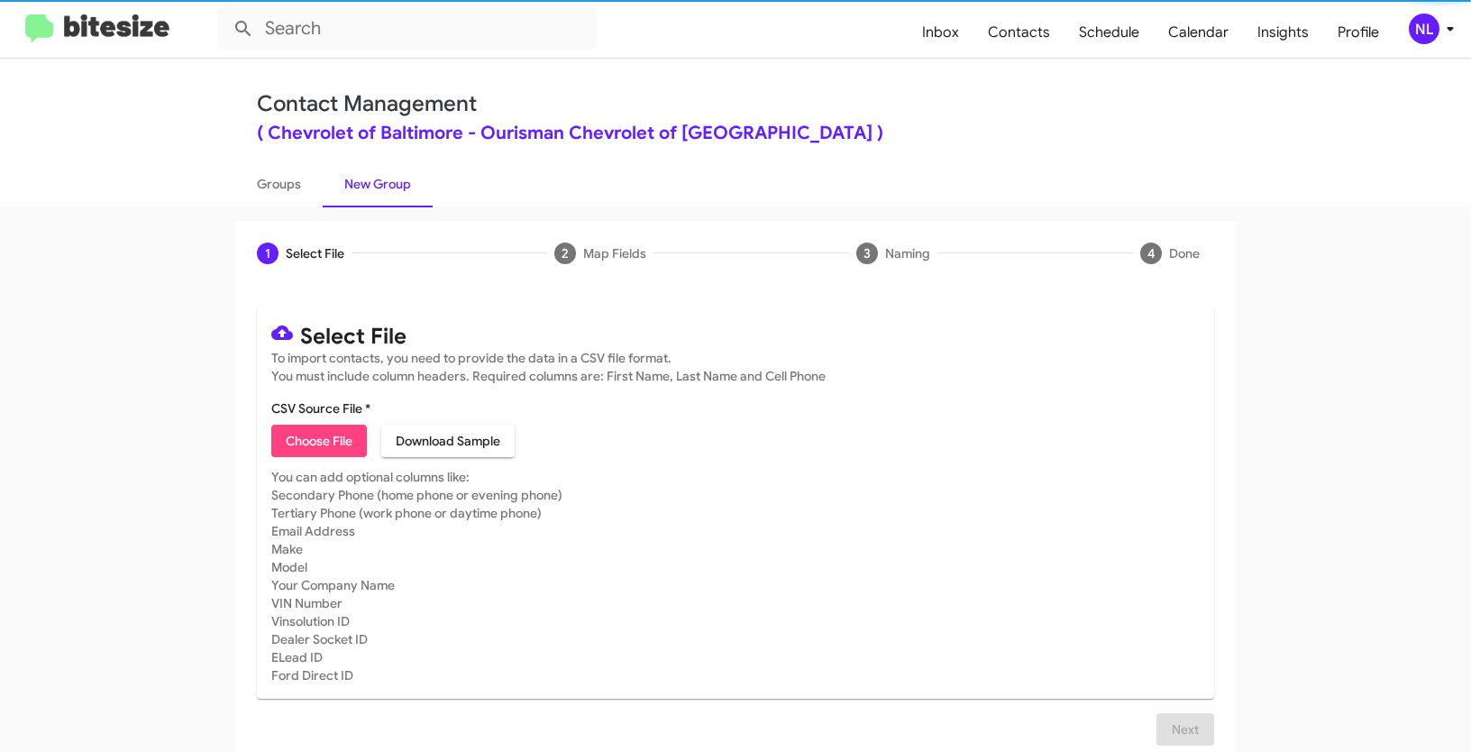
click at [298, 445] on span "Choose File" at bounding box center [319, 441] width 67 height 32
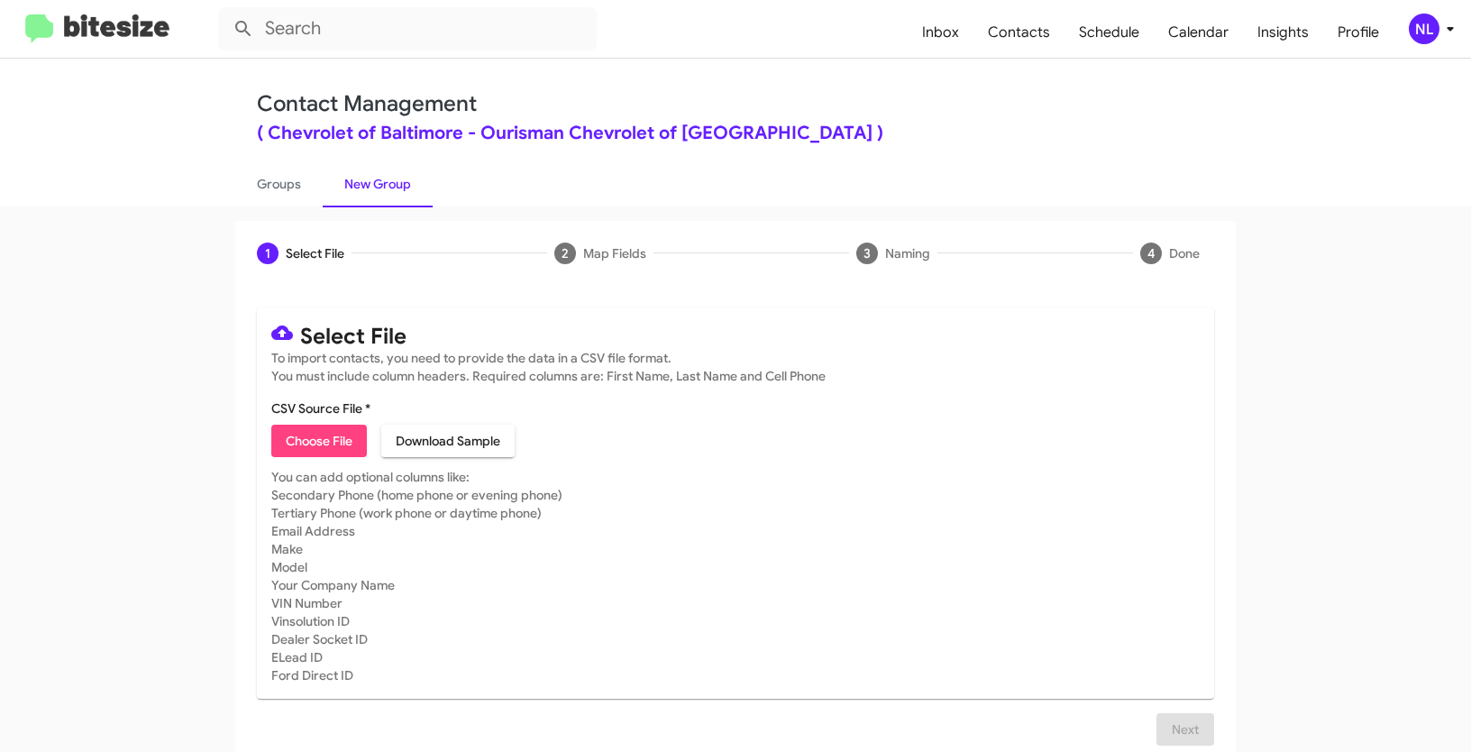
type input "Opt out - Chevrolet of Baltimore"
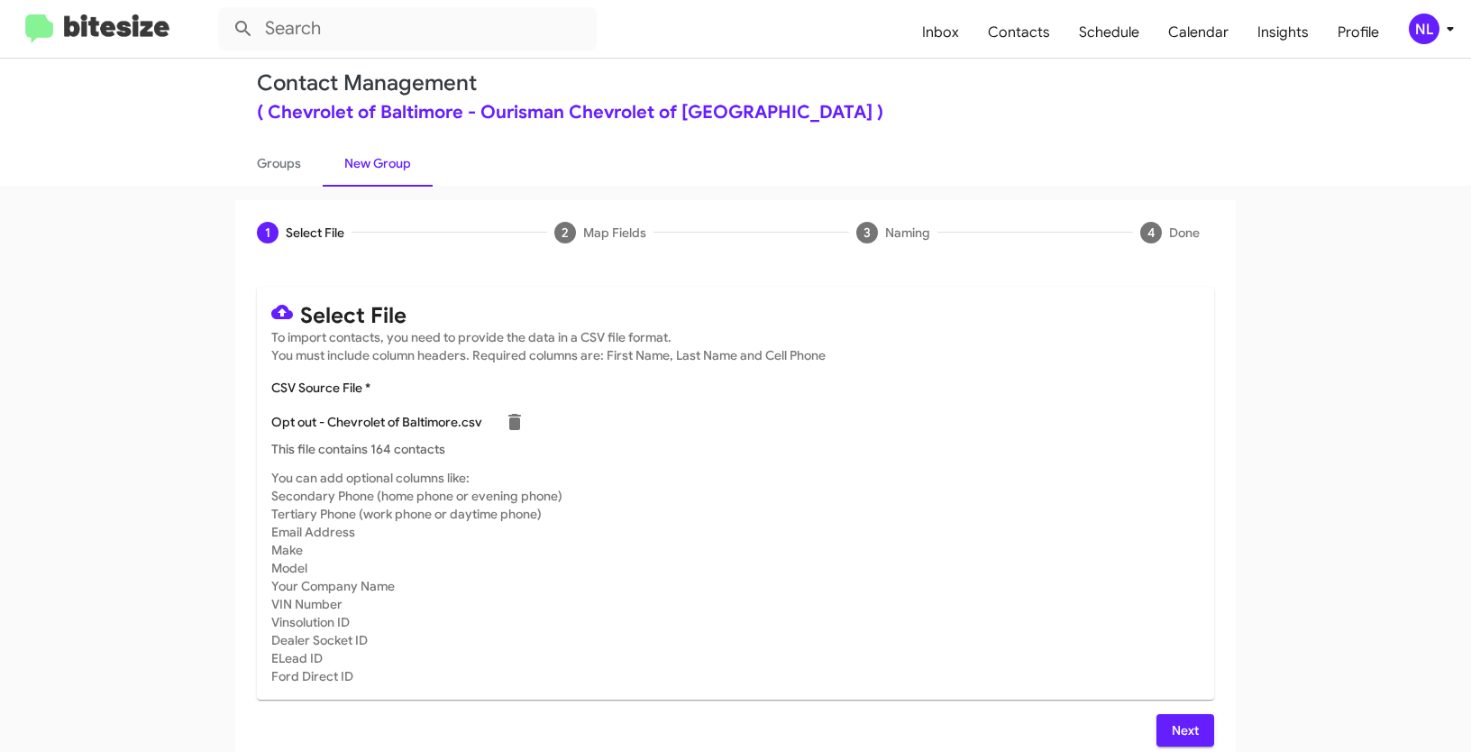
scroll to position [36, 0]
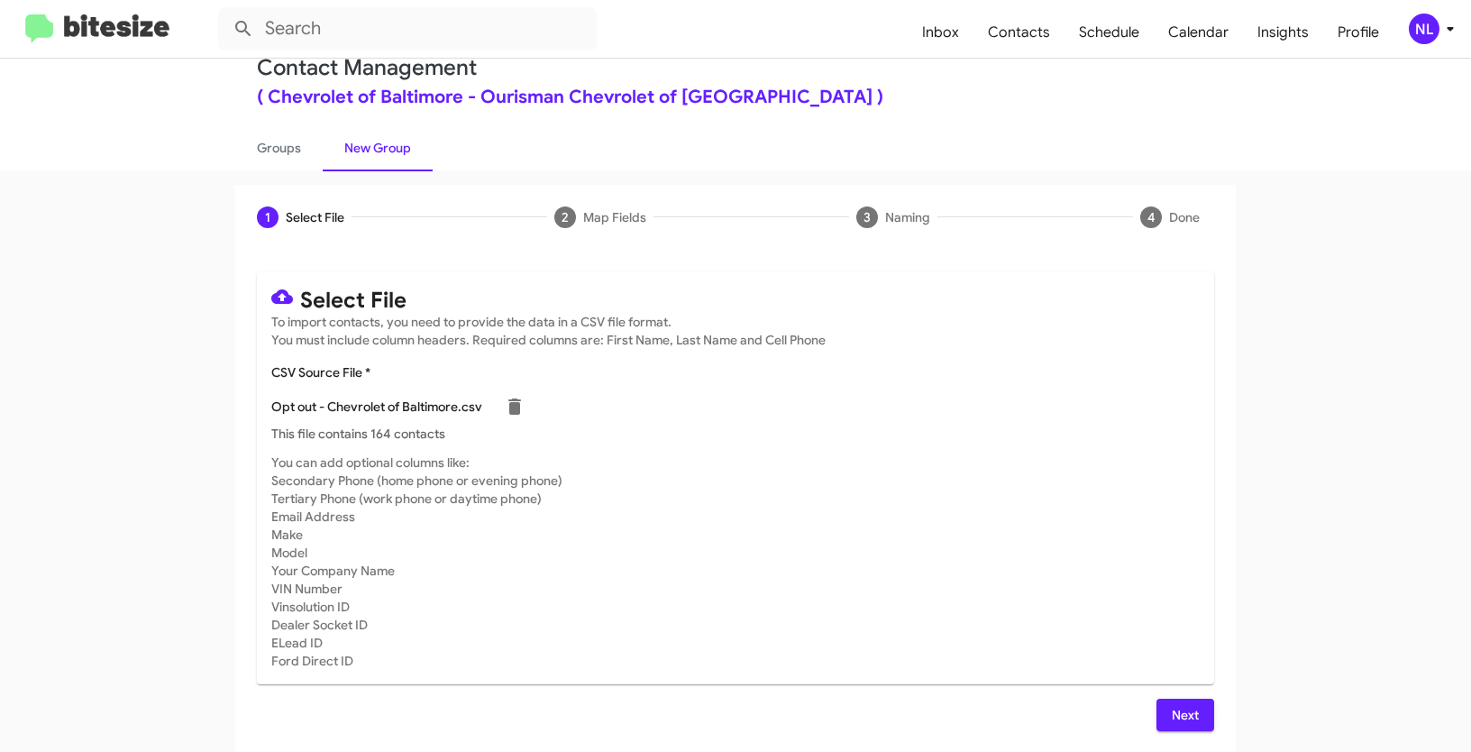
click at [1161, 702] on button "Next" at bounding box center [1186, 715] width 58 height 32
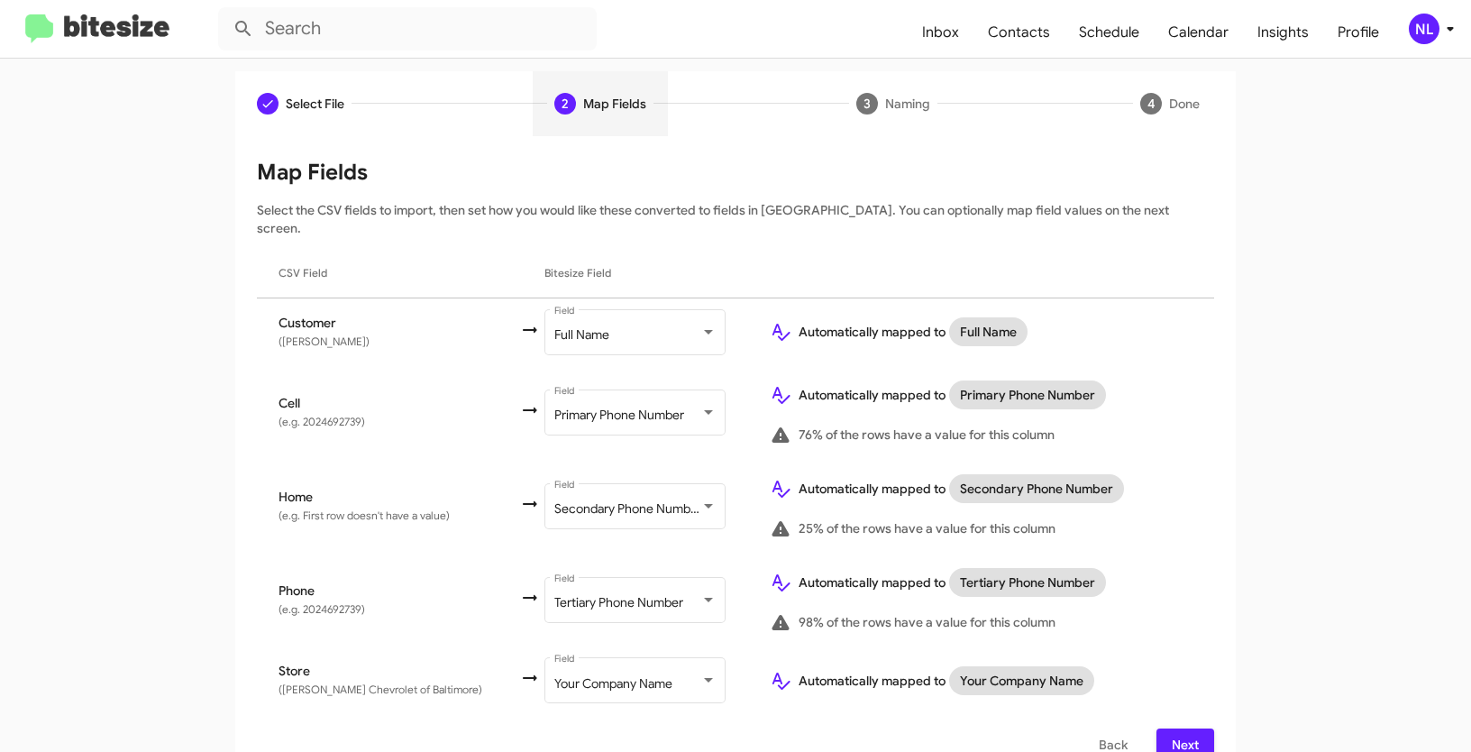
scroll to position [161, 0]
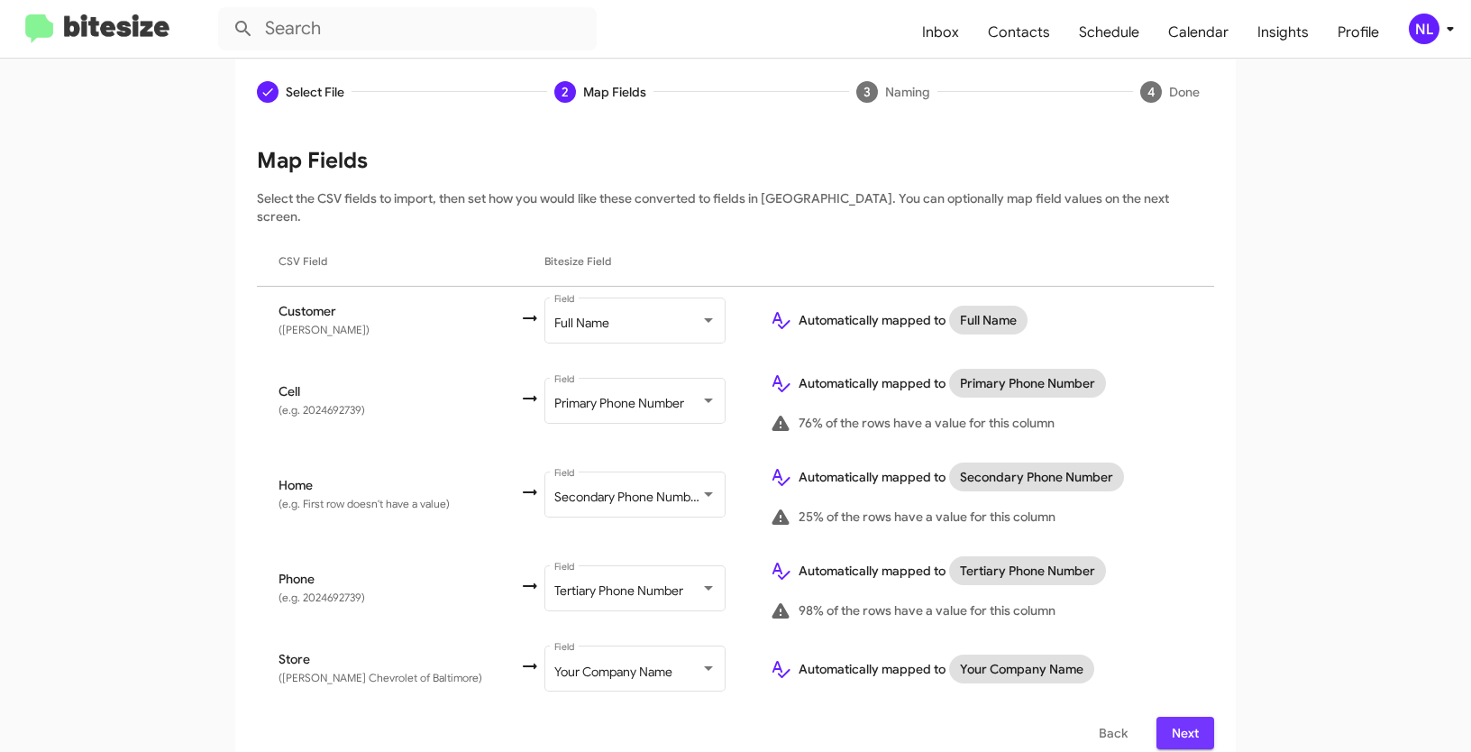
click at [1178, 717] on span "Next" at bounding box center [1185, 733] width 29 height 32
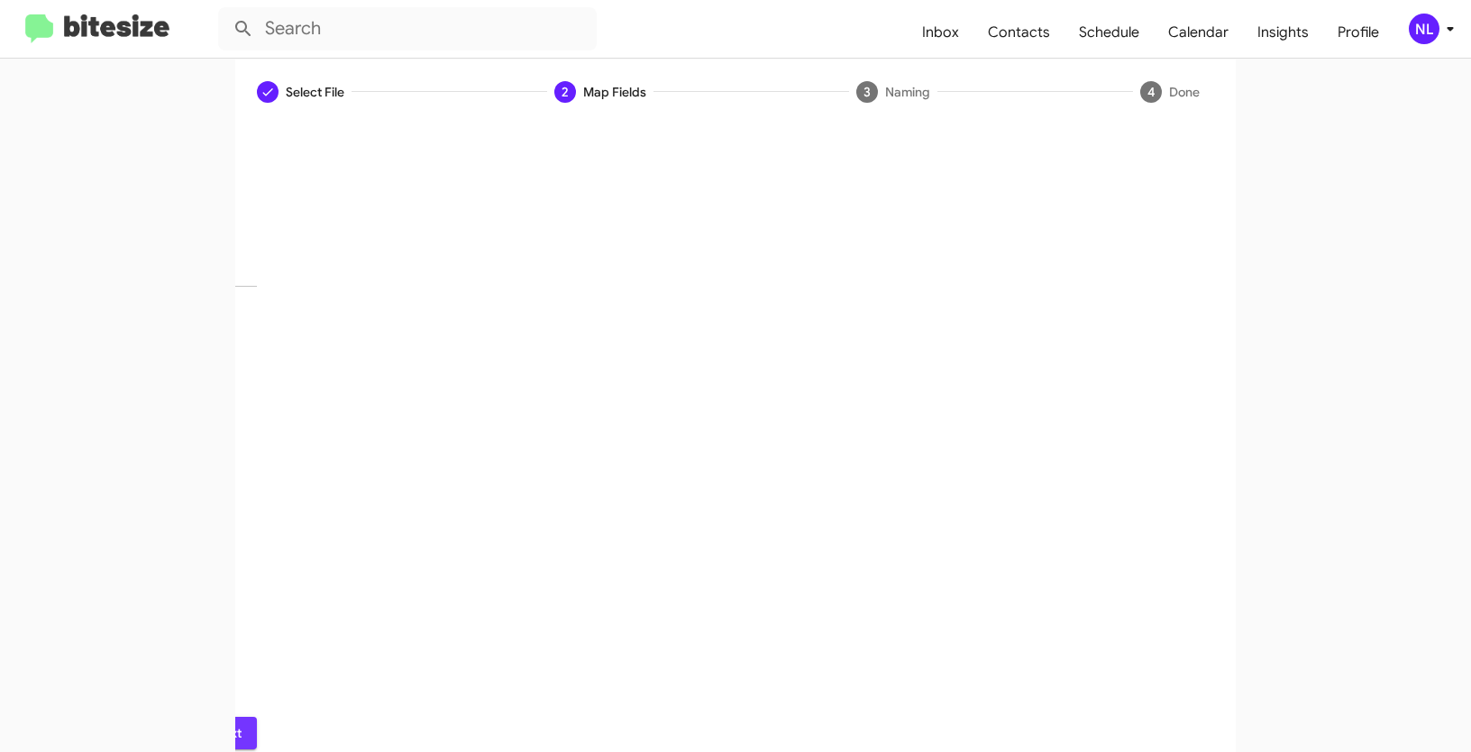
scroll to position [45, 0]
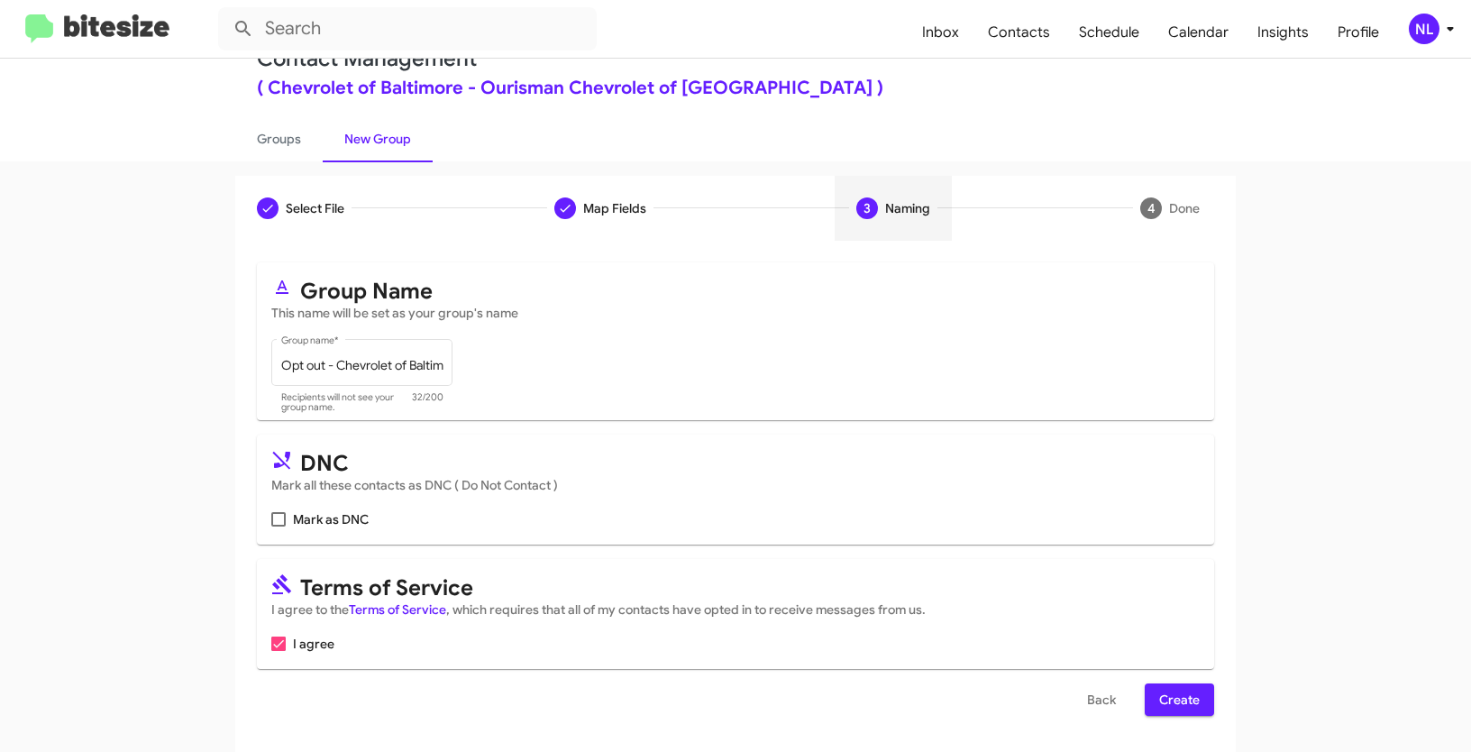
click at [275, 514] on span at bounding box center [278, 519] width 14 height 14
click at [278, 527] on input "Mark as DNC" at bounding box center [278, 527] width 1 height 1
checkbox input "true"
click at [1173, 702] on span "Create" at bounding box center [1180, 699] width 41 height 32
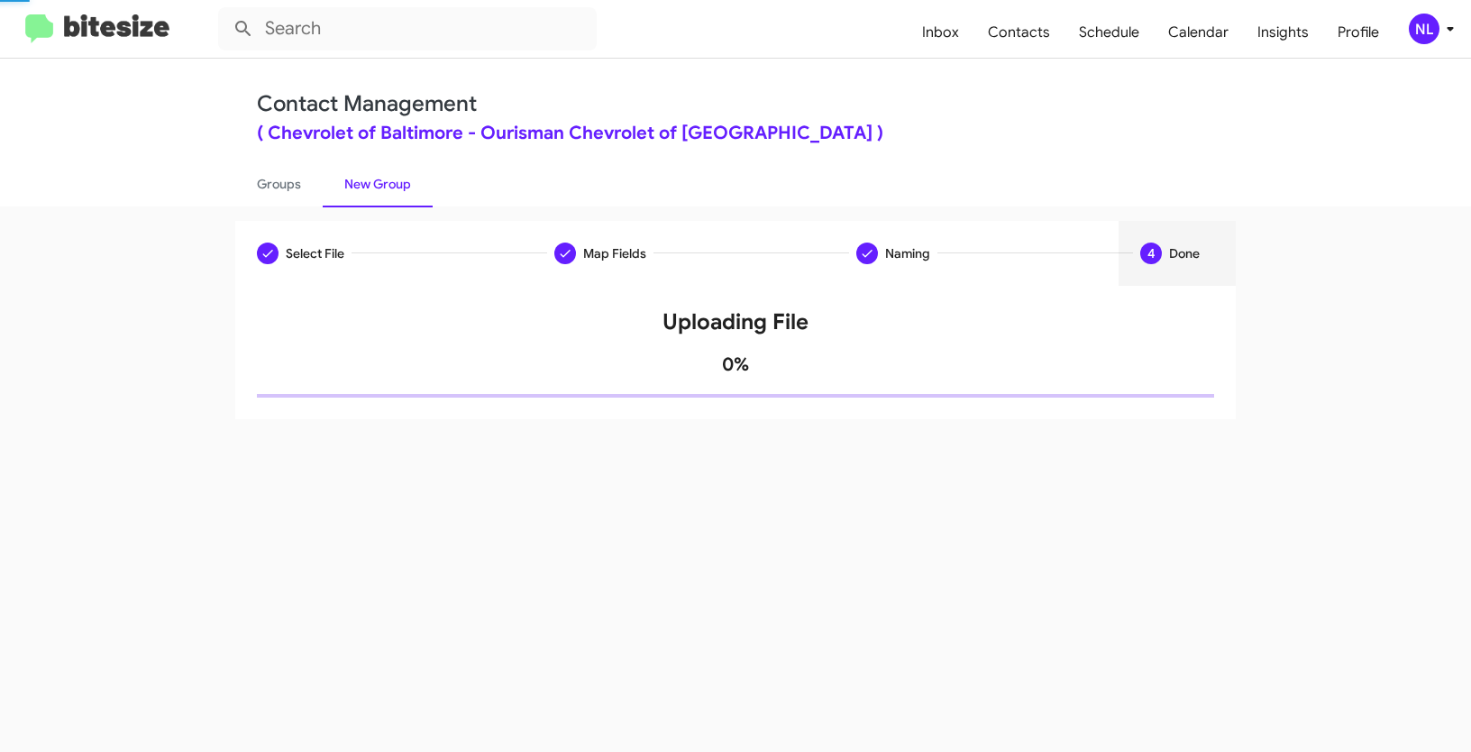
scroll to position [0, 0]
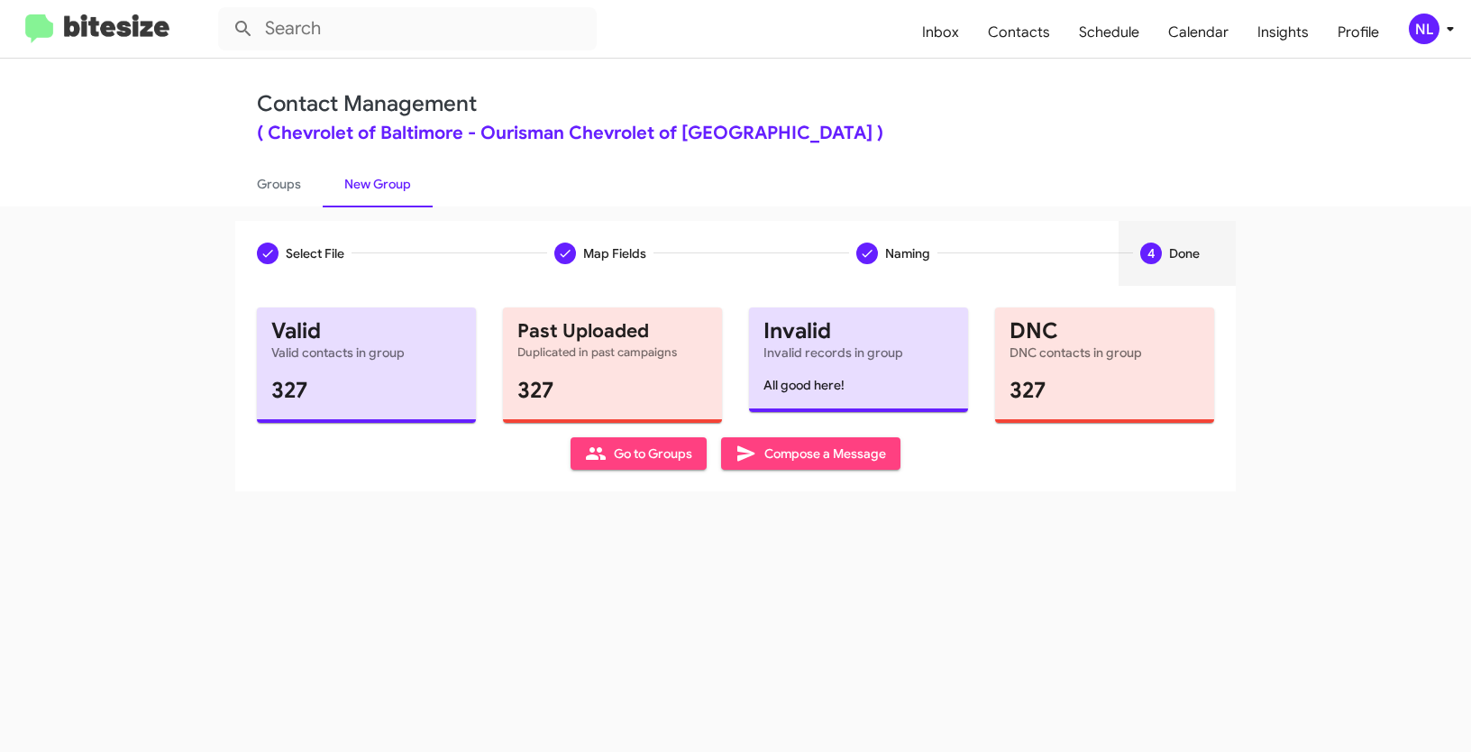
click at [630, 458] on span "Go to Groups" at bounding box center [638, 453] width 107 height 32
type input "in:groups"
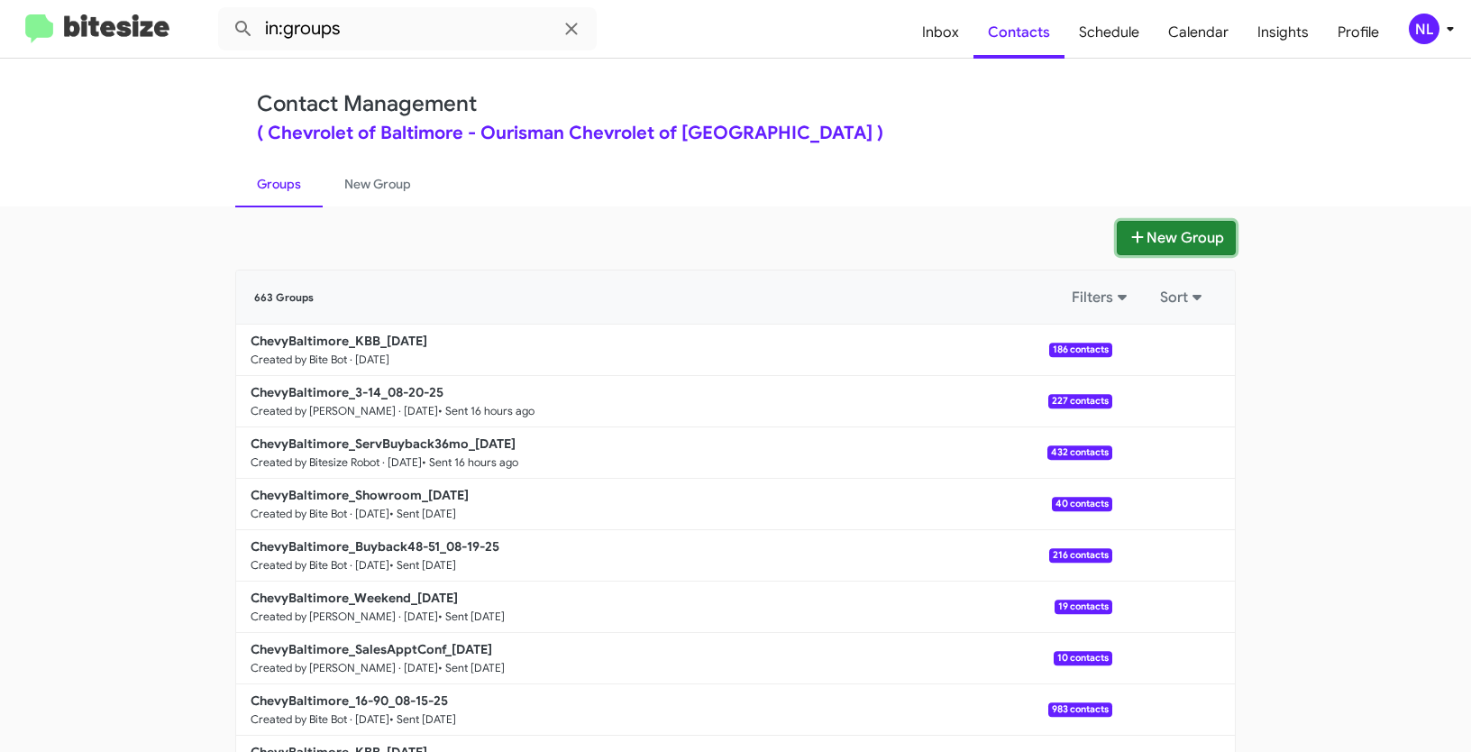
click at [1190, 252] on button "New Group" at bounding box center [1176, 238] width 119 height 34
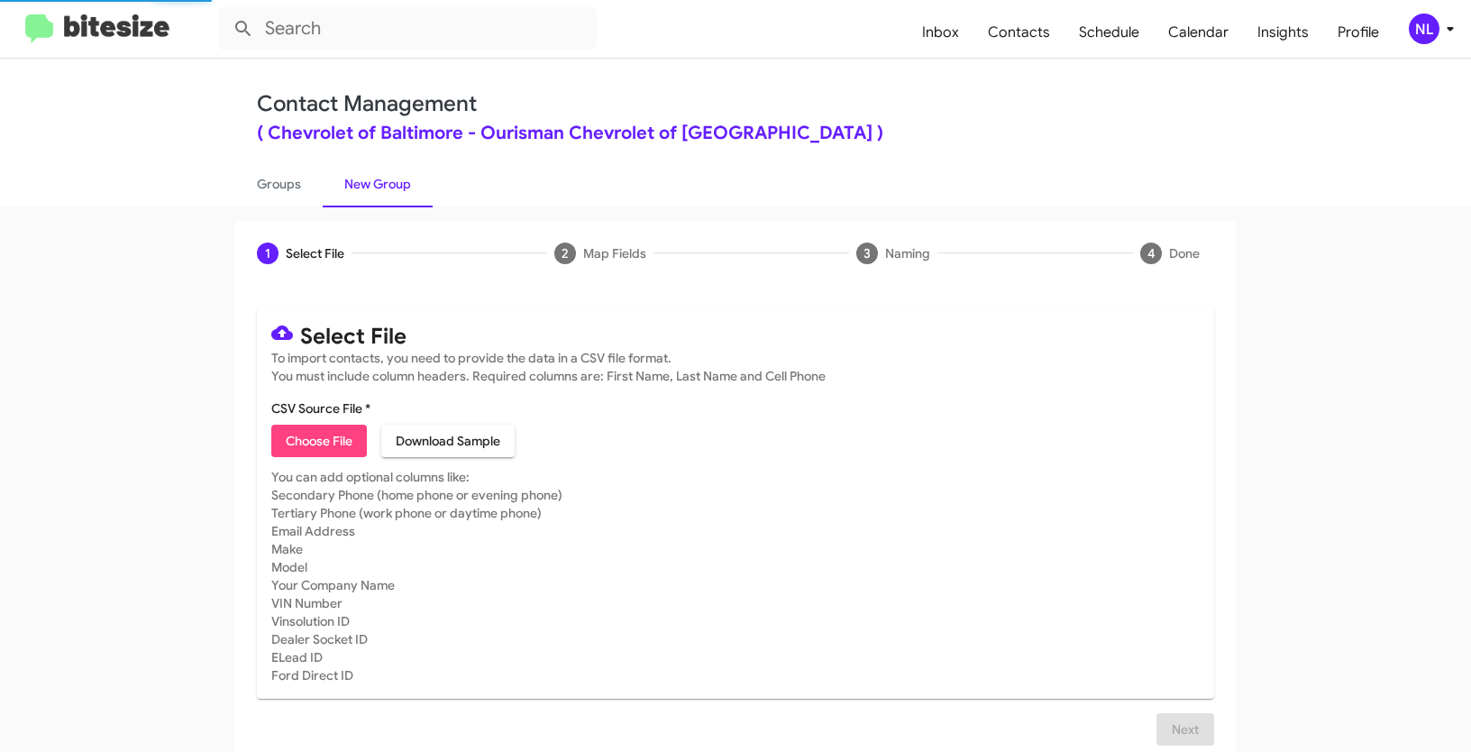
click at [316, 435] on span "Choose File" at bounding box center [319, 441] width 67 height 32
type input "ChevyBaltimore_Deals__ALL_08-21-25"
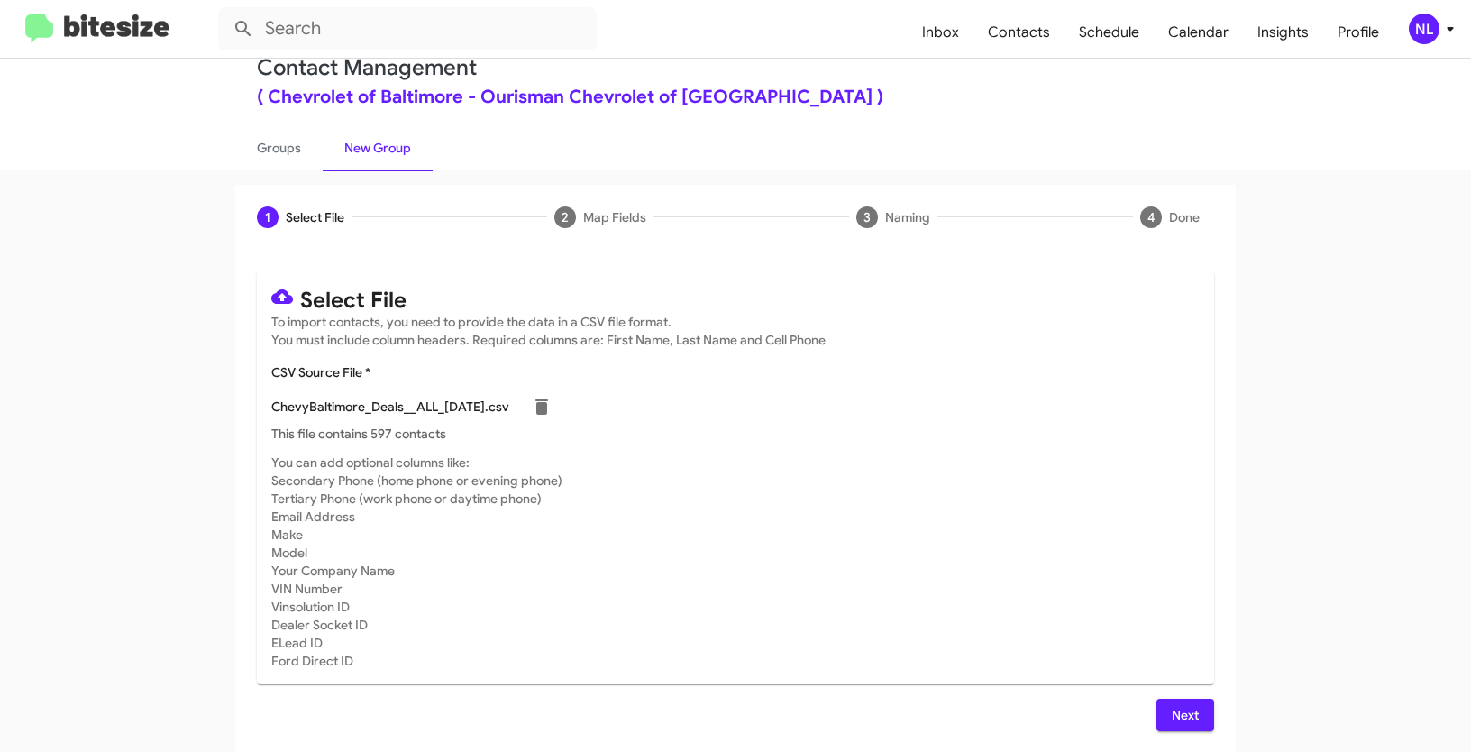
scroll to position [36, 0]
click at [1190, 718] on span "Next" at bounding box center [1185, 715] width 29 height 32
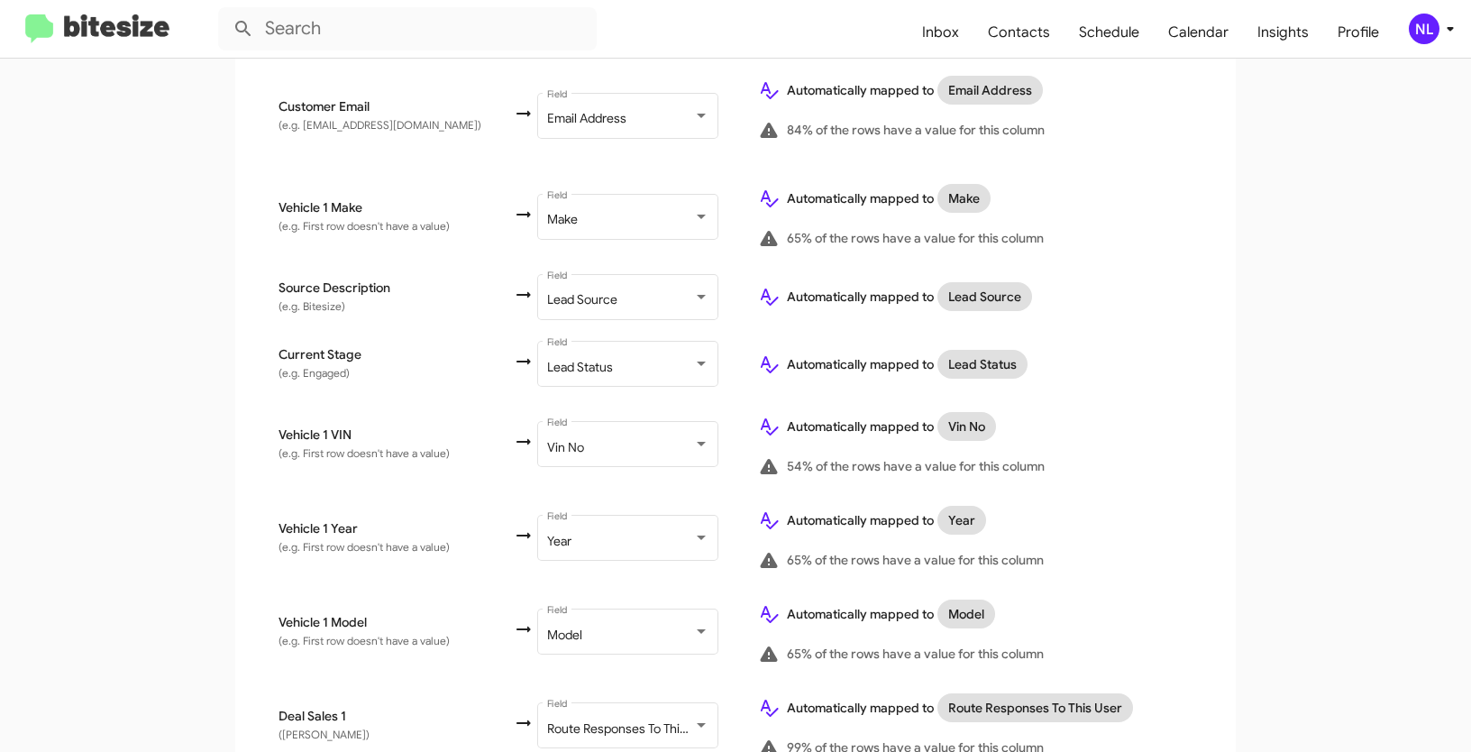
scroll to position [993, 0]
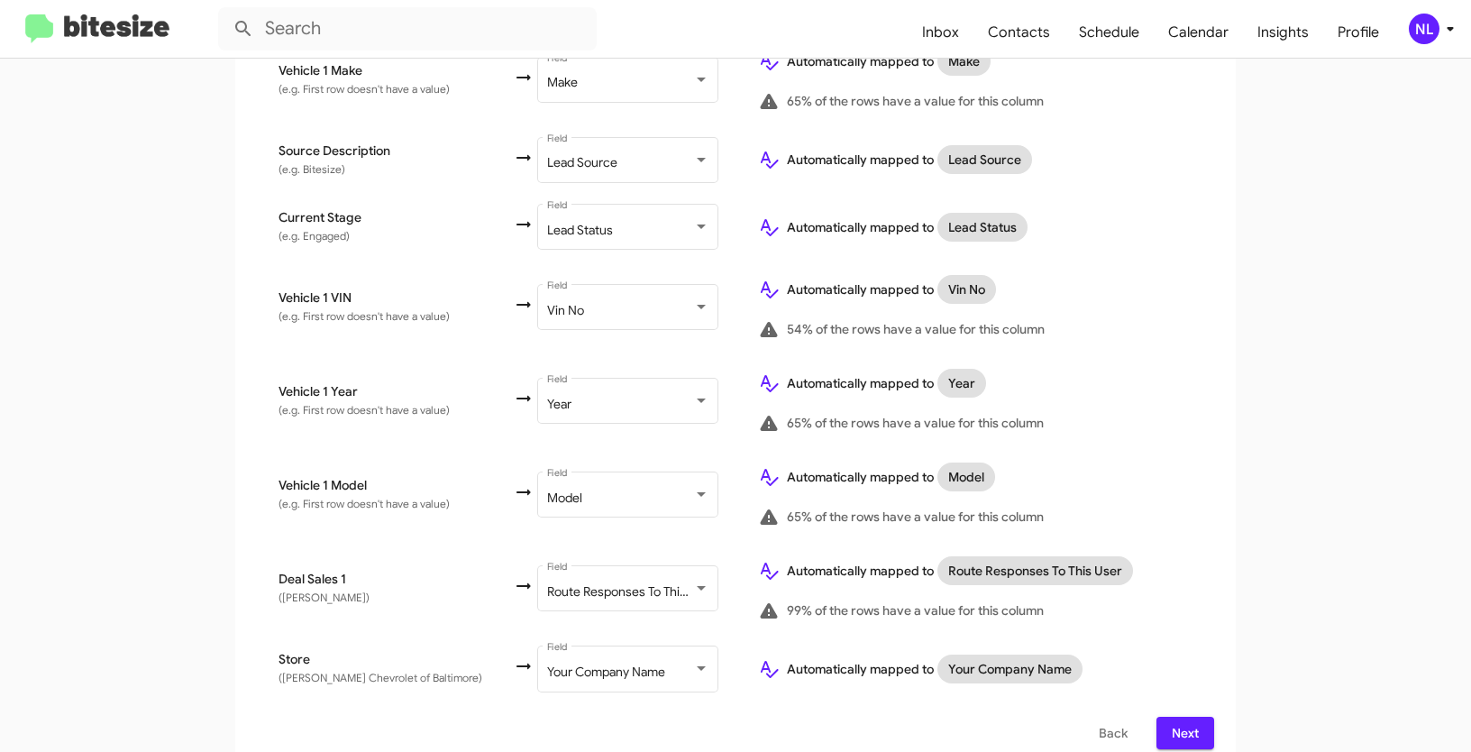
click at [1177, 726] on span "Next" at bounding box center [1185, 733] width 29 height 32
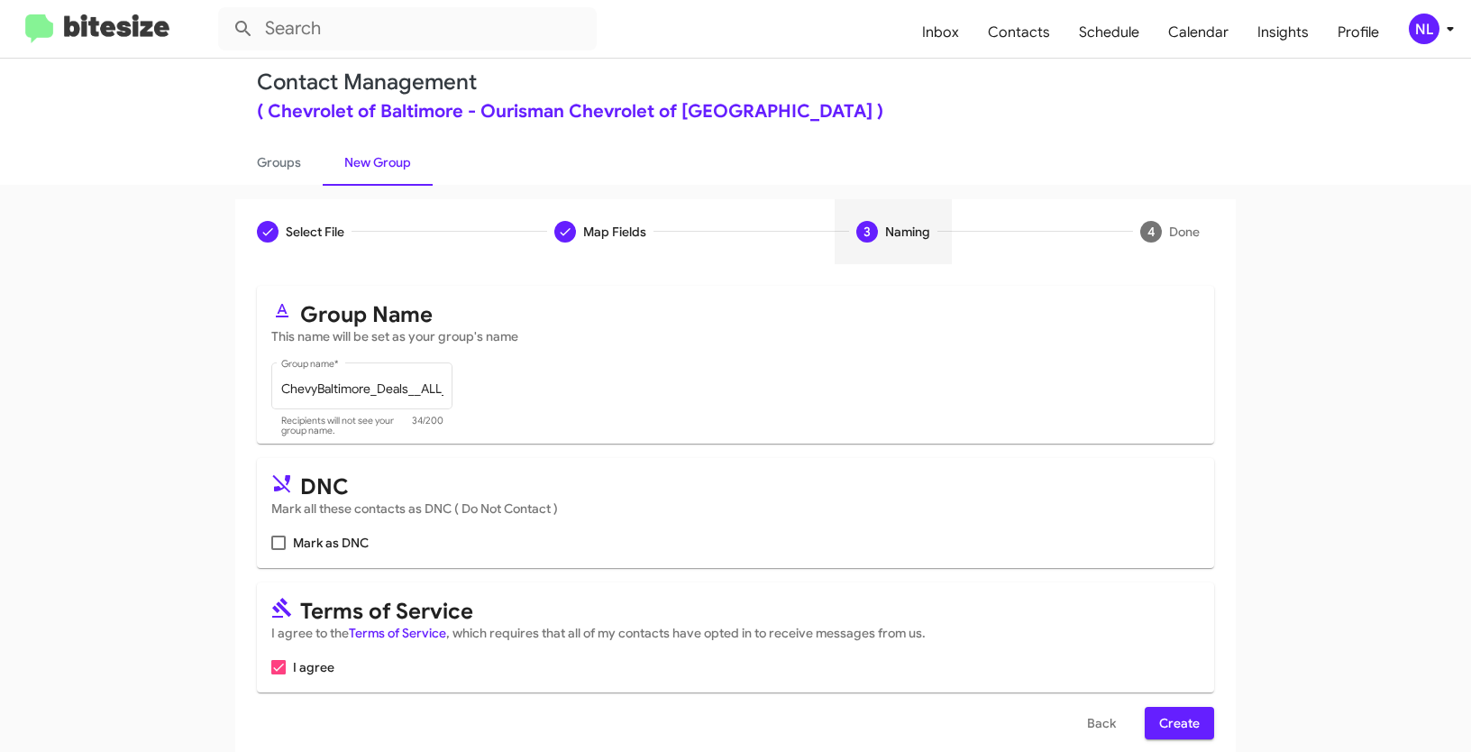
scroll to position [45, 0]
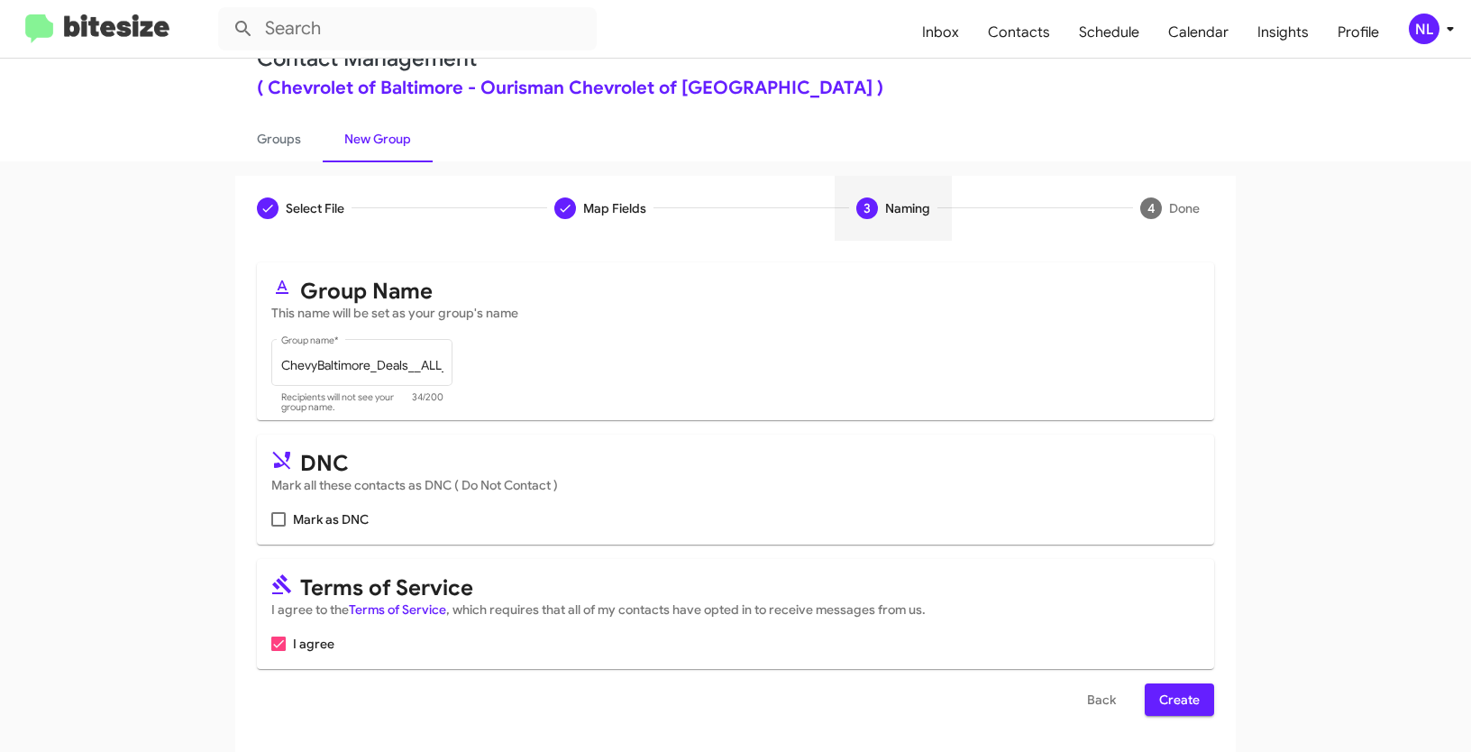
click at [1163, 698] on span "Create" at bounding box center [1180, 699] width 41 height 32
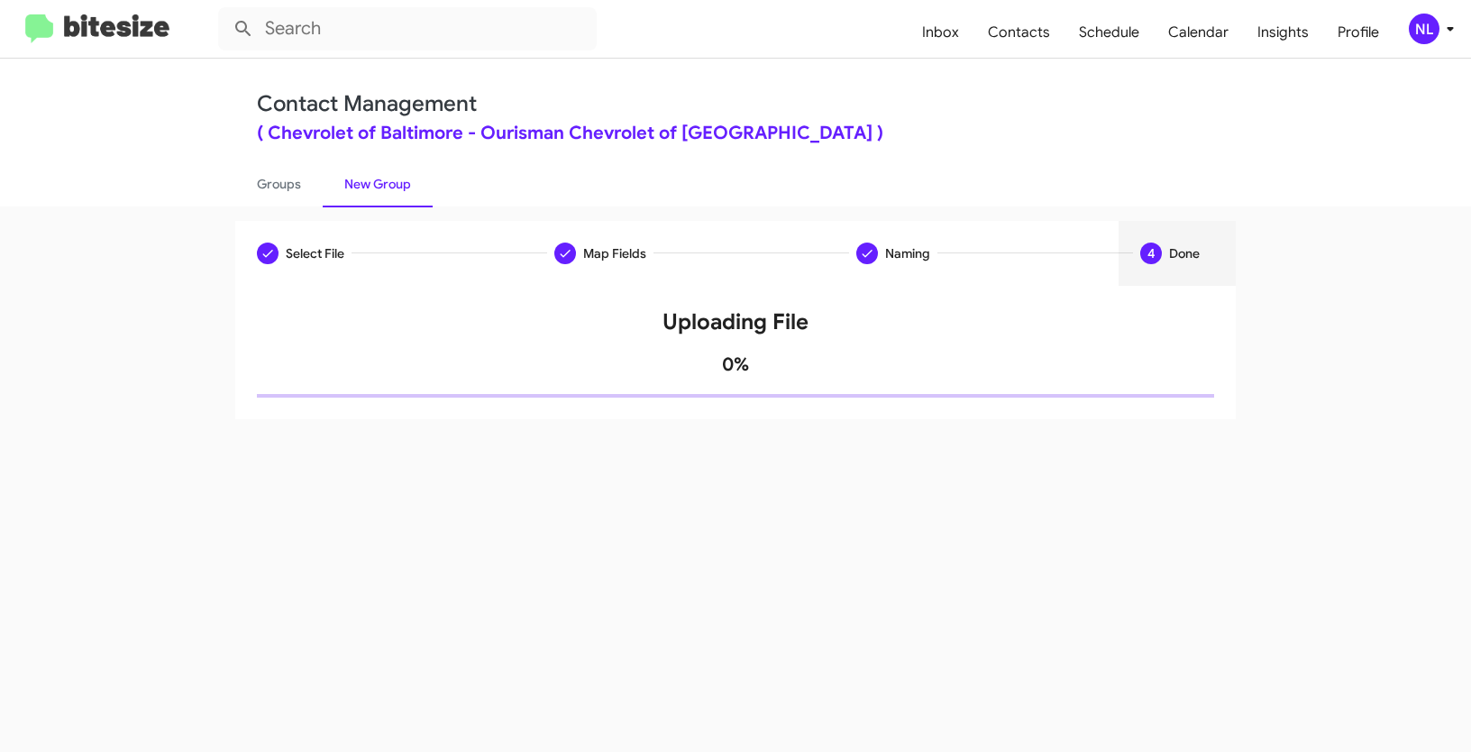
scroll to position [0, 0]
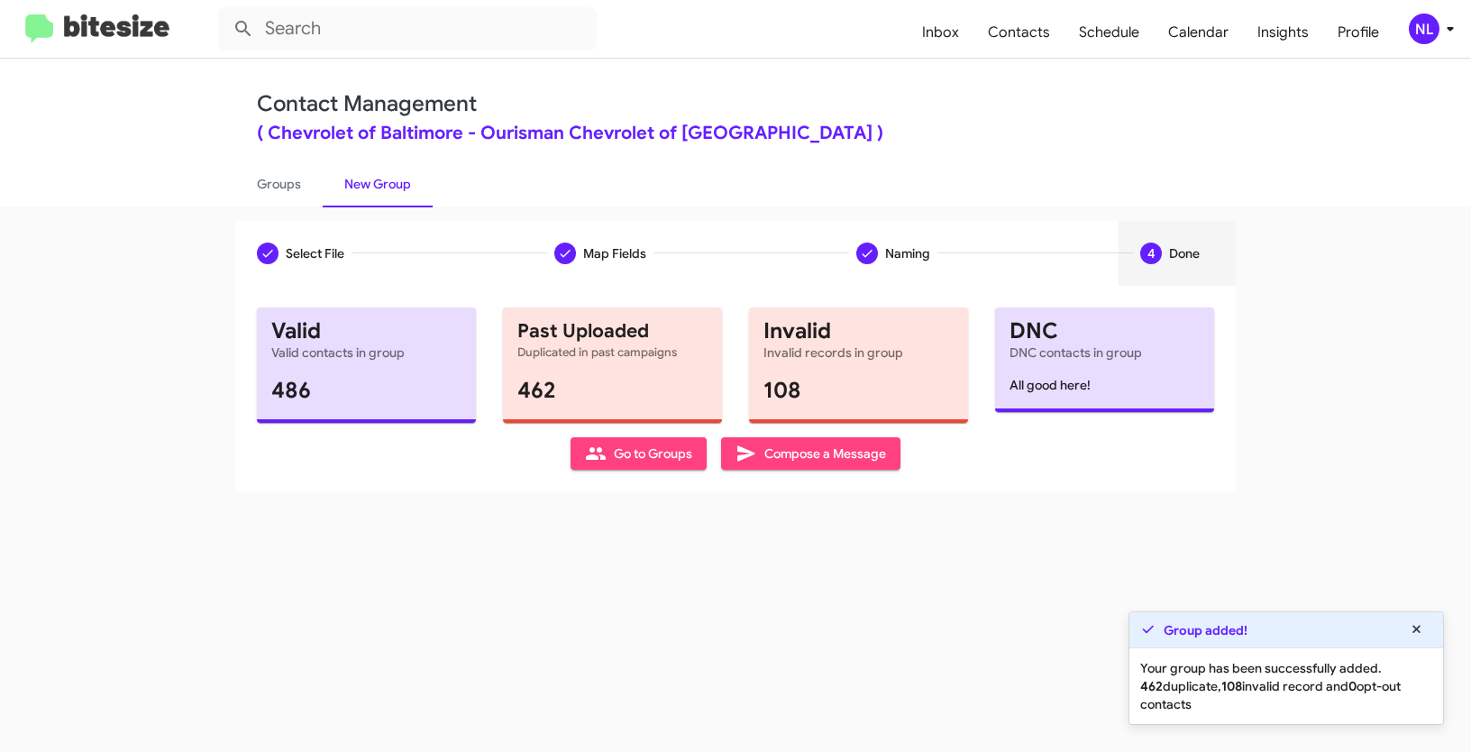
click at [615, 457] on span "Go to Groups" at bounding box center [638, 453] width 107 height 32
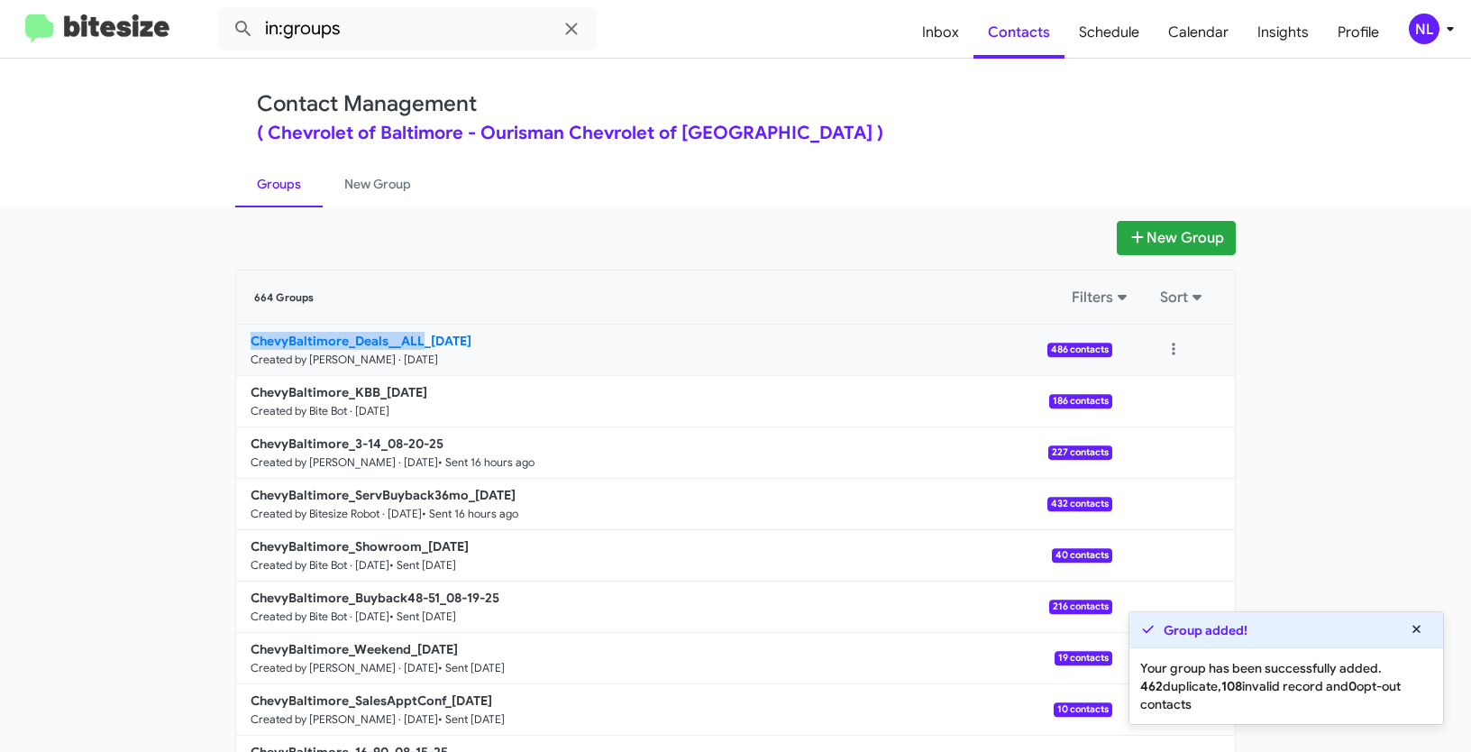
drag, startPoint x: 171, startPoint y: 344, endPoint x: 420, endPoint y: 338, distance: 248.9
click at [420, 338] on app-groups "New Group 664 Groups Filters Sort ChevyBaltimore_Deals__ALL_08-21-25 Created by…" at bounding box center [735, 553] width 1471 height 665
copy b "ChevyBaltimore_Deals__ALL"
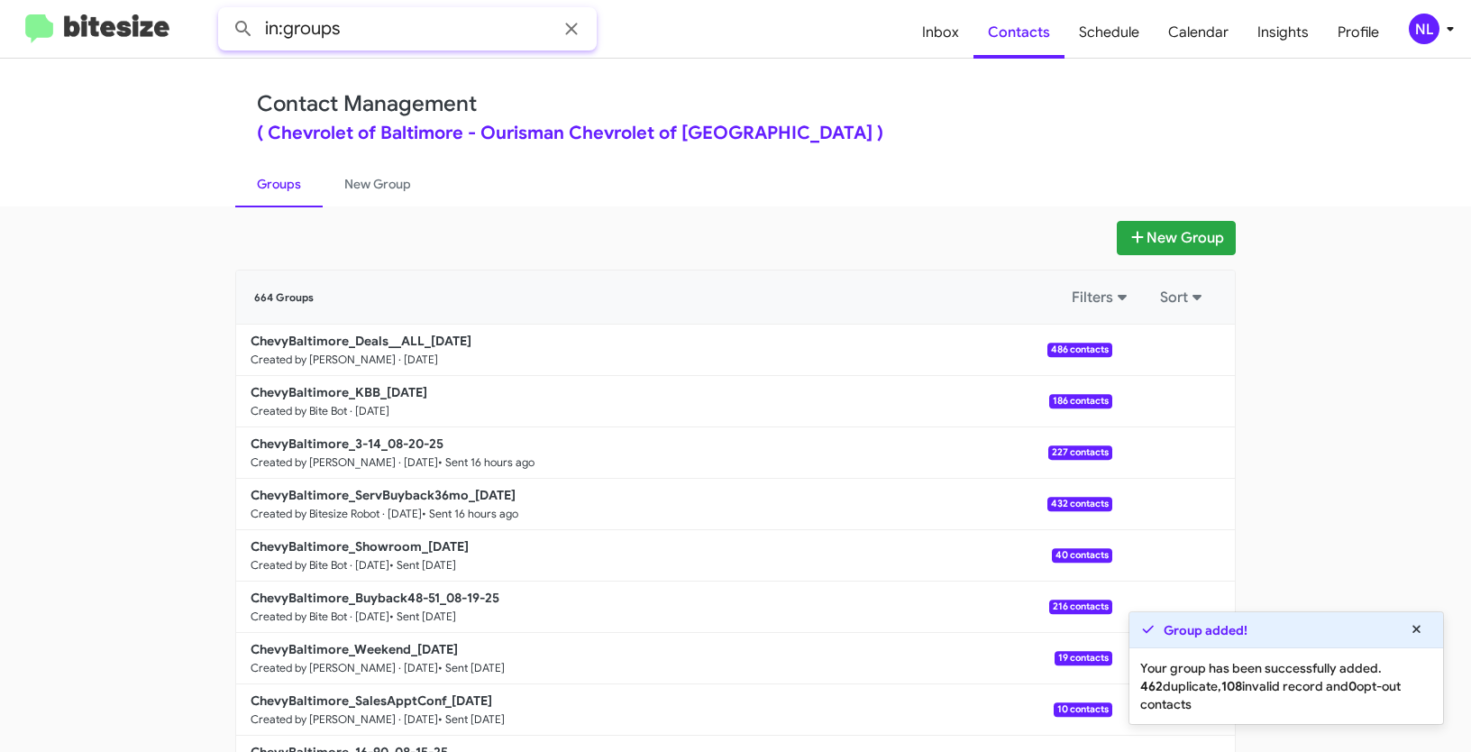
click at [395, 27] on input "in:groups" at bounding box center [407, 28] width 379 height 43
paste input "ChevyBaltimore_Deals__ALL"
type input "in:groups ChevyBaltimore_Deals__ALL"
click at [225, 11] on button at bounding box center [243, 29] width 36 height 36
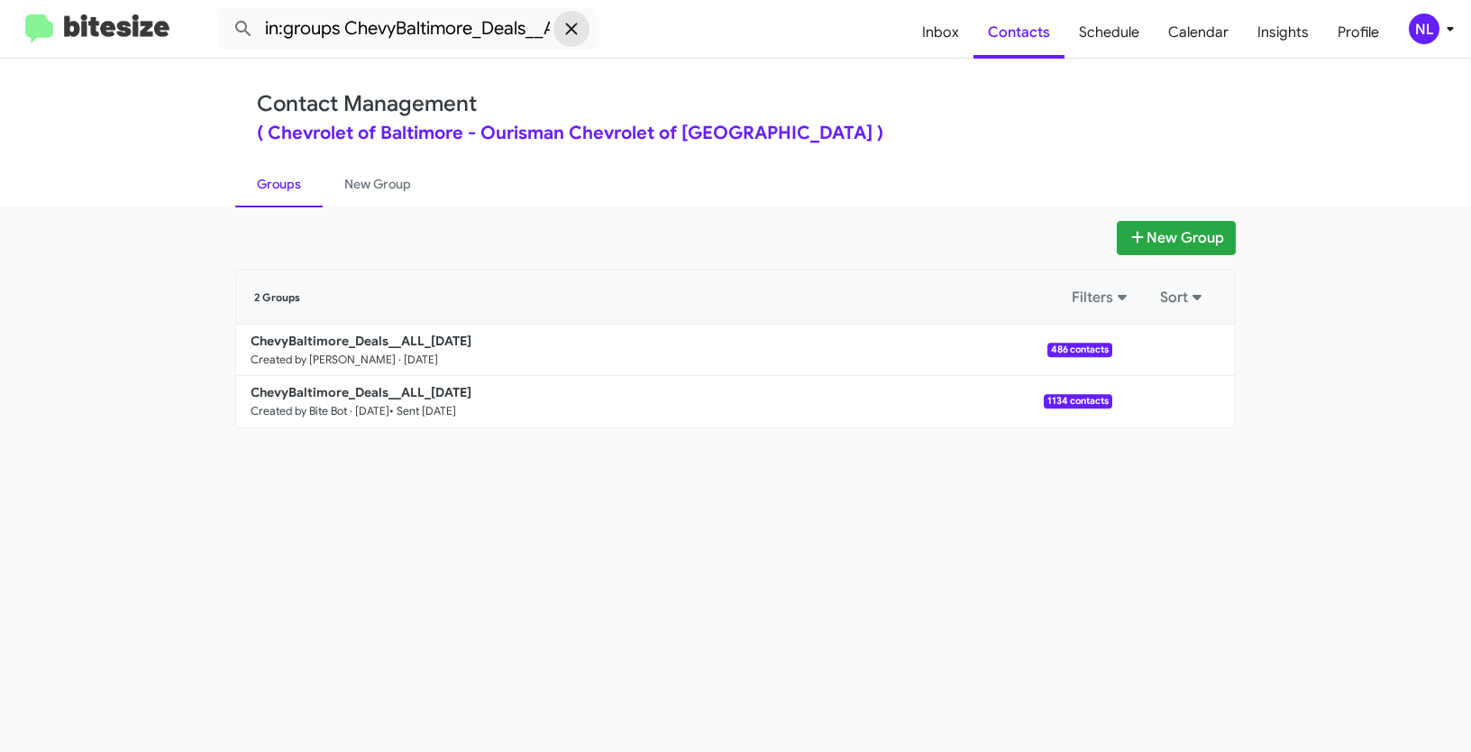
click at [573, 23] on icon at bounding box center [572, 29] width 22 height 22
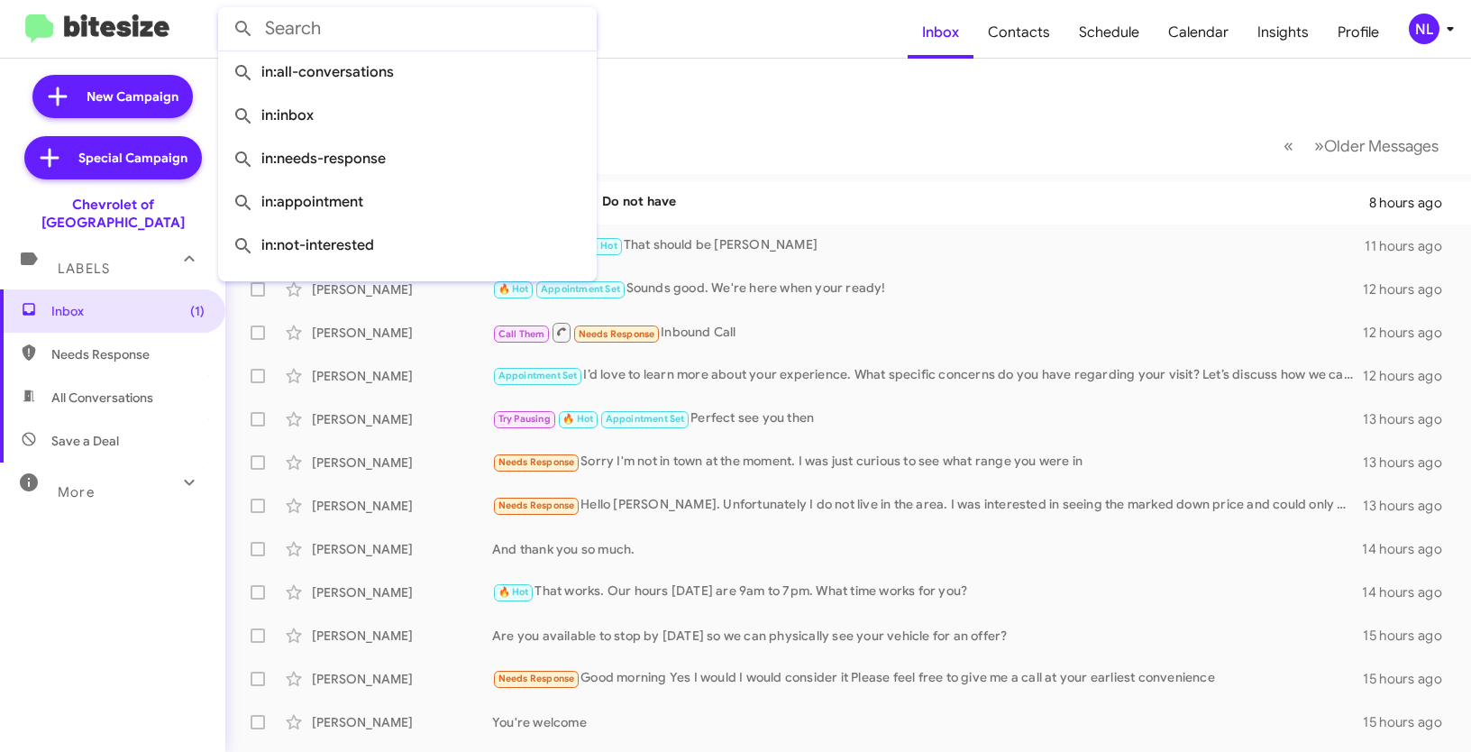
drag, startPoint x: 798, startPoint y: 99, endPoint x: 999, endPoint y: 1, distance: 223.8
click at [798, 99] on mat-toolbar-row "Inbox" at bounding box center [848, 88] width 1246 height 58
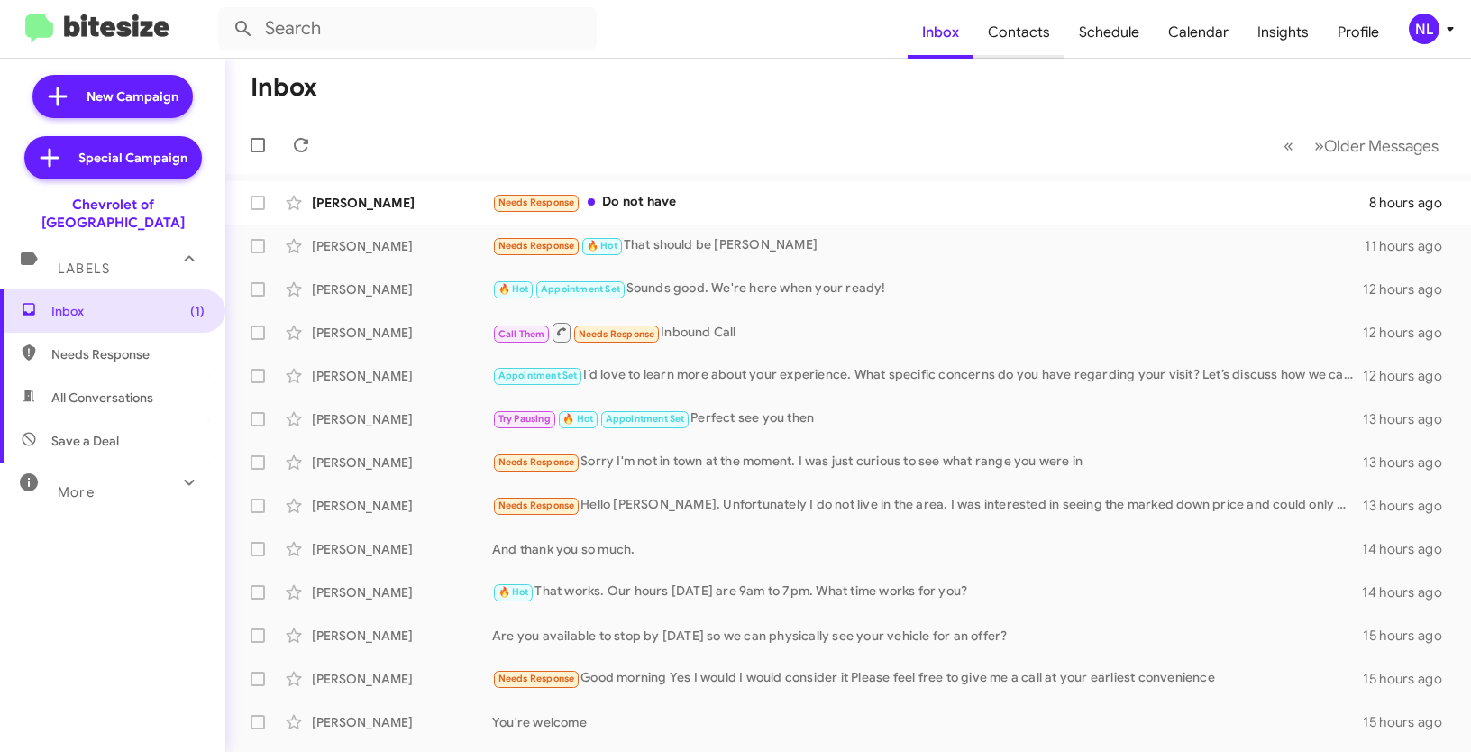
click at [1012, 31] on span "Contacts" at bounding box center [1019, 32] width 91 height 52
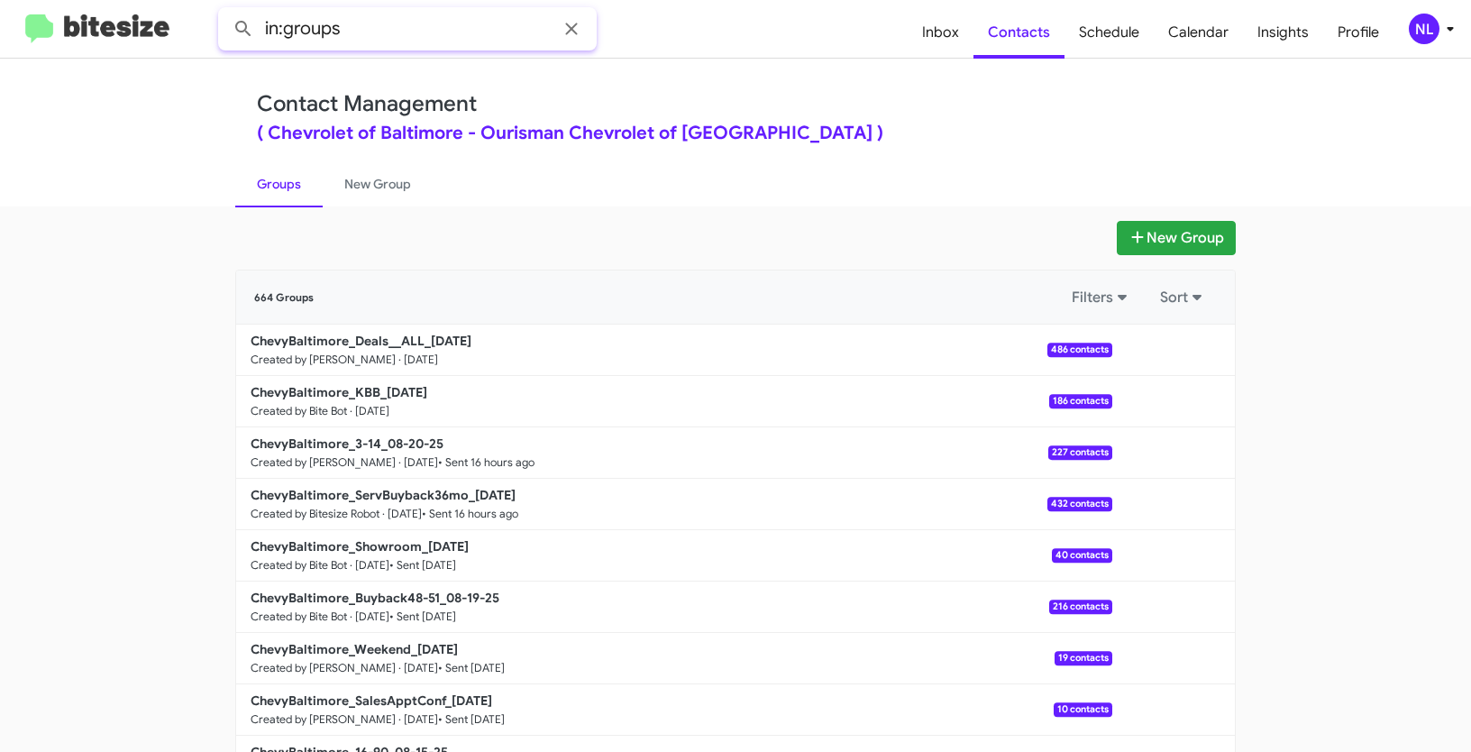
click at [371, 36] on input "in:groups" at bounding box center [407, 28] width 379 height 43
paste input "ChevyBaltimore_Deals__ALL"
type input "in:groups ChevyBaltimore_Deals__ALL"
click at [225, 11] on button at bounding box center [243, 29] width 36 height 36
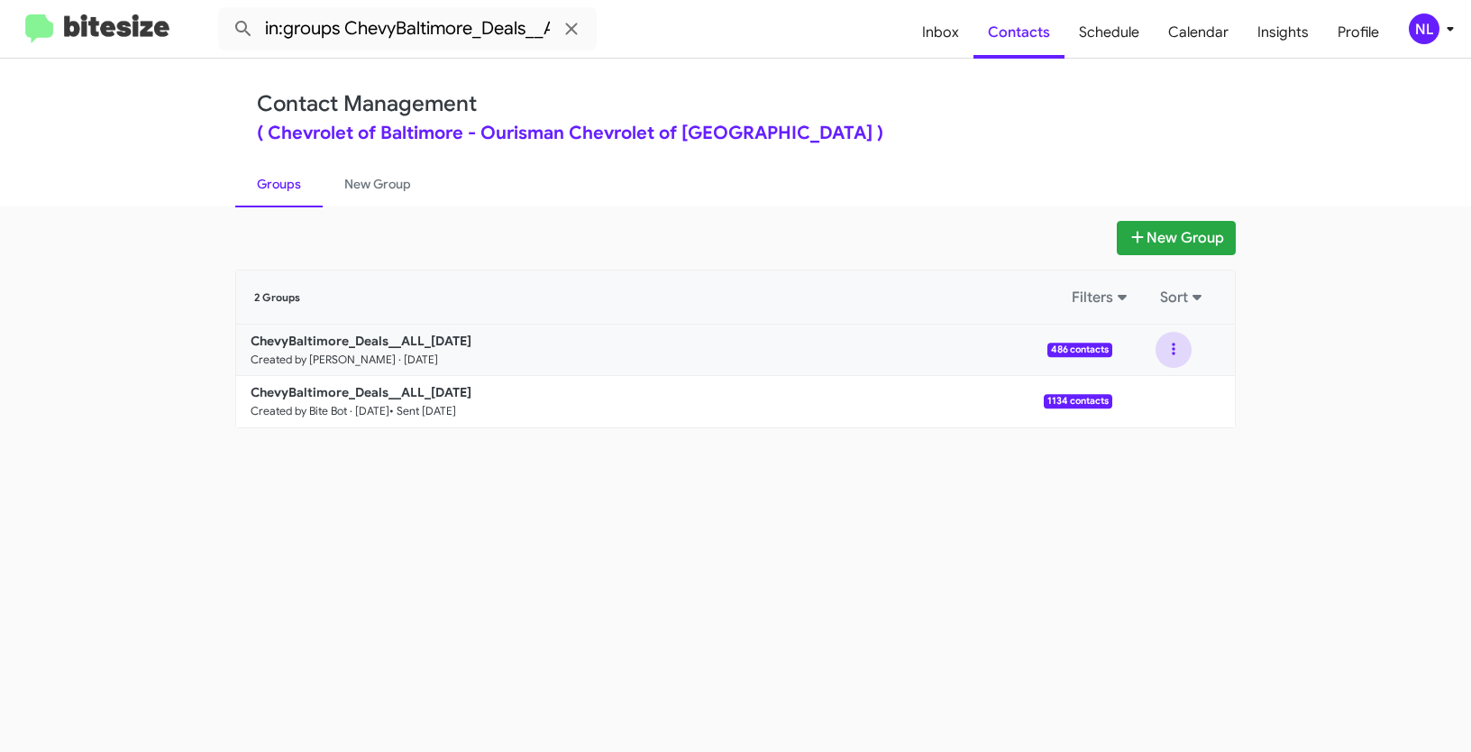
click at [1174, 349] on button at bounding box center [1174, 350] width 36 height 36
click at [1159, 395] on button "View contacts" at bounding box center [1120, 398] width 144 height 43
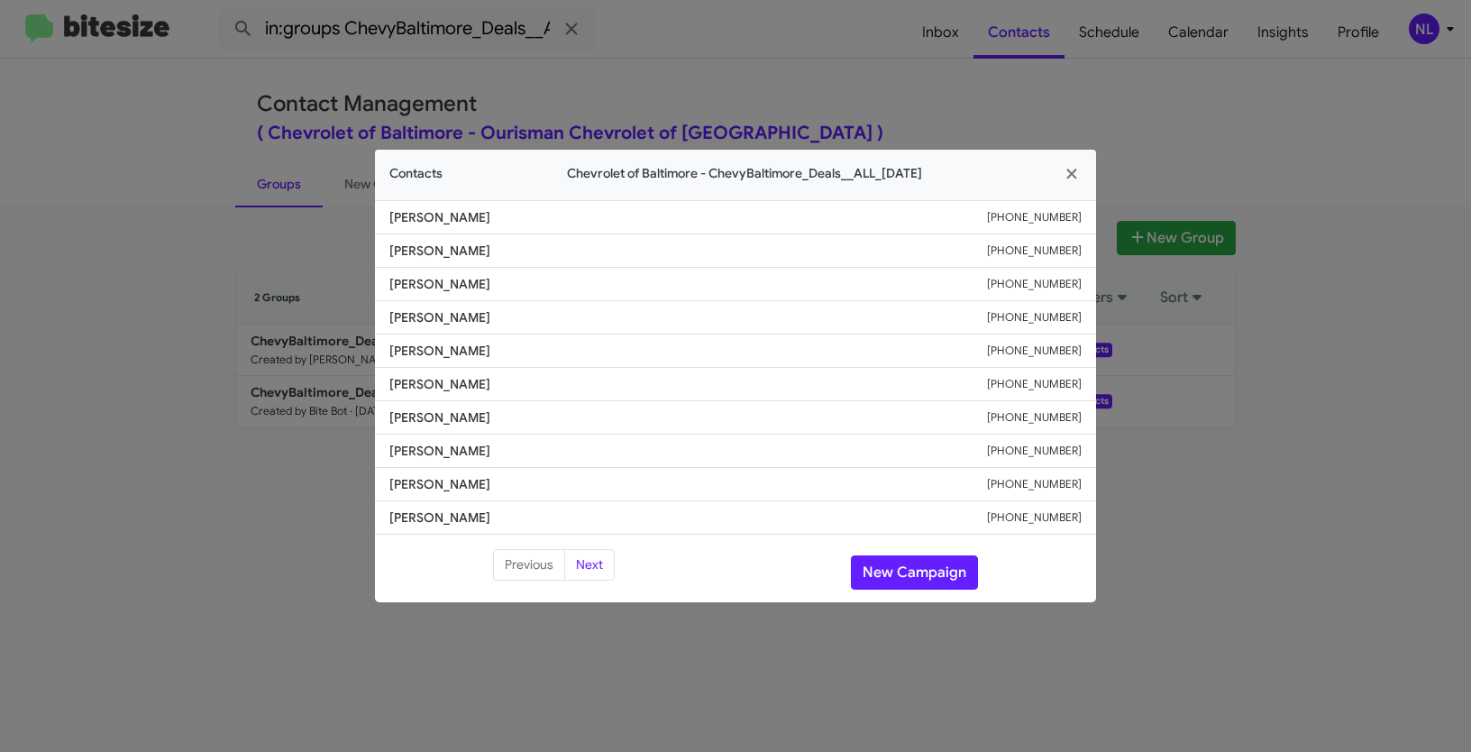
drag, startPoint x: 378, startPoint y: 356, endPoint x: 542, endPoint y: 353, distance: 164.1
click at [542, 353] on li "Avrohom Poupko +14102583266" at bounding box center [735, 351] width 721 height 33
copy span "Avrohom Poupko"
click at [890, 573] on button "New Campaign" at bounding box center [914, 572] width 127 height 34
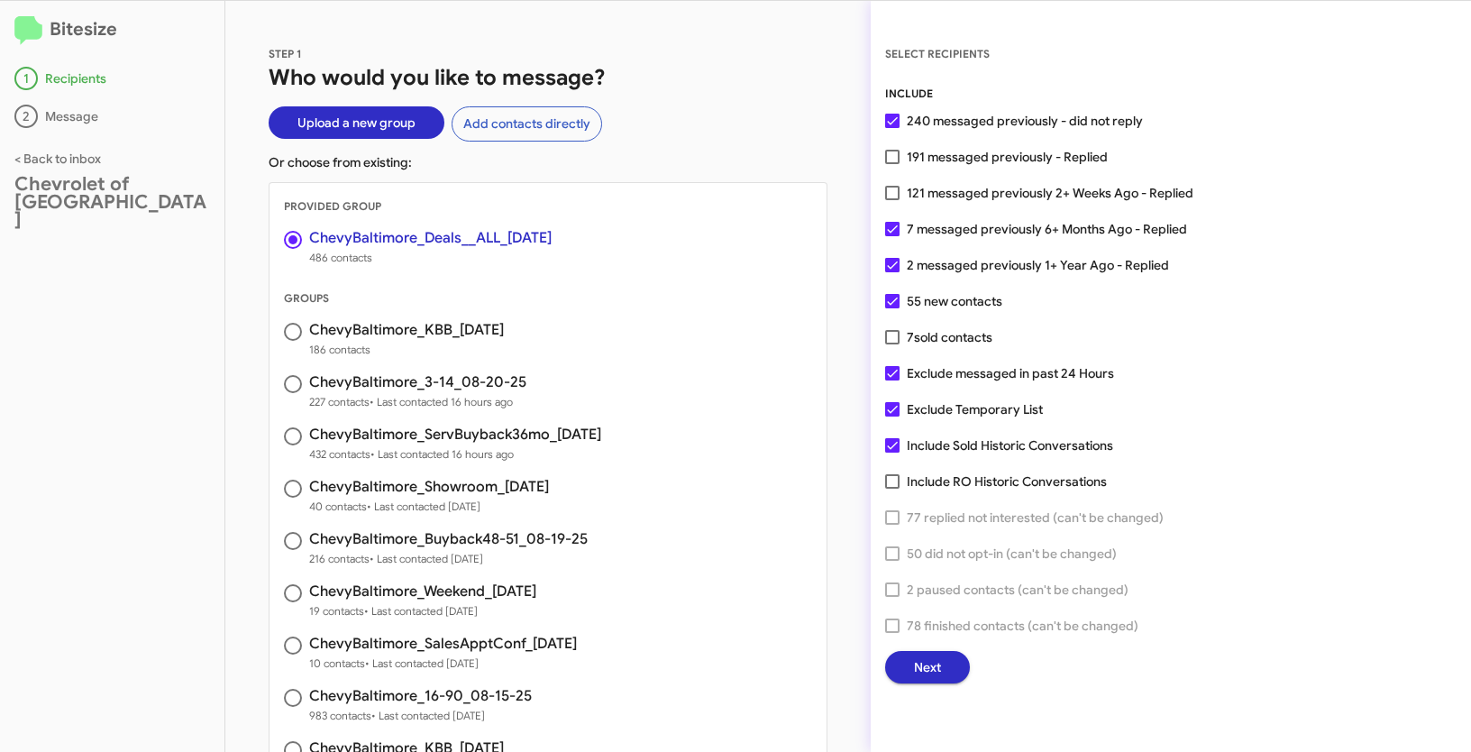
click at [895, 160] on span at bounding box center [892, 157] width 14 height 14
click at [893, 164] on input "191 messaged previously - Replied" at bounding box center [892, 164] width 1 height 1
checkbox input "true"
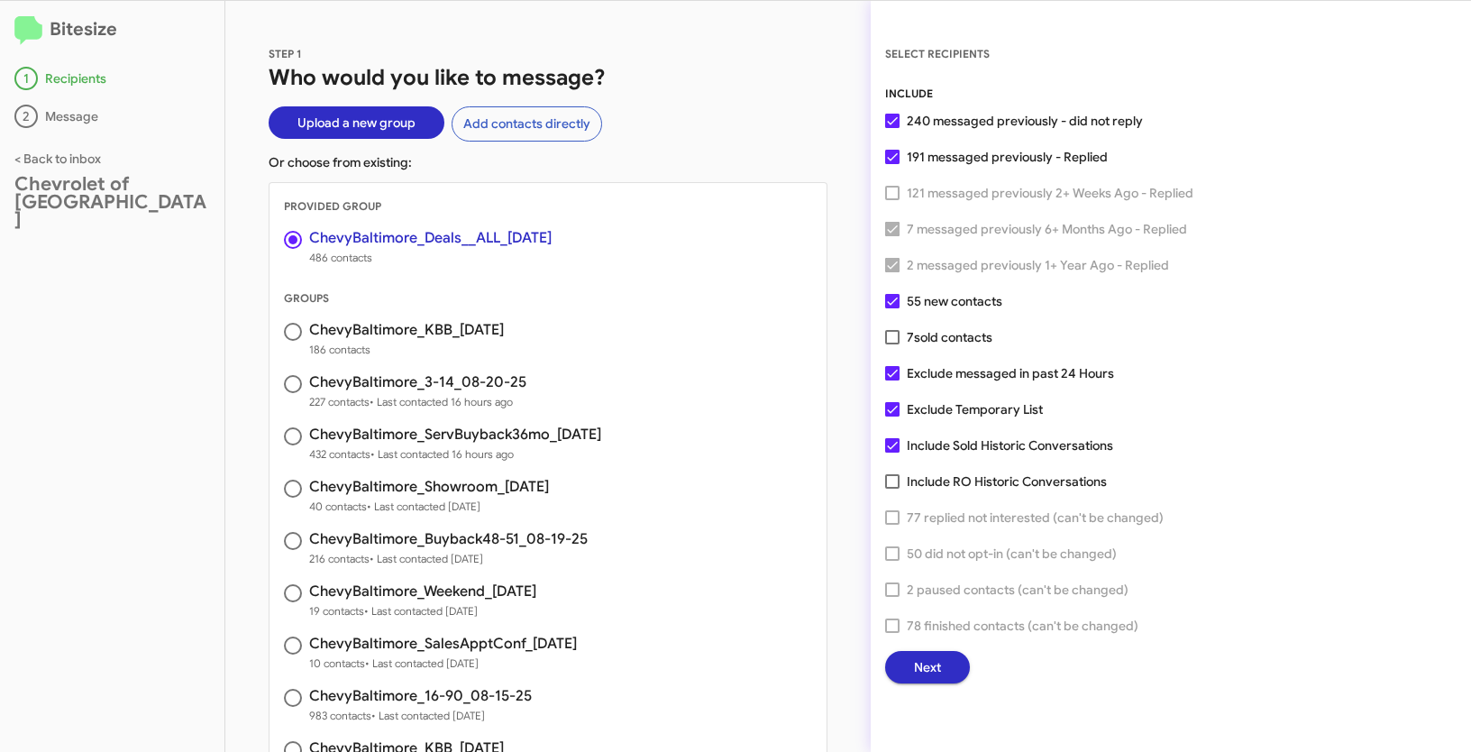
click at [930, 663] on span "Next" at bounding box center [927, 667] width 27 height 32
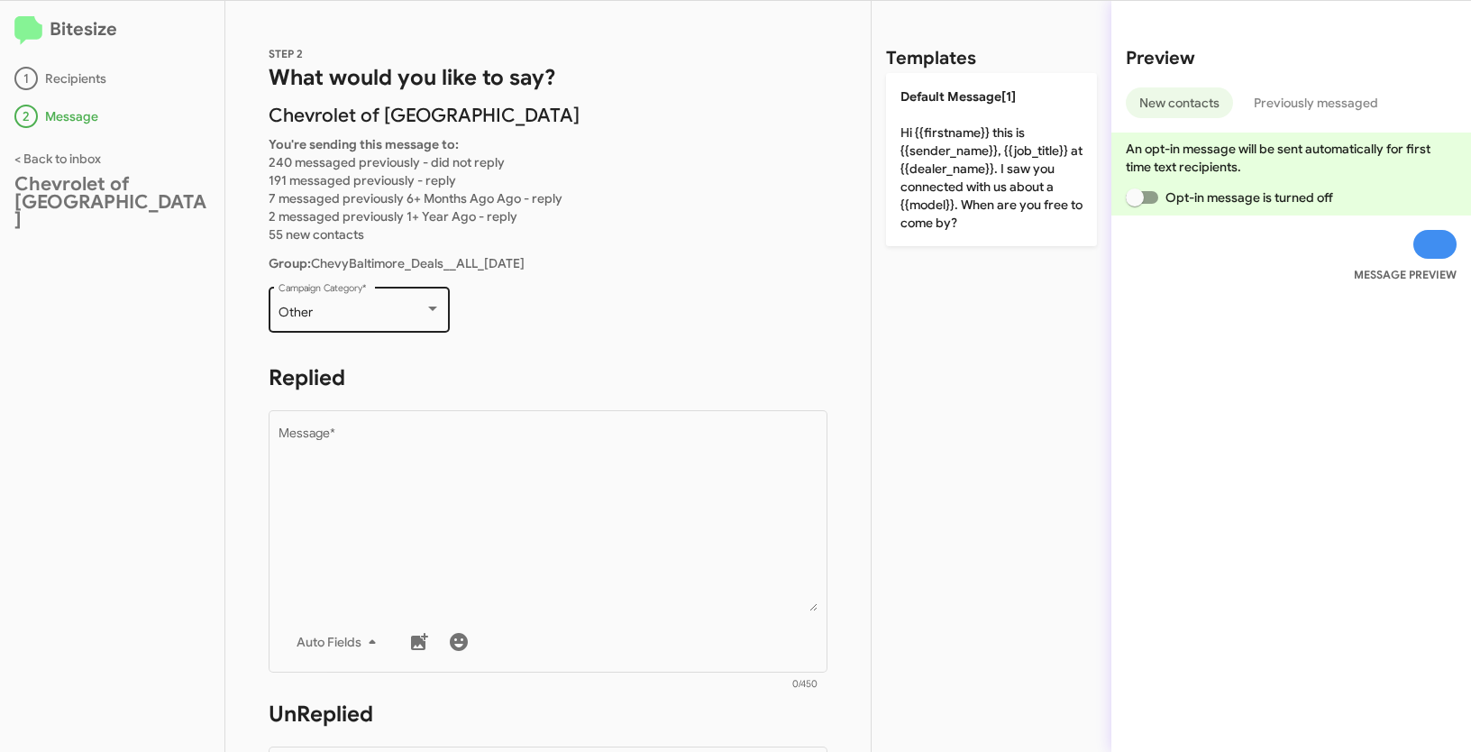
click at [409, 302] on div "Other Campaign Category *" at bounding box center [360, 308] width 162 height 50
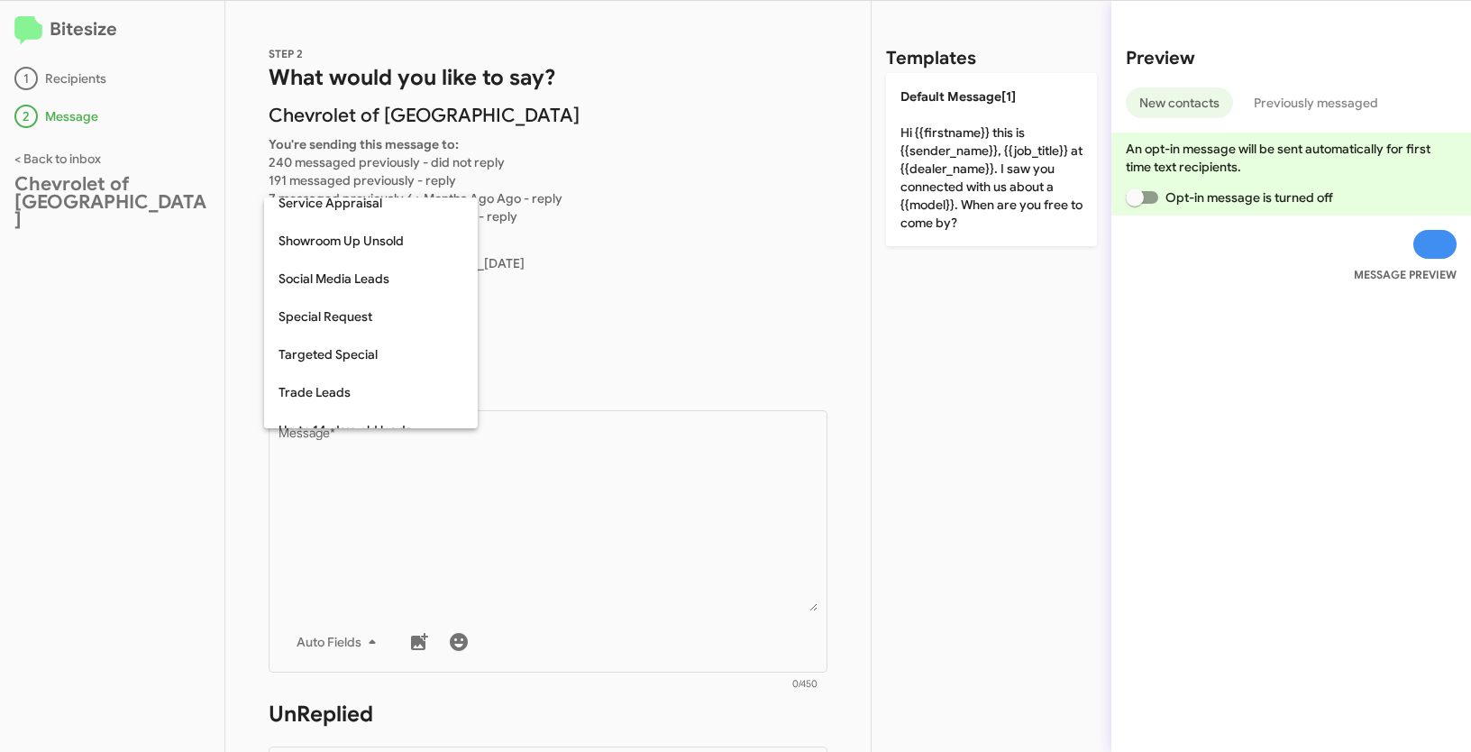
scroll to position [664, 0]
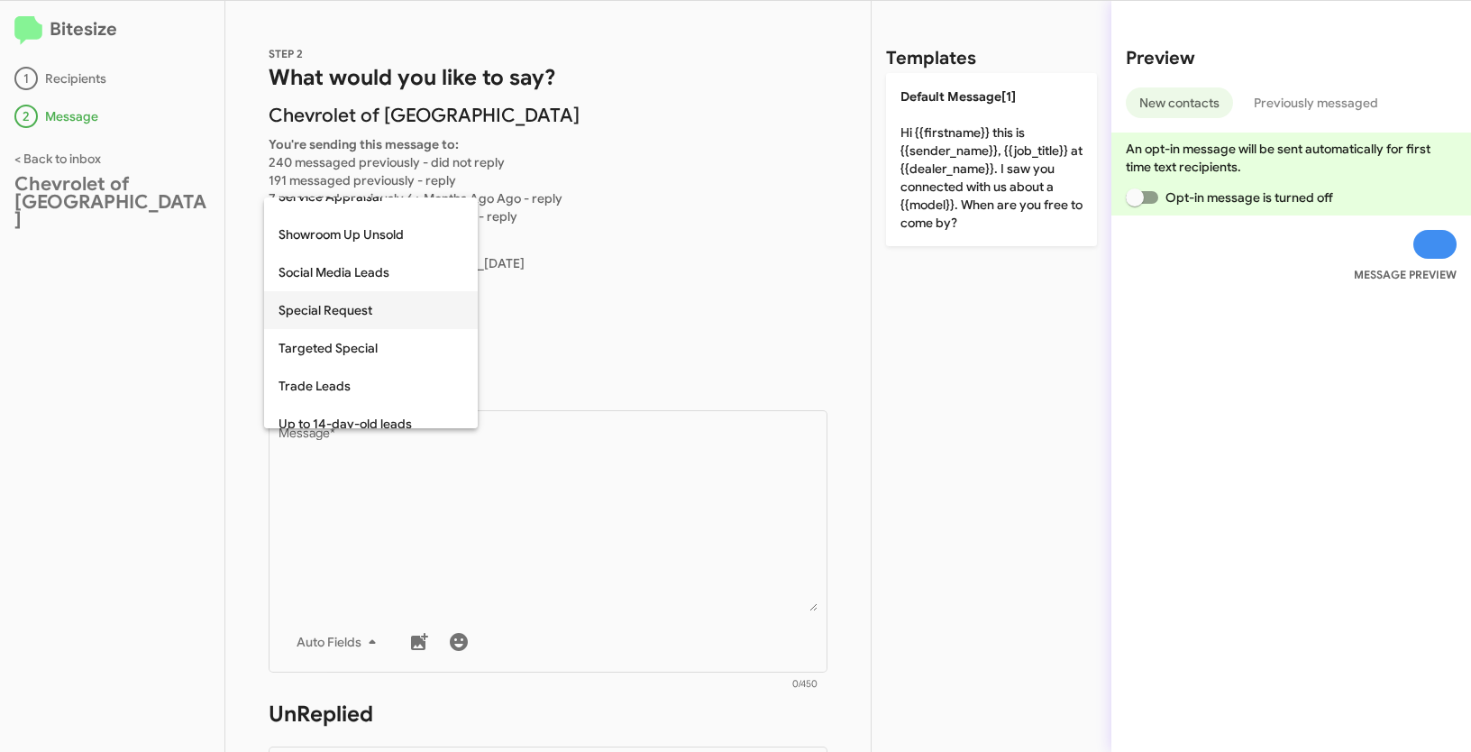
click at [331, 315] on span "Special Request" at bounding box center [371, 310] width 185 height 38
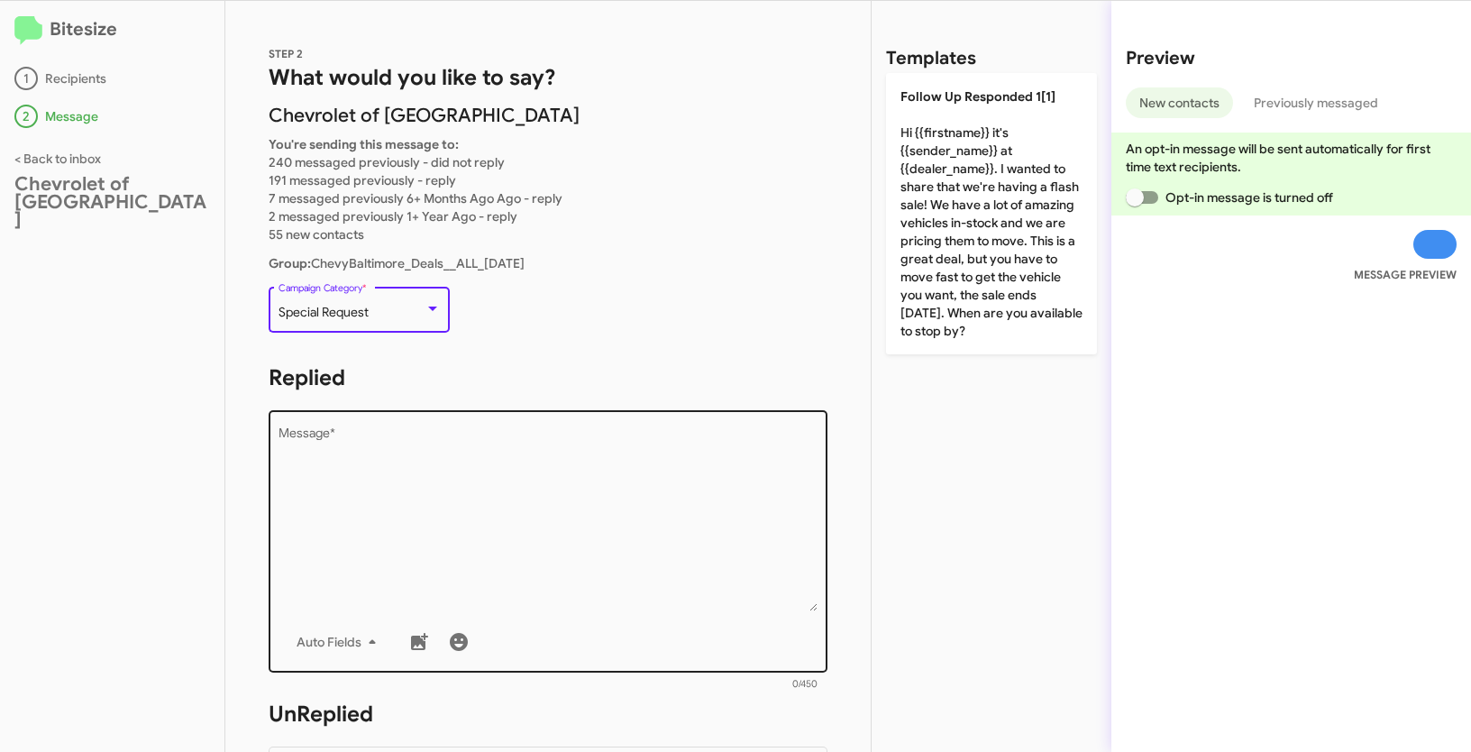
click at [482, 488] on textarea "Message *" at bounding box center [549, 519] width 540 height 184
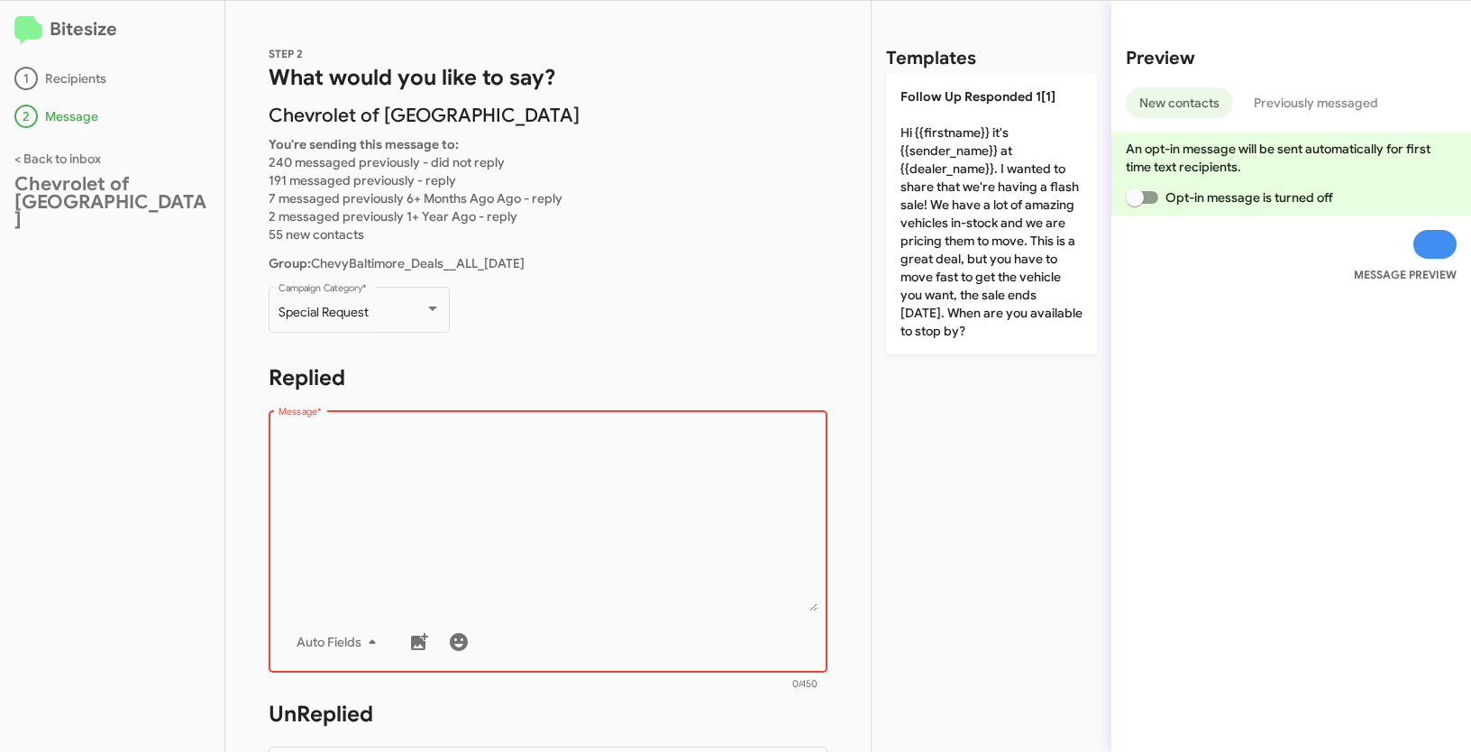
click at [445, 544] on textarea "Message *" at bounding box center [549, 519] width 540 height 184
paste textarea ""Hi {{firstname}} it's {{sender_name}} at {{dealer_name}}. Exciting news- you c…"
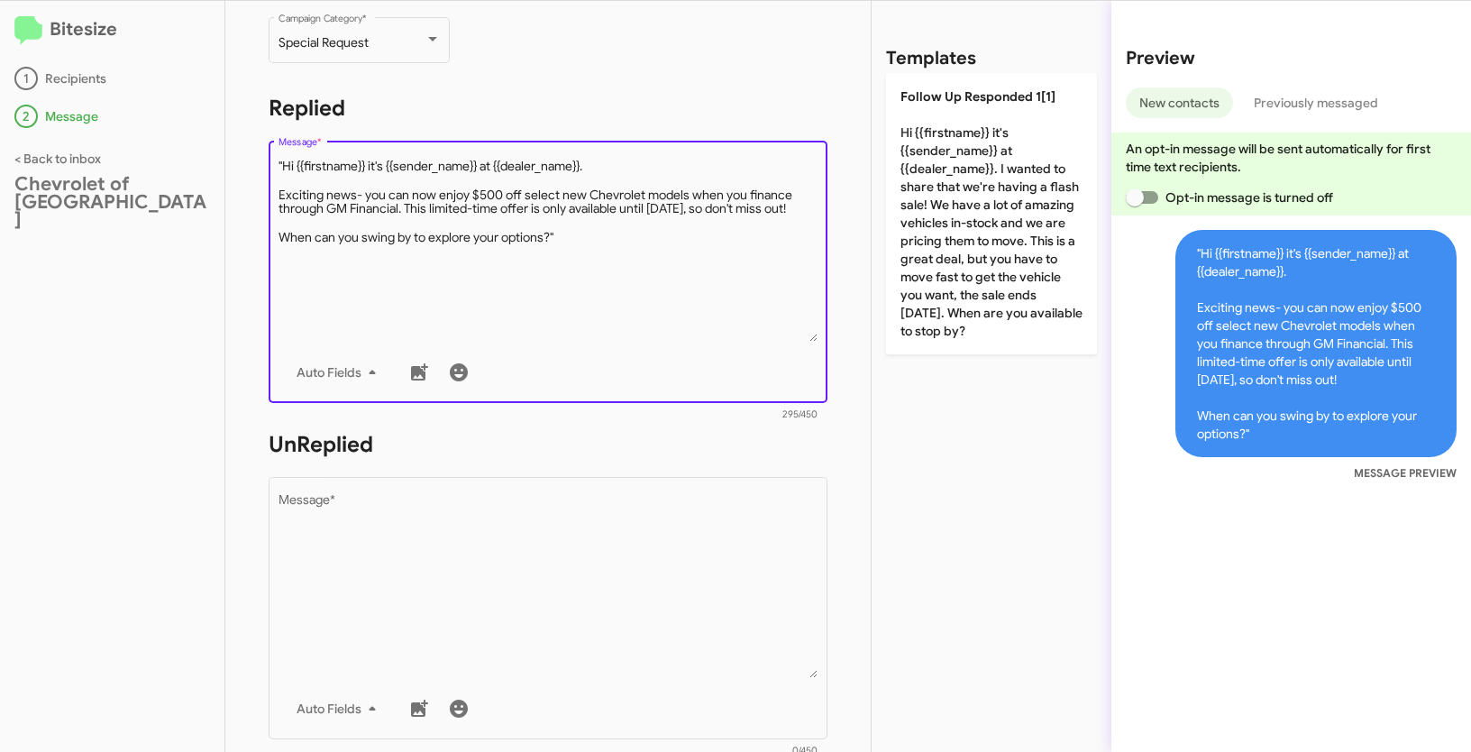
scroll to position [404, 0]
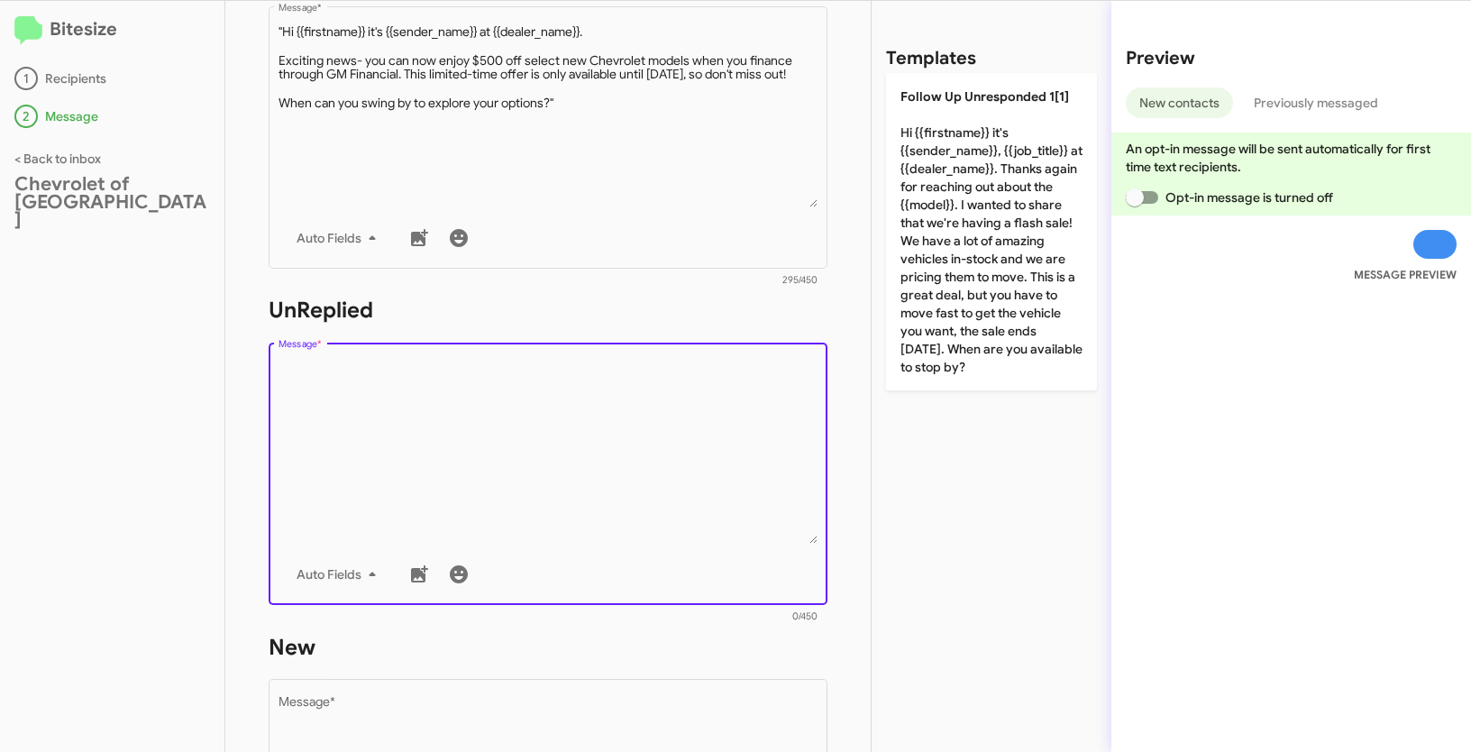
click at [471, 467] on textarea "Message *" at bounding box center [549, 452] width 540 height 184
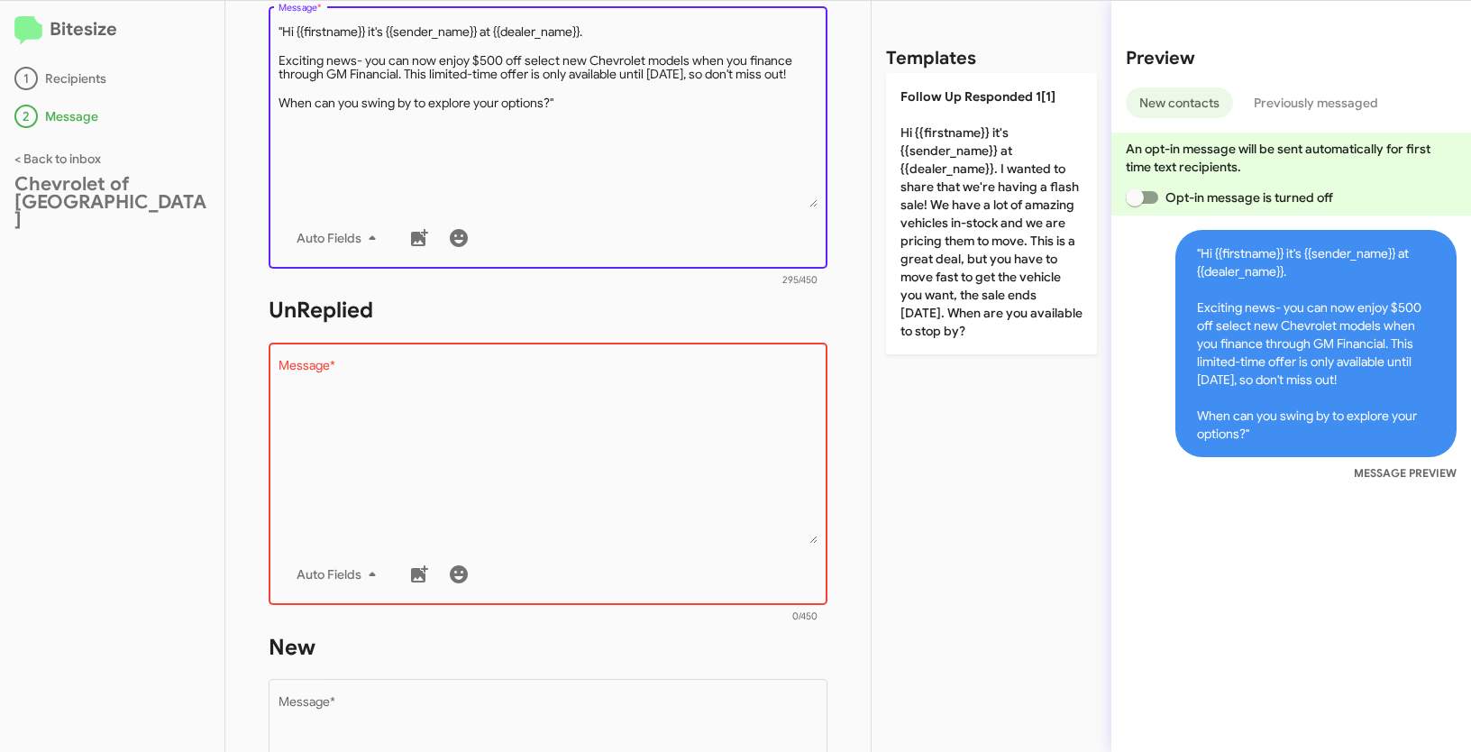
click at [283, 27] on textarea "Message *" at bounding box center [549, 115] width 540 height 184
click at [583, 114] on textarea "Message *" at bounding box center [549, 115] width 540 height 184
type textarea "Hi {{firstname}} it's {{sender_name}} at {{dealer_name}}. Exciting news- you ca…"
click at [469, 380] on textarea "Message *" at bounding box center [549, 452] width 540 height 184
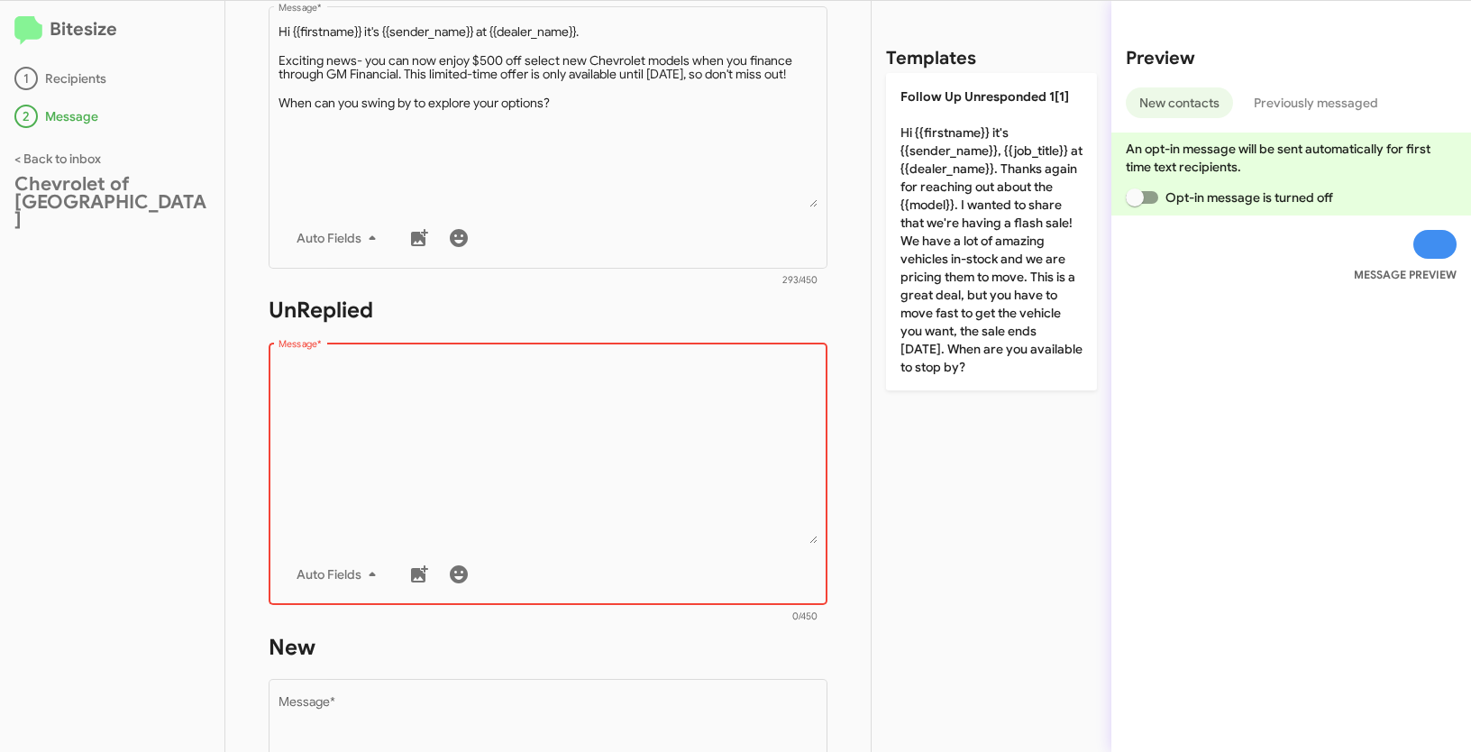
click at [426, 433] on textarea "Message *" at bounding box center [549, 452] width 540 height 184
paste textarea ""Hi {{firstname}} it's {{sender_name}}, {{job_title}} at {{dealer_name}}. Thank…"
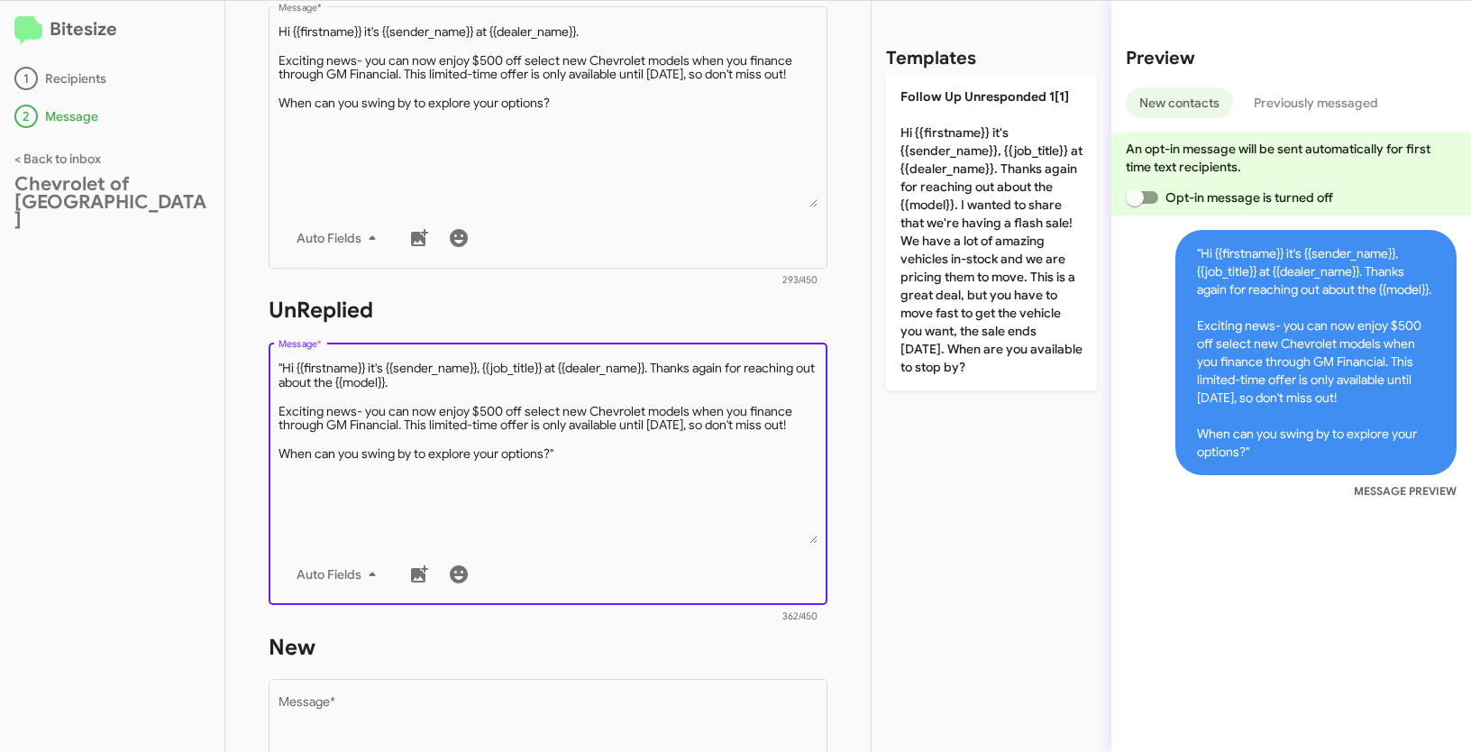
click at [285, 365] on textarea "Message *" at bounding box center [549, 452] width 540 height 184
click at [646, 471] on textarea "Message *" at bounding box center [549, 452] width 540 height 184
type textarea "Hi {{firstname}} it's {{sender_name}}, {{job_title}} at {{dealer_name}}. Thanks…"
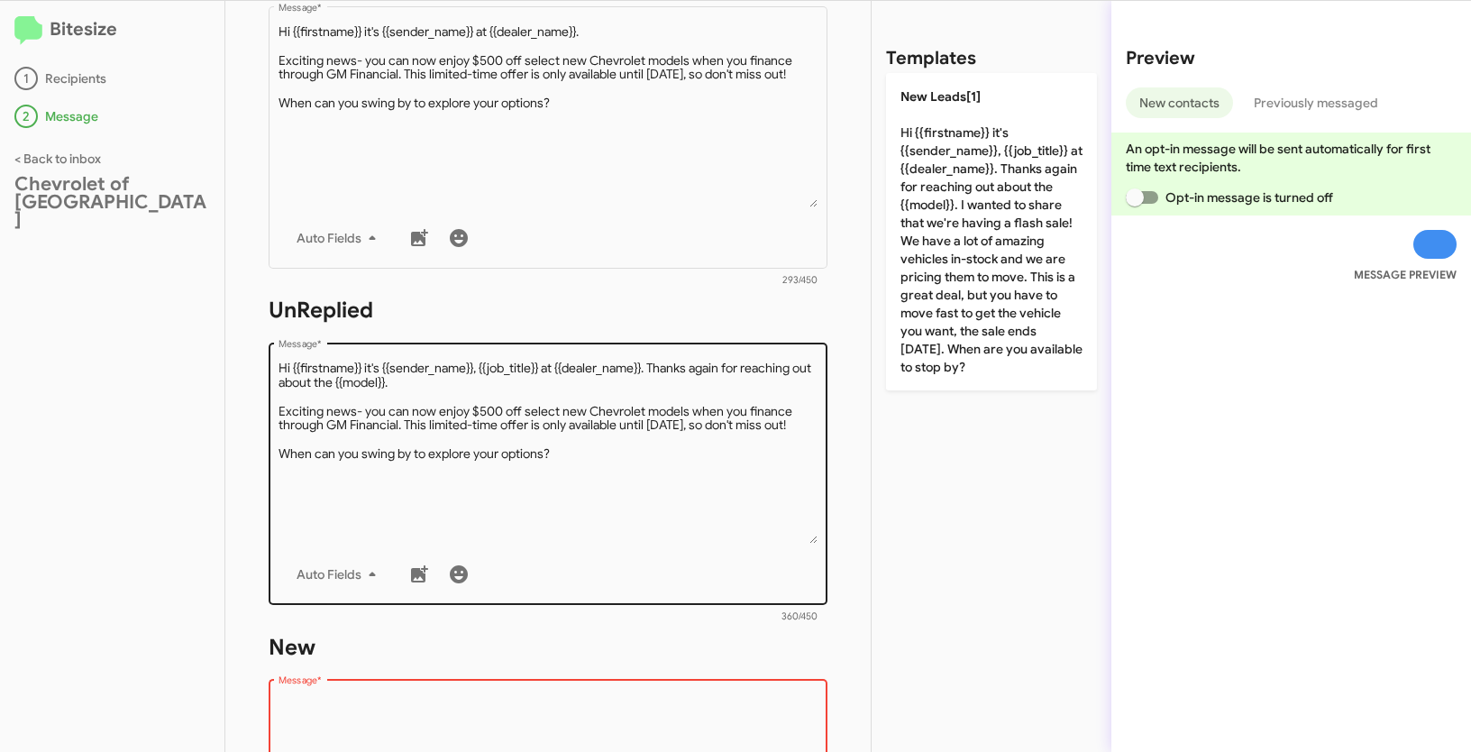
scroll to position [725, 0]
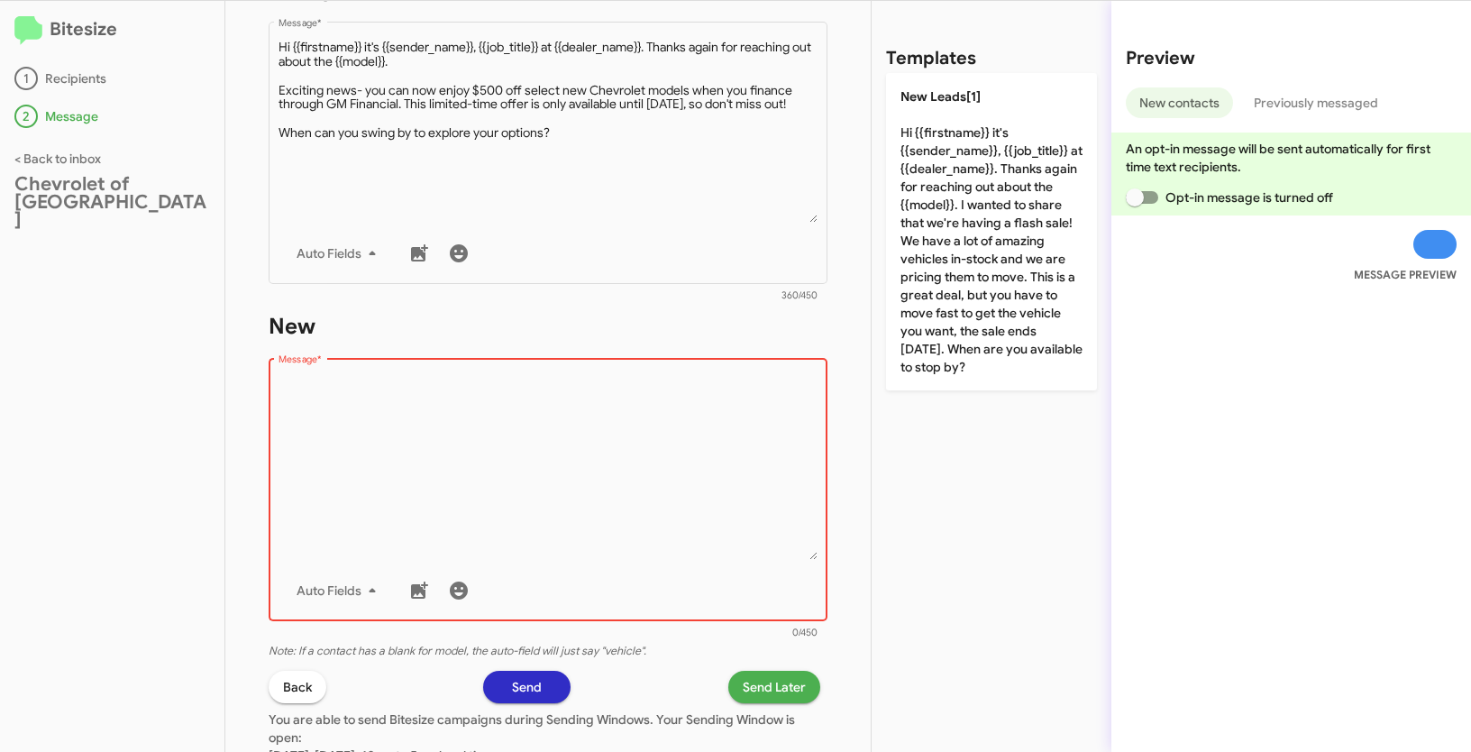
click at [492, 406] on textarea "Message *" at bounding box center [549, 468] width 540 height 184
paste textarea ""Hi {{firstname}} it's {{sender_name}}, {{job_title}} at {{dealer_name}}. Thank…"
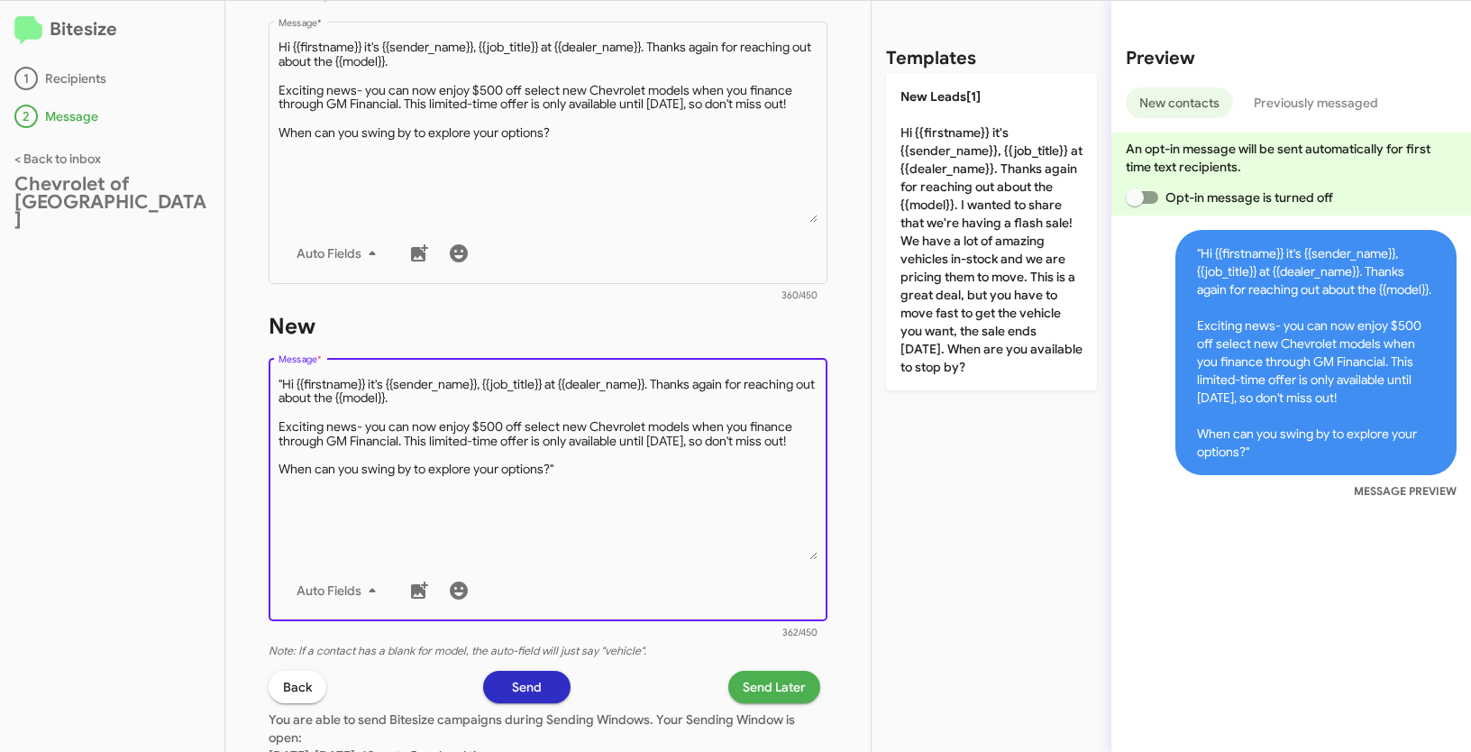
click at [285, 380] on textarea "Message *" at bounding box center [549, 468] width 540 height 184
click at [591, 484] on textarea "Message *" at bounding box center [549, 468] width 540 height 184
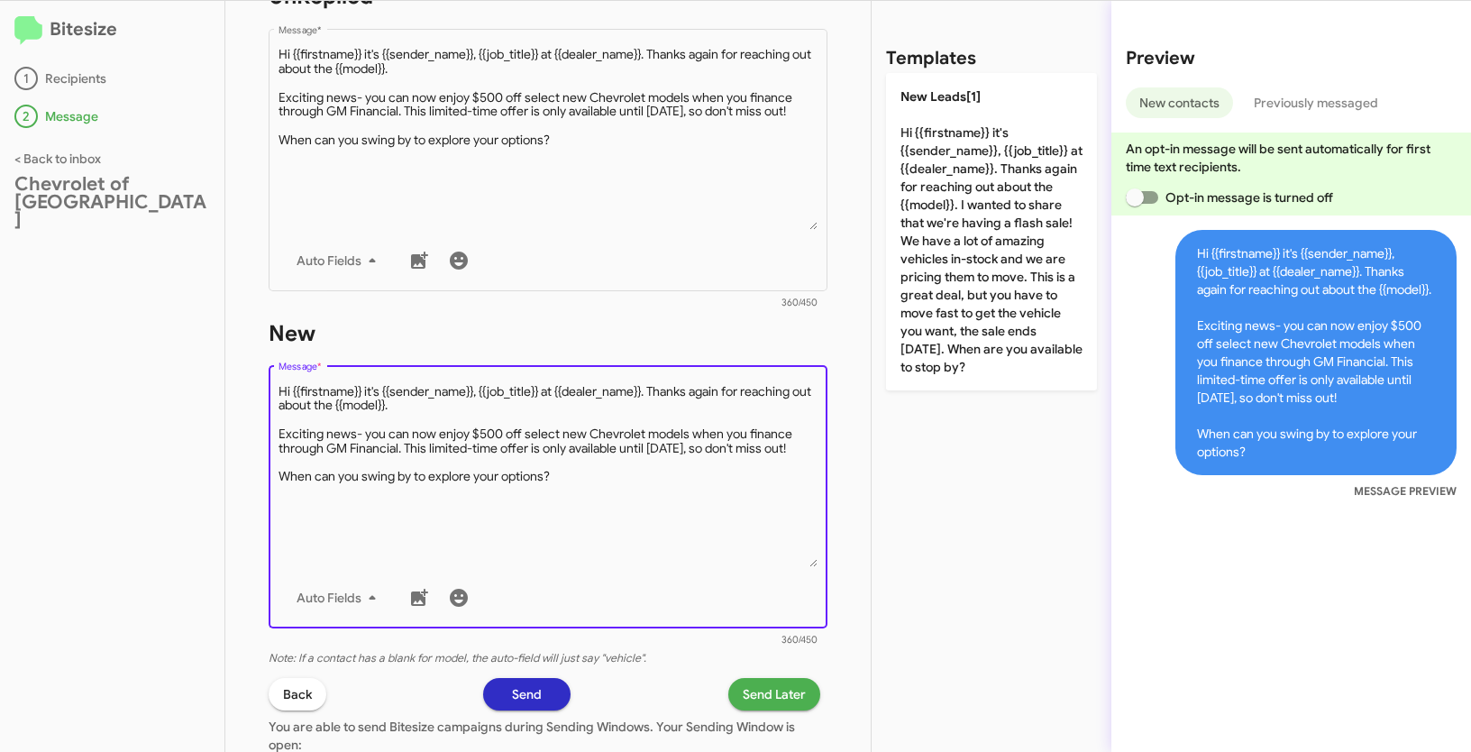
scroll to position [780, 0]
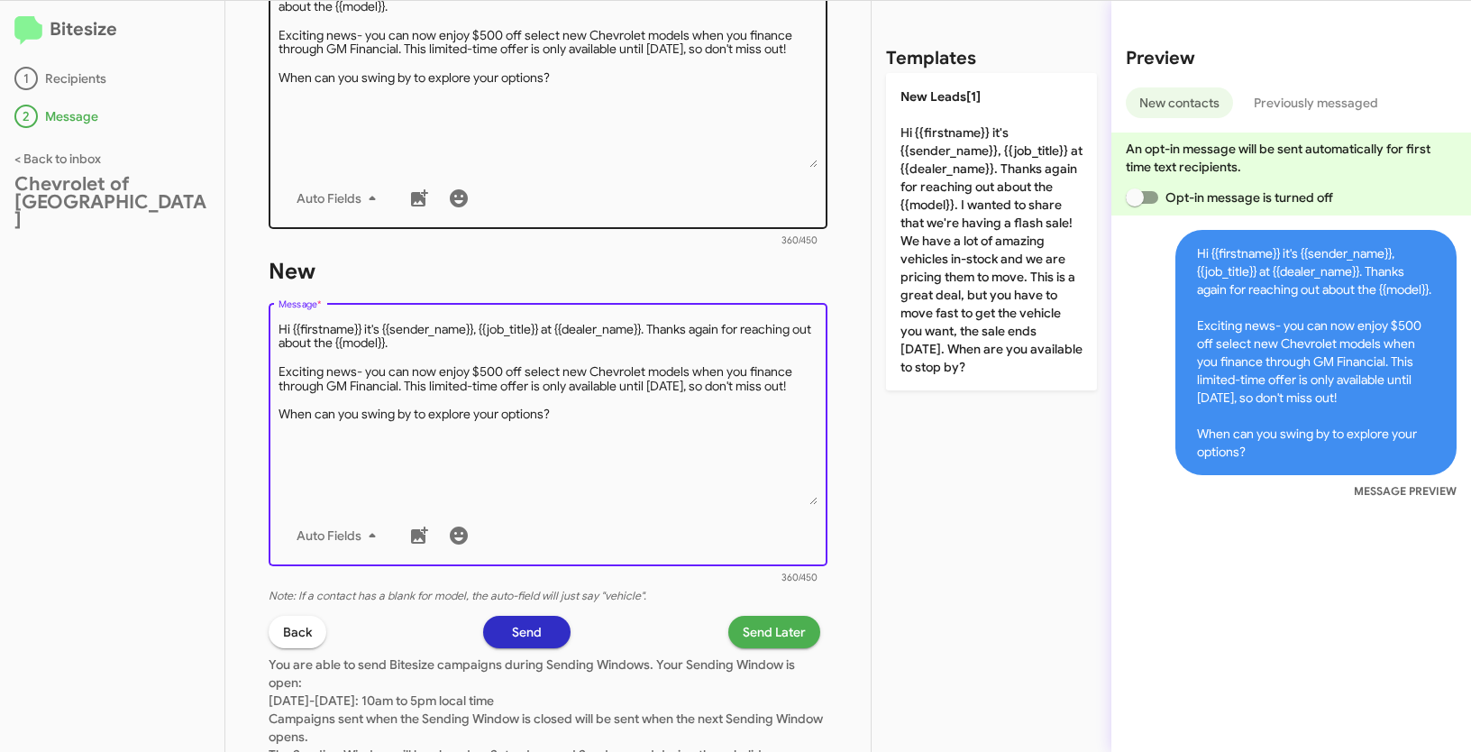
type textarea "Hi {{firstname}} it's {{sender_name}}, {{job_title}} at {{dealer_name}}. Thanks…"
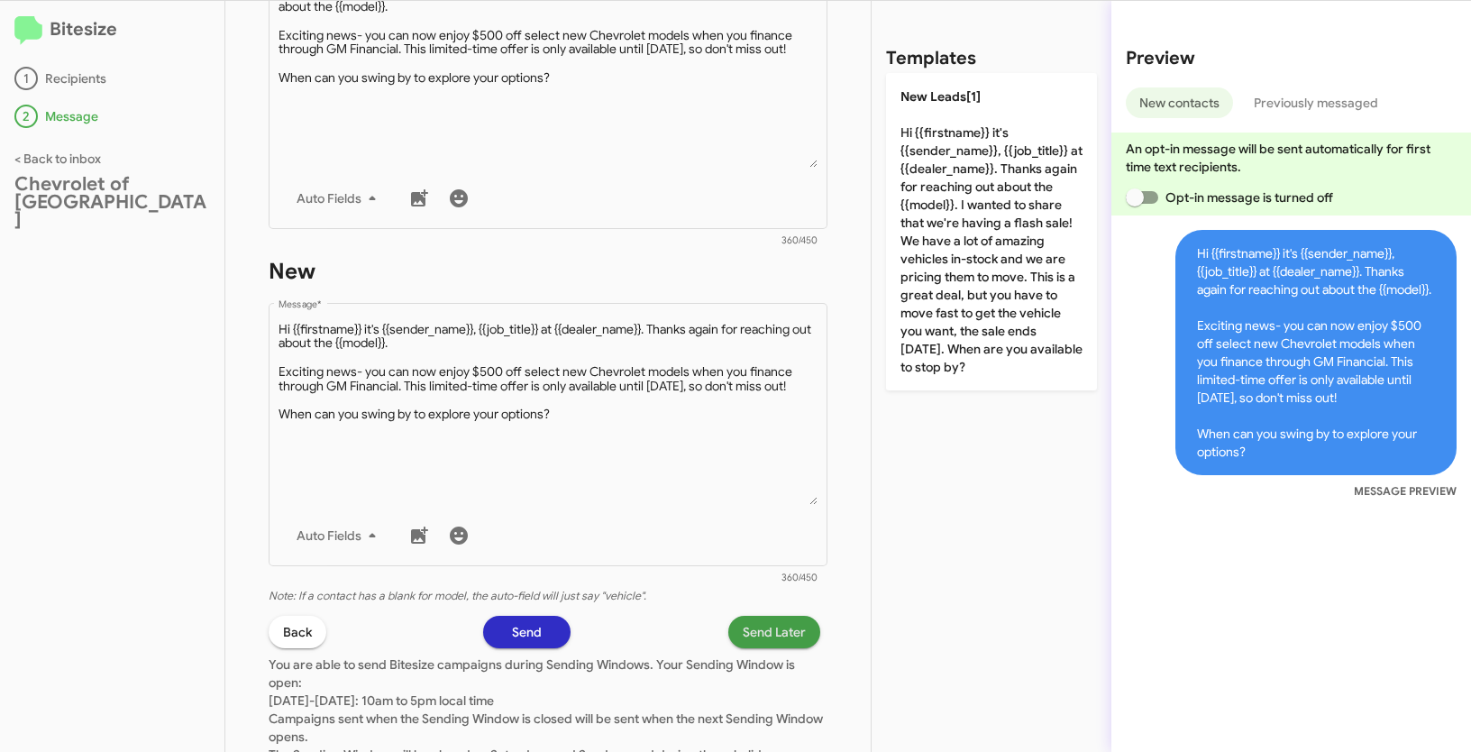
click at [771, 628] on span "Send Later" at bounding box center [774, 632] width 63 height 32
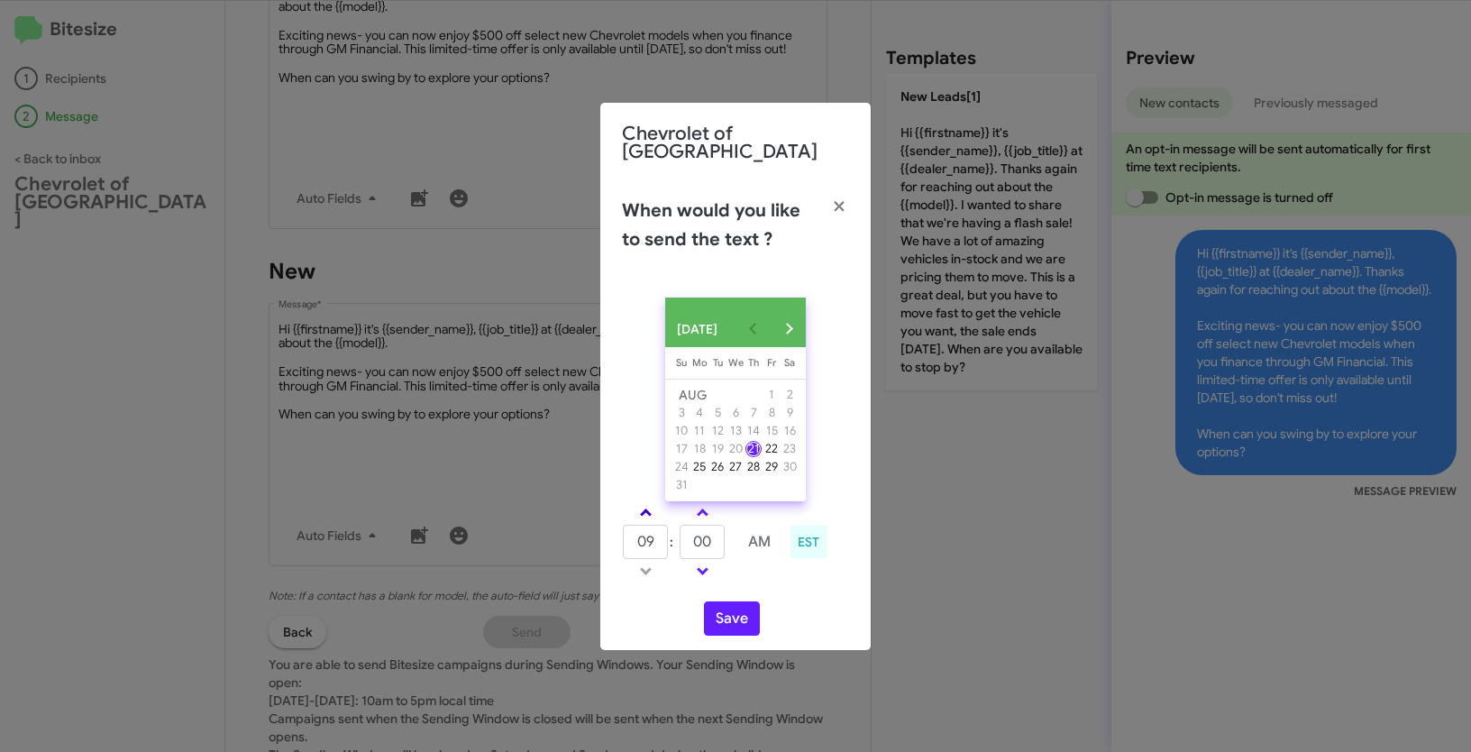
click at [646, 513] on span at bounding box center [646, 515] width 12 height 12
type input "10"
drag, startPoint x: 710, startPoint y: 543, endPoint x: 677, endPoint y: 536, distance: 33.1
click at [677, 536] on tr "10 : 00 AM" at bounding box center [702, 542] width 161 height 36
type input "28"
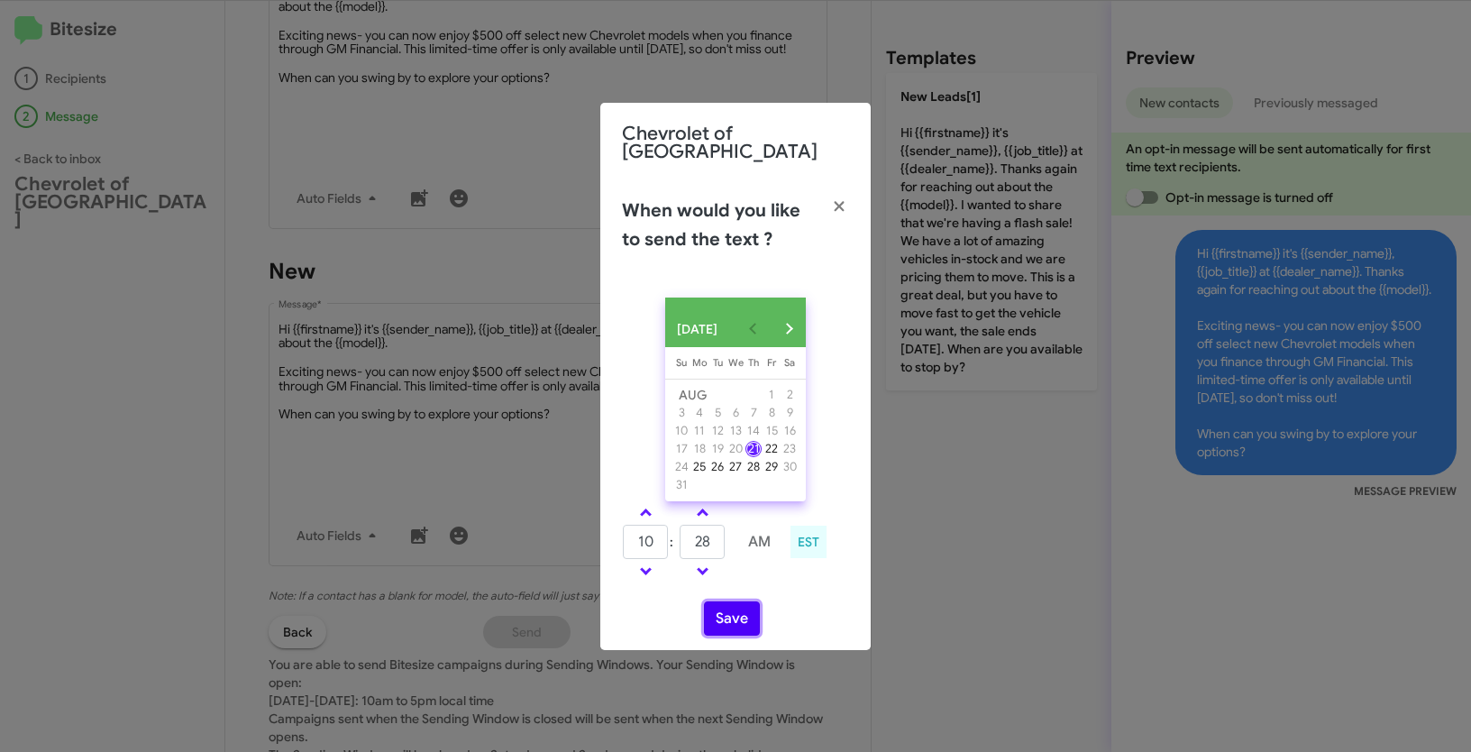
click at [729, 619] on button "Save" at bounding box center [732, 618] width 56 height 34
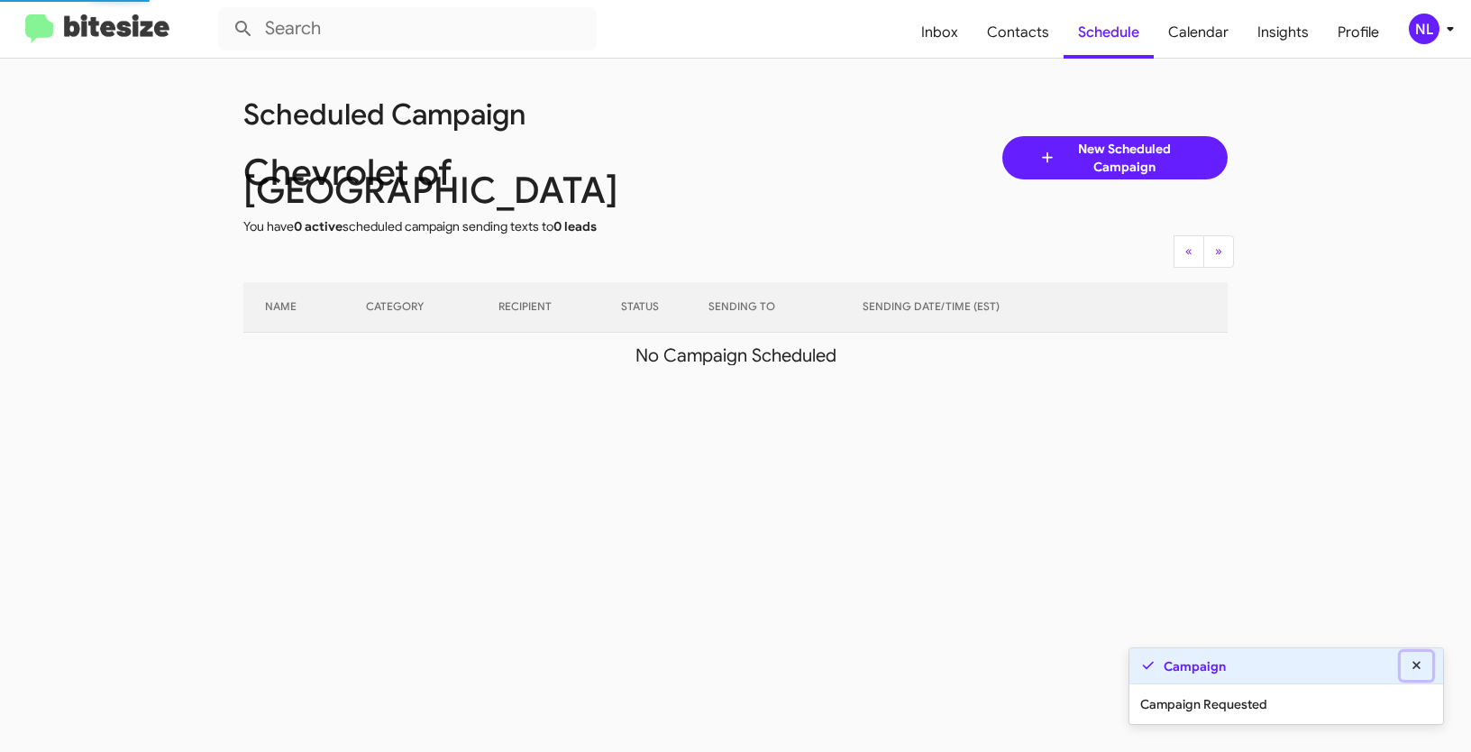
click at [1420, 658] on fa-icon at bounding box center [1417, 665] width 16 height 16
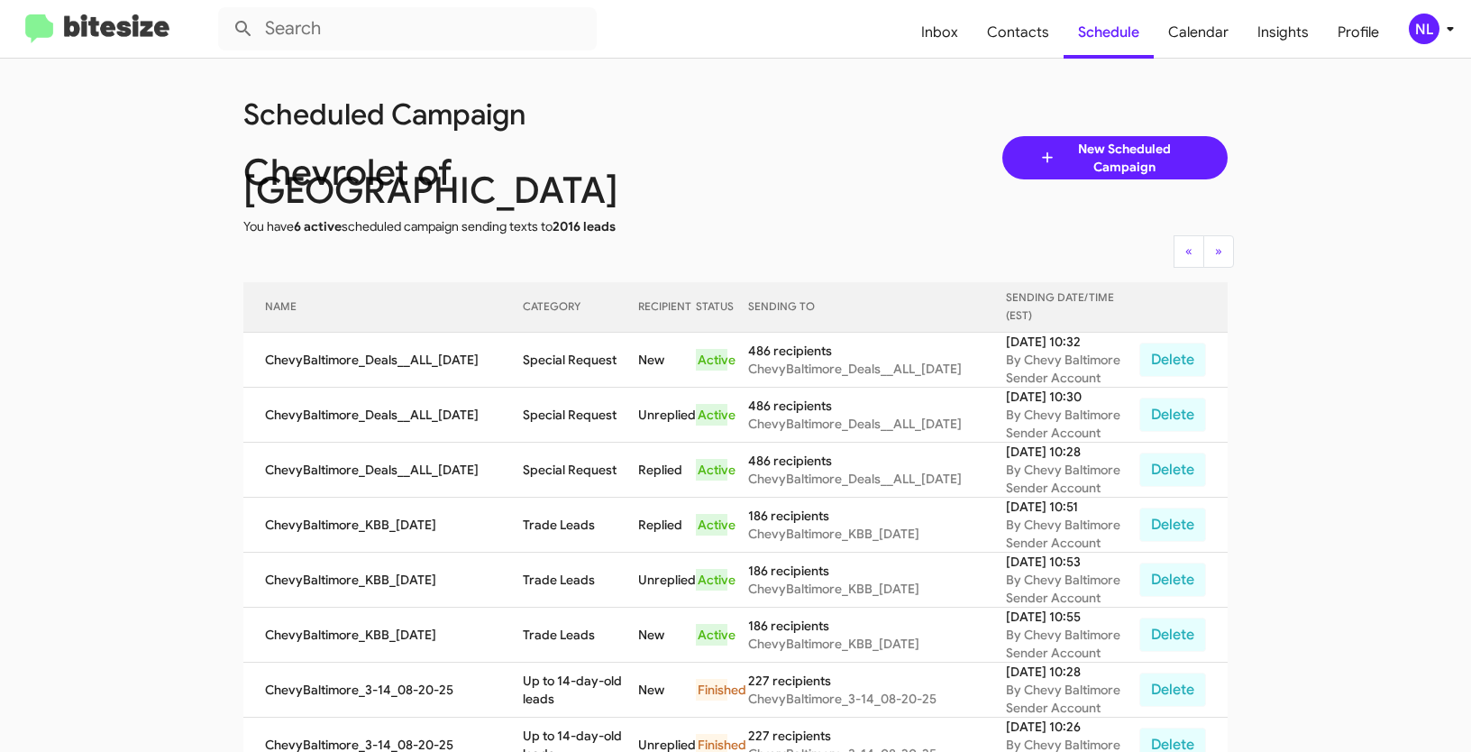
click at [1418, 34] on div "NL" at bounding box center [1424, 29] width 31 height 31
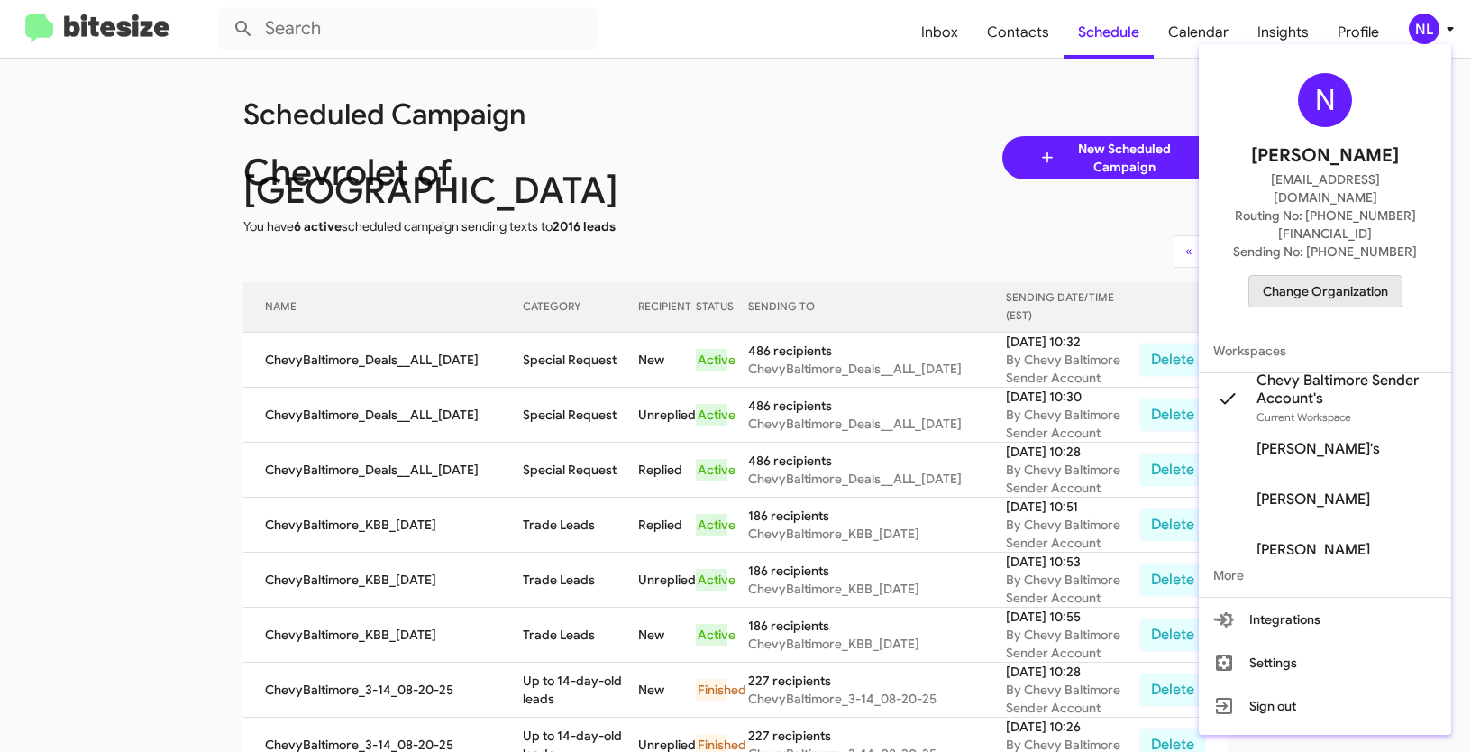
click at [1305, 276] on span "Change Organization" at bounding box center [1325, 291] width 125 height 31
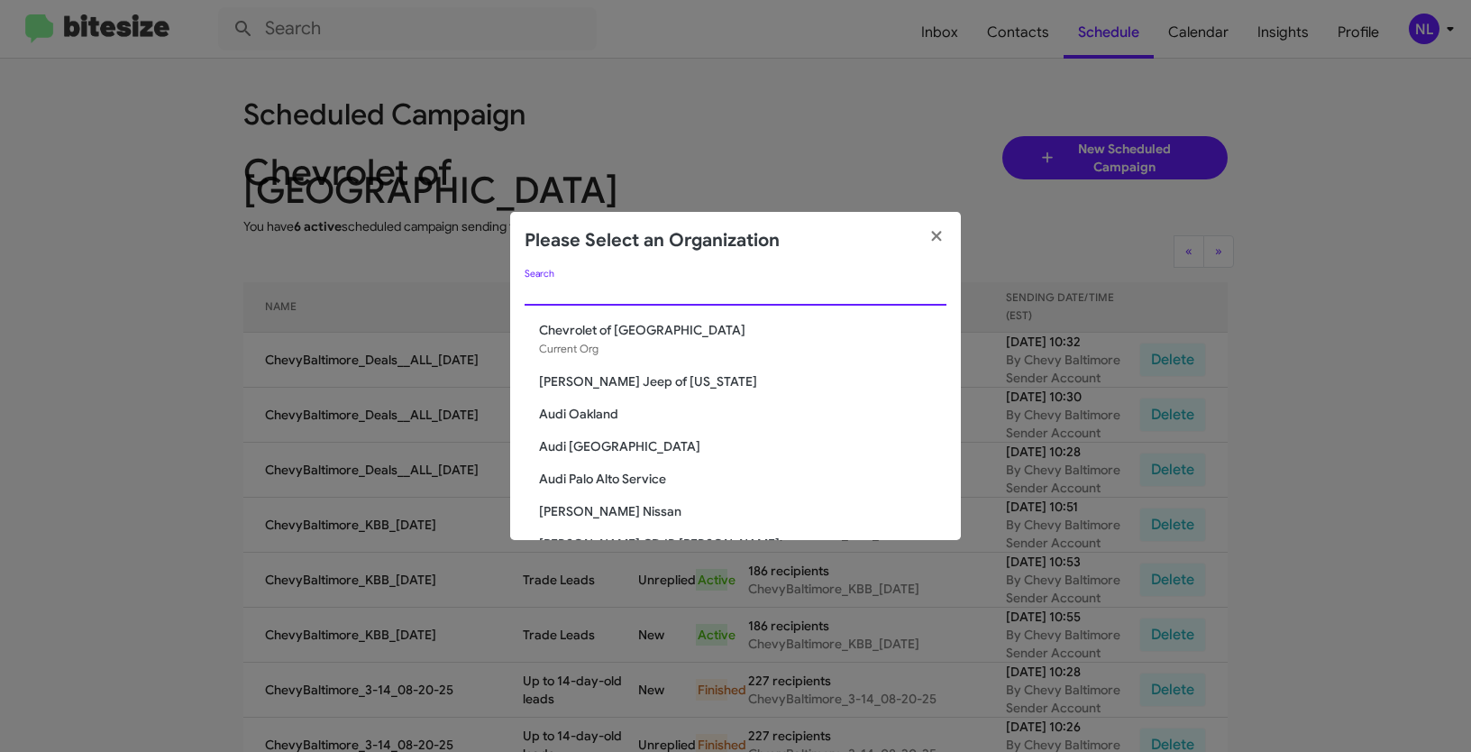
click at [727, 289] on input "Search" at bounding box center [736, 292] width 422 height 14
paste input "Clarksville CDJR"
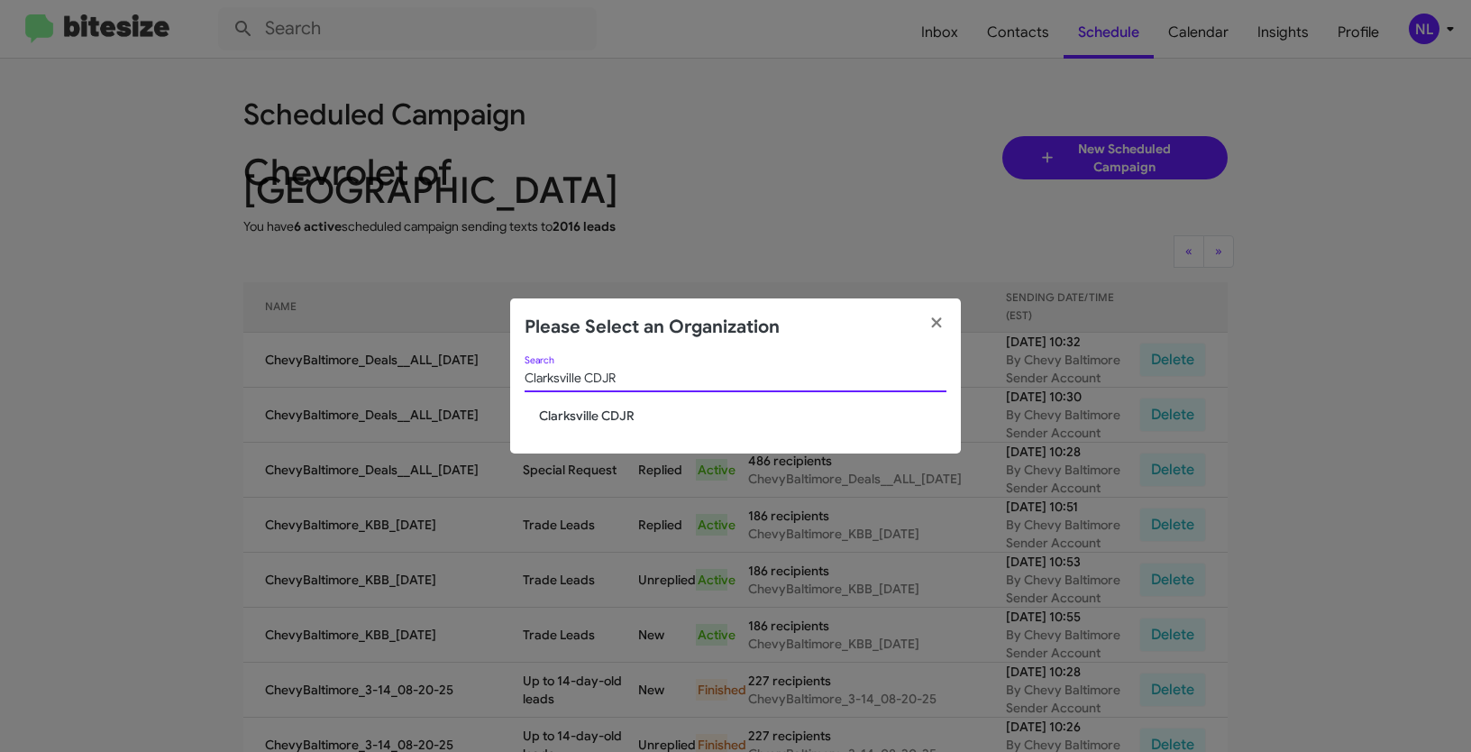
type input "Clarksville CDJR"
click at [612, 415] on span "Clarksville CDJR" at bounding box center [743, 416] width 408 height 18
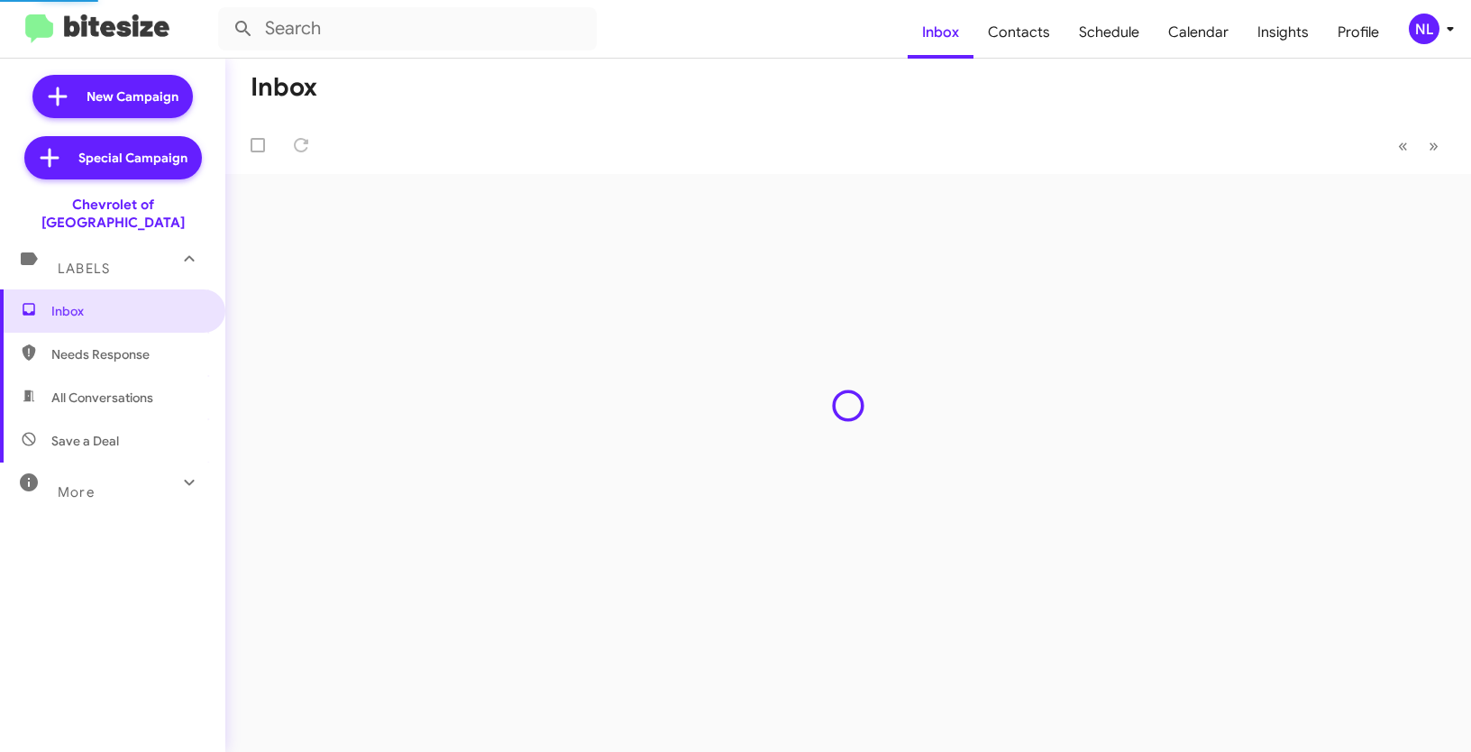
click at [1420, 32] on div "NL" at bounding box center [1424, 29] width 31 height 31
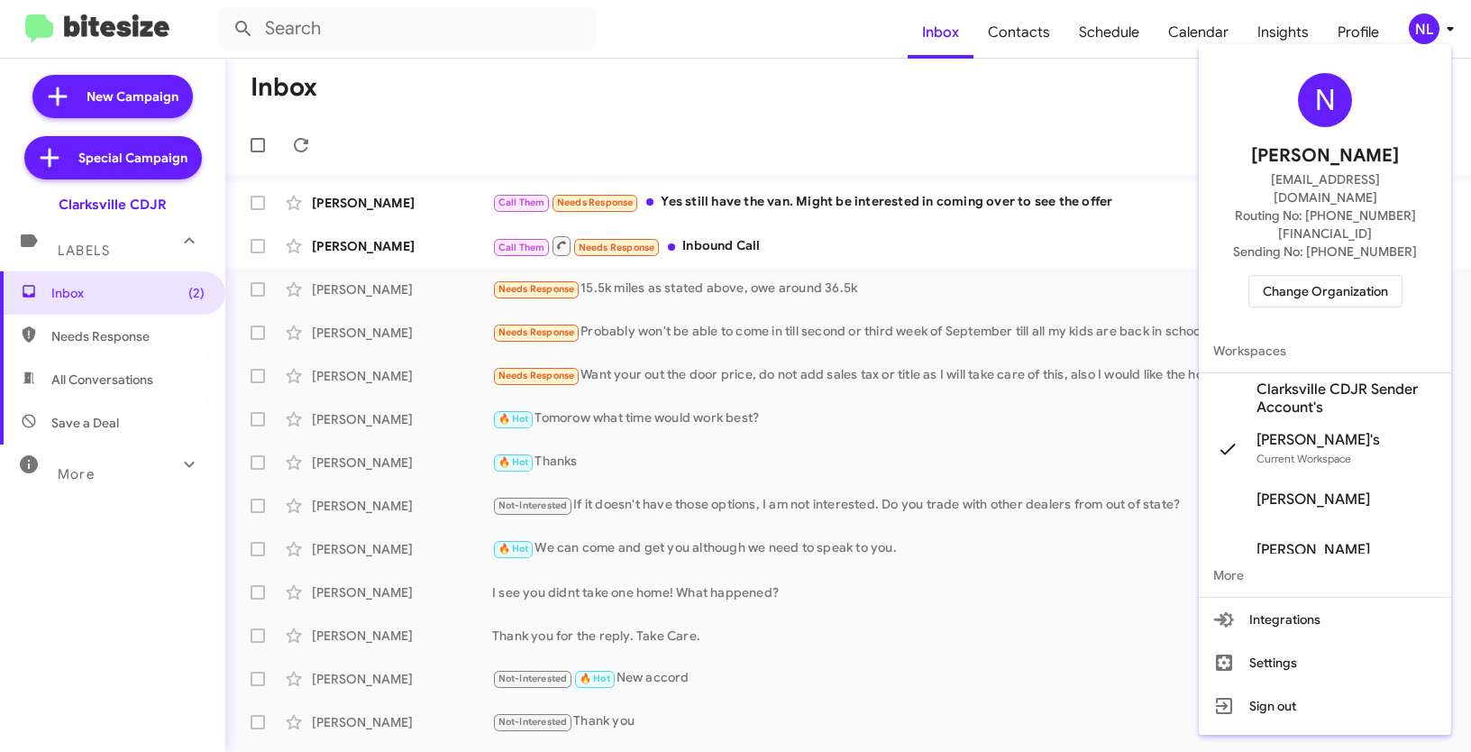
click at [1281, 380] on span "Clarksville CDJR Sender Account's" at bounding box center [1347, 398] width 180 height 36
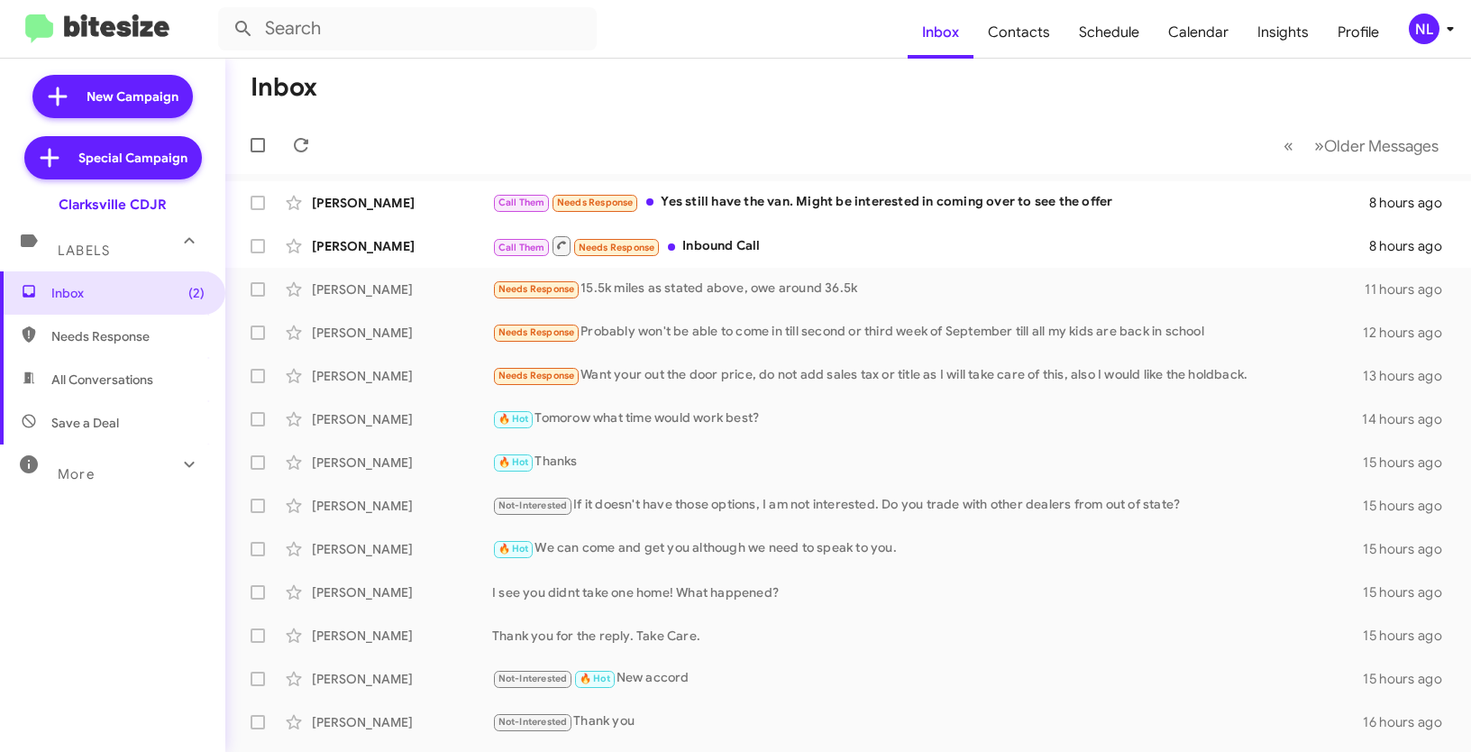
click at [1426, 23] on div "NL" at bounding box center [1424, 29] width 31 height 31
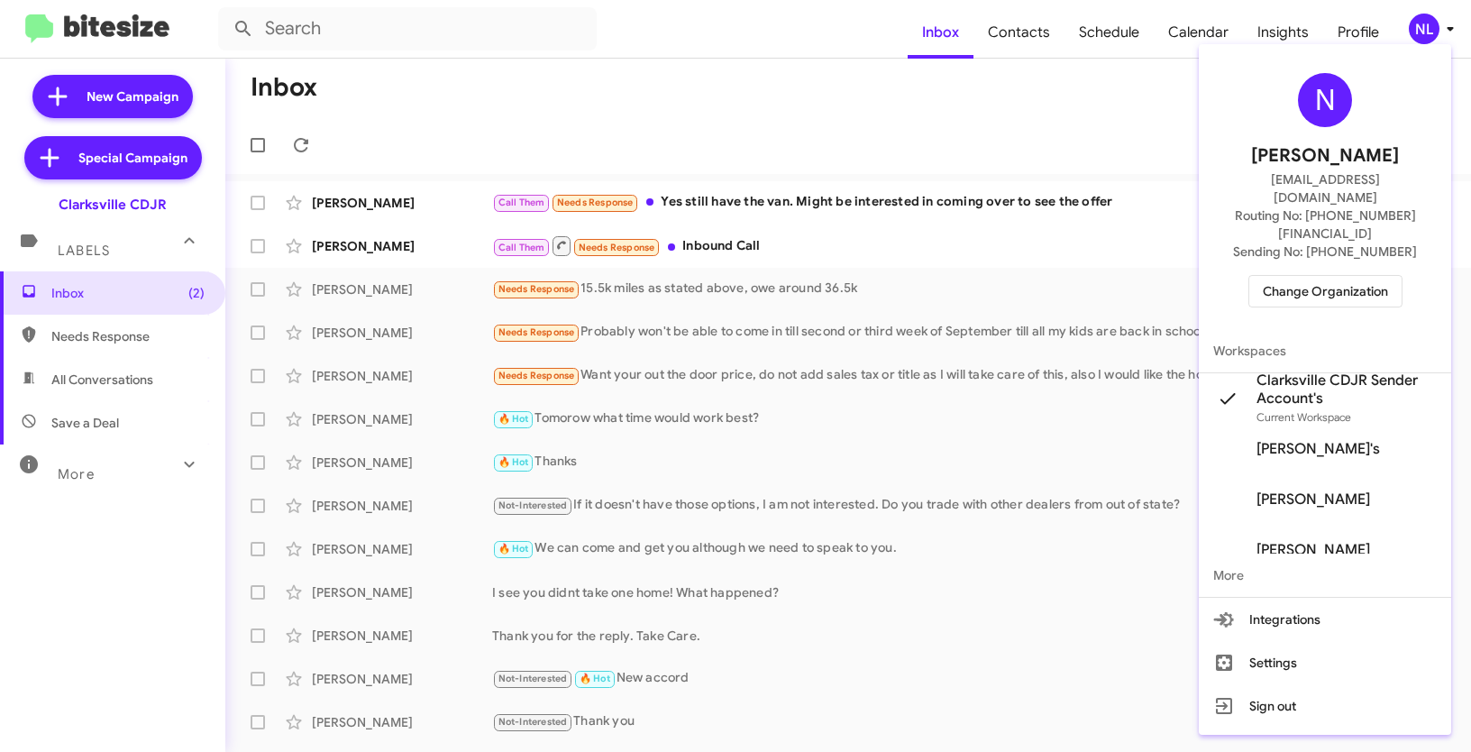
click at [967, 92] on div at bounding box center [735, 376] width 1471 height 752
click at [1021, 17] on span "Contacts" at bounding box center [1019, 32] width 91 height 52
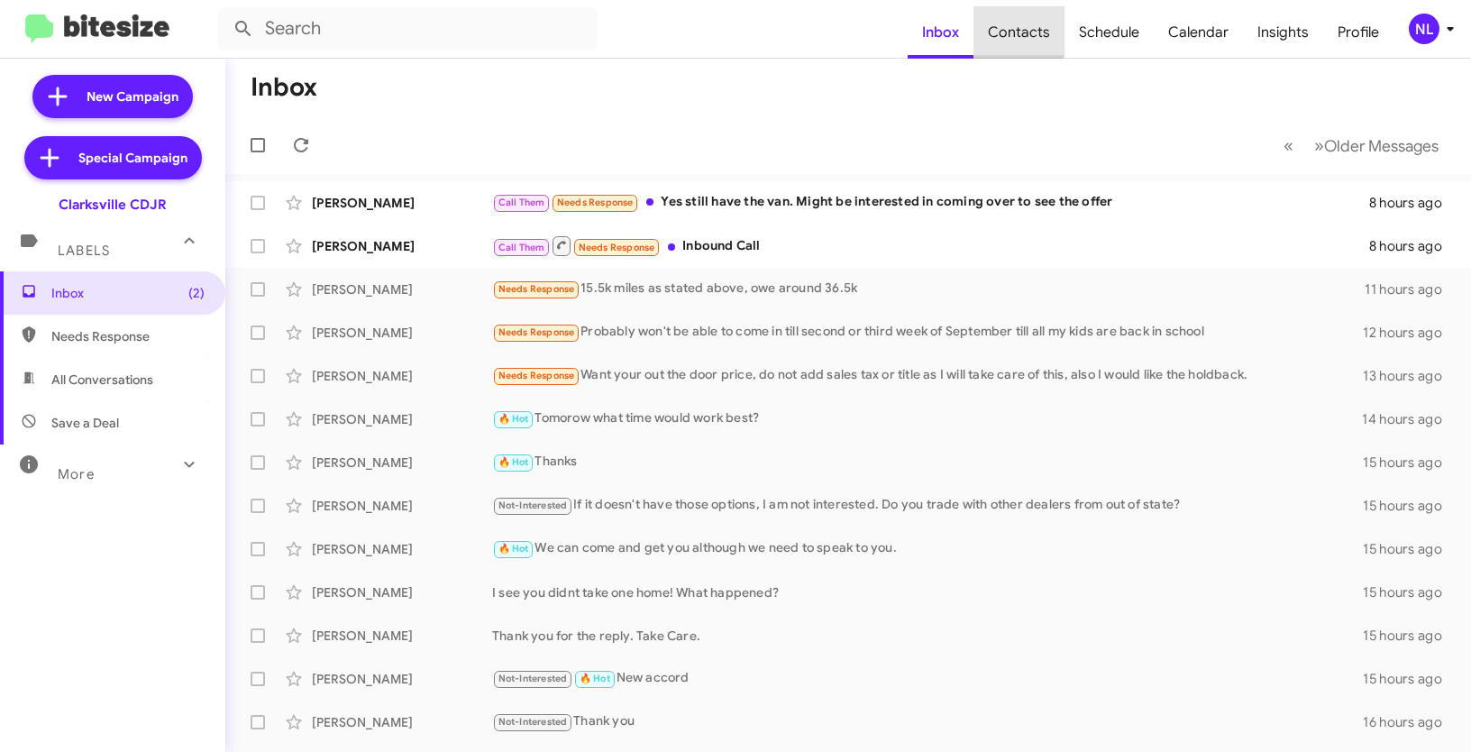
type input "in:groups"
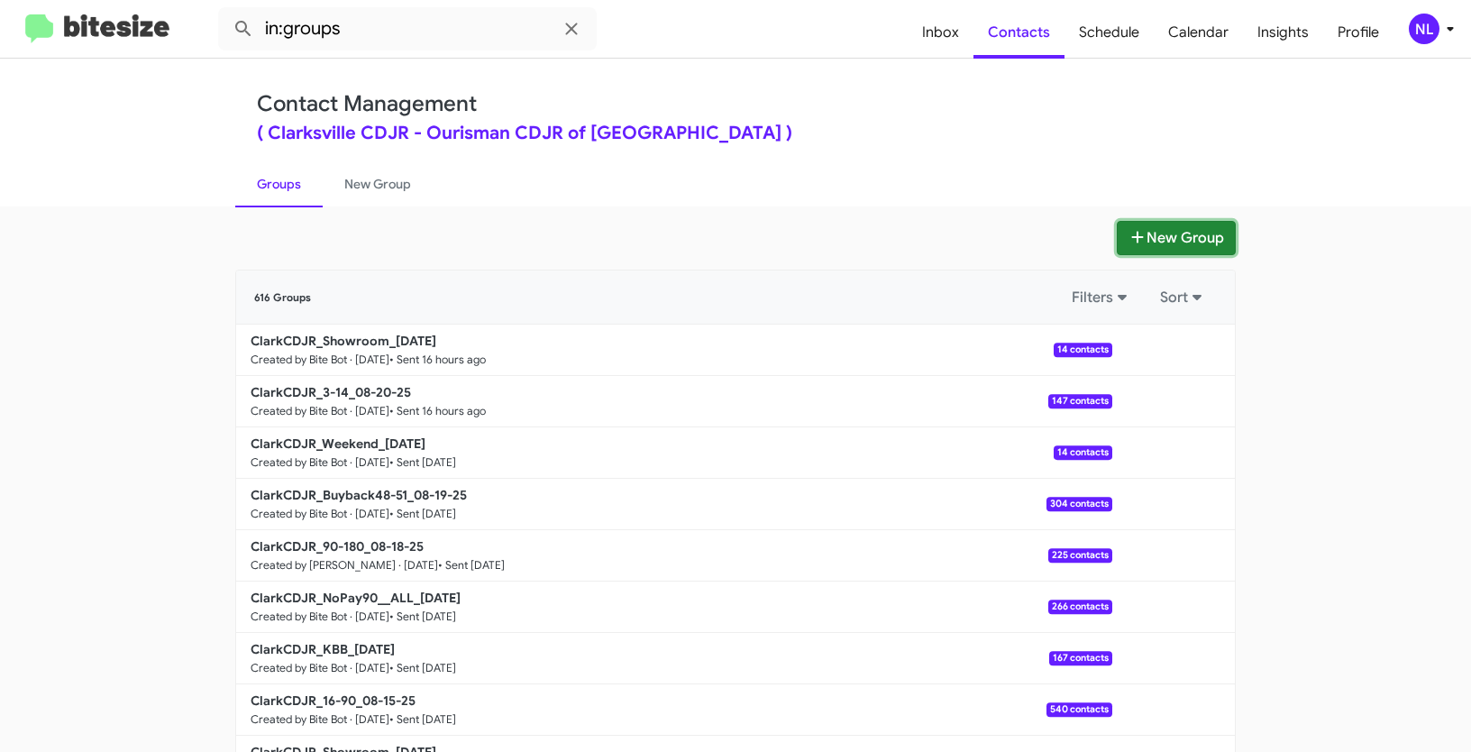
click at [1172, 232] on button "New Group" at bounding box center [1176, 238] width 119 height 34
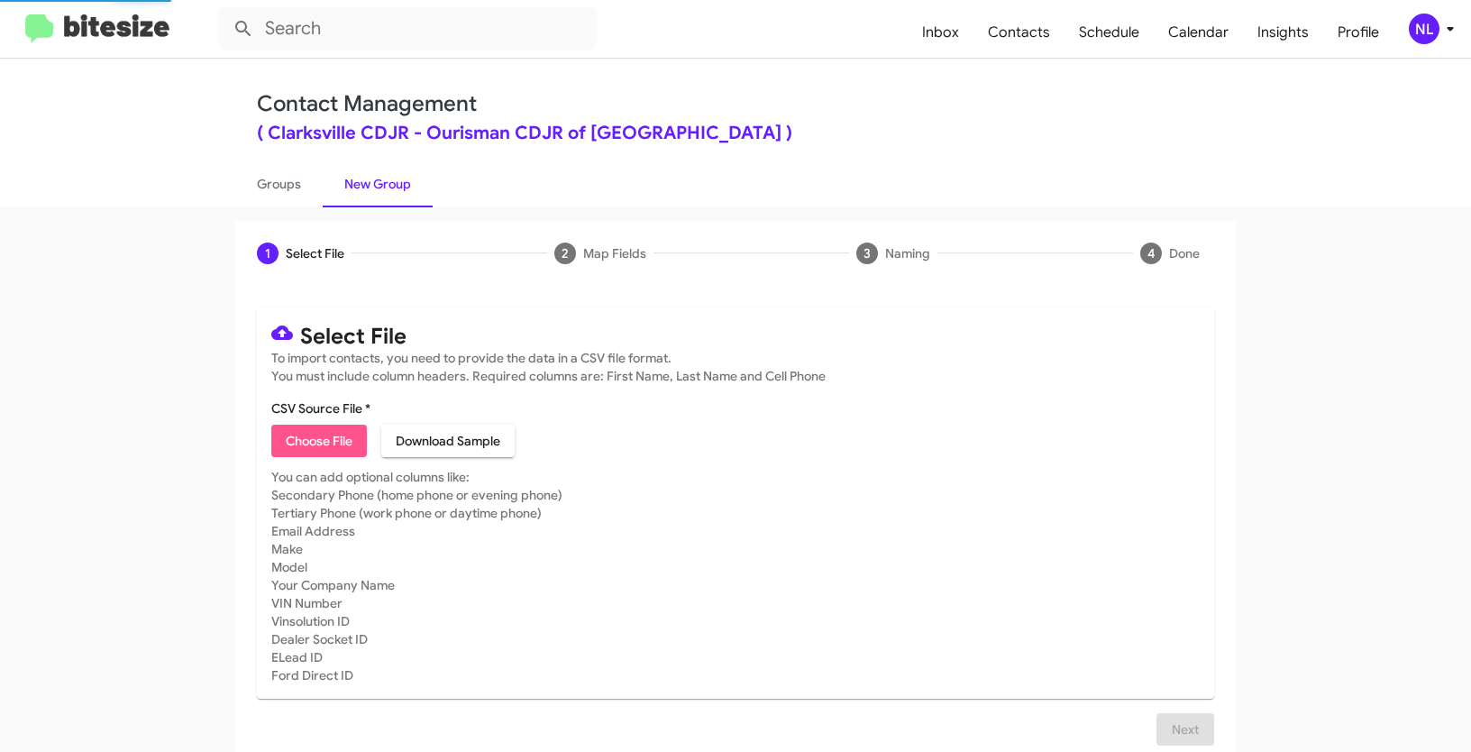
click at [315, 436] on span "Choose File" at bounding box center [319, 441] width 67 height 32
type input "Opt out - Clarksville CDJR"
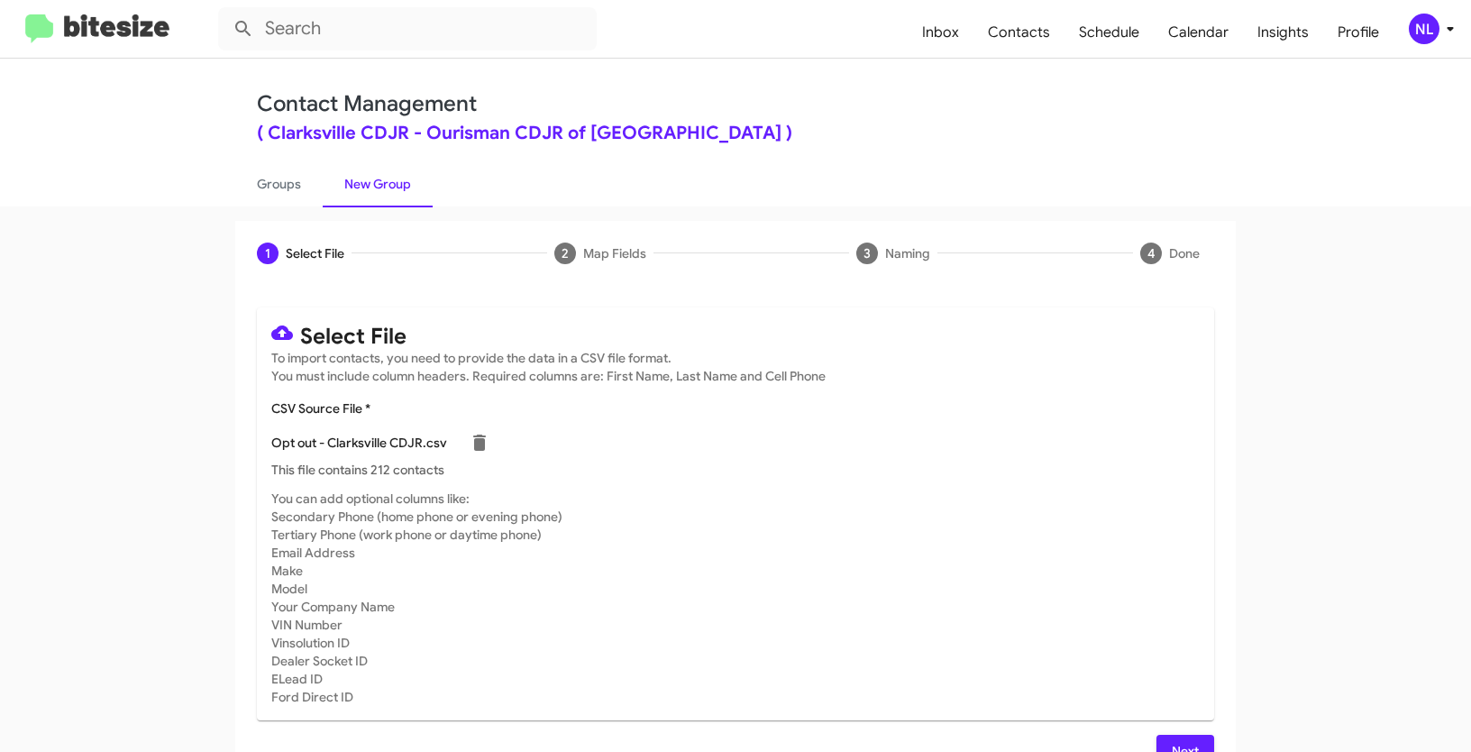
scroll to position [36, 0]
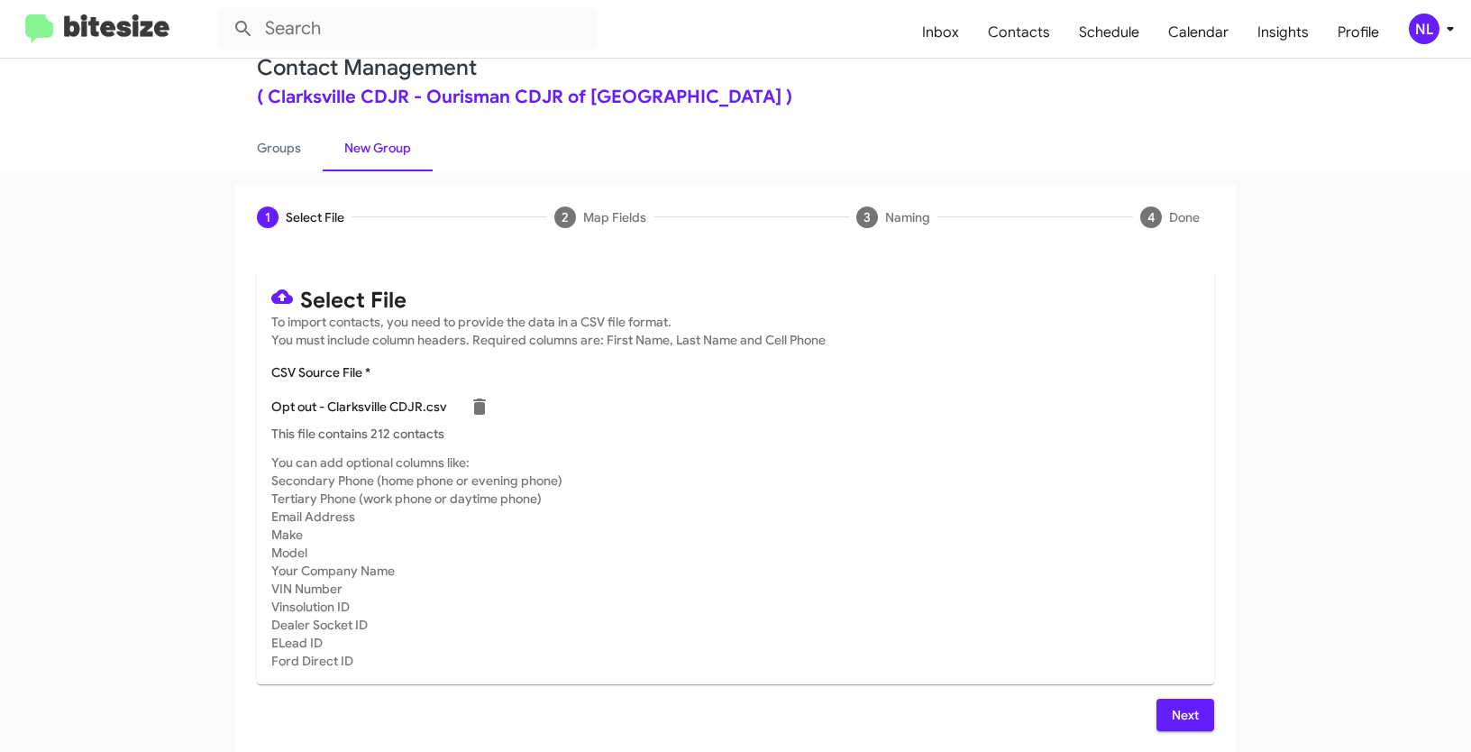
click at [1175, 717] on span "Next" at bounding box center [1185, 715] width 29 height 32
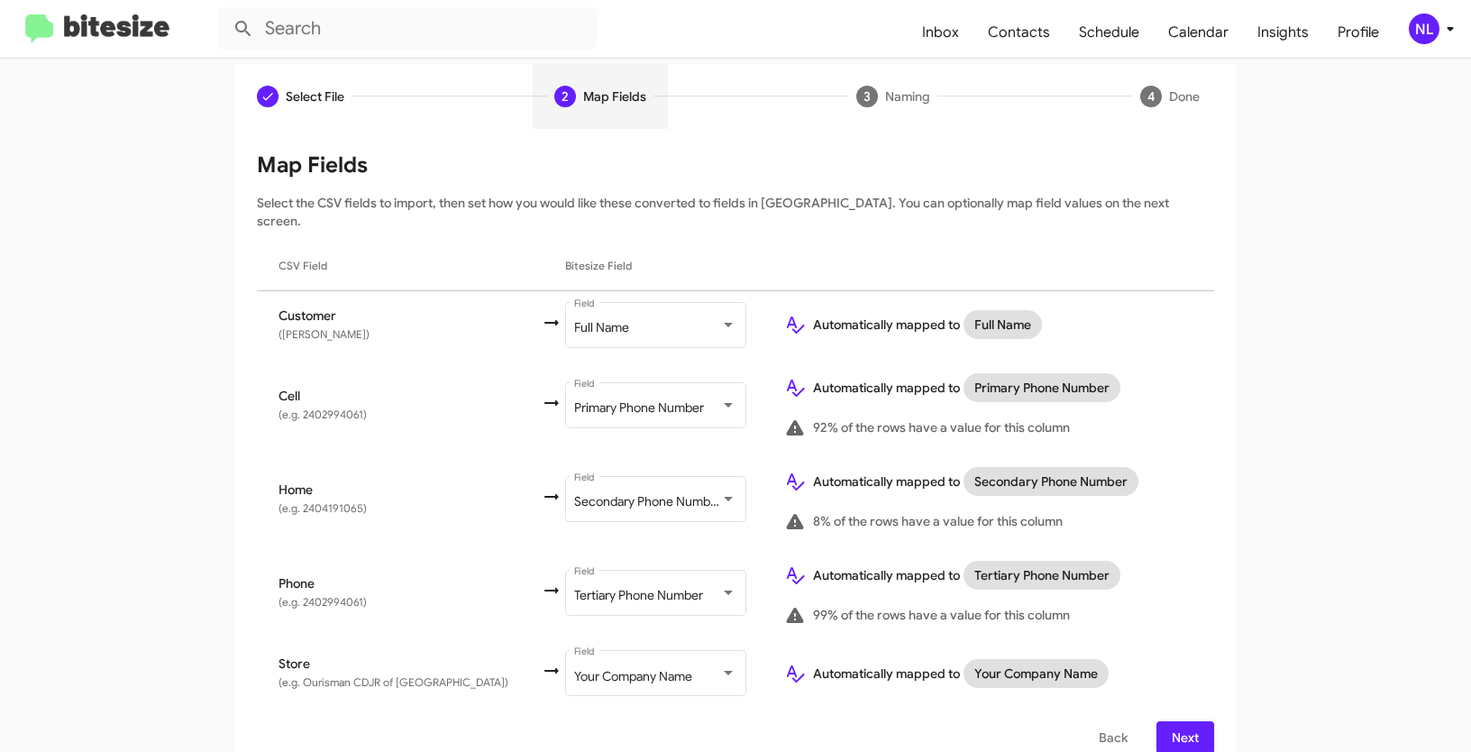
scroll to position [161, 0]
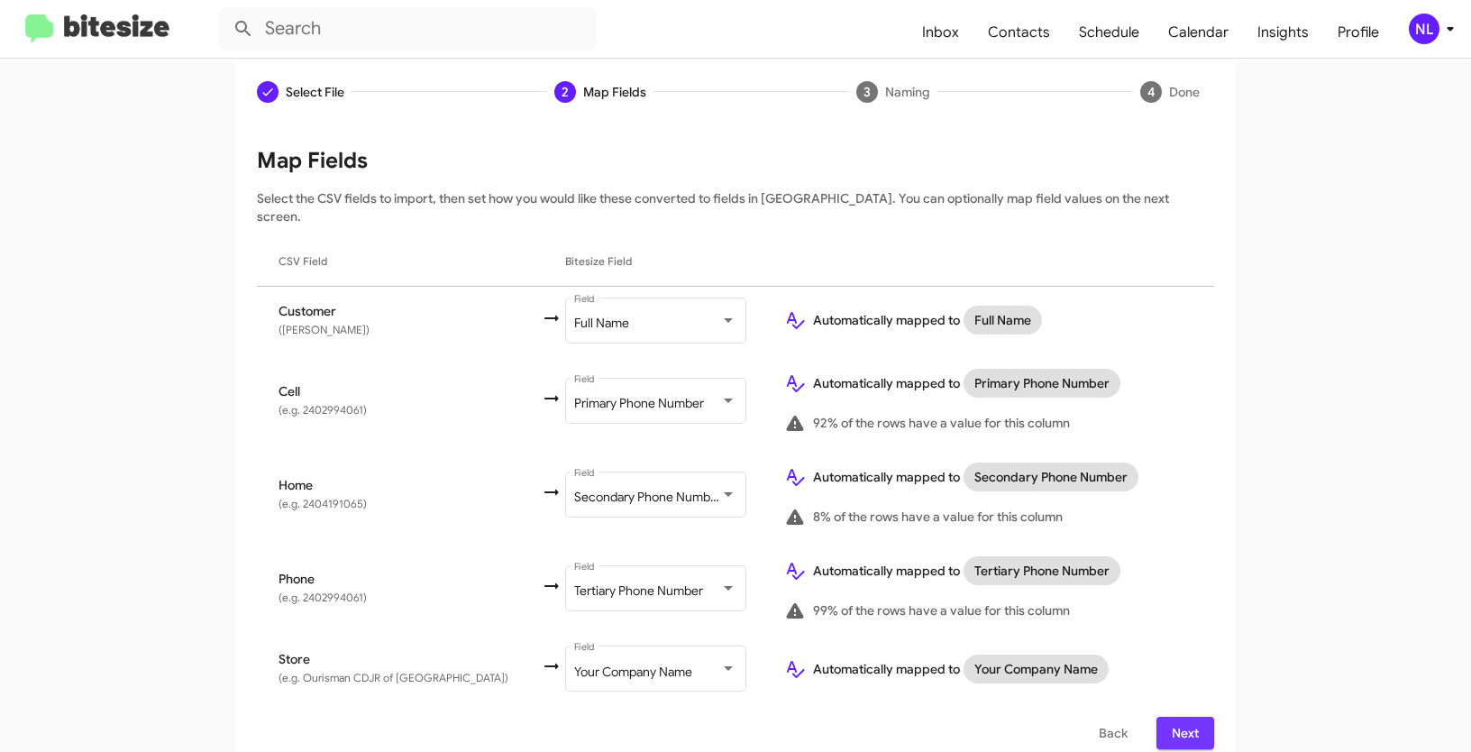
click at [1188, 719] on span "Next" at bounding box center [1185, 733] width 29 height 32
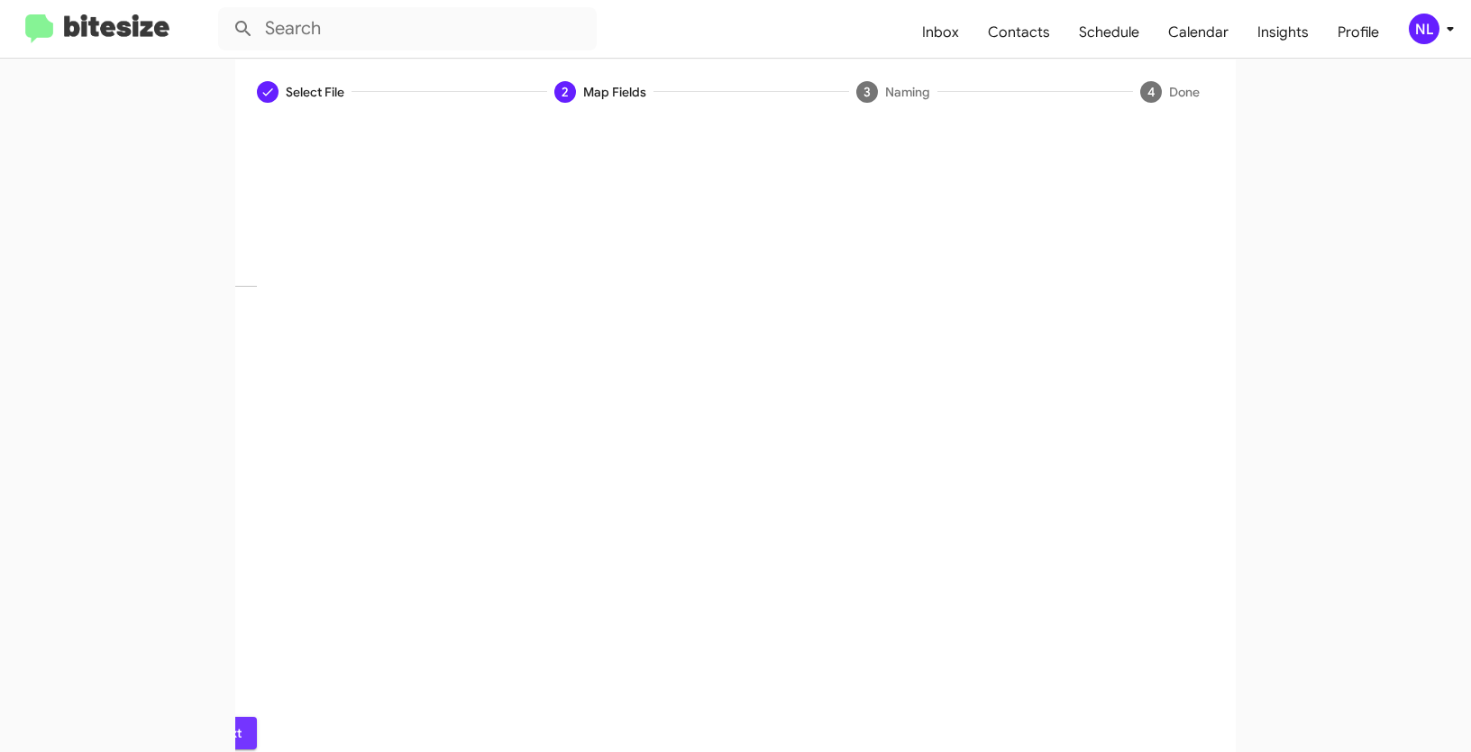
scroll to position [45, 0]
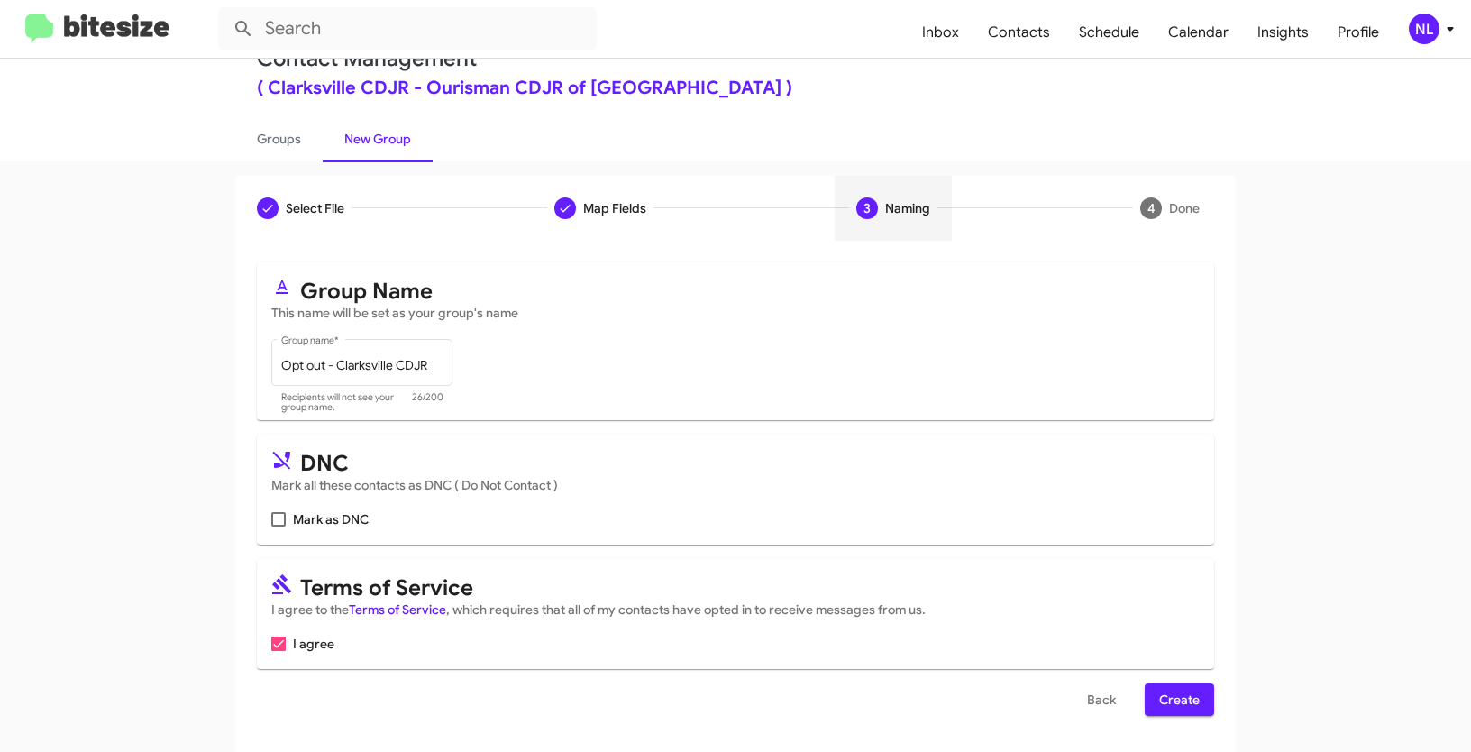
click at [276, 517] on span at bounding box center [278, 519] width 14 height 14
click at [278, 527] on input "Mark as DNC" at bounding box center [278, 527] width 1 height 1
checkbox input "true"
click at [1178, 703] on span "Create" at bounding box center [1180, 699] width 41 height 32
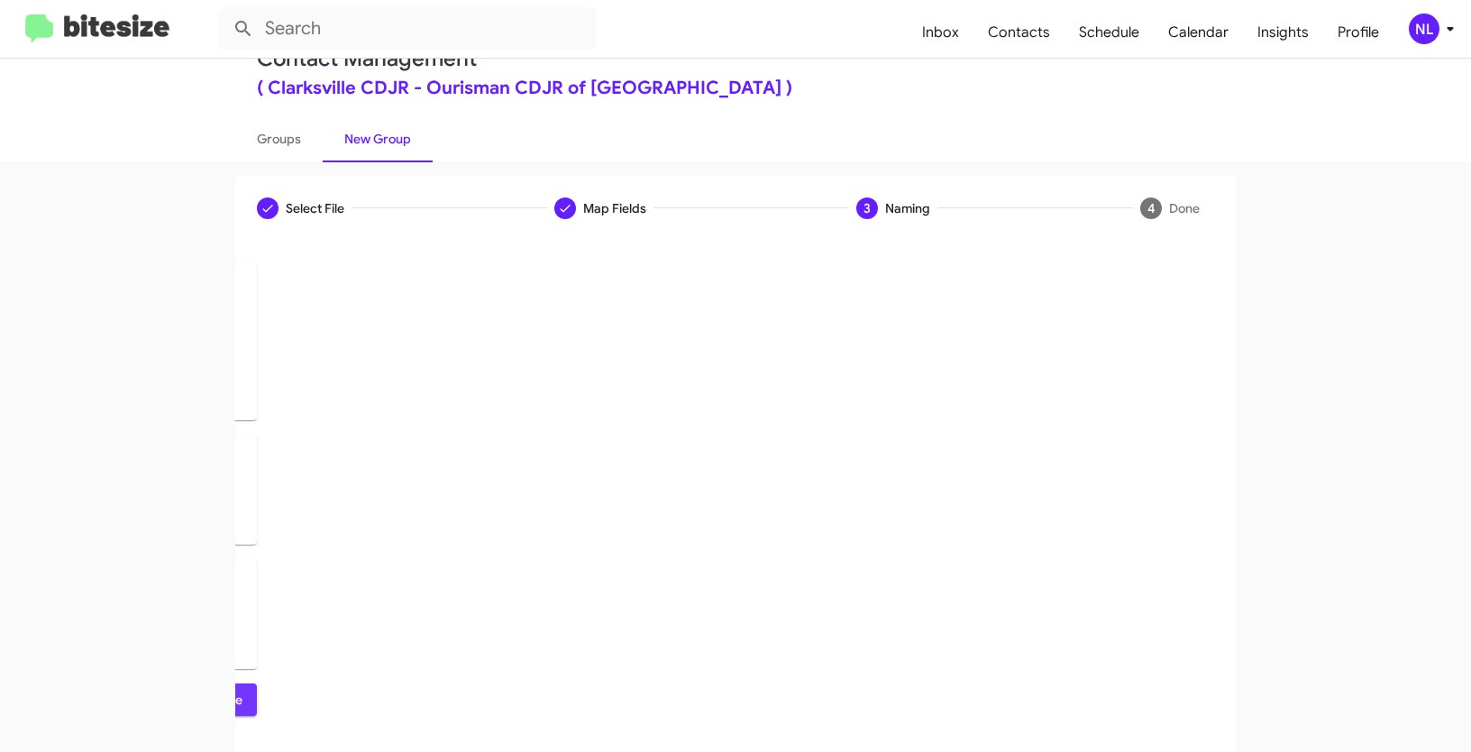
scroll to position [0, 0]
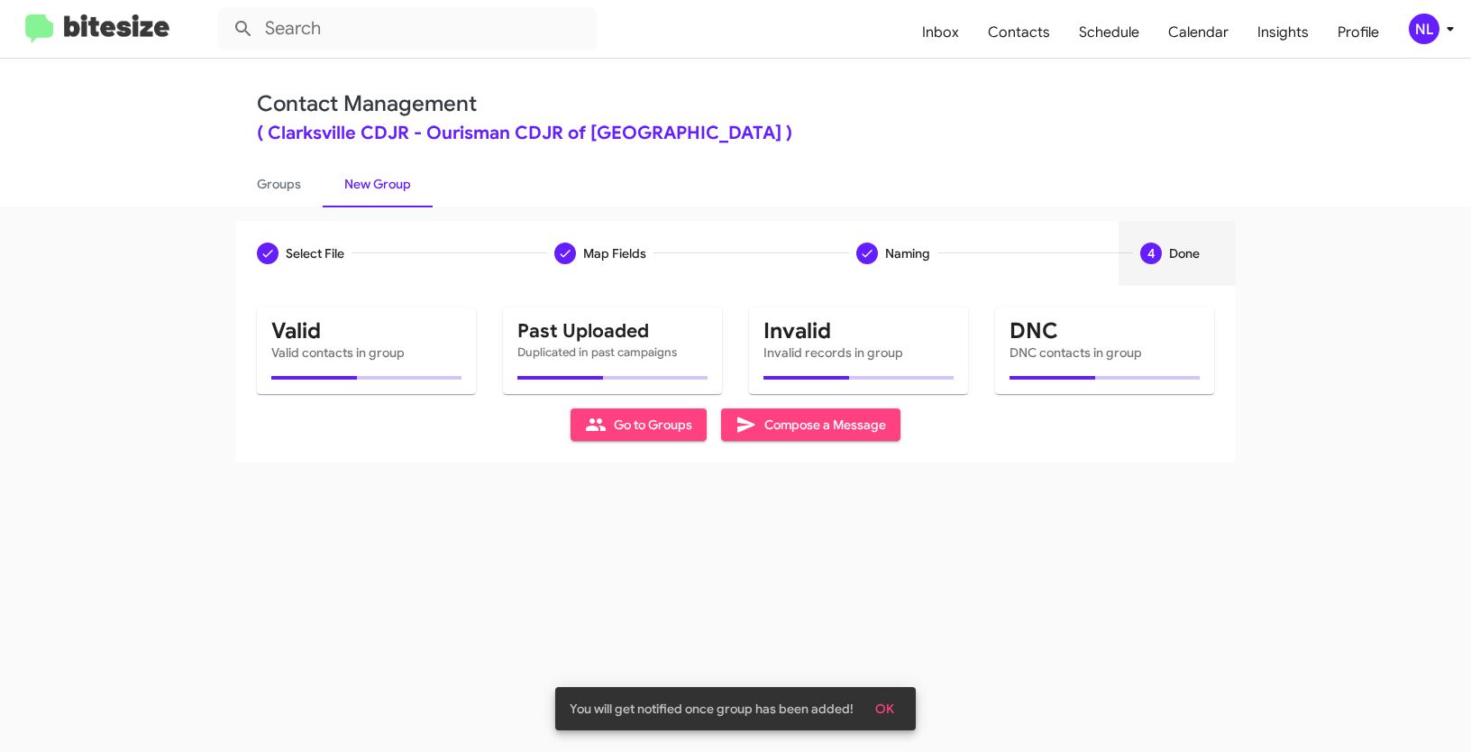
click at [882, 696] on span "OK" at bounding box center [884, 708] width 19 height 32
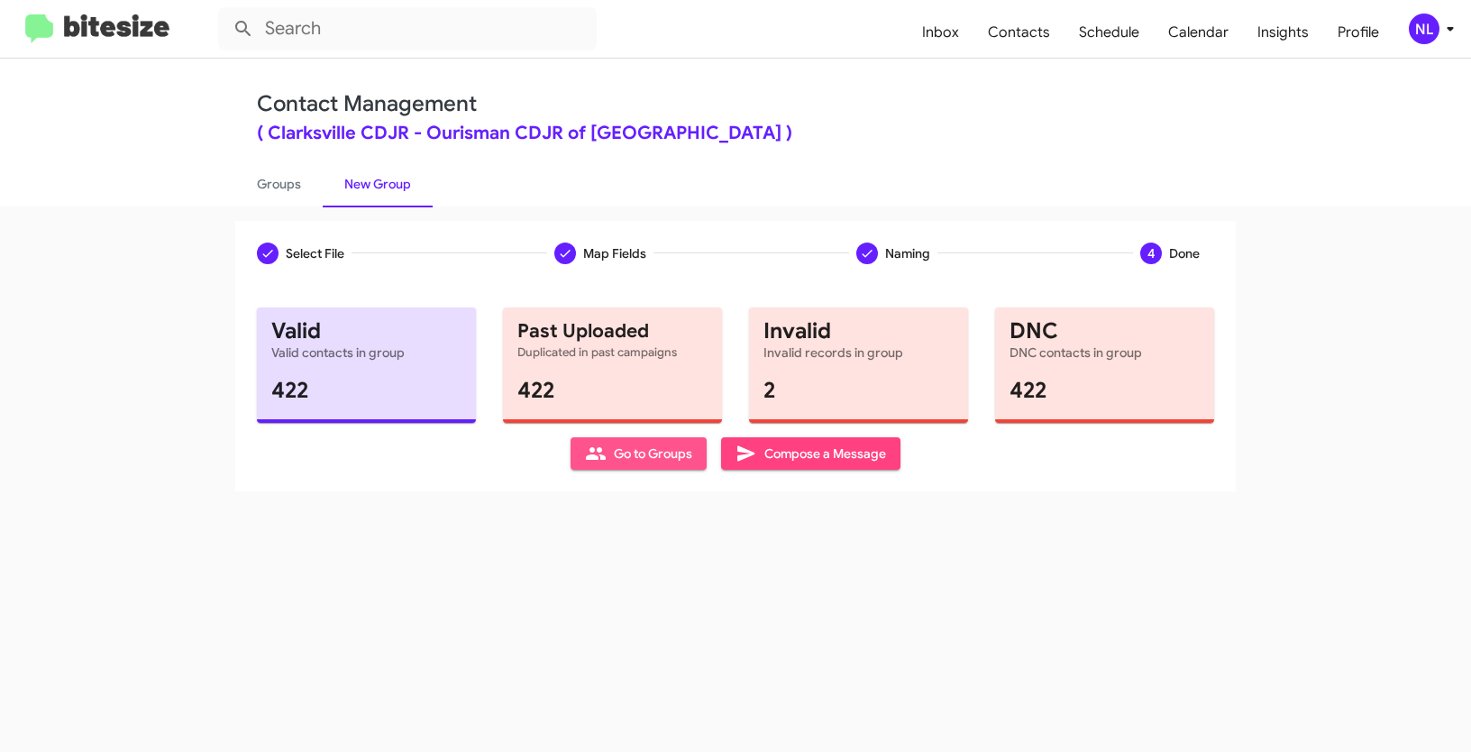
click at [612, 454] on span "Go to Groups" at bounding box center [638, 453] width 107 height 32
type input "in:groups"
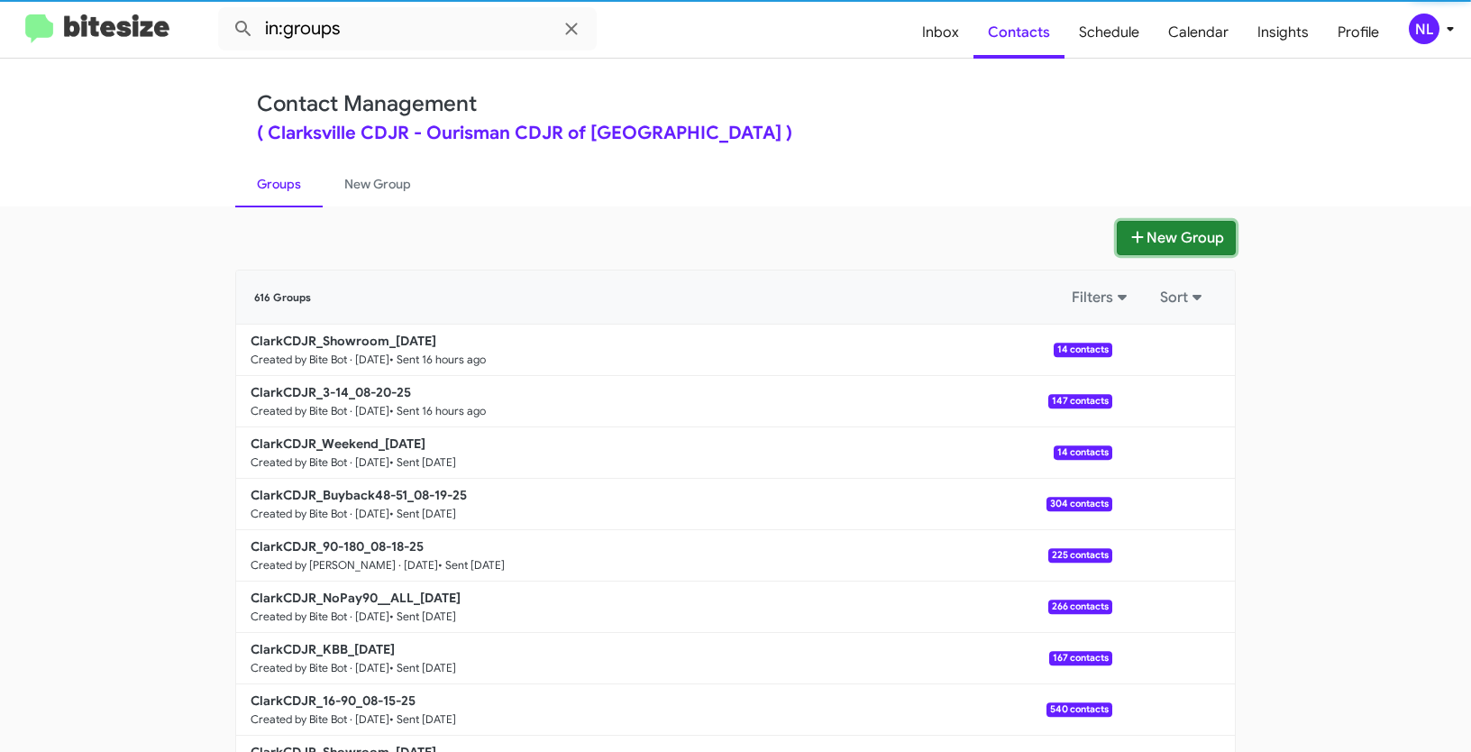
click at [1173, 229] on button "New Group" at bounding box center [1176, 238] width 119 height 34
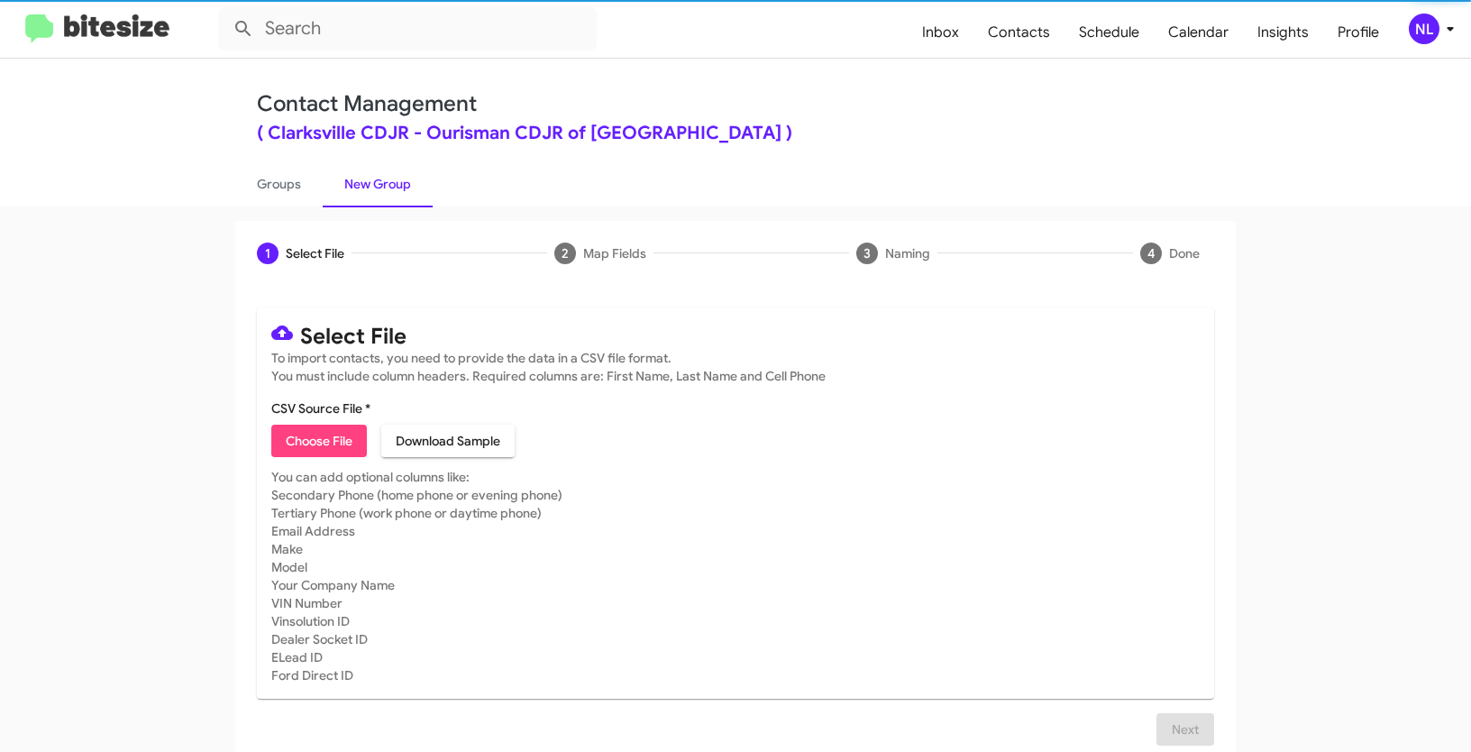
click at [342, 446] on span "Choose File" at bounding box center [319, 441] width 67 height 32
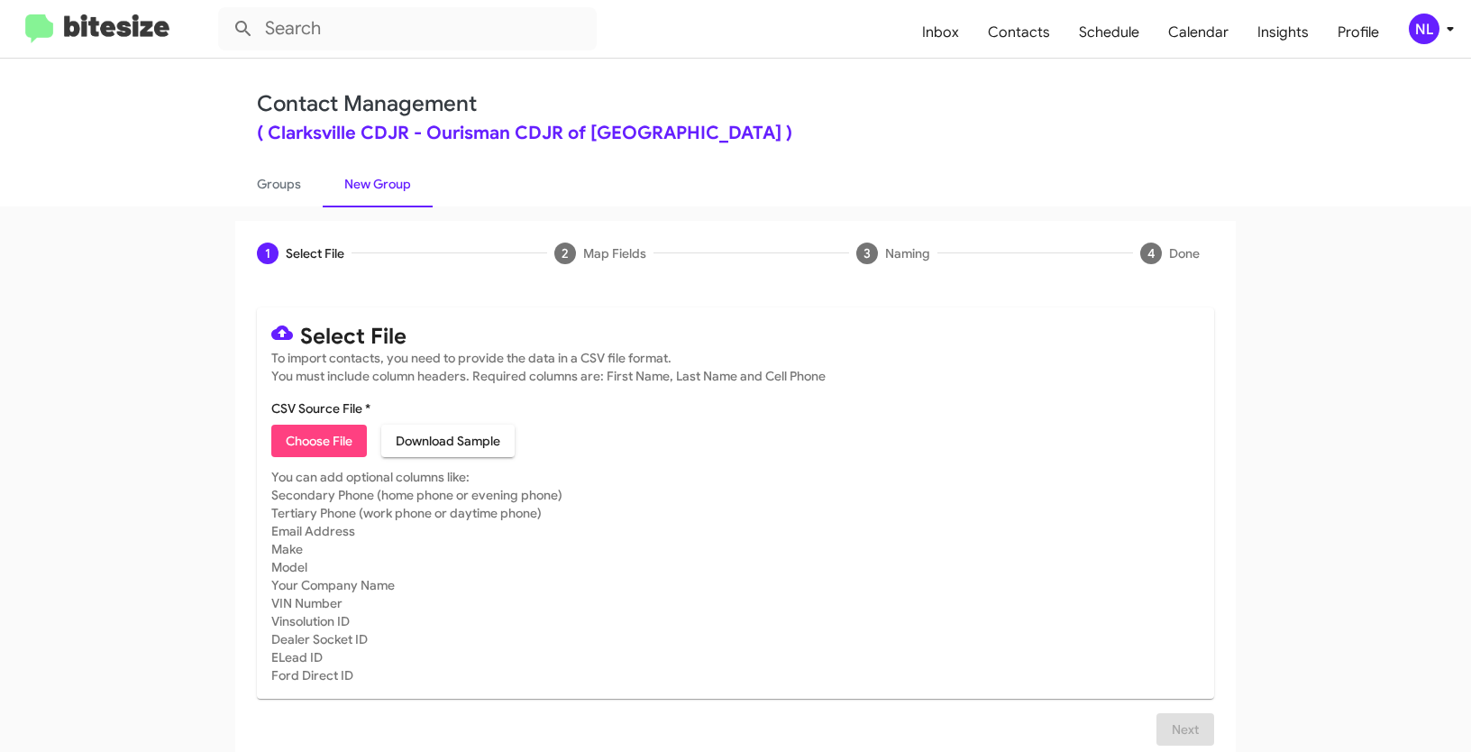
type input "ClarkCDJR_Deals_RAM_ALL_[DATE]"
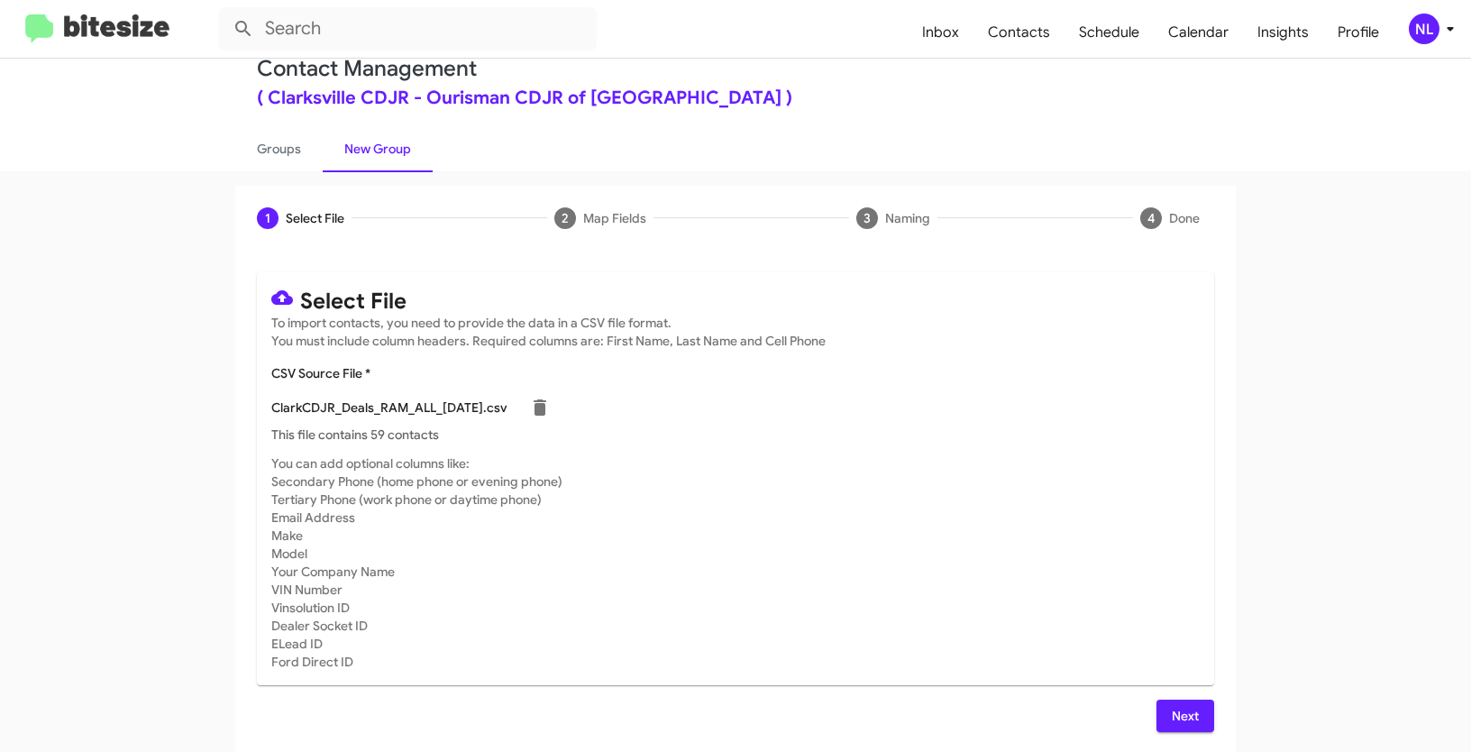
scroll to position [36, 0]
click at [1190, 717] on span "Next" at bounding box center [1185, 715] width 29 height 32
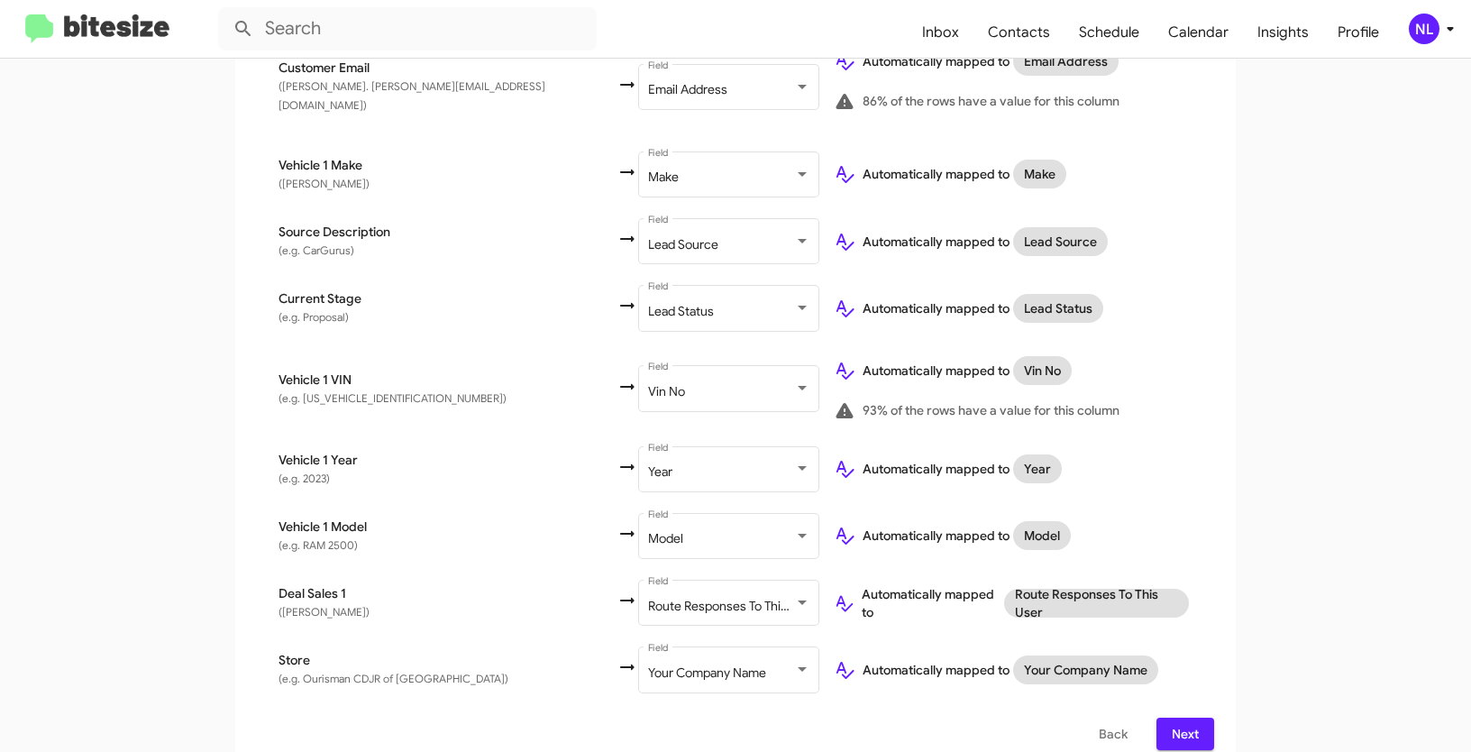
scroll to position [887, 0]
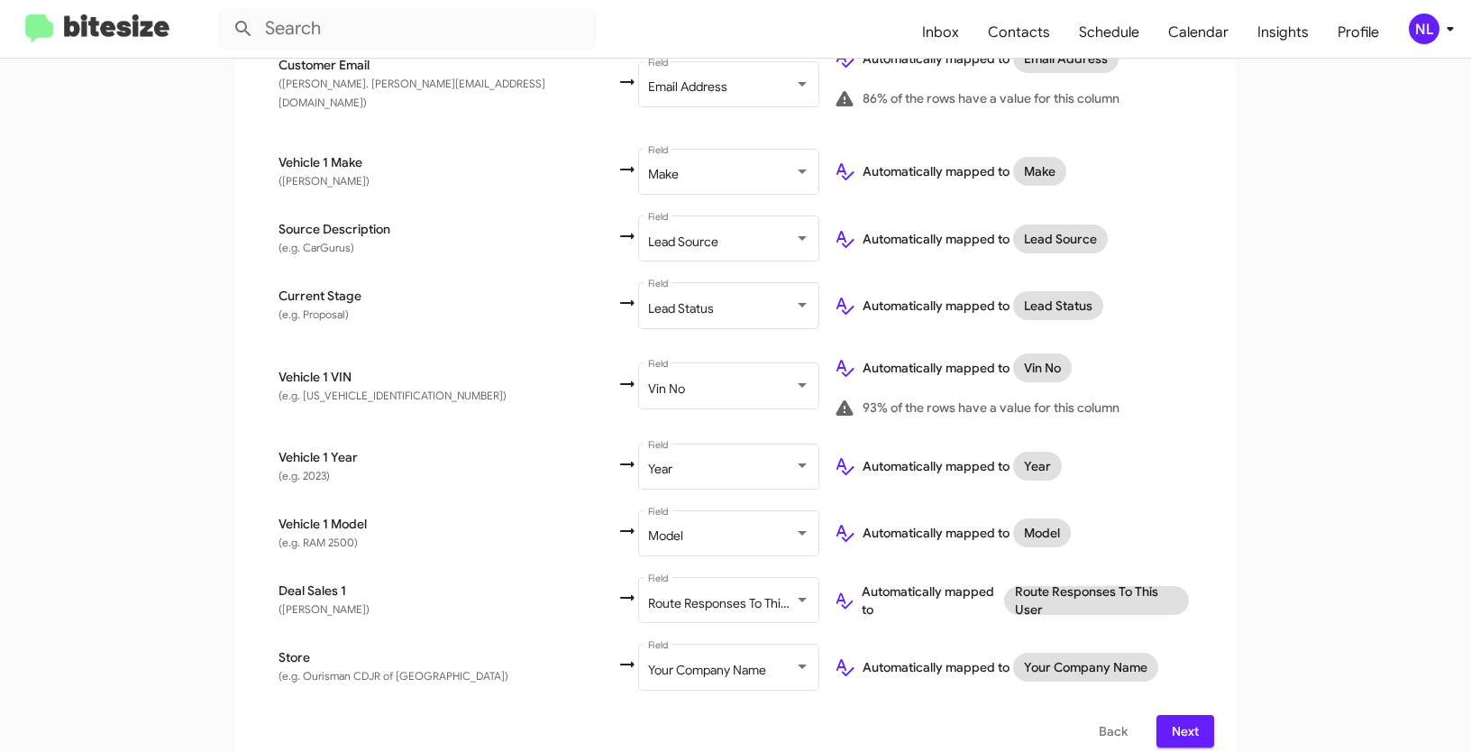
click at [1182, 715] on span "Next" at bounding box center [1185, 731] width 29 height 32
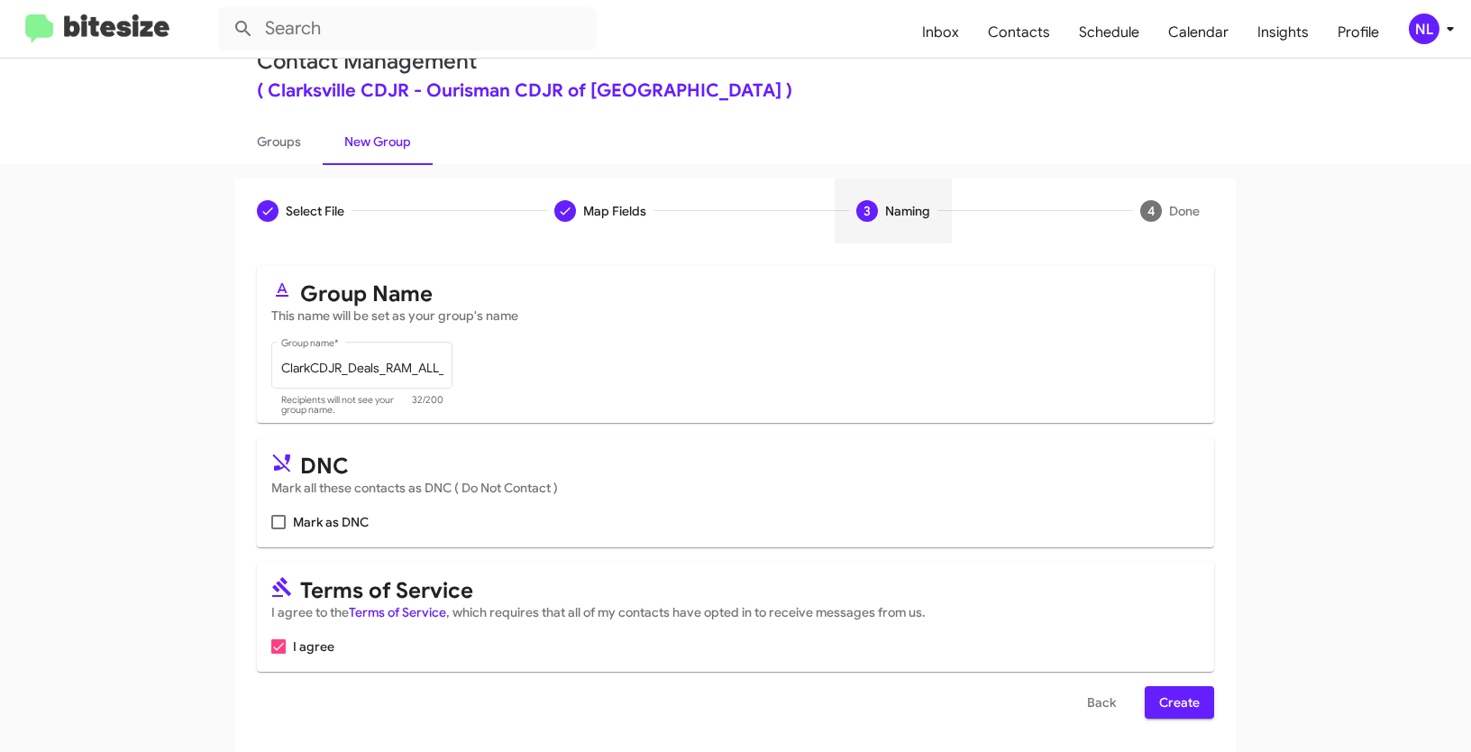
scroll to position [45, 0]
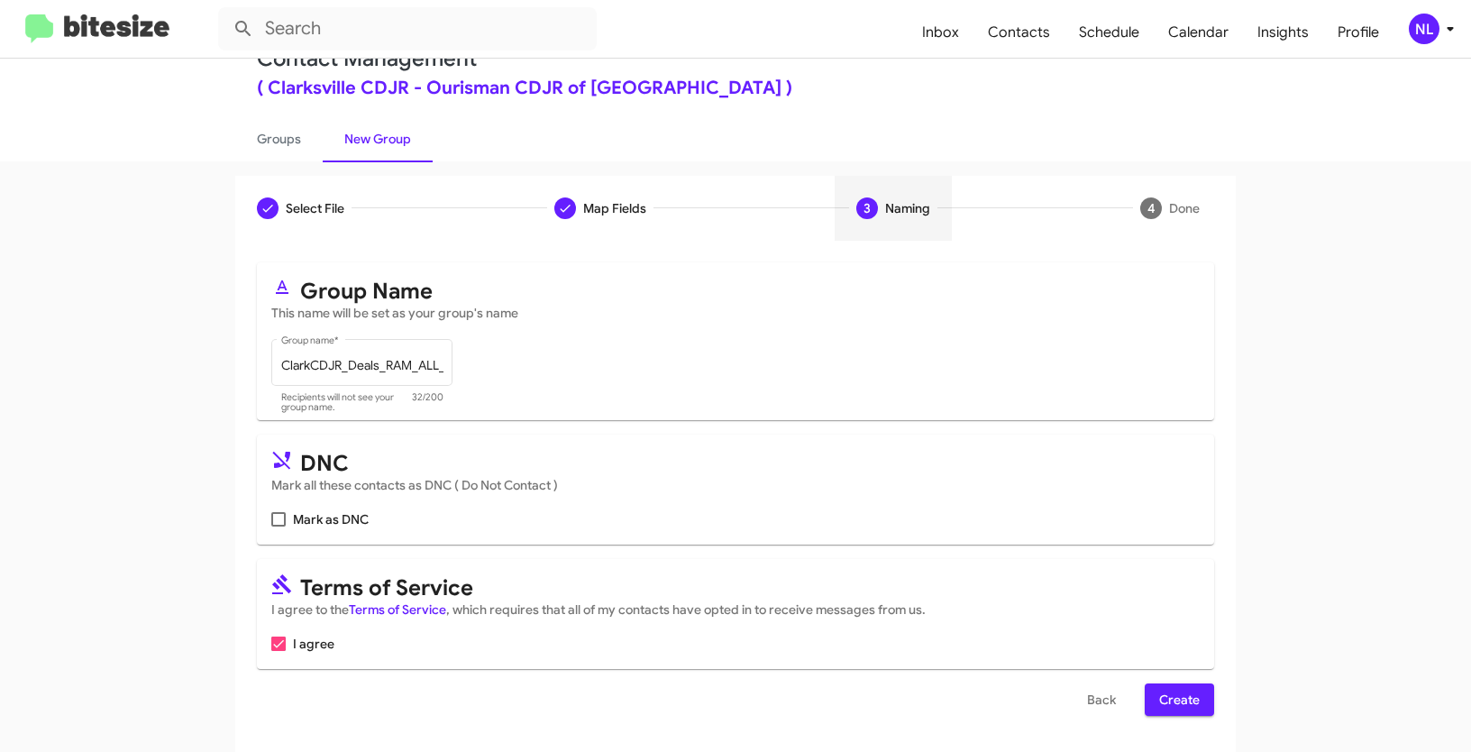
click at [1171, 703] on span "Create" at bounding box center [1180, 699] width 41 height 32
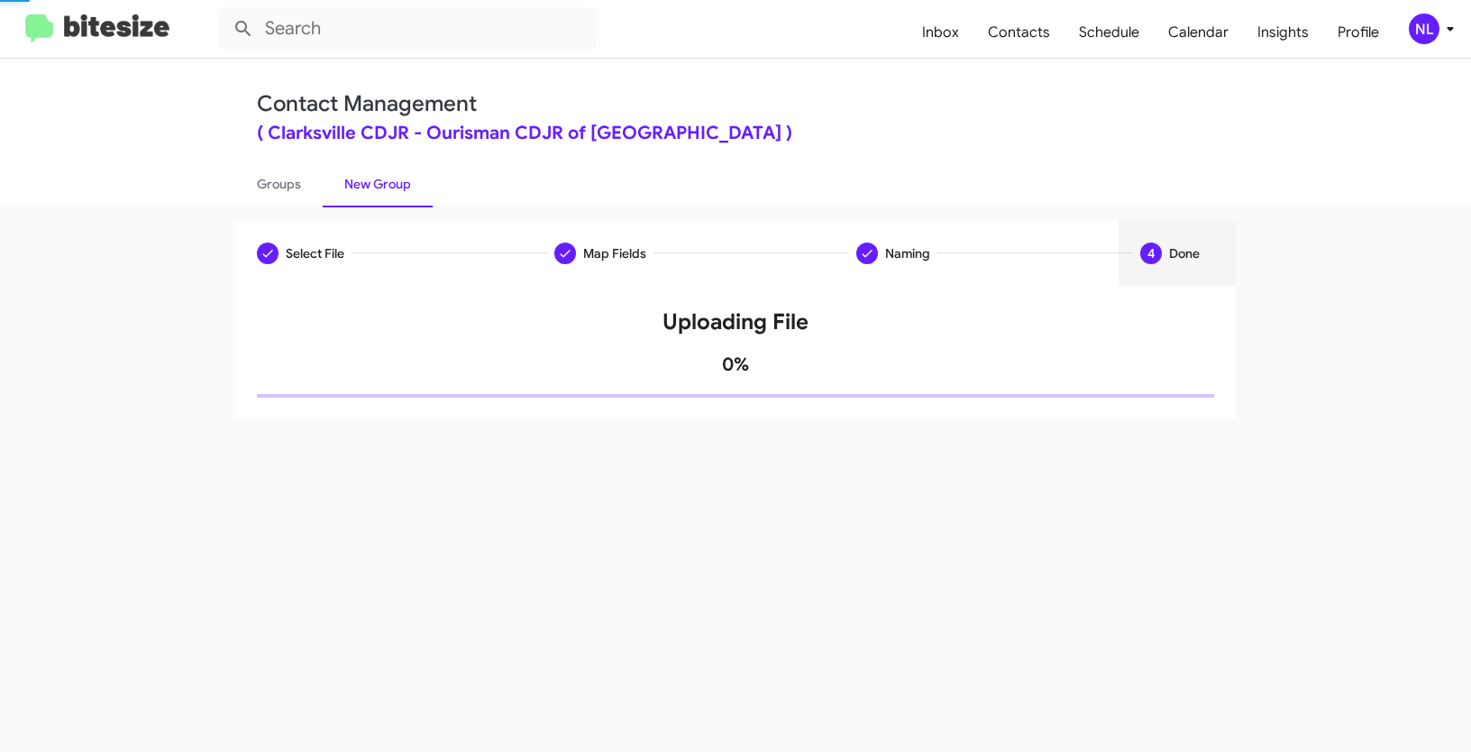
scroll to position [0, 0]
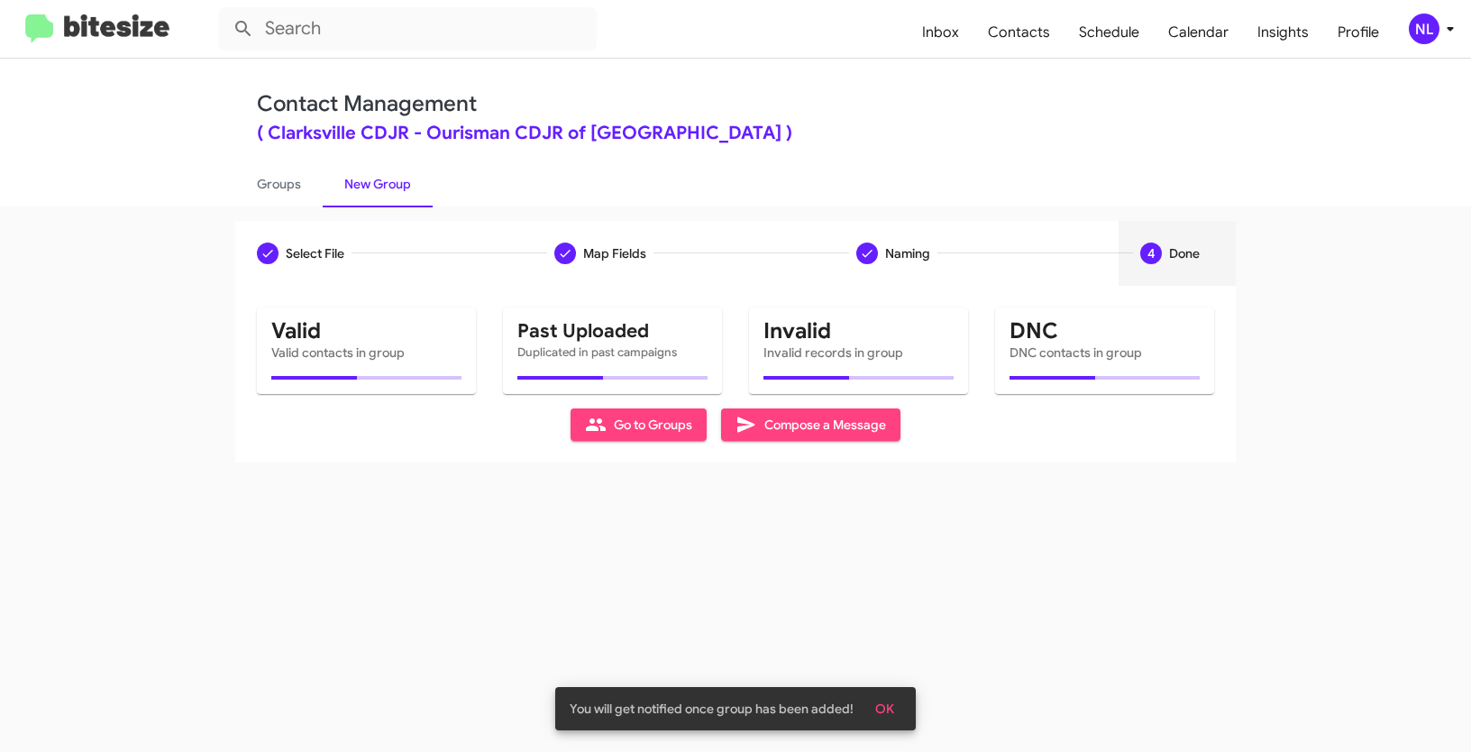
click at [894, 709] on button "OK" at bounding box center [885, 708] width 48 height 32
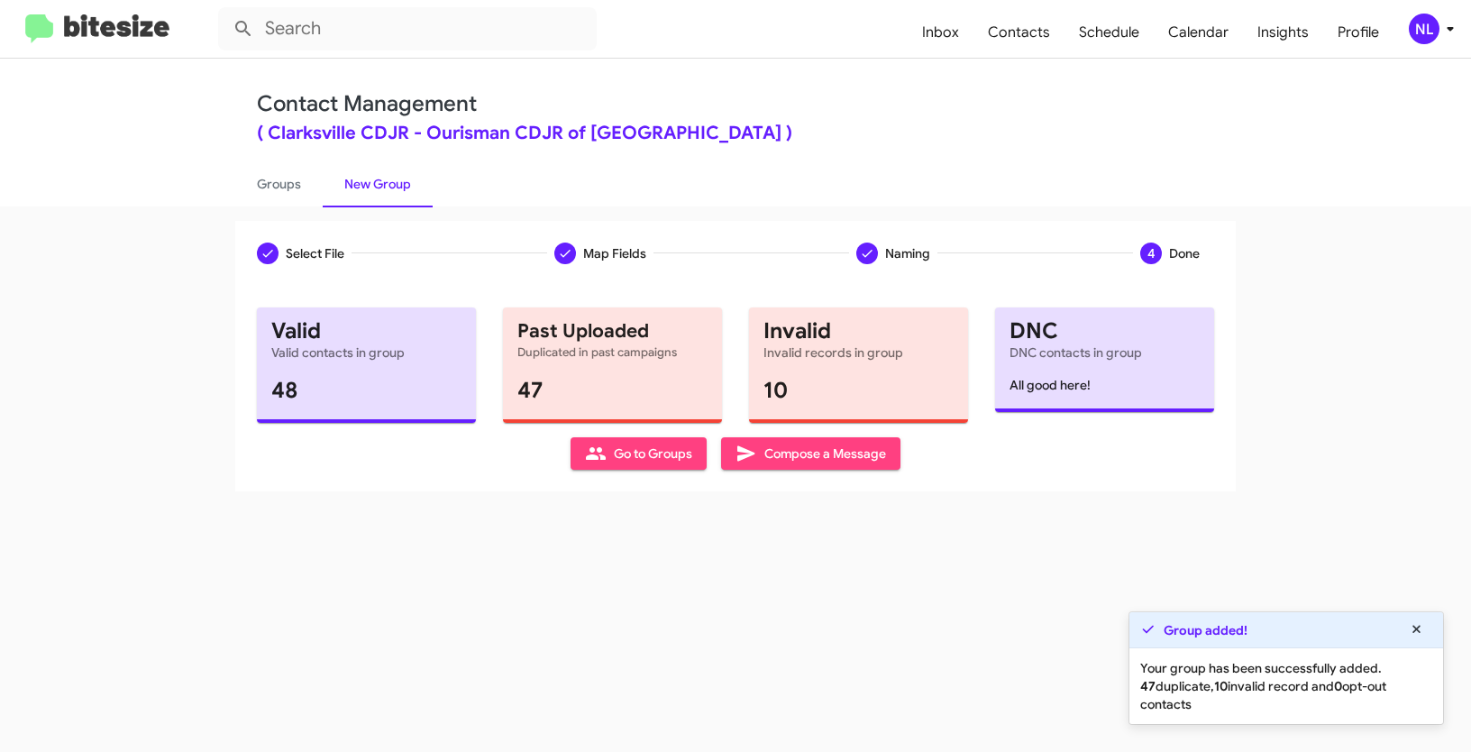
click at [613, 451] on span "Go to Groups" at bounding box center [638, 453] width 107 height 32
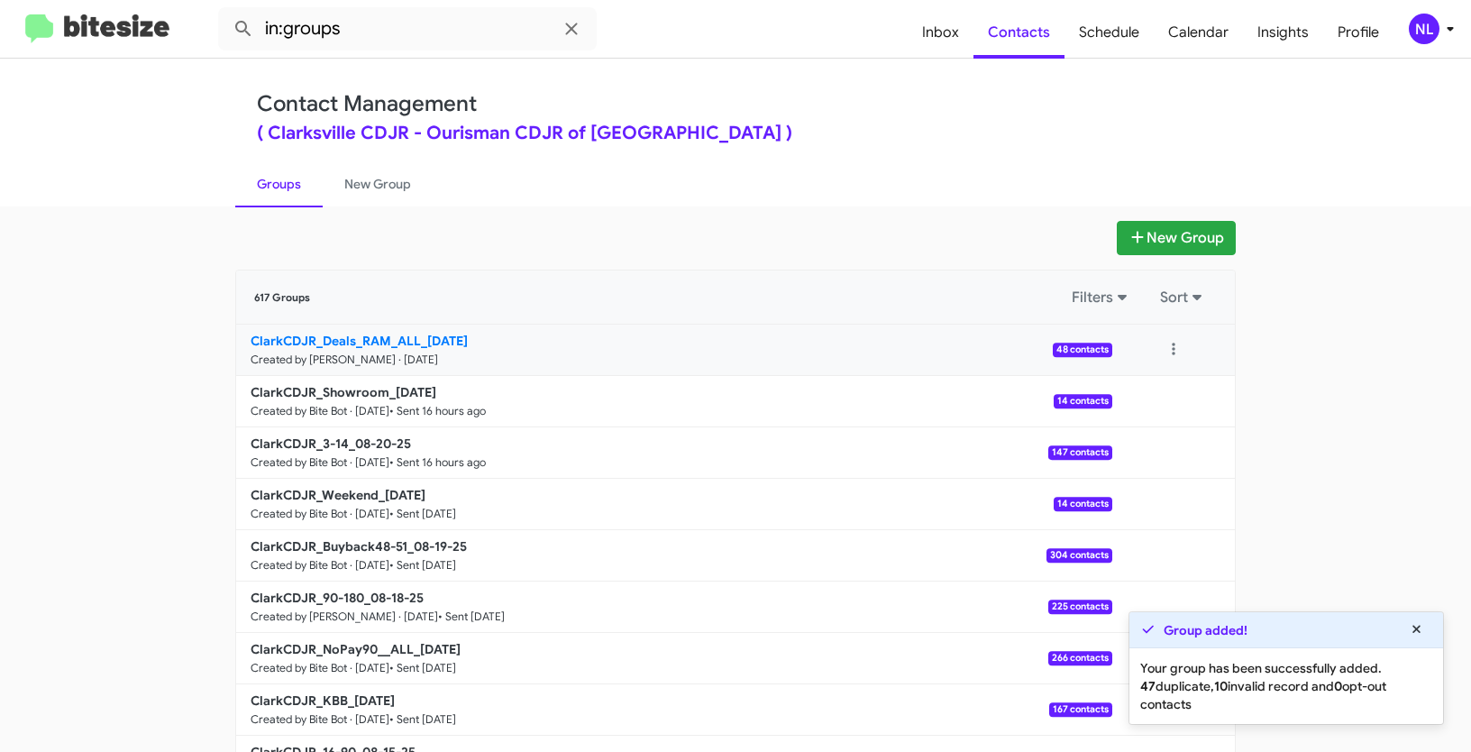
drag, startPoint x: 185, startPoint y: 328, endPoint x: 417, endPoint y: 337, distance: 232.8
click at [417, 337] on app-groups "New Group 617 Groups Filters Sort ClarkCDJR_Deals_RAM_ALL_08-21-25 Created by N…" at bounding box center [735, 553] width 1471 height 665
copy div "Filters Sort ClarkCDJR_Deals_RAM_ALL"
click at [399, 30] on input "in:groups" at bounding box center [407, 28] width 379 height 43
paste input "ClarkCDJR_Deals_RAM_ALL"
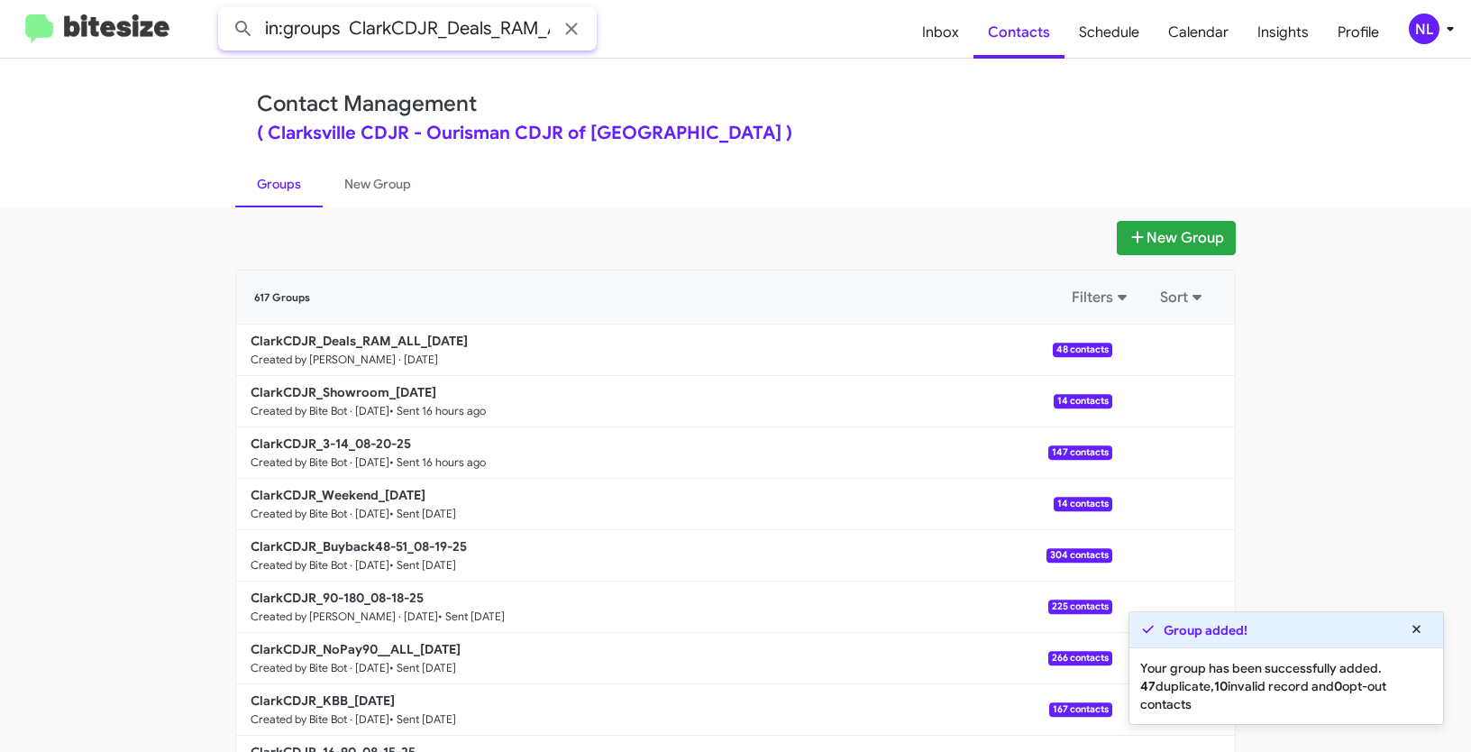
scroll to position [0, 25]
type input "in:groups ClarkCDJR_Deals_RAM_ALL"
click at [225, 11] on button at bounding box center [243, 29] width 36 height 36
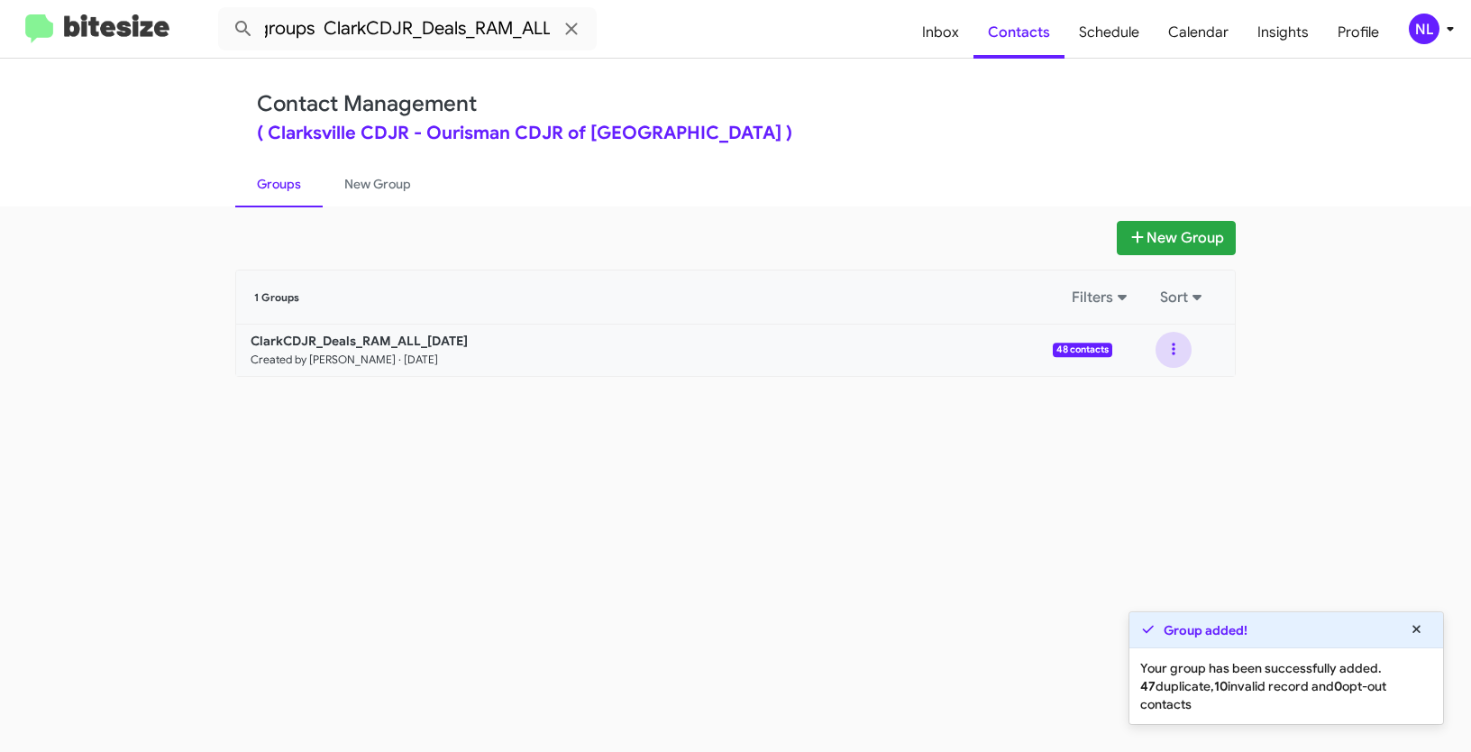
click at [1167, 346] on button at bounding box center [1174, 350] width 36 height 36
click at [1162, 390] on button "View contacts" at bounding box center [1120, 398] width 144 height 43
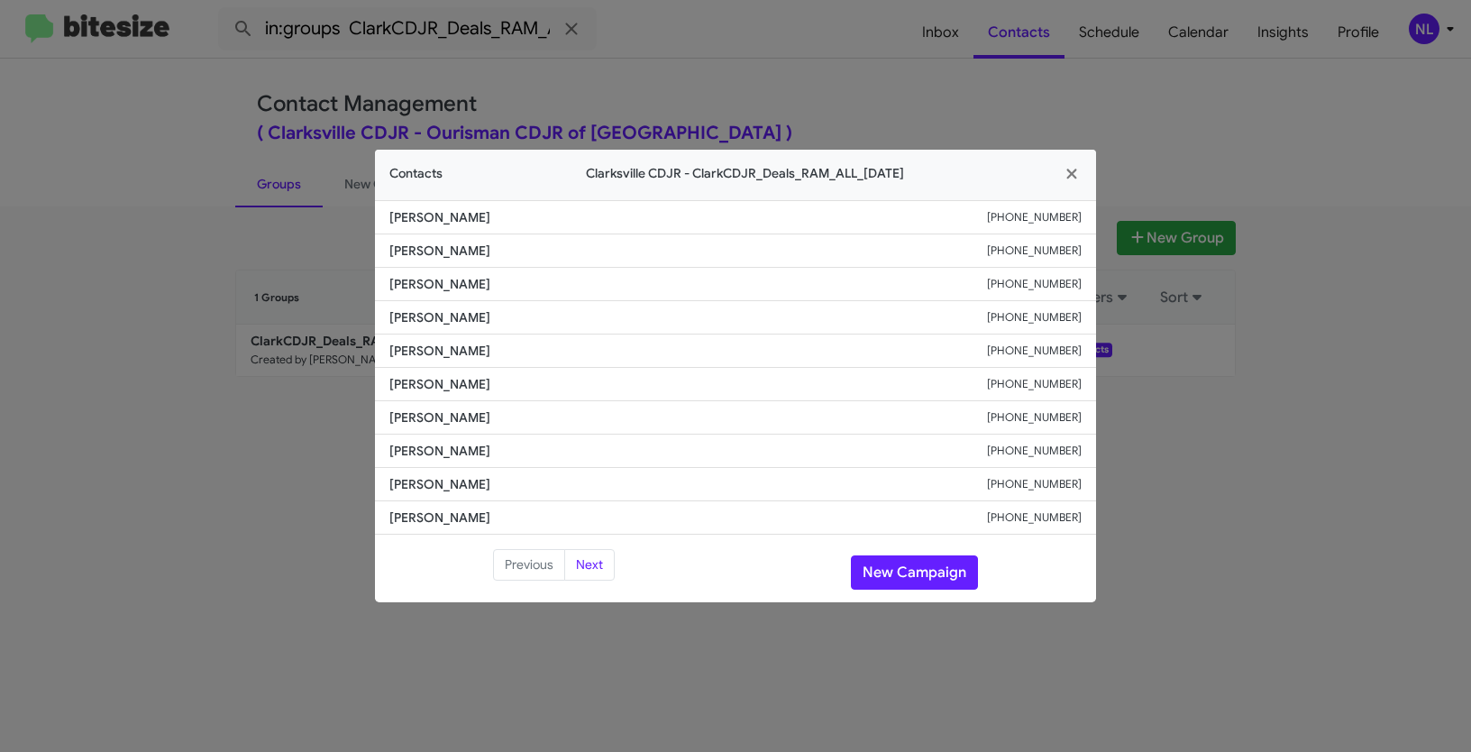
drag, startPoint x: 390, startPoint y: 251, endPoint x: 537, endPoint y: 244, distance: 148.0
click at [537, 244] on span "Martial Mokonou" at bounding box center [689, 251] width 598 height 18
copy span "Martial Mokonou"
click at [882, 571] on button "New Campaign" at bounding box center [914, 572] width 127 height 34
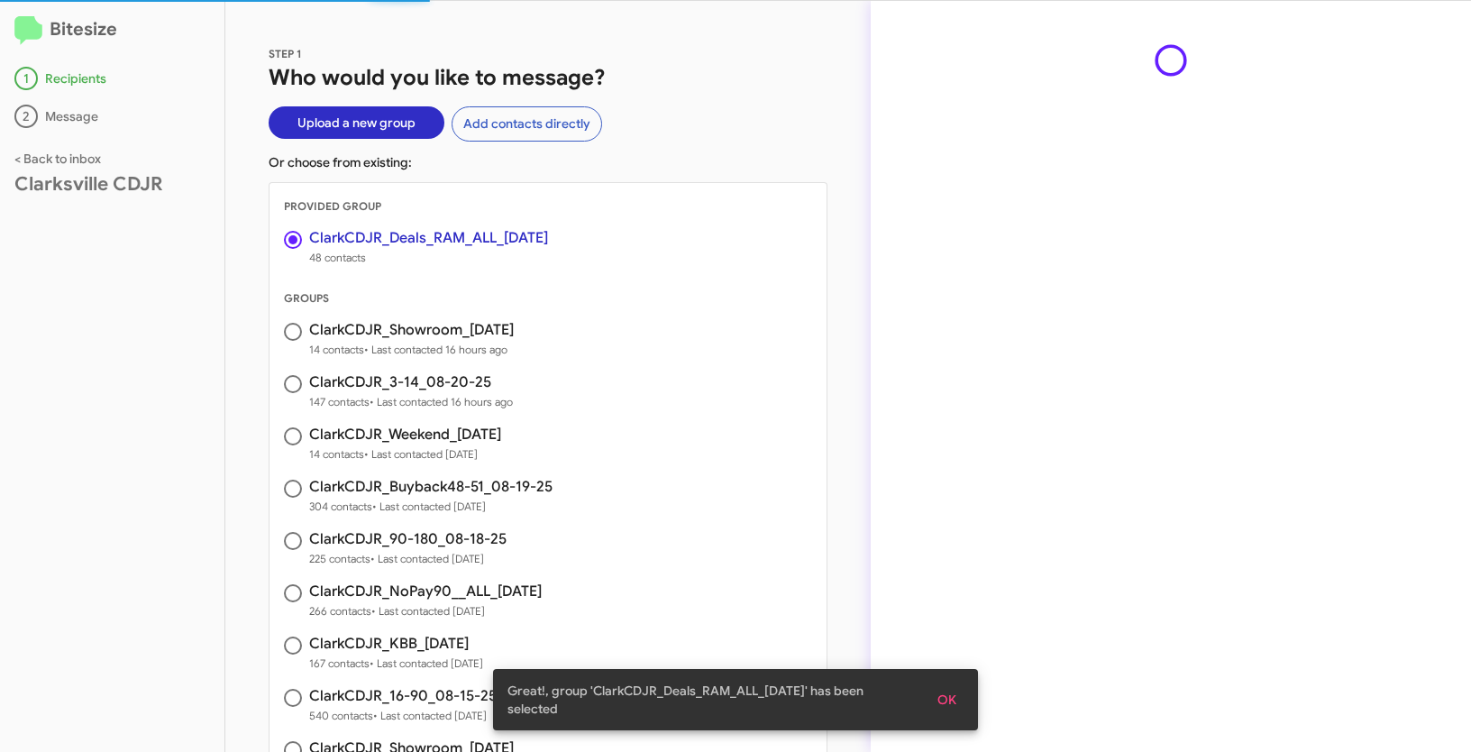
click at [952, 693] on span "OK" at bounding box center [947, 699] width 19 height 32
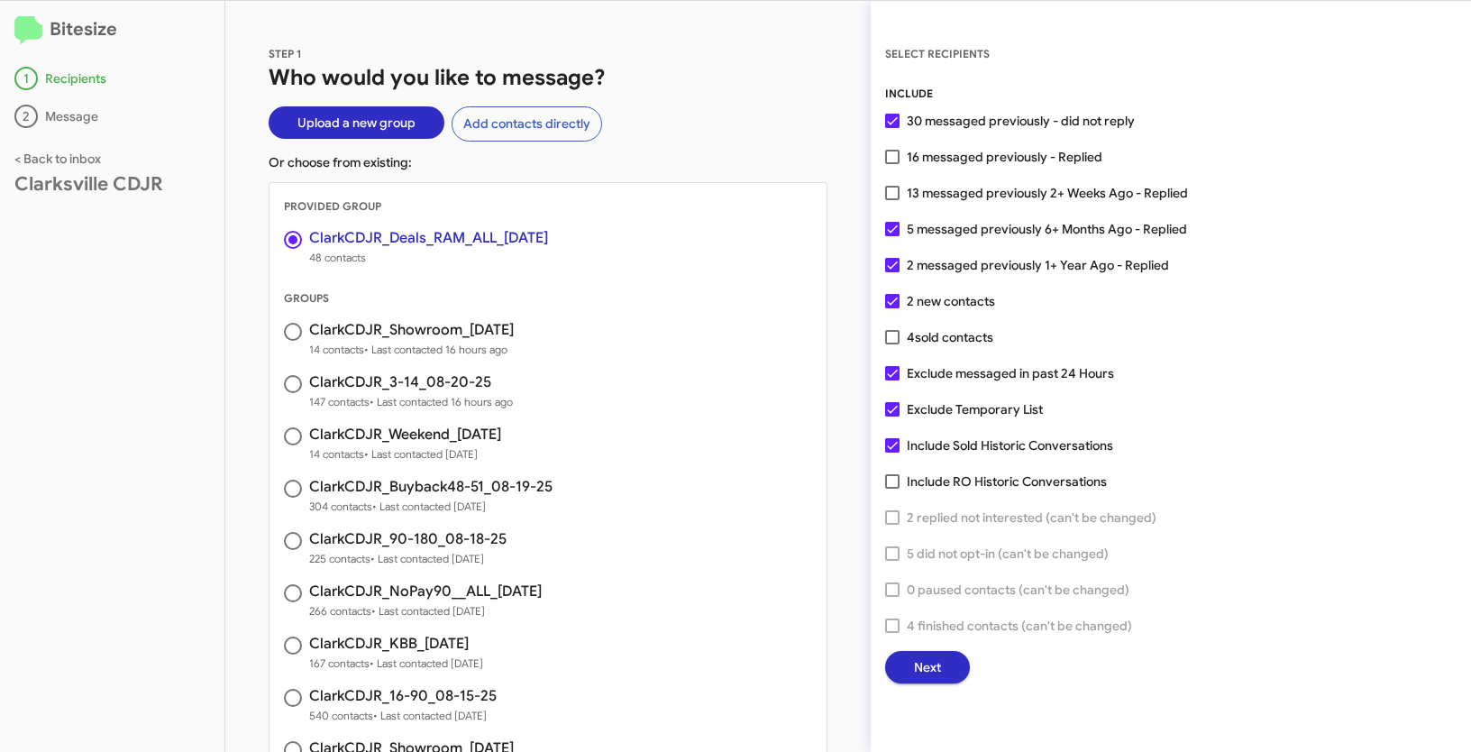
click at [889, 161] on span at bounding box center [892, 157] width 14 height 14
click at [892, 164] on input "16 messaged previously - Replied" at bounding box center [892, 164] width 1 height 1
checkbox input "true"
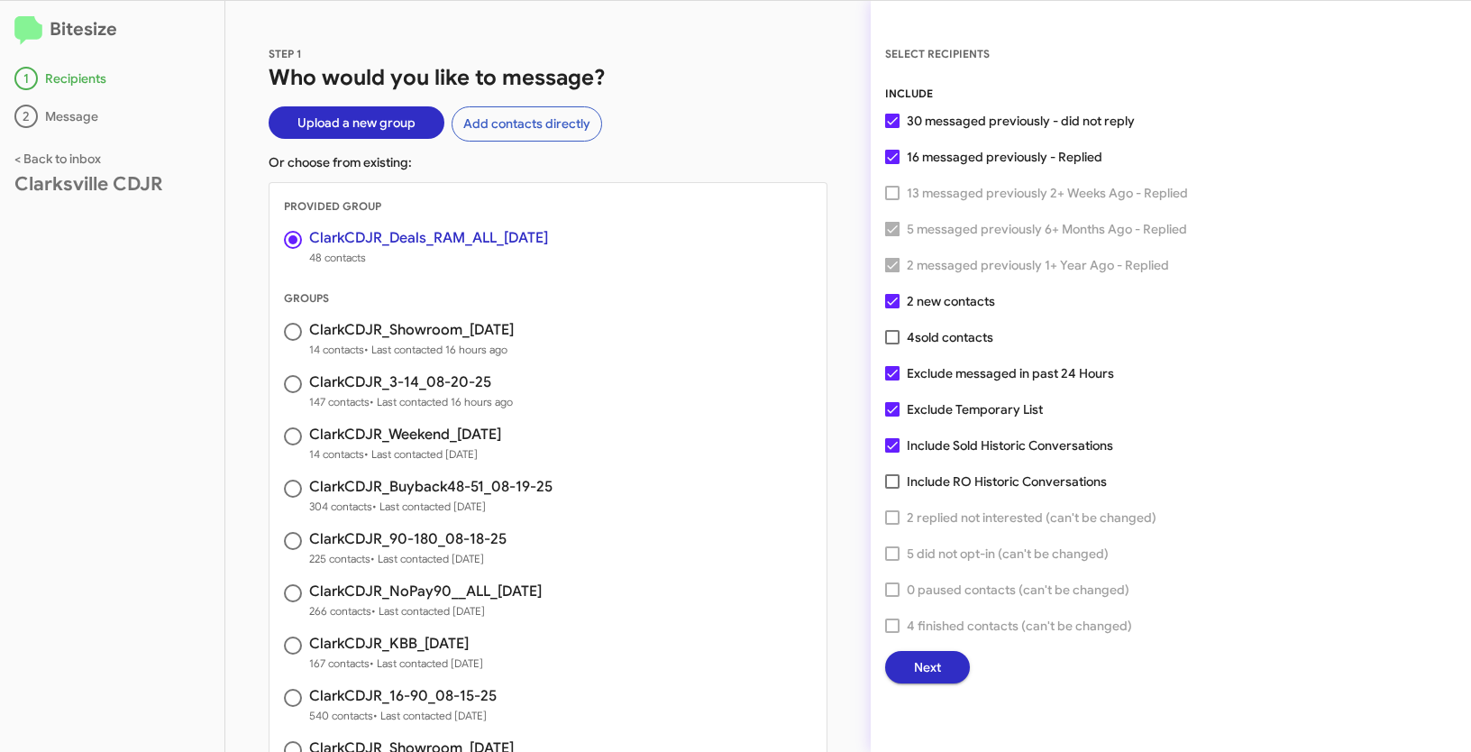
click at [930, 660] on span "Next" at bounding box center [927, 667] width 27 height 32
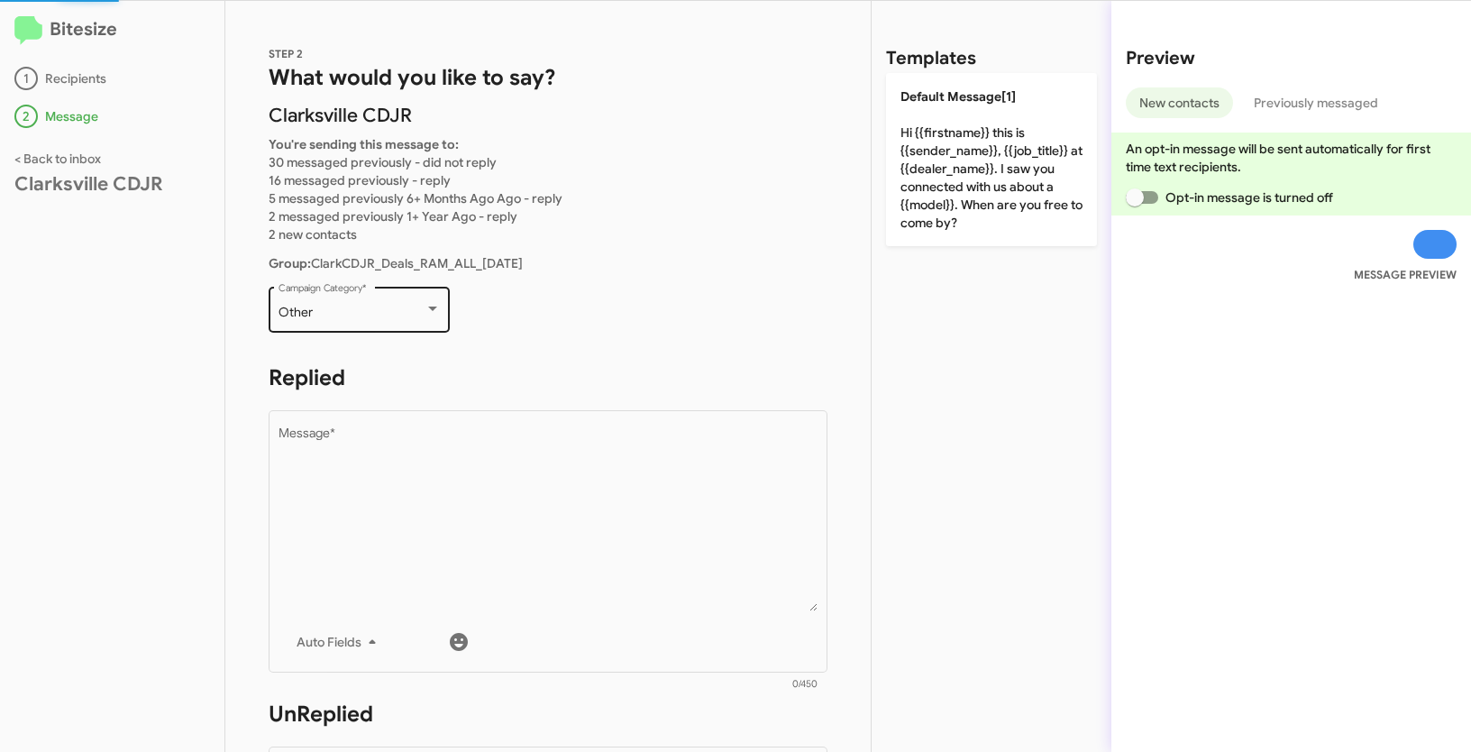
click at [392, 316] on div "Other" at bounding box center [352, 313] width 146 height 14
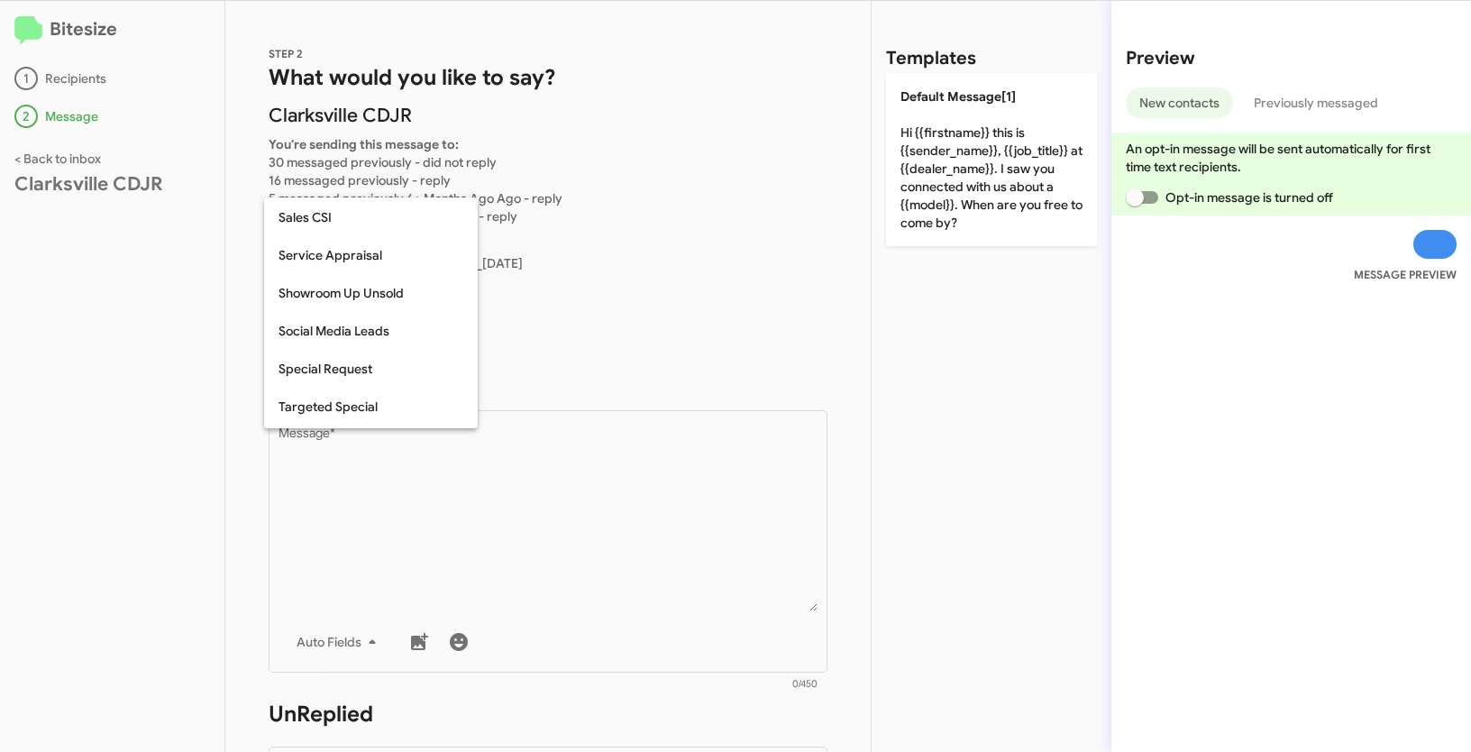
scroll to position [608, 0]
click at [353, 403] on span "Targeted Special" at bounding box center [371, 404] width 185 height 38
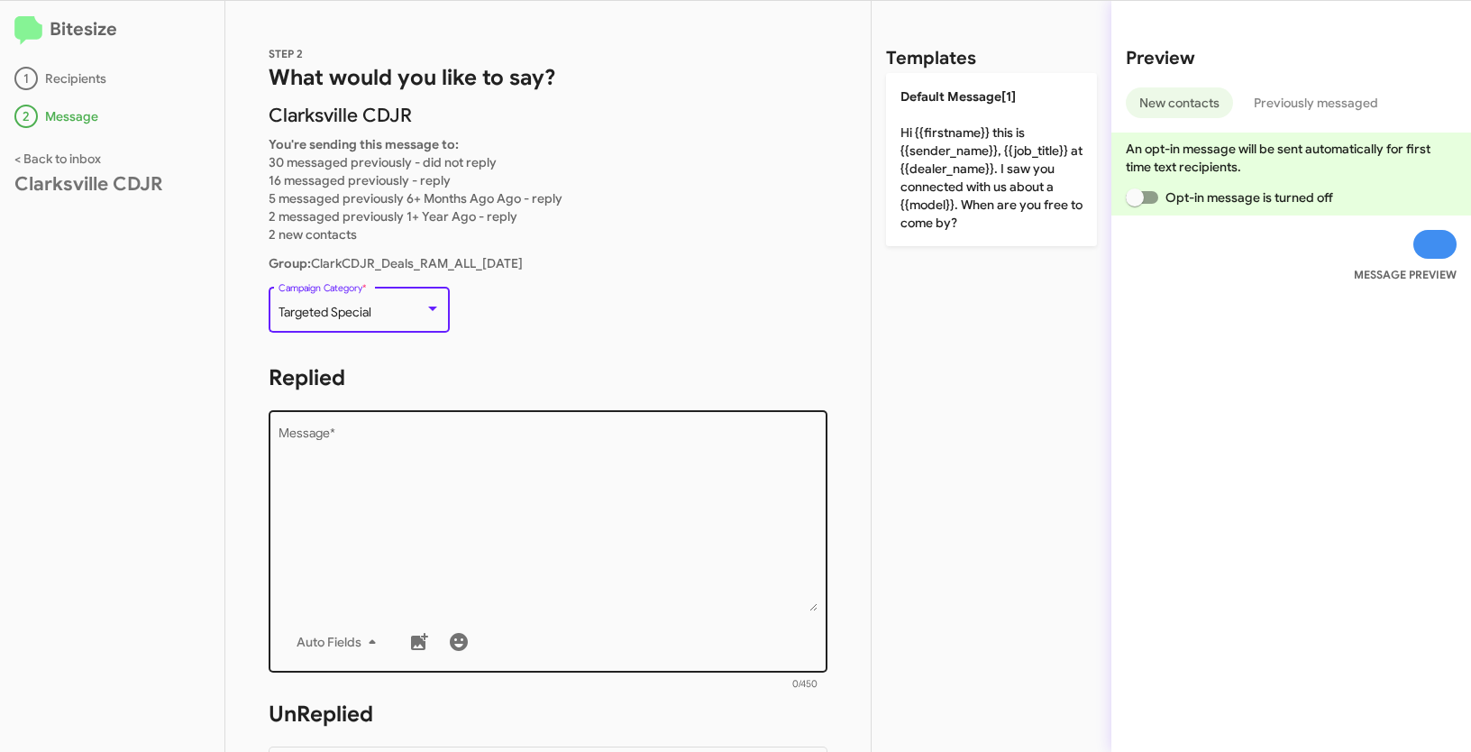
click at [406, 498] on textarea "Message *" at bounding box center [549, 519] width 540 height 184
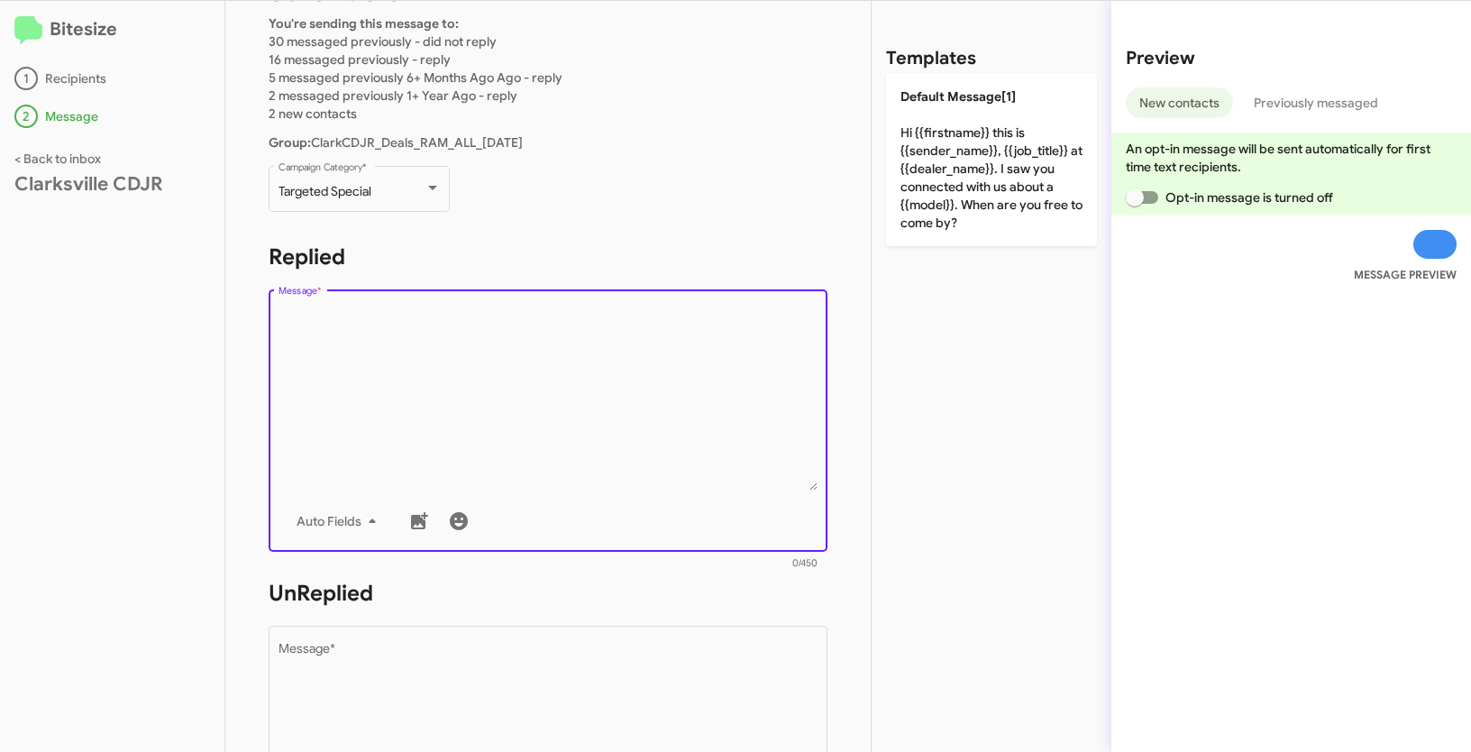
scroll to position [203, 0]
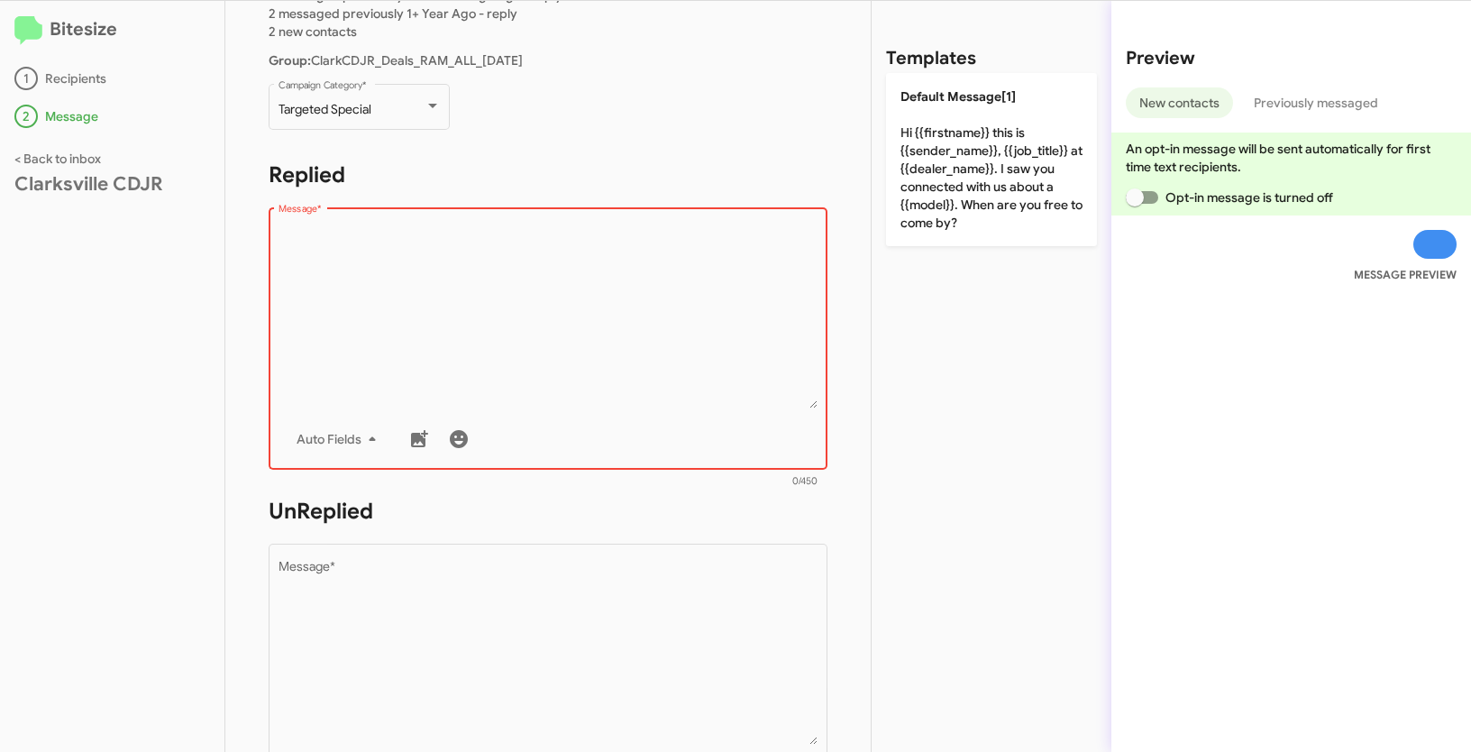
click at [364, 301] on textarea "Message *" at bounding box center [549, 317] width 540 height 184
paste textarea ""Hi {{firstname}} it's {{sender_name}} at {{dealer_name}}. Don't miss our limit…"
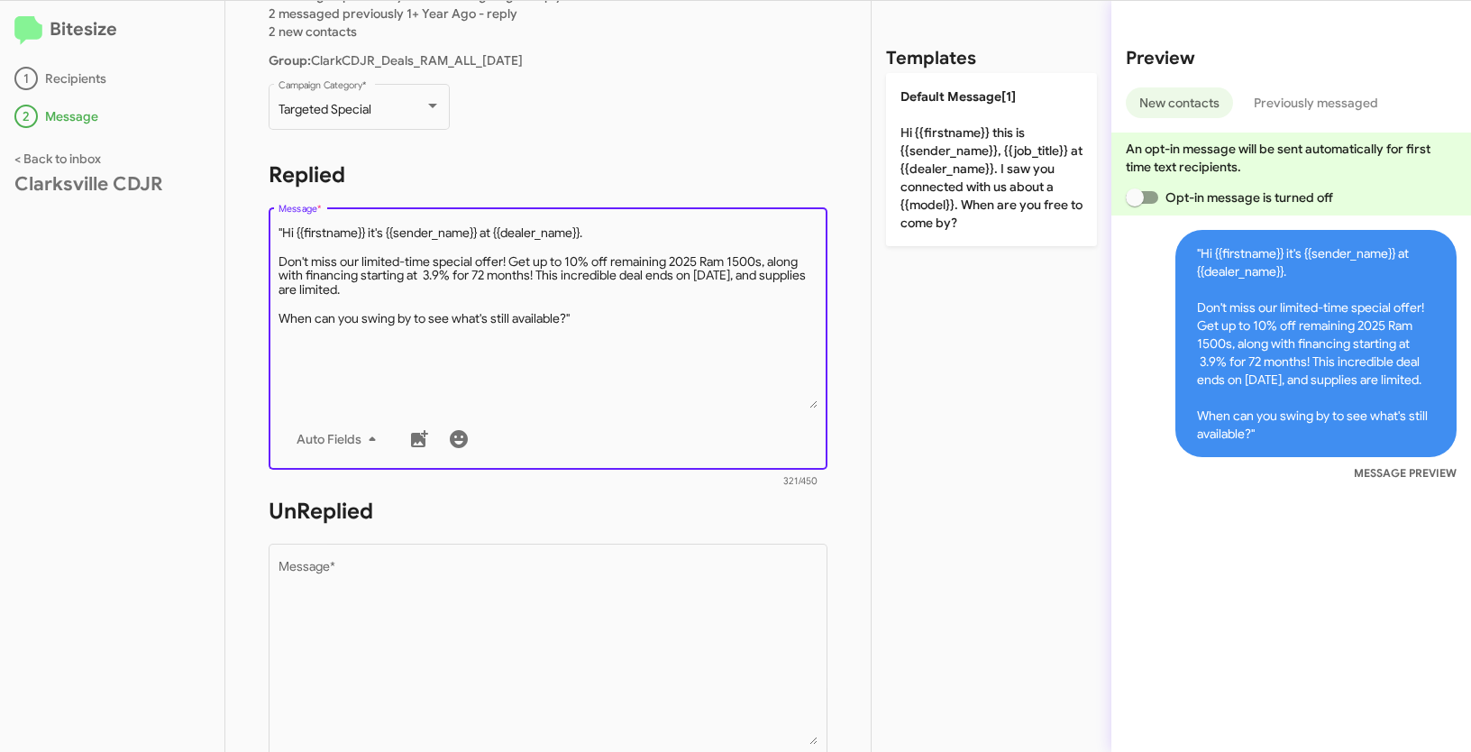
click at [284, 230] on textarea "Message *" at bounding box center [549, 317] width 540 height 184
click at [662, 321] on textarea "Message *" at bounding box center [549, 317] width 540 height 184
type textarea "Hi {{firstname}} it's {{sender_name}} at {{dealer_name}}. Don't miss our limite…"
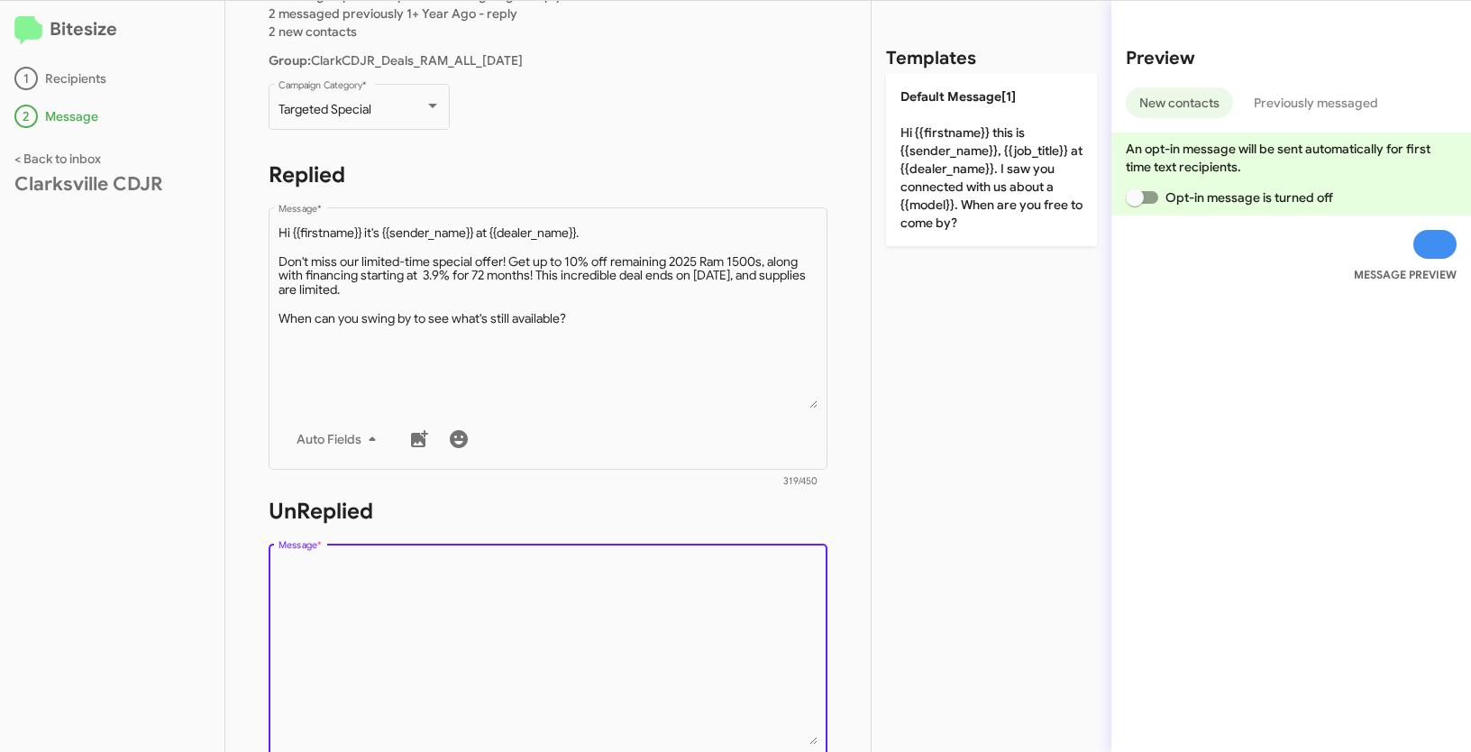
click at [417, 646] on textarea "Message *" at bounding box center [549, 653] width 540 height 184
paste textarea ""Hi {{firstname}} it's {{sender_name}}, {{job_title}} at {{dealer_name}}. Thank…"
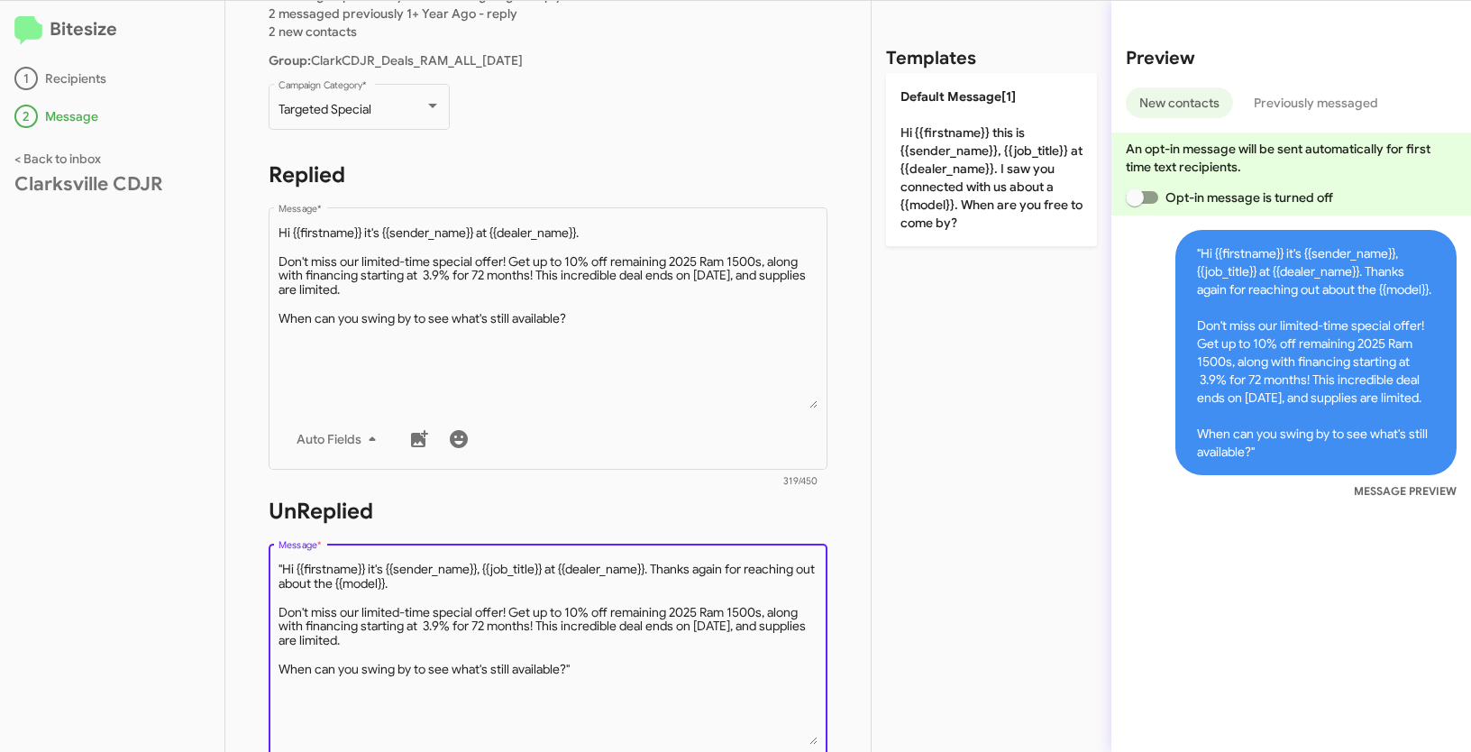
click at [285, 565] on textarea "Message *" at bounding box center [549, 653] width 540 height 184
click at [631, 663] on textarea "Message *" at bounding box center [549, 653] width 540 height 184
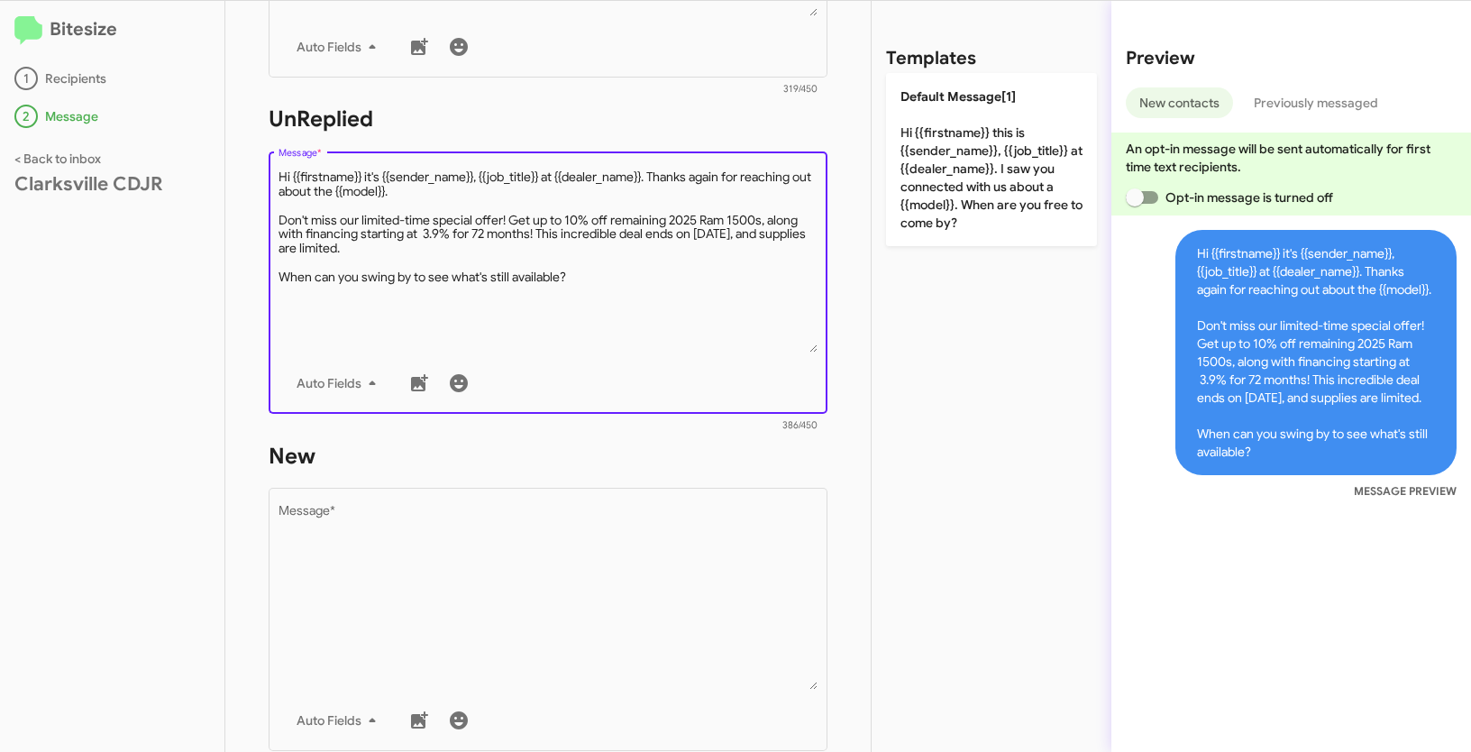
scroll to position [661, 0]
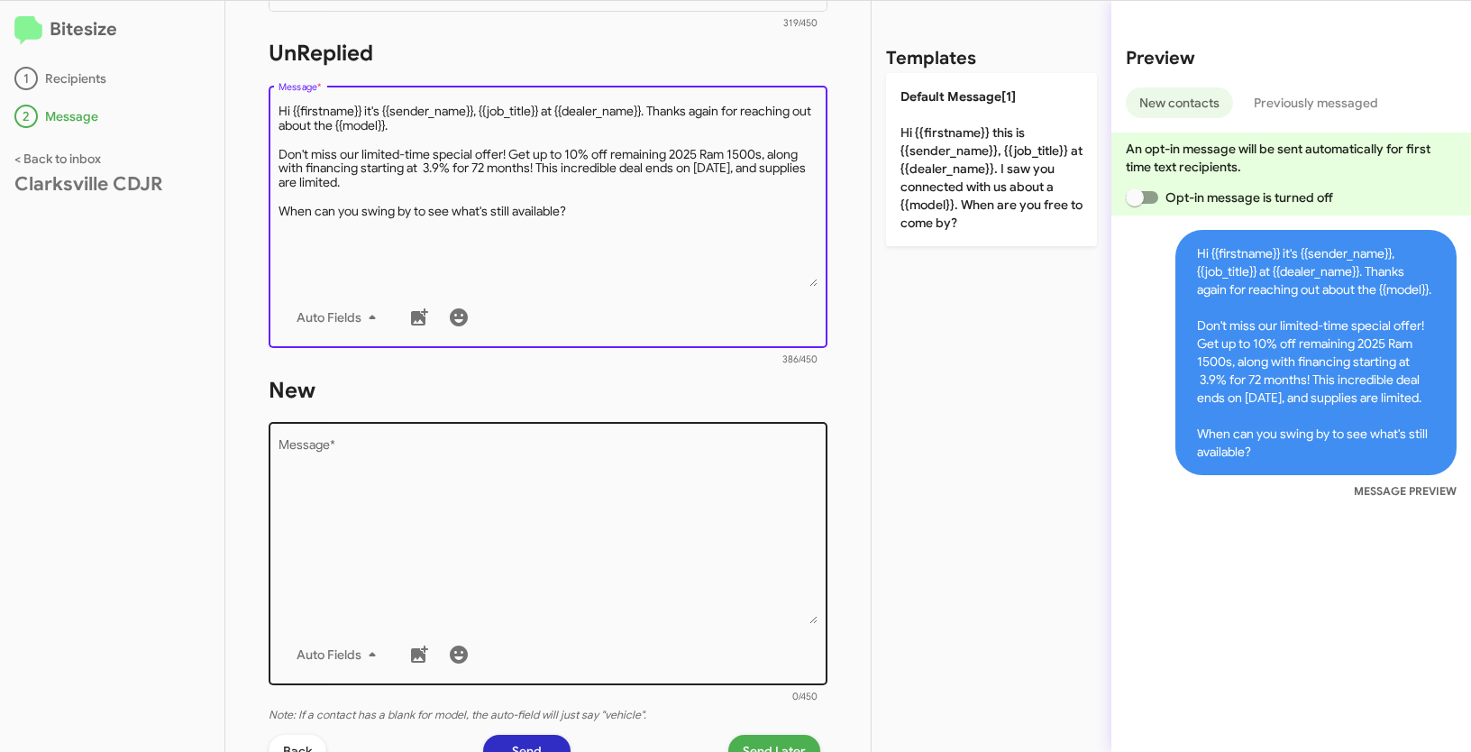
type textarea "Hi {{firstname}} it's {{sender_name}}, {{job_title}} at {{dealer_name}}. Thanks…"
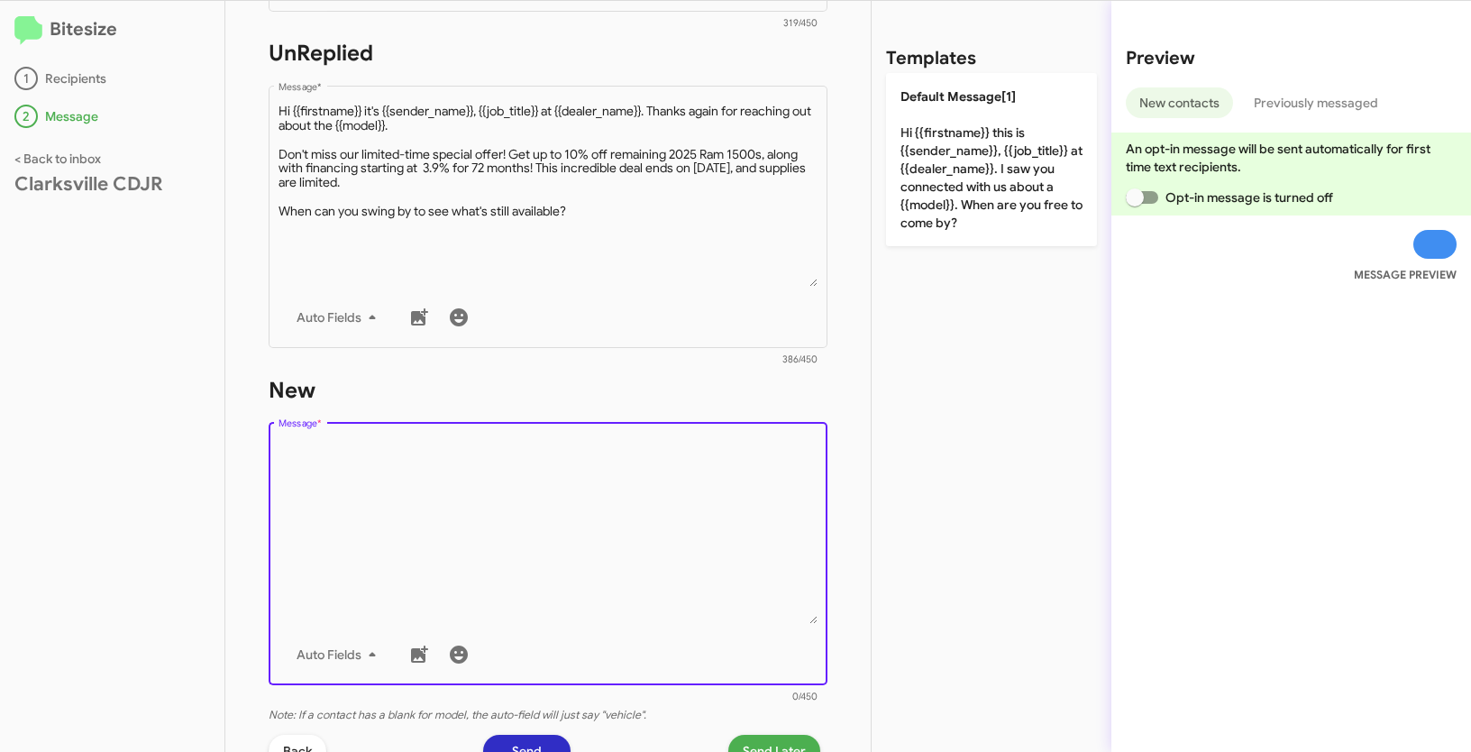
click at [474, 564] on textarea "Message *" at bounding box center [549, 532] width 540 height 184
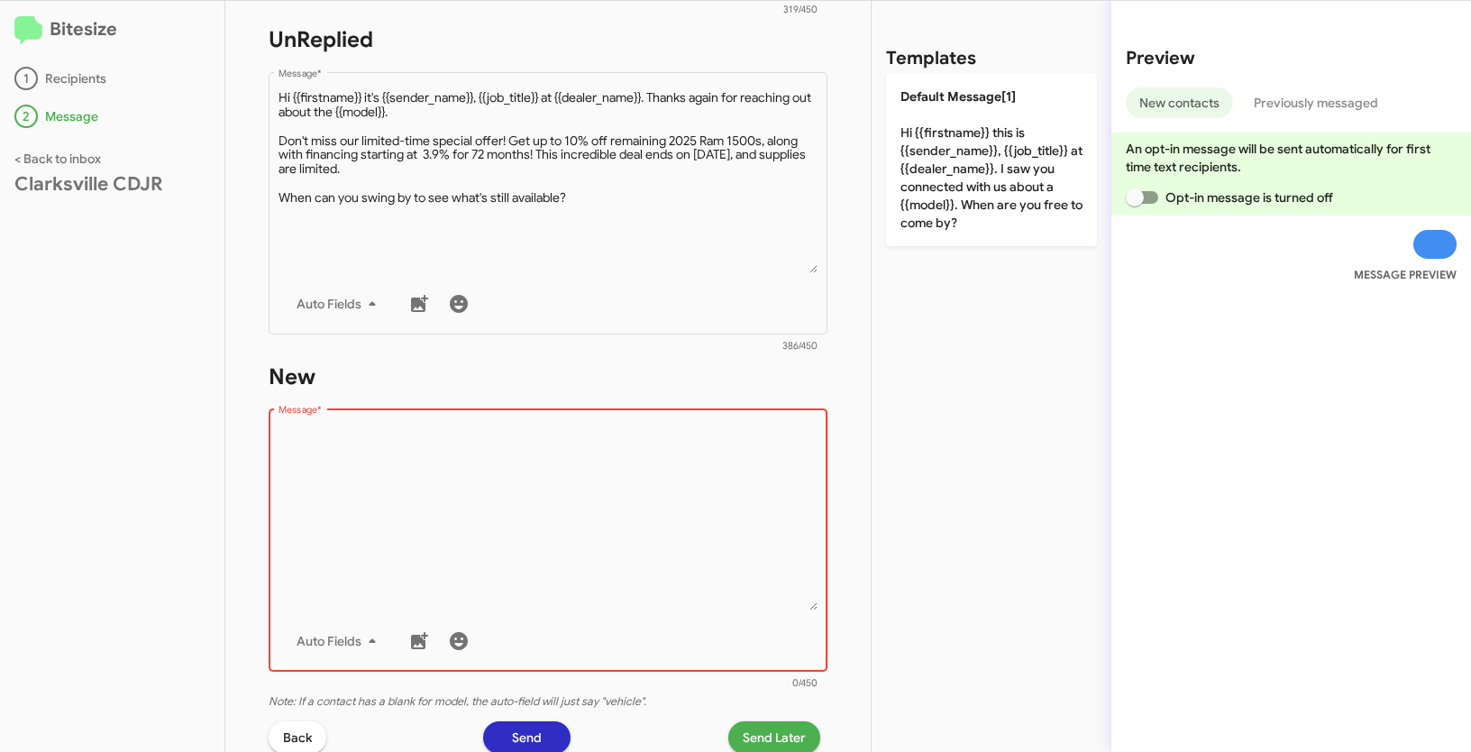
scroll to position [689, 0]
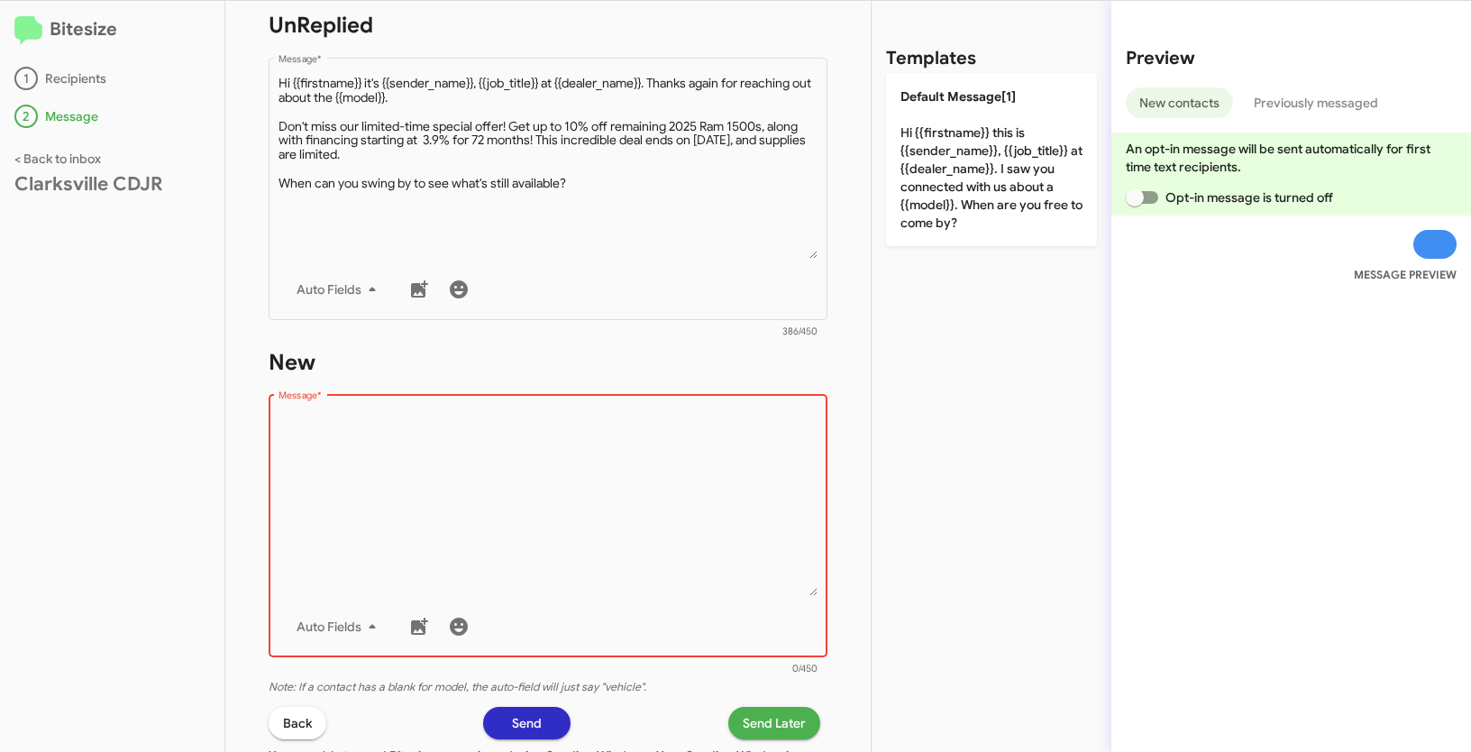
click at [505, 427] on textarea "Message *" at bounding box center [549, 504] width 540 height 184
paste textarea ""Hi {{firstname}} it's {{sender_name}}, {{job_title}} at {{dealer_name}}. Thank…"
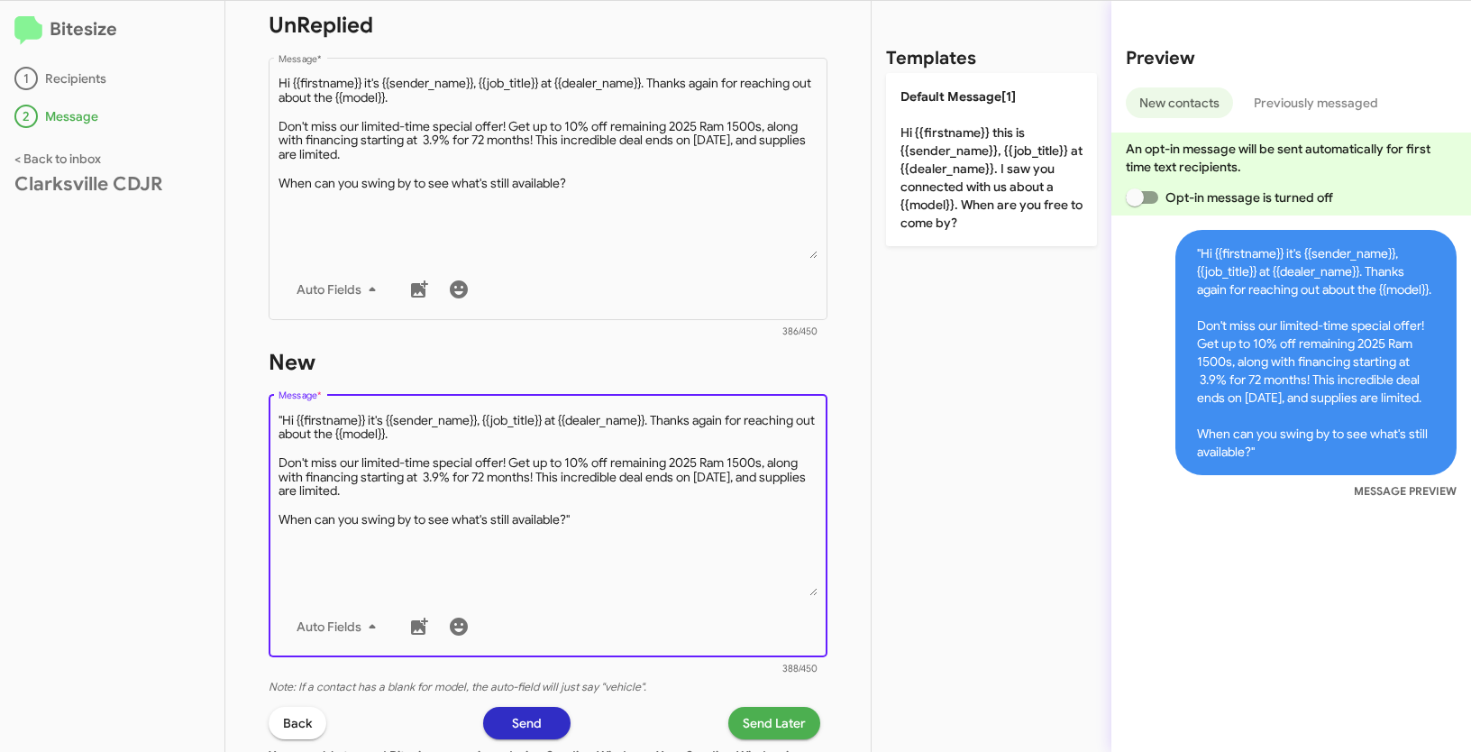
click at [284, 417] on textarea "Message *" at bounding box center [549, 504] width 540 height 184
click at [607, 522] on textarea "Message *" at bounding box center [549, 504] width 540 height 184
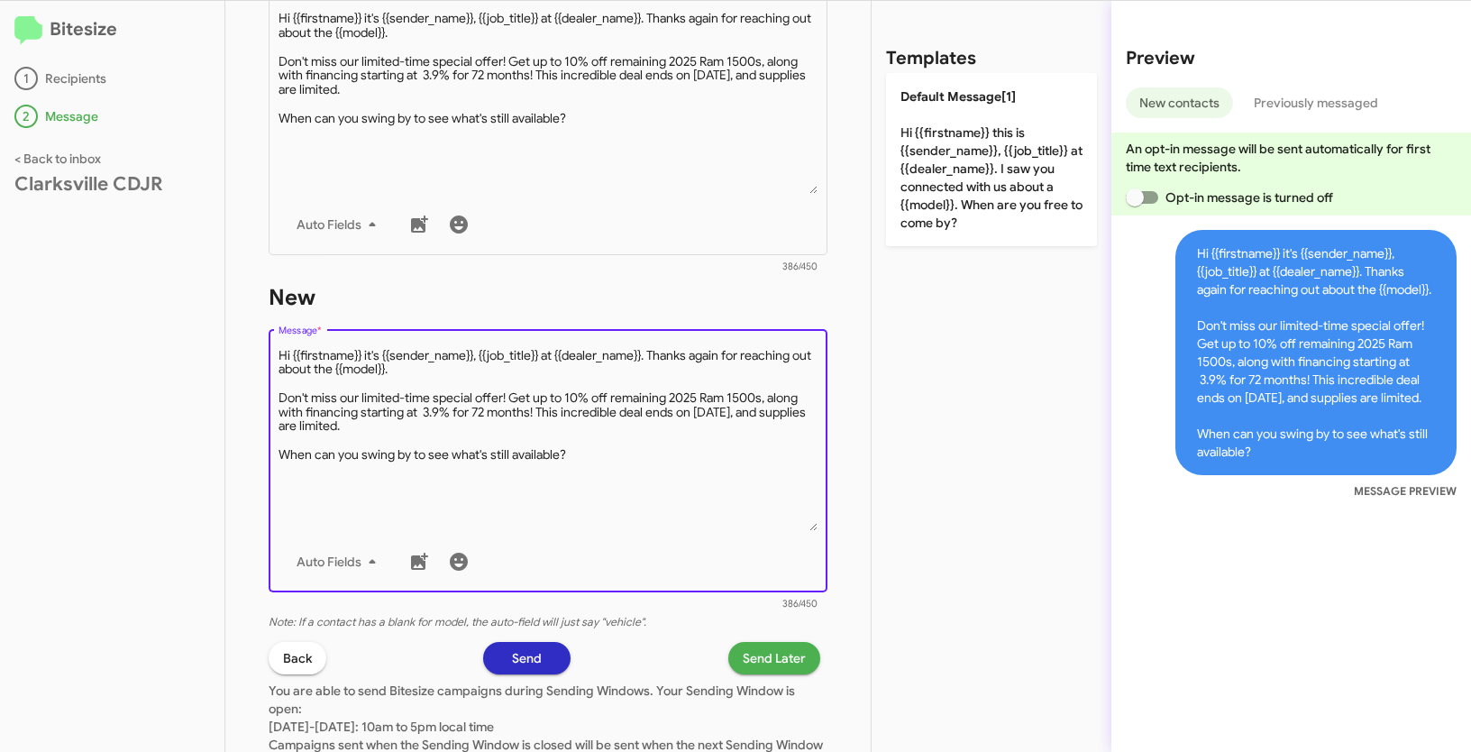
scroll to position [826, 0]
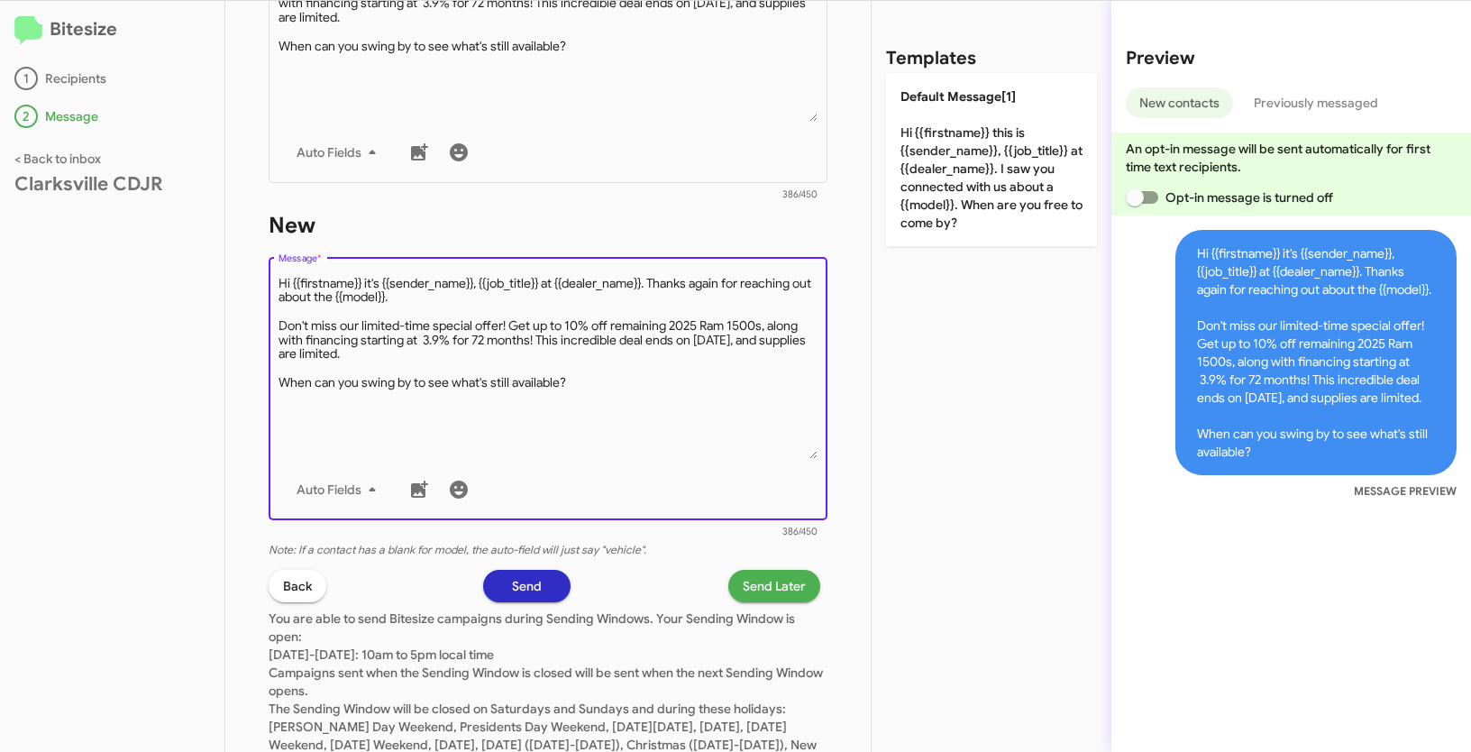
type textarea "Hi {{firstname}} it's {{sender_name}}, {{job_title}} at {{dealer_name}}. Thanks…"
click at [778, 585] on span "Send Later" at bounding box center [774, 586] width 63 height 32
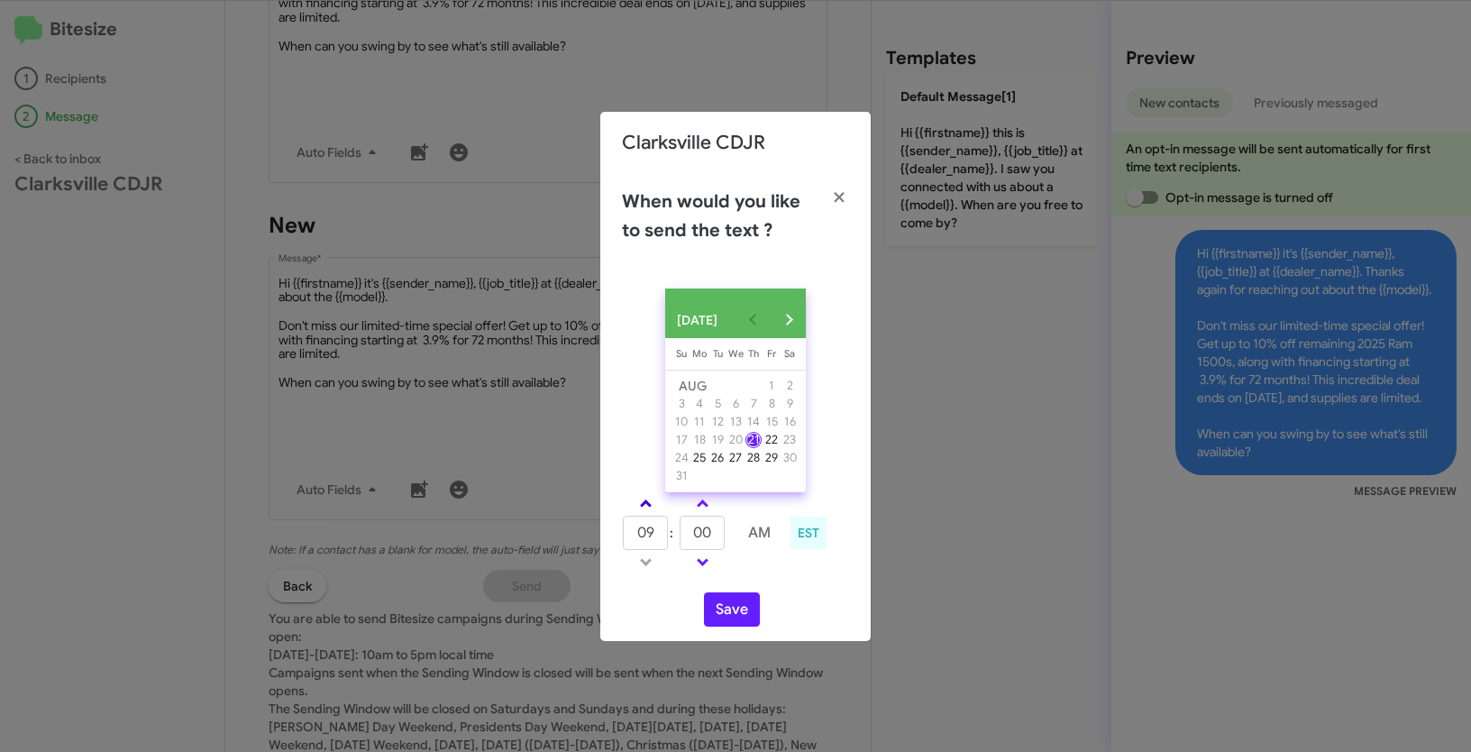
click at [645, 511] on span at bounding box center [646, 506] width 12 height 12
type input "10"
drag, startPoint x: 698, startPoint y: 542, endPoint x: 655, endPoint y: 534, distance: 44.0
click at [655, 534] on tr "10 : 00 AM" at bounding box center [702, 533] width 161 height 36
type input "20"
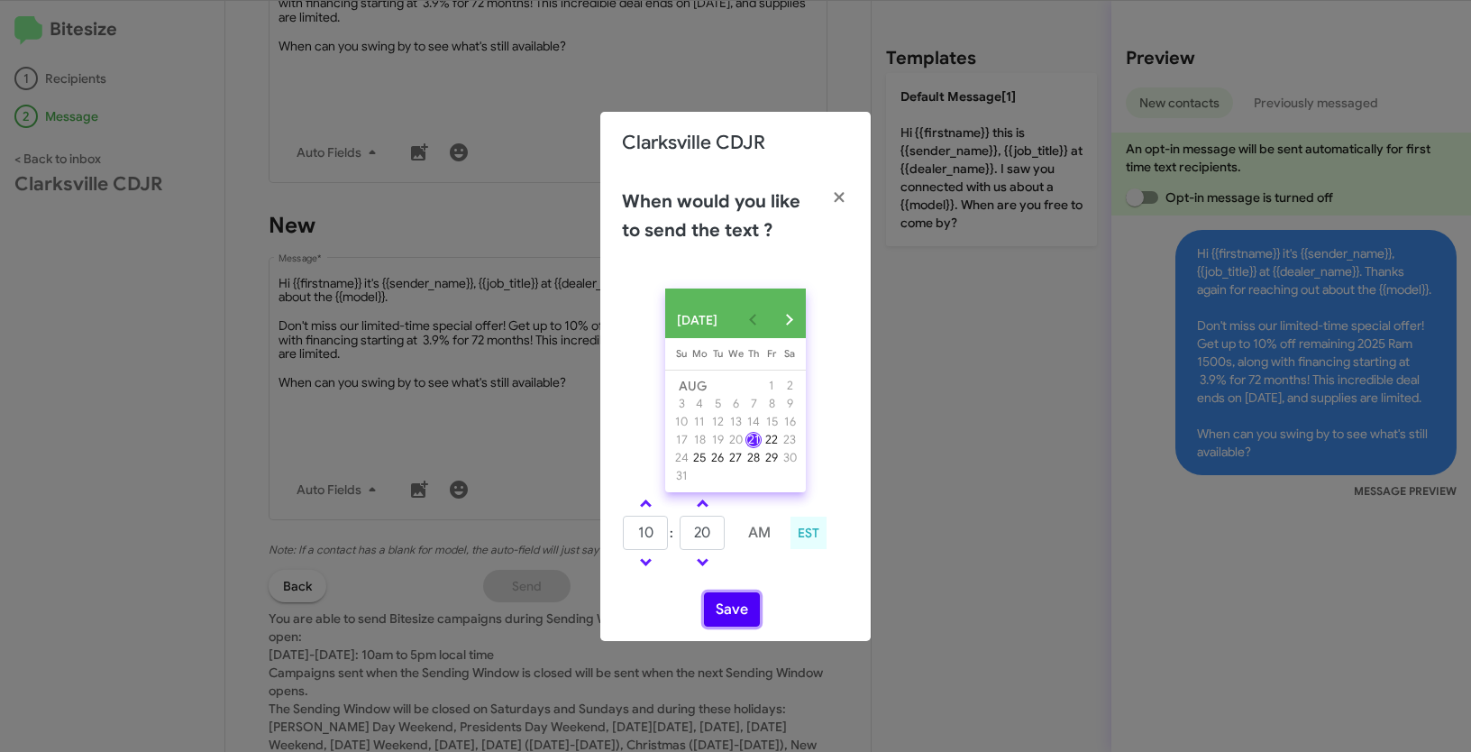
click at [730, 612] on button "Save" at bounding box center [732, 609] width 56 height 34
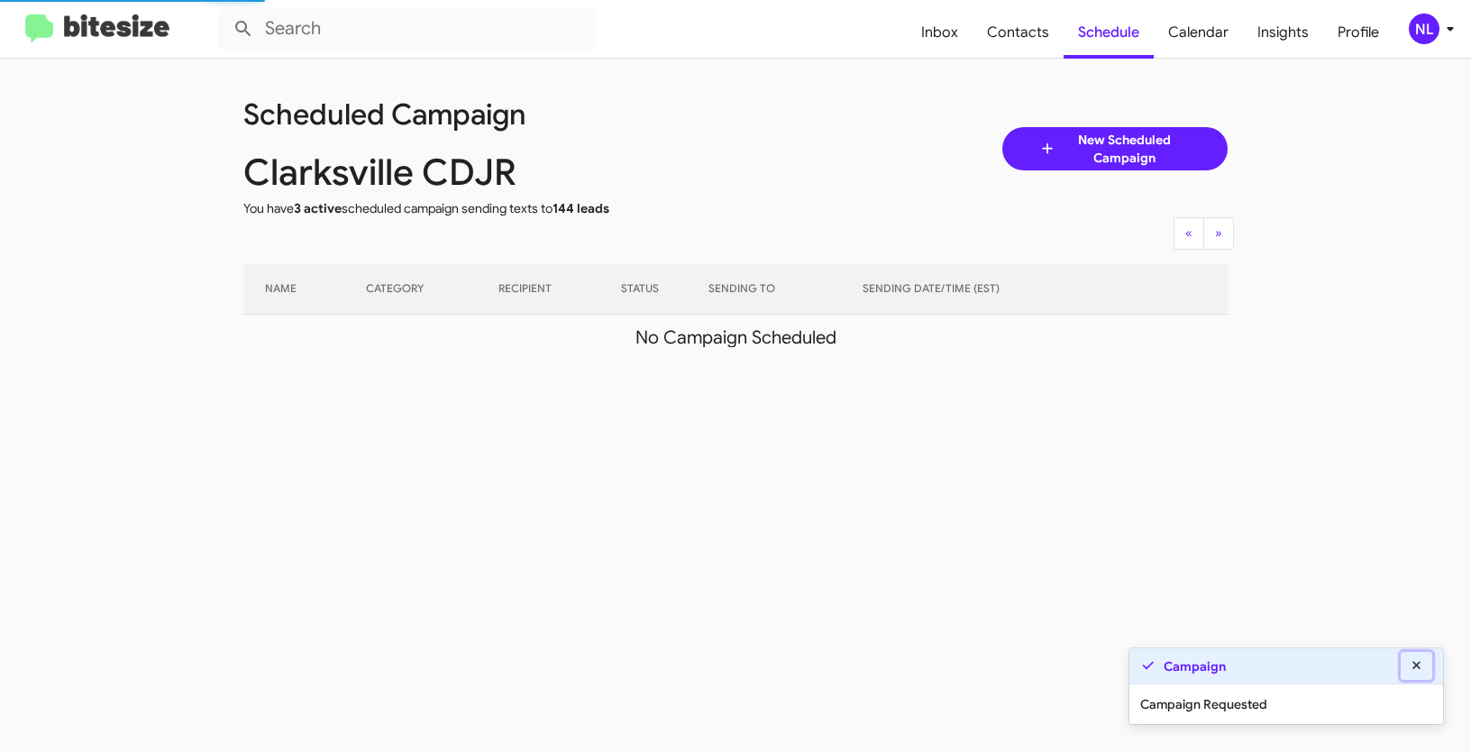
drag, startPoint x: 1418, startPoint y: 665, endPoint x: 1435, endPoint y: 624, distance: 44.9
click at [1417, 665] on icon at bounding box center [1417, 665] width 16 height 13
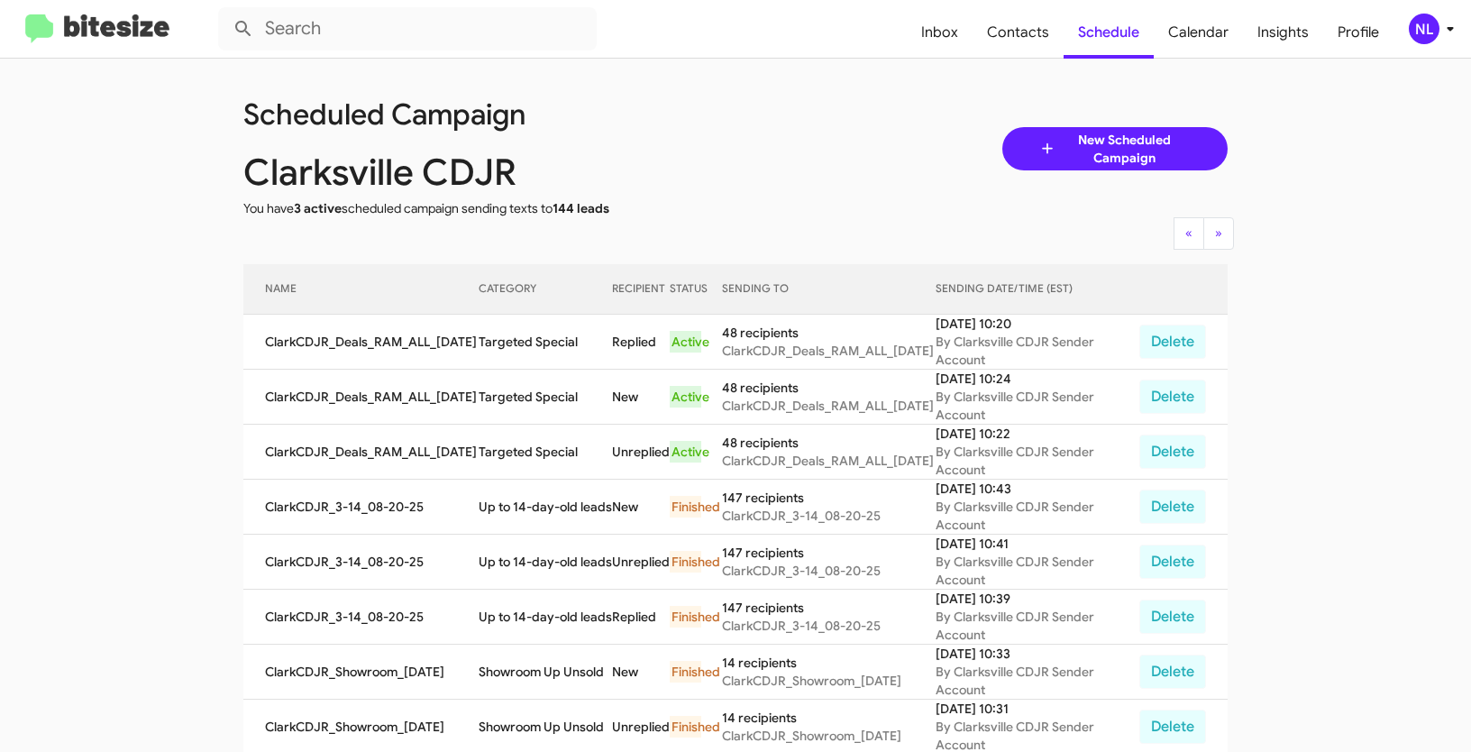
click at [1428, 31] on div "NL" at bounding box center [1424, 29] width 31 height 31
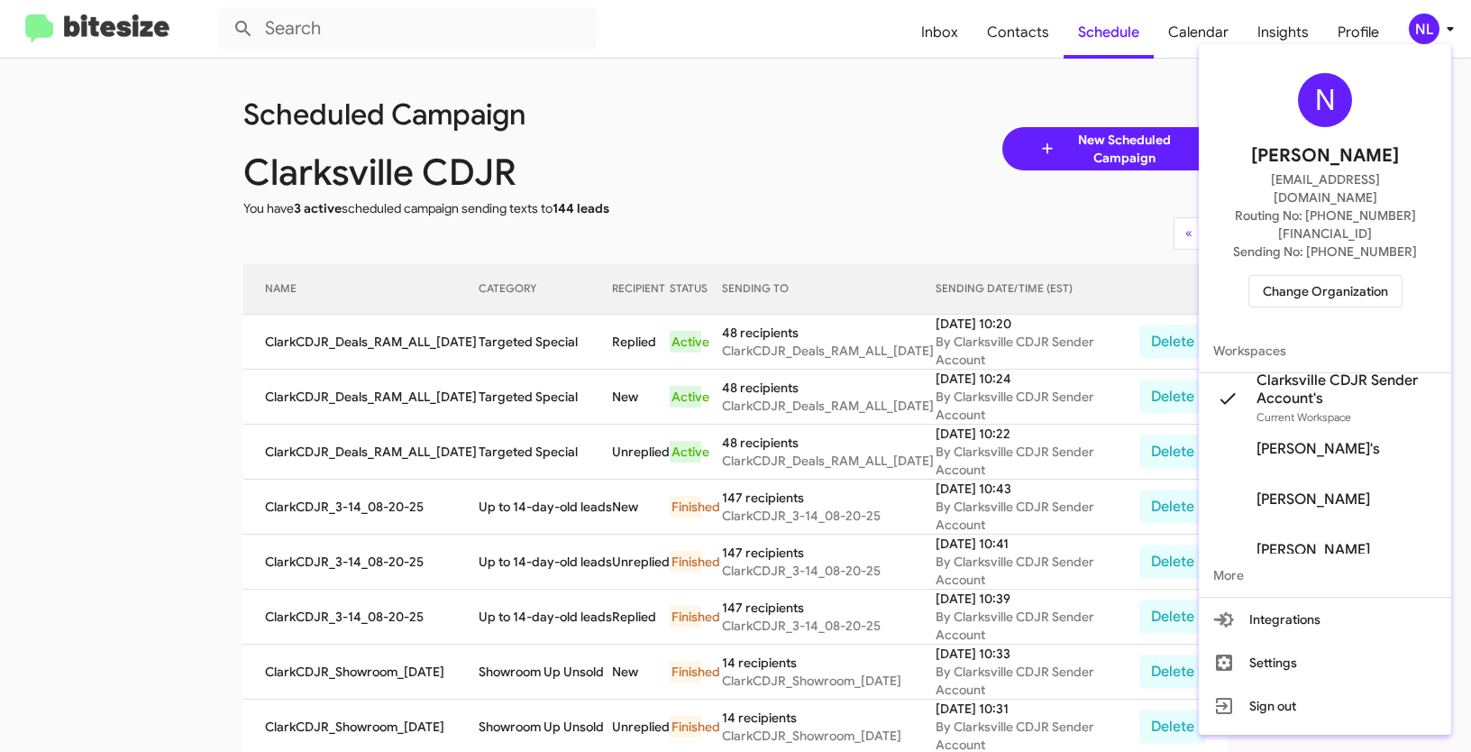
click at [1296, 276] on span "Change Organization" at bounding box center [1325, 291] width 125 height 31
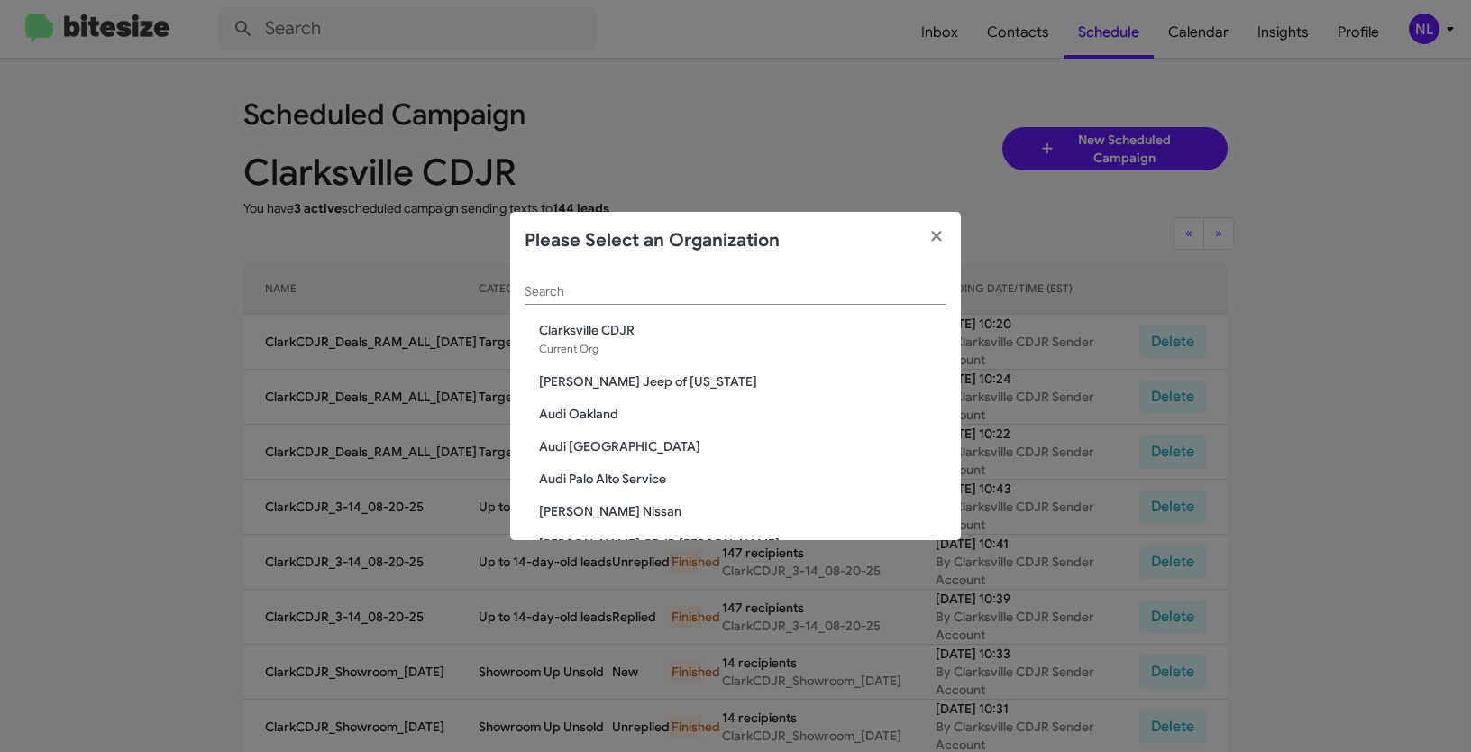
click at [585, 304] on div "Search" at bounding box center [736, 287] width 422 height 35
paste input "Baker Nissan"
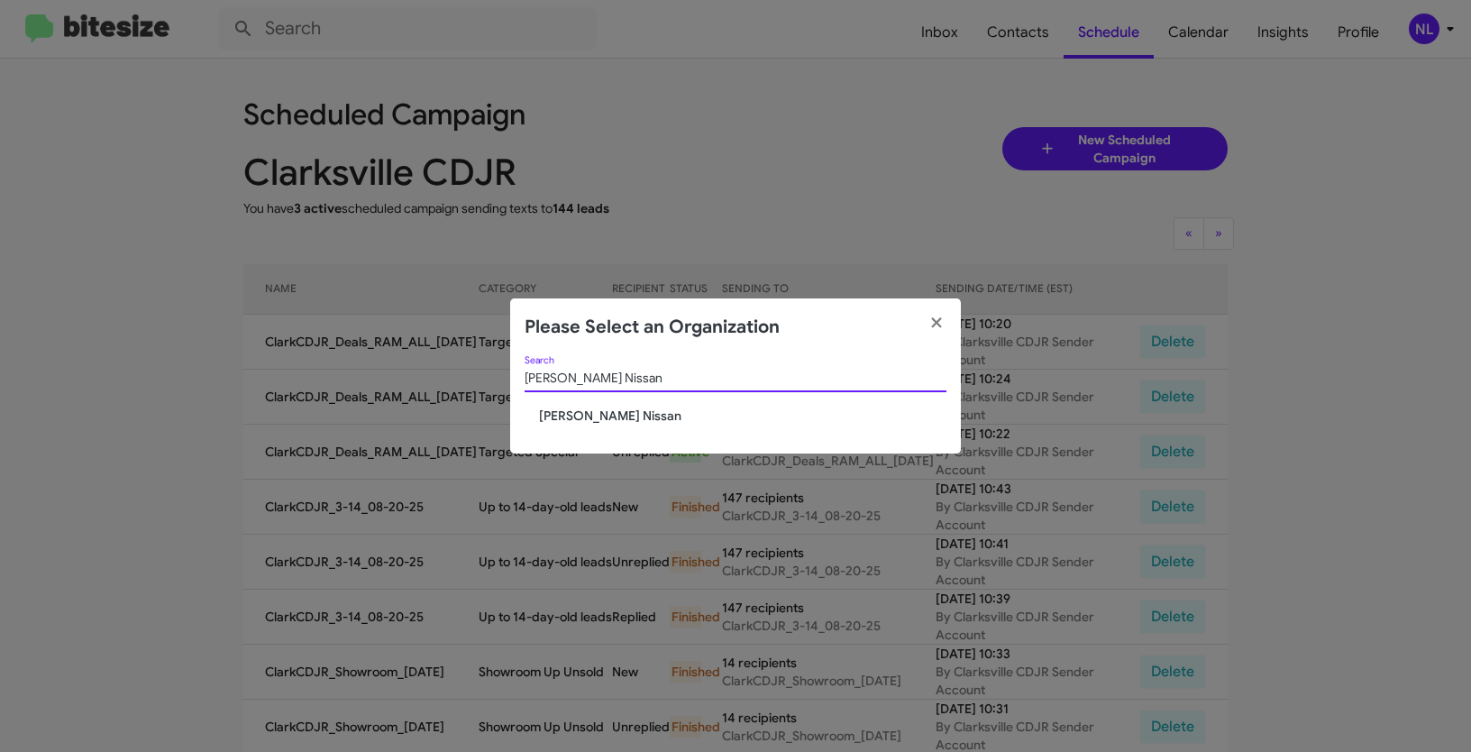
type input "Baker Nissan"
click at [550, 417] on span "Baker Nissan" at bounding box center [743, 416] width 408 height 18
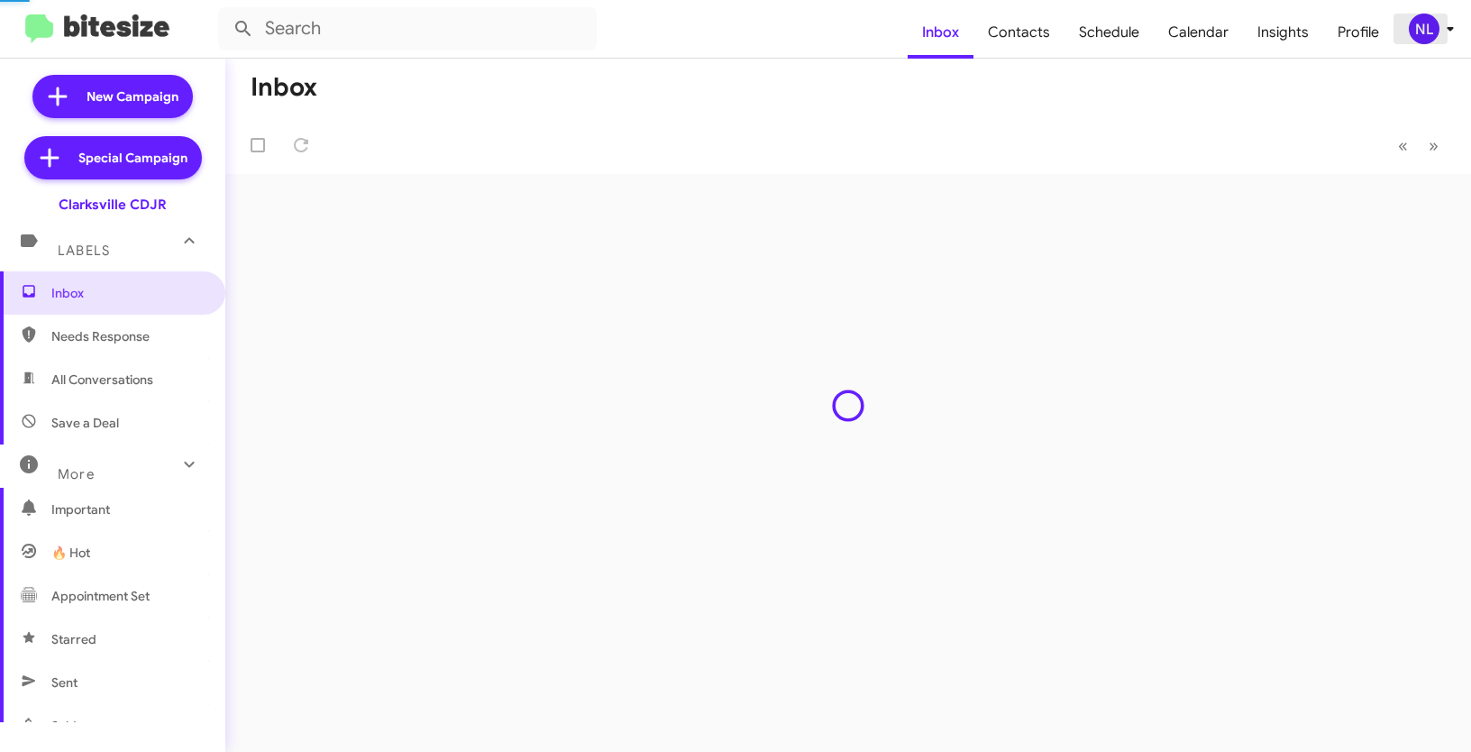
click at [1426, 30] on div "NL" at bounding box center [1424, 29] width 31 height 31
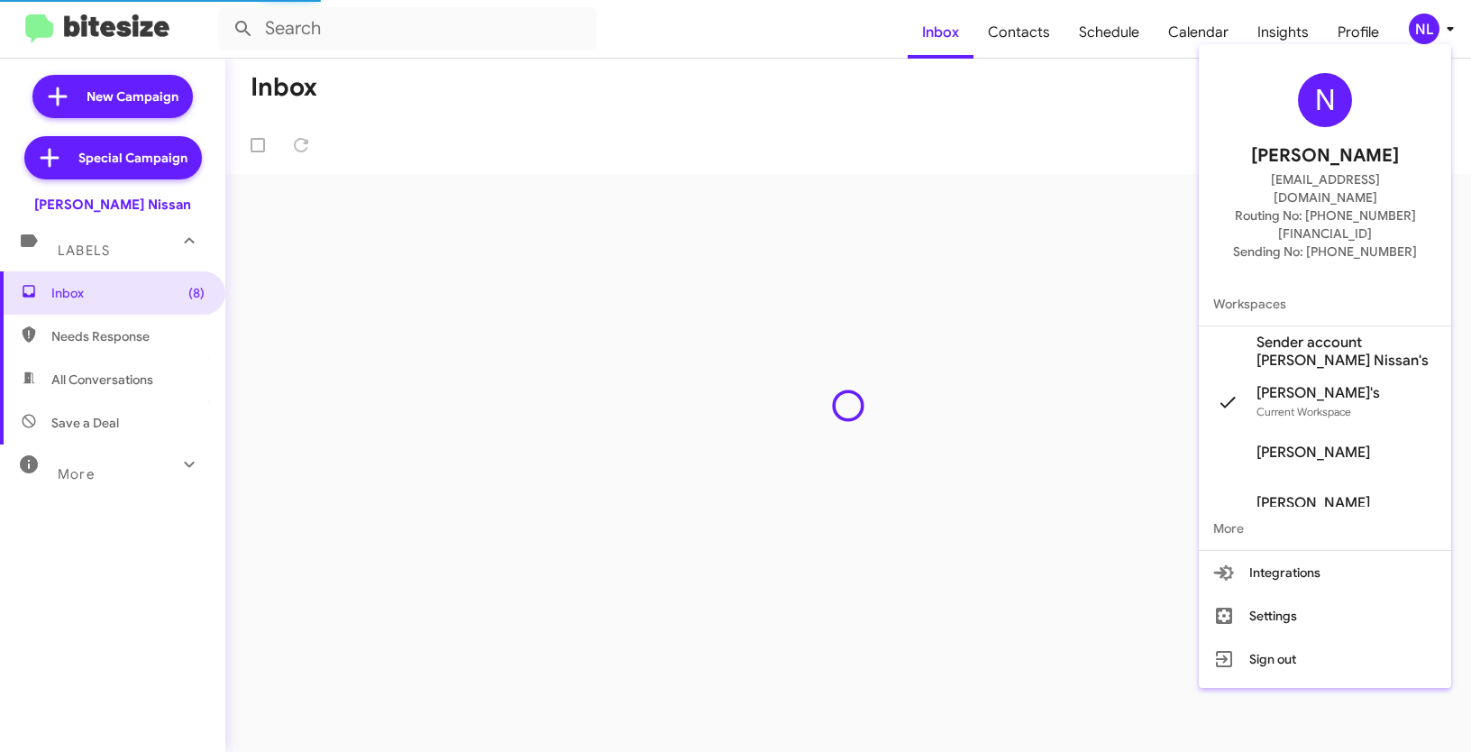
click at [1298, 315] on mat-action-list "Workspaces Sender account Baker Nissan's Nen Limbauan's Current Workspace Shawn…" at bounding box center [1325, 416] width 252 height 269
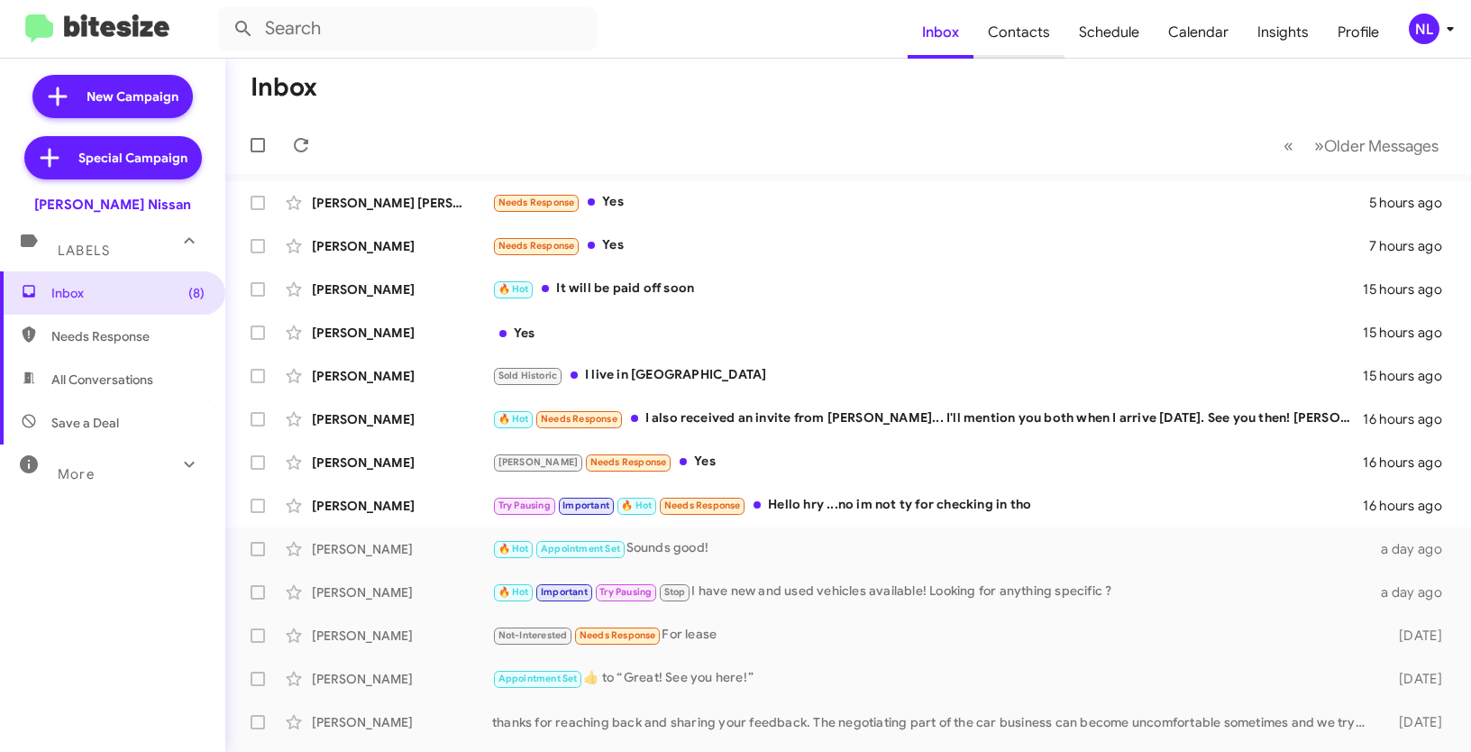
click at [1030, 18] on span "Contacts" at bounding box center [1019, 32] width 91 height 52
type input "in:groups"
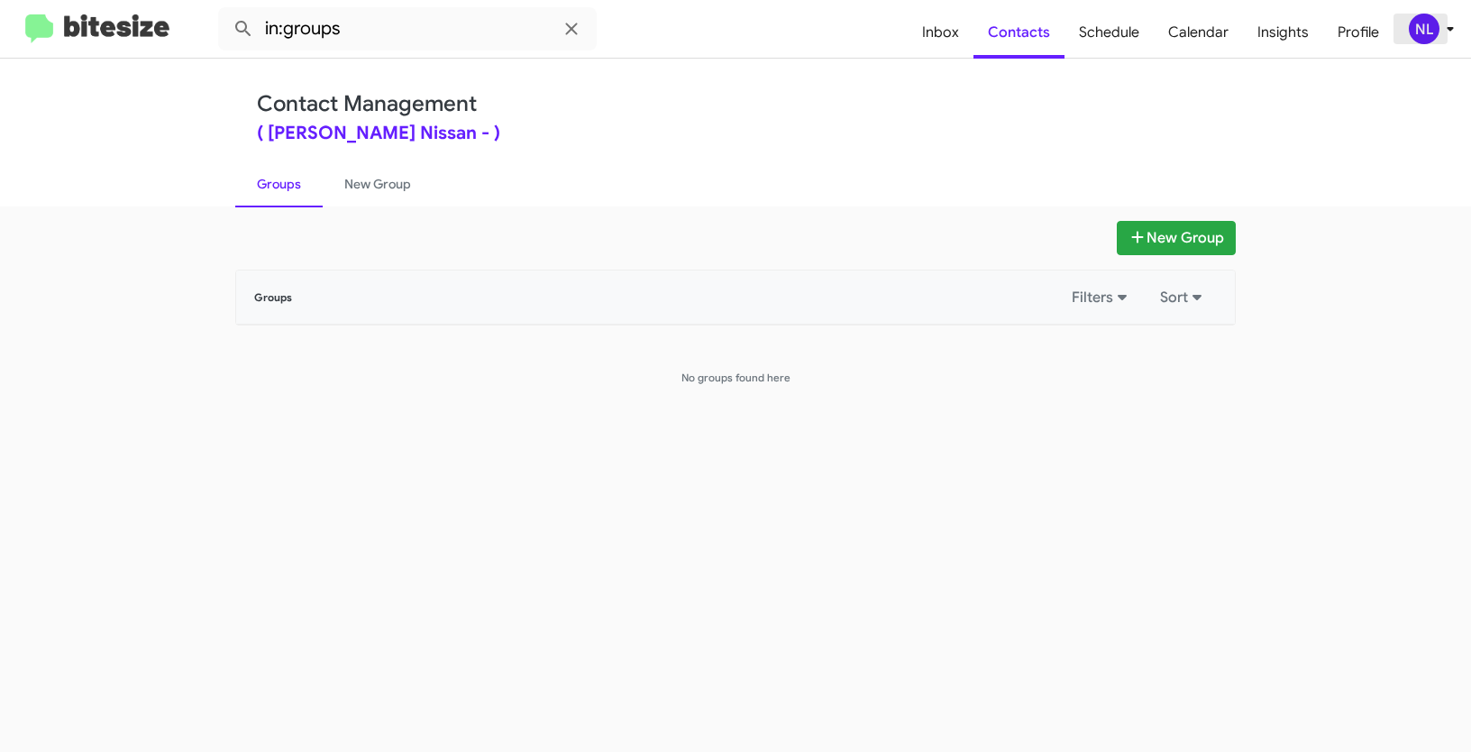
click at [1425, 24] on div "NL" at bounding box center [1424, 29] width 31 height 31
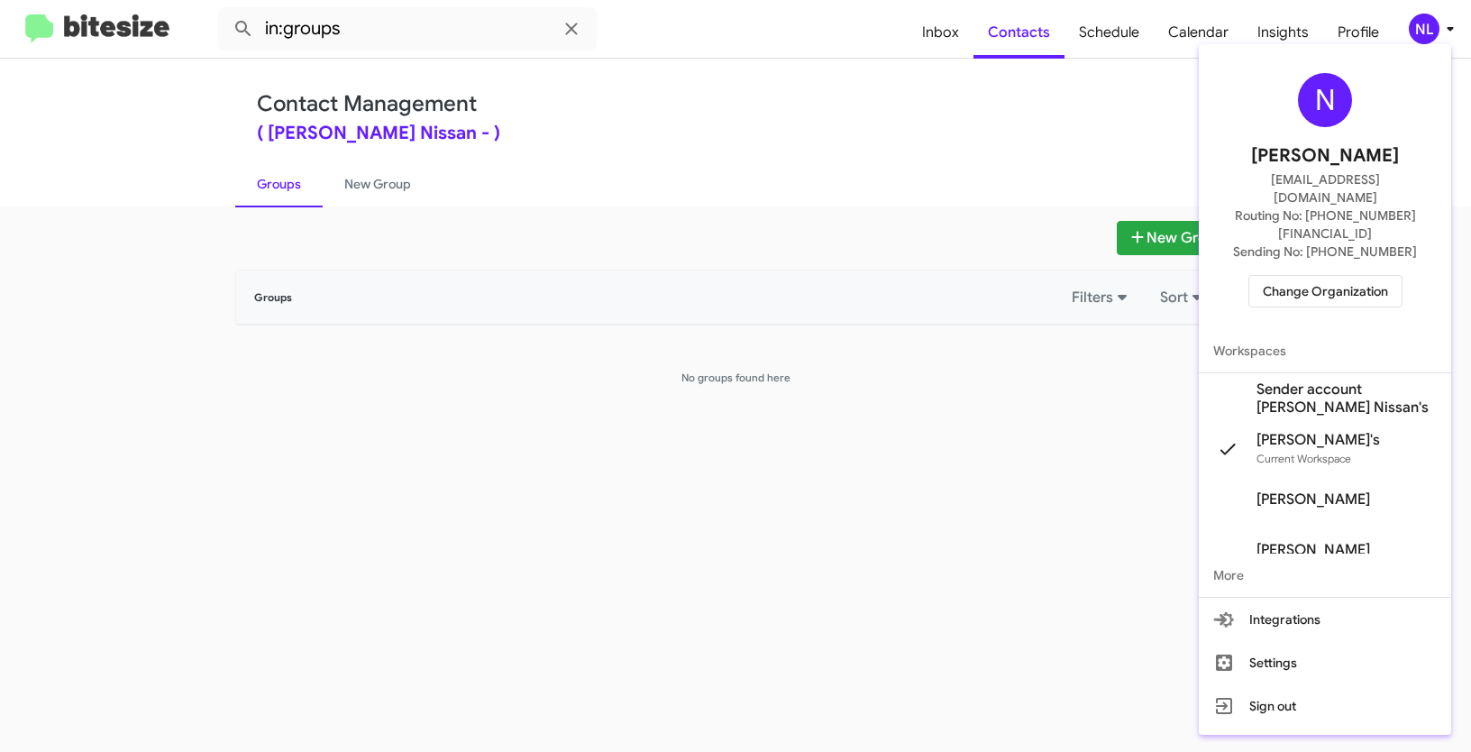
click at [1315, 380] on span "Sender account [PERSON_NAME] Nissan's" at bounding box center [1347, 398] width 180 height 36
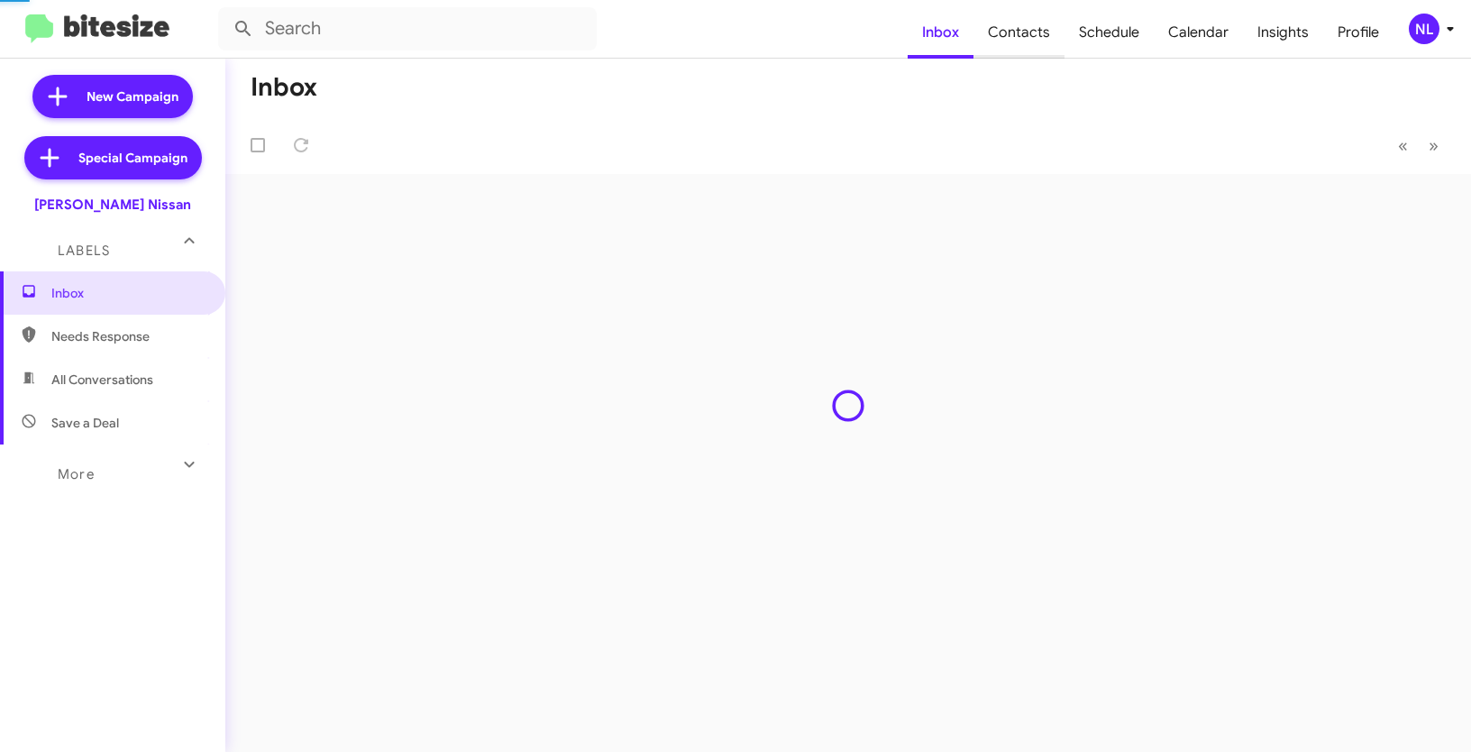
click at [1024, 23] on span "Contacts" at bounding box center [1019, 32] width 91 height 52
type input "in:groups"
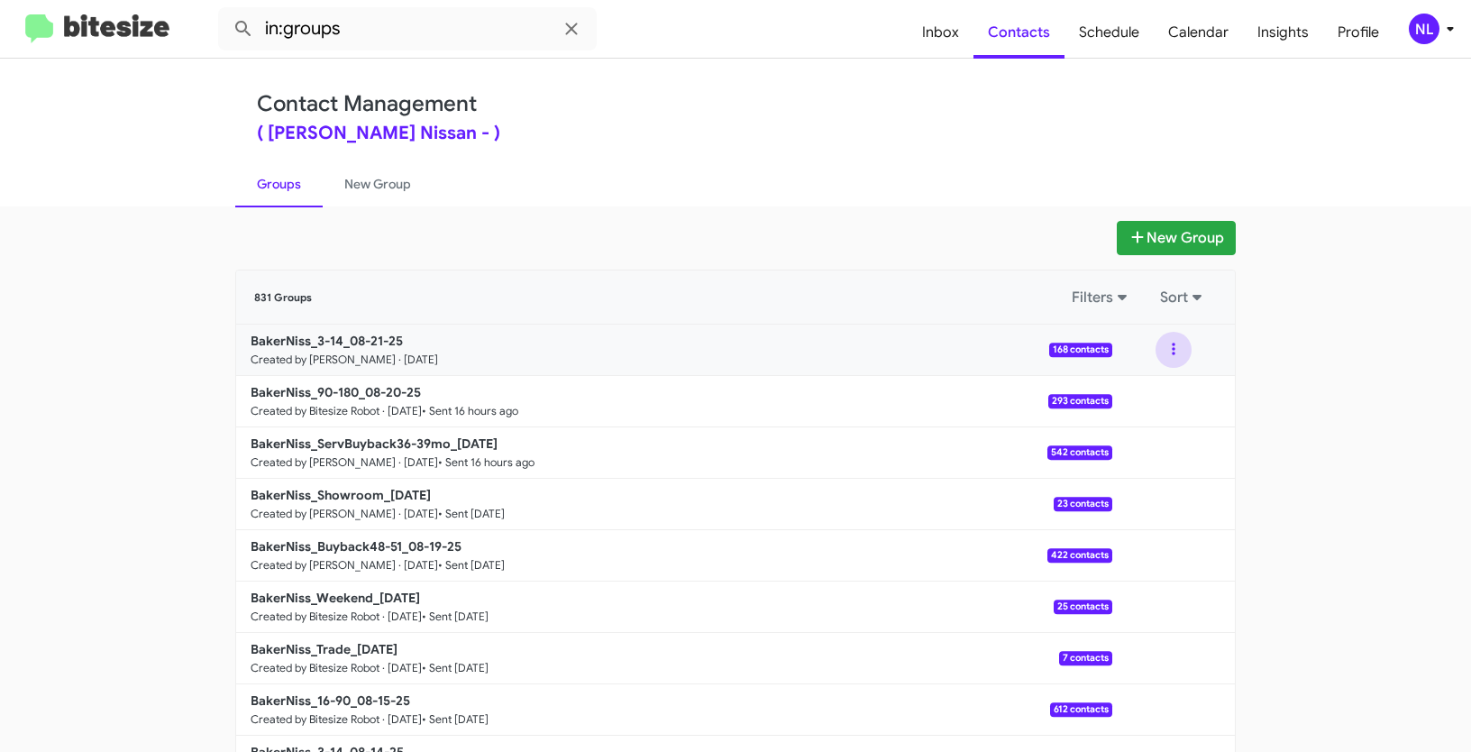
click at [1168, 350] on button at bounding box center [1174, 350] width 36 height 36
click at [1141, 390] on button "View contacts" at bounding box center [1120, 398] width 144 height 43
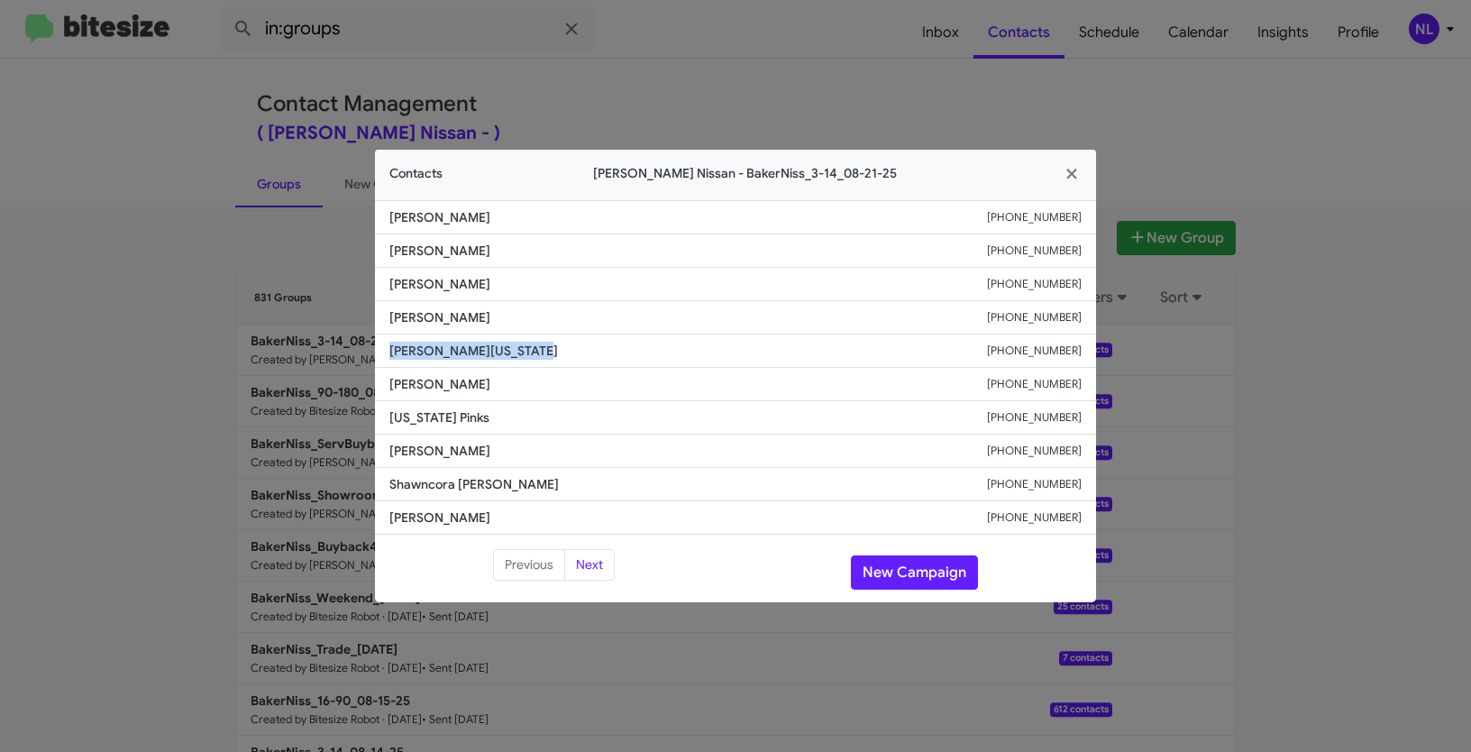
drag, startPoint x: 380, startPoint y: 343, endPoint x: 633, endPoint y: 353, distance: 253.6
click at [633, 353] on li "[PERSON_NAME][US_STATE] [PHONE_NUMBER]" at bounding box center [735, 351] width 721 height 33
copy span "[PERSON_NAME][US_STATE]"
click at [1073, 169] on icon "button" at bounding box center [1072, 174] width 21 height 16
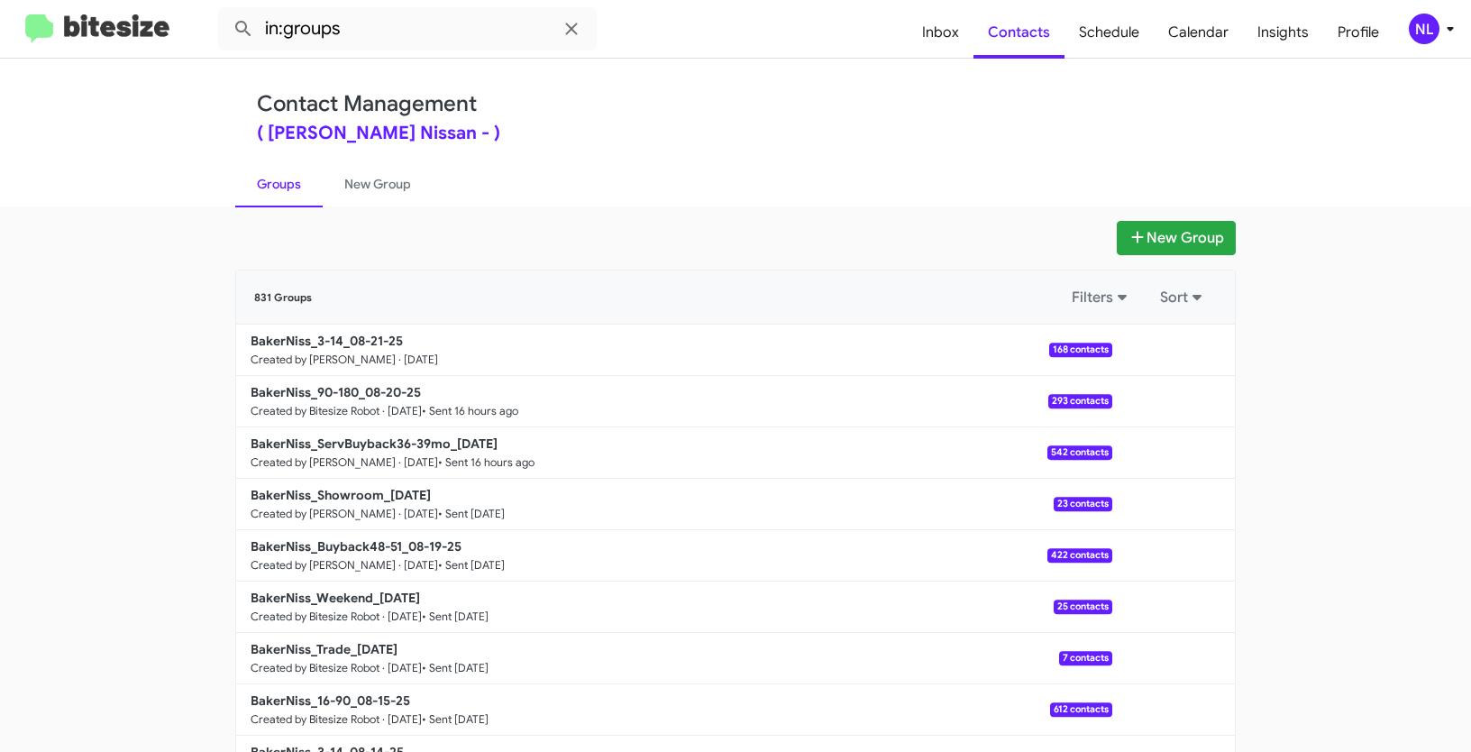
click at [1421, 40] on div "NL" at bounding box center [1424, 29] width 31 height 31
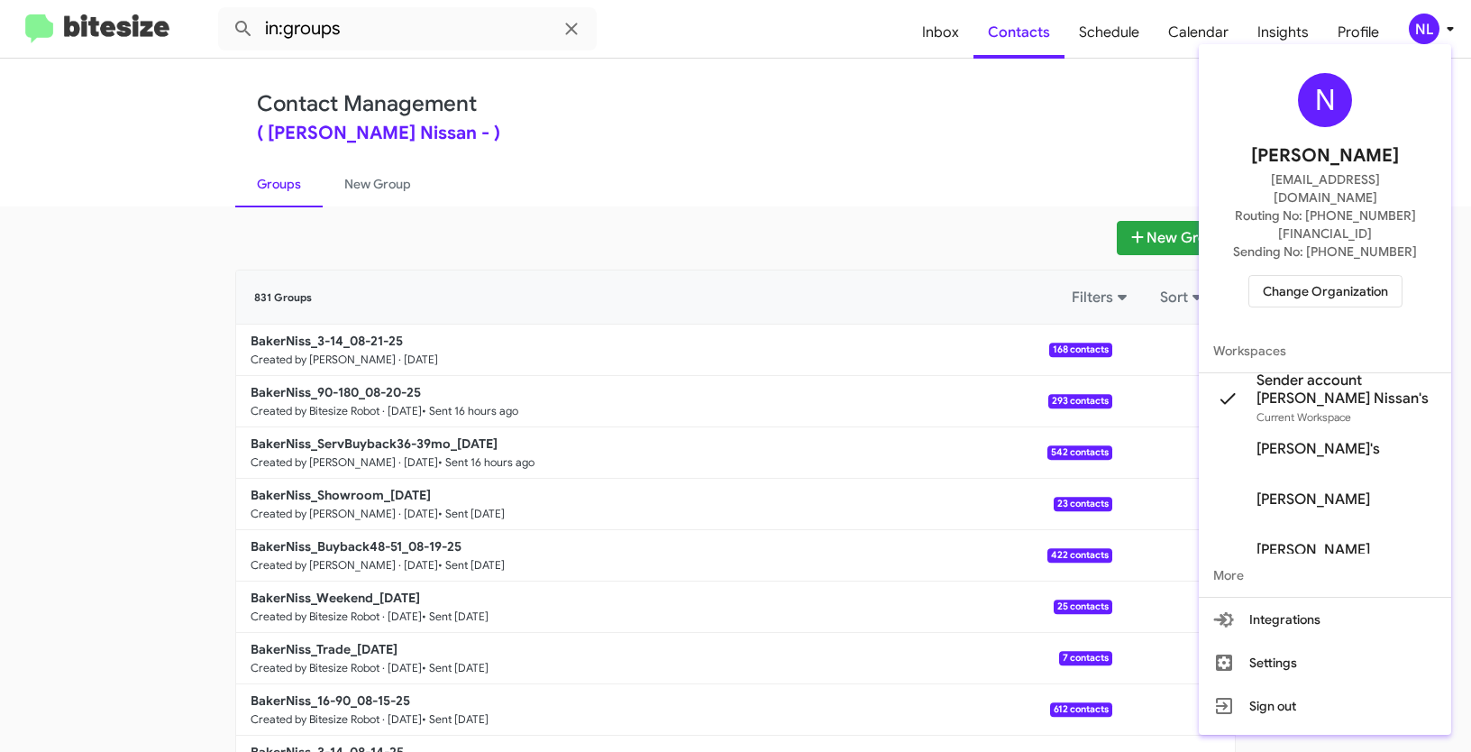
click at [1296, 276] on span "Change Organization" at bounding box center [1325, 291] width 125 height 31
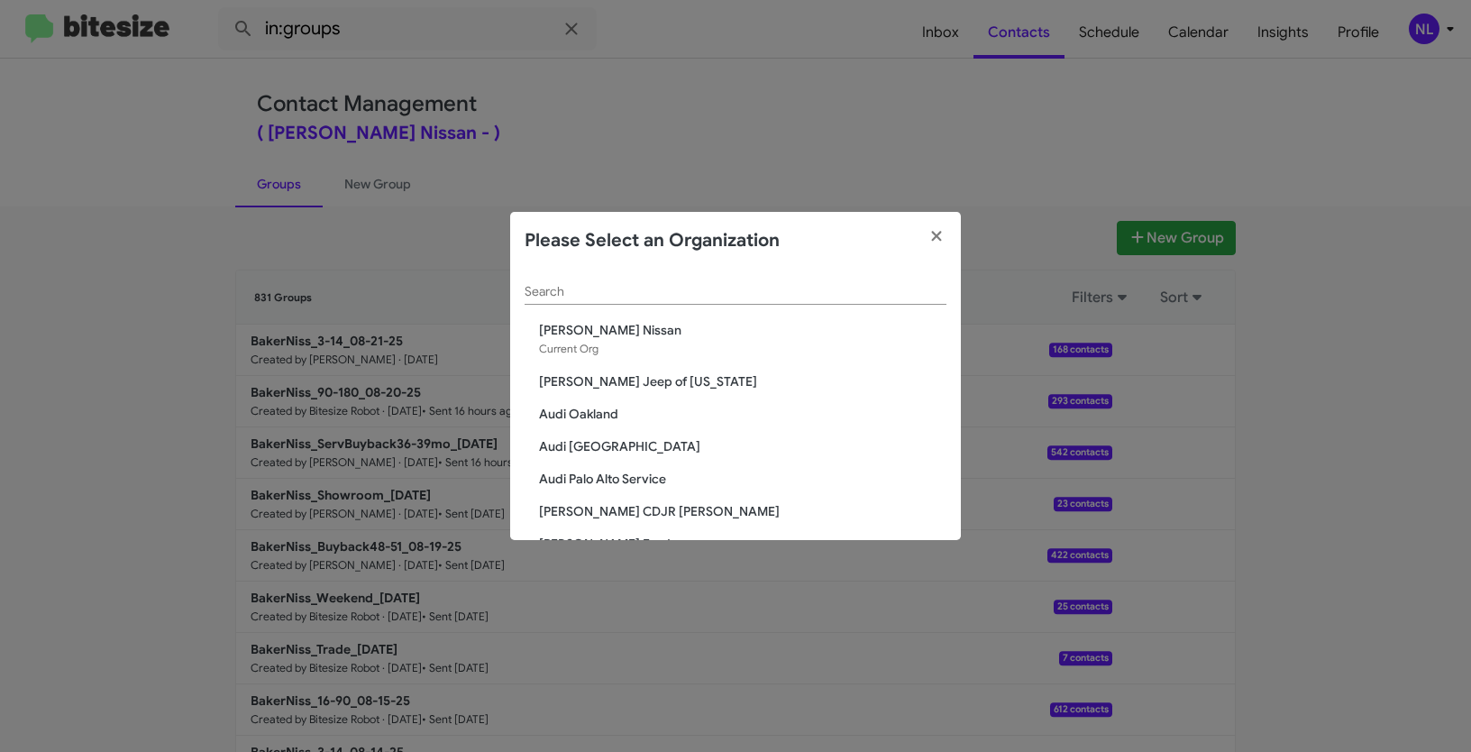
click at [577, 292] on input "Search" at bounding box center [736, 292] width 422 height 14
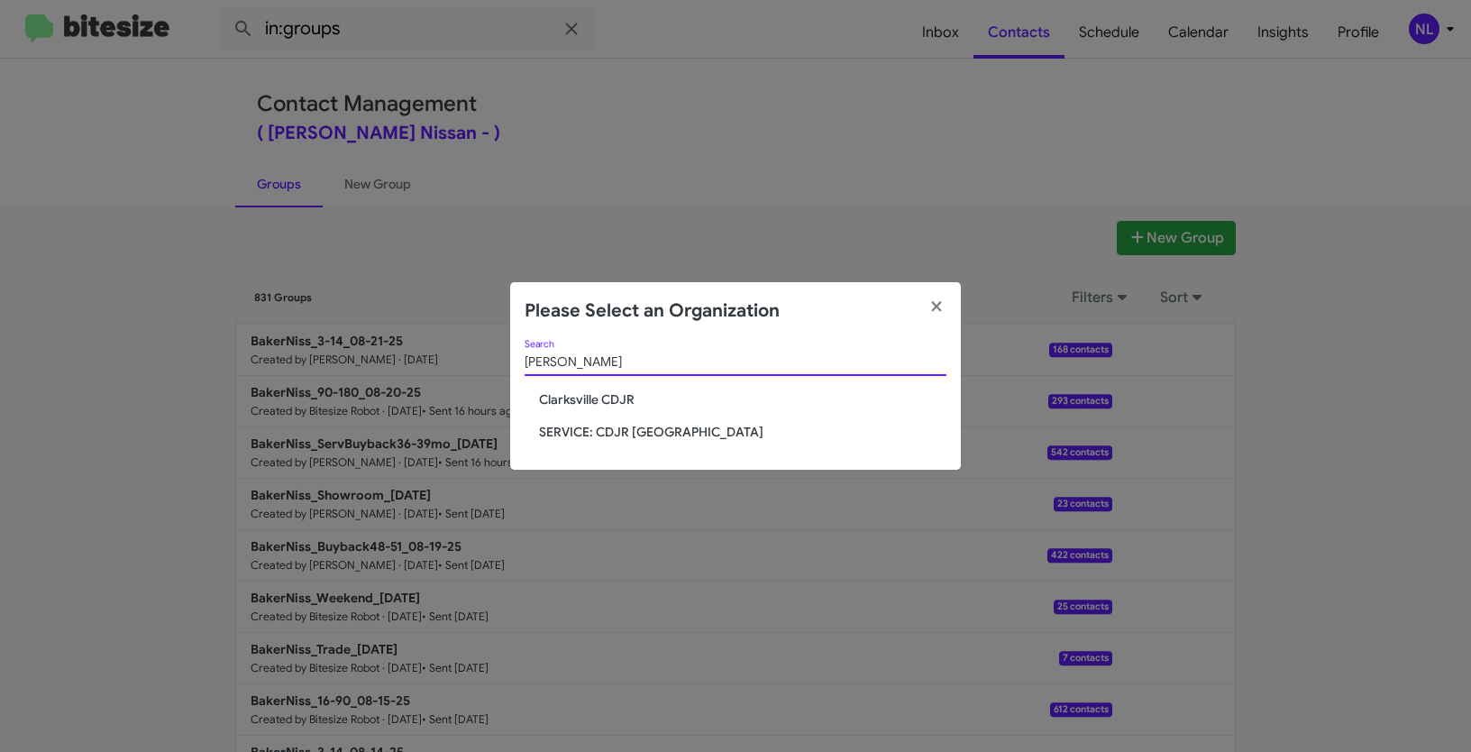
type input "clark"
click at [607, 392] on span "Clarksville CDJR" at bounding box center [743, 399] width 408 height 18
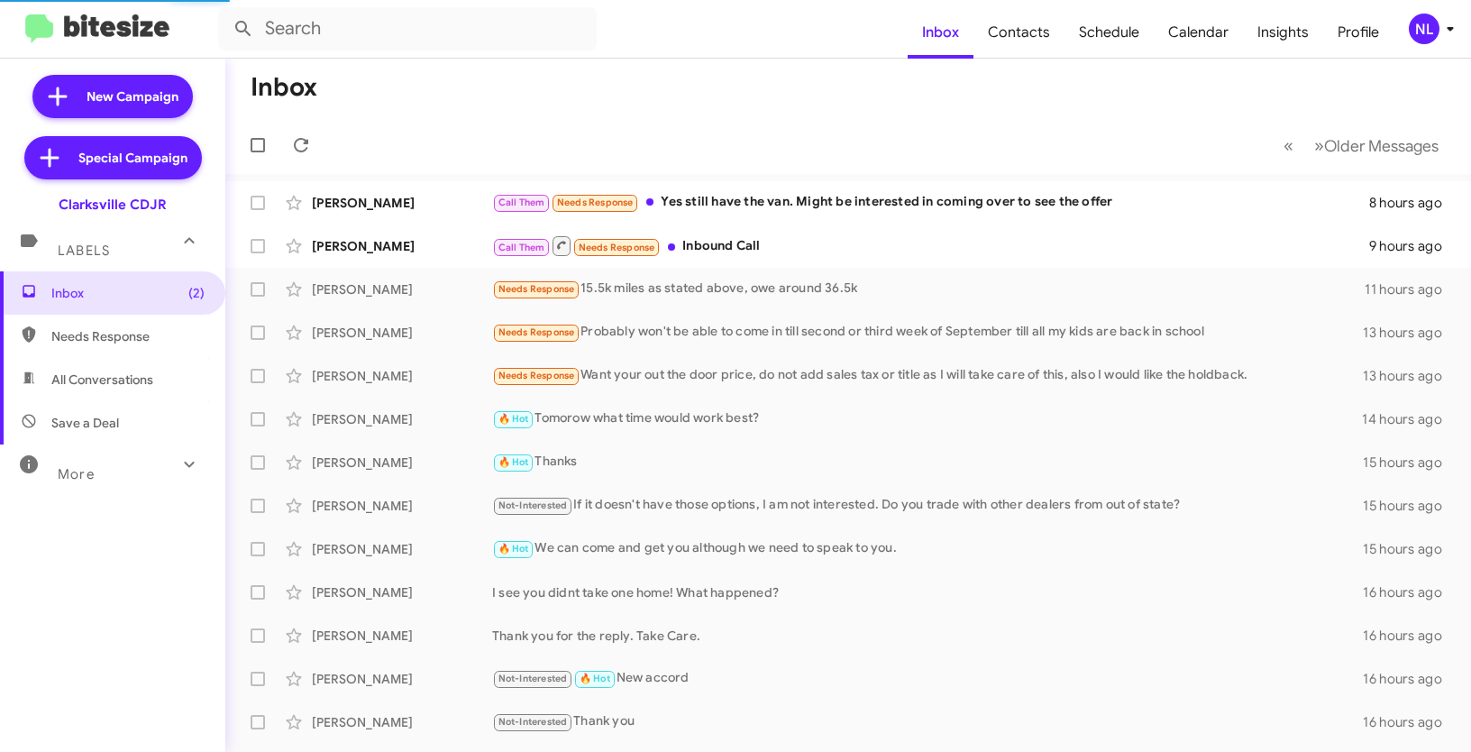
click at [1425, 32] on div "NL" at bounding box center [1424, 29] width 31 height 31
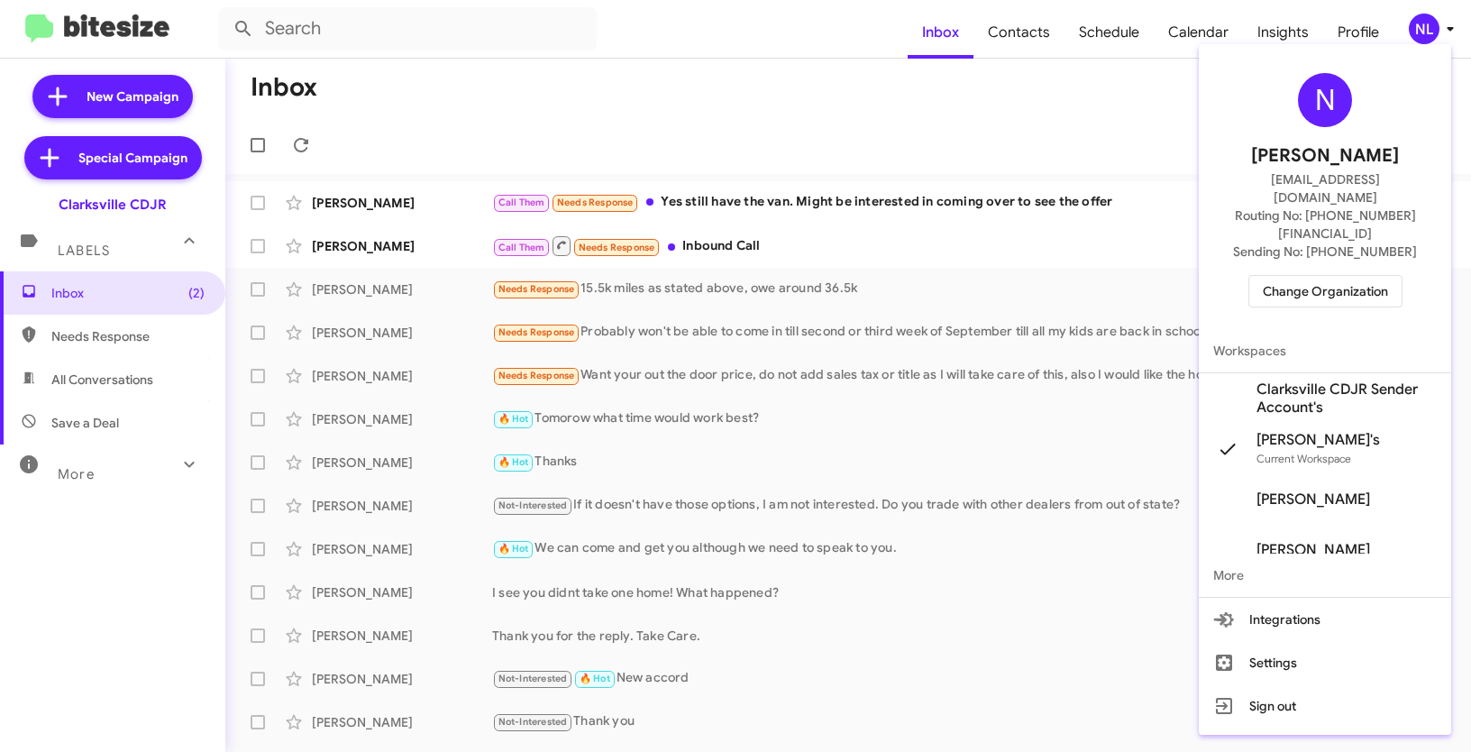
click at [1301, 380] on span "Clarksville CDJR Sender Account's" at bounding box center [1347, 398] width 180 height 36
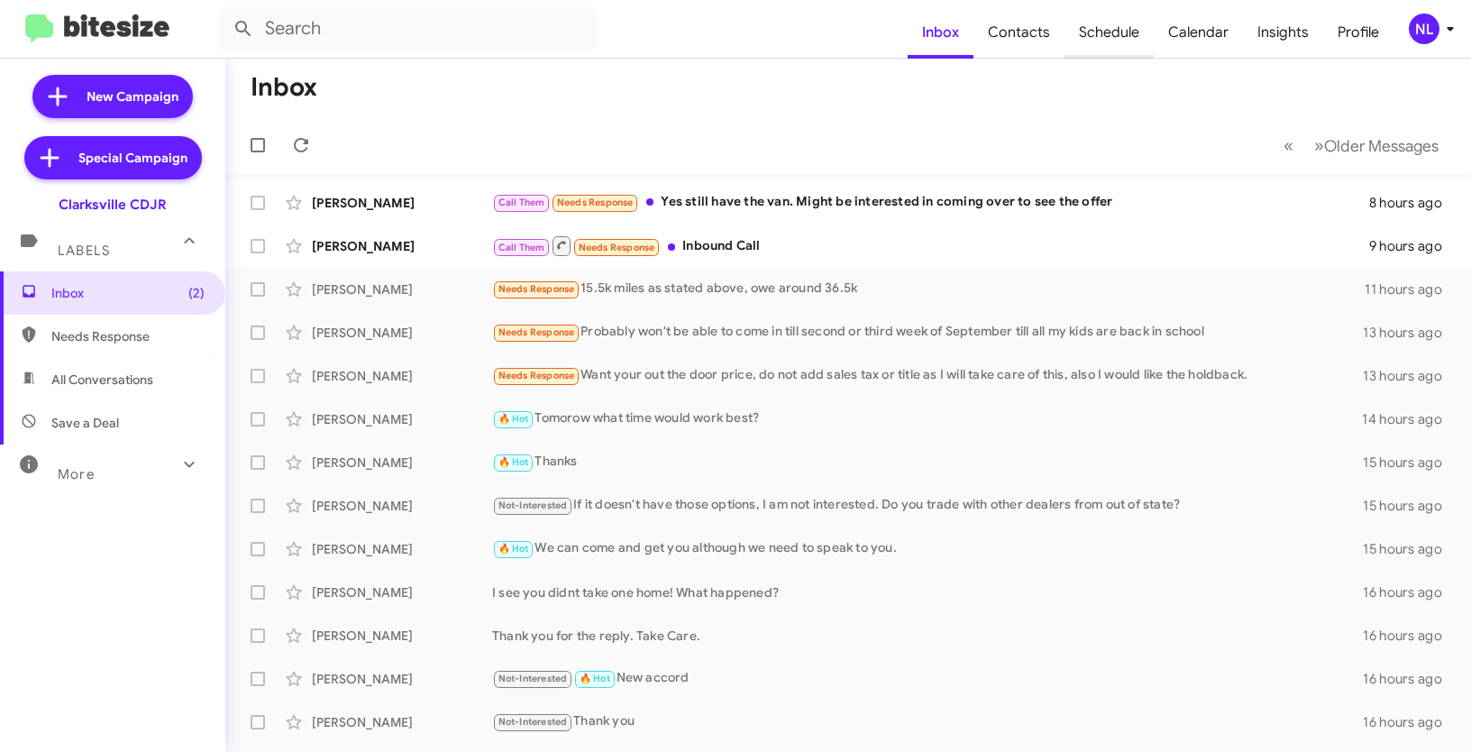
click at [1099, 28] on span "Schedule" at bounding box center [1109, 32] width 89 height 52
